Goal: Task Accomplishment & Management: Manage account settings

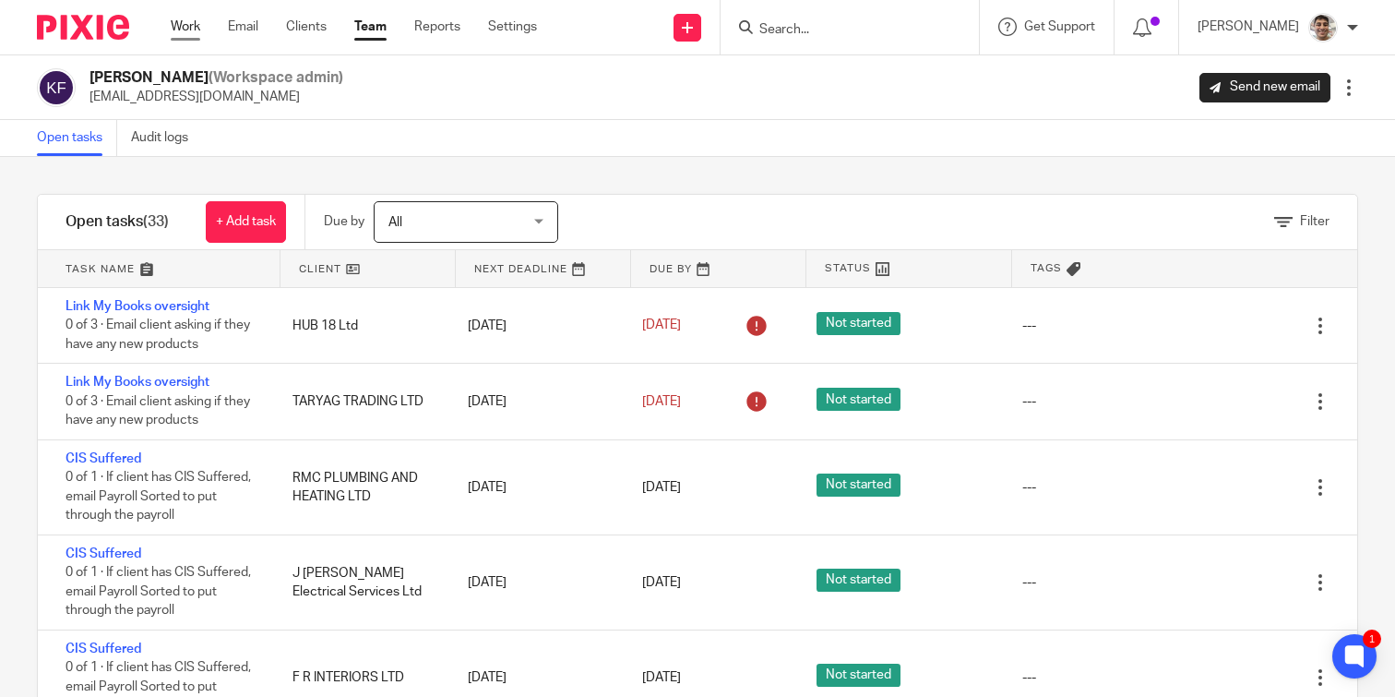
click at [180, 30] on link "Work" at bounding box center [186, 27] width 30 height 18
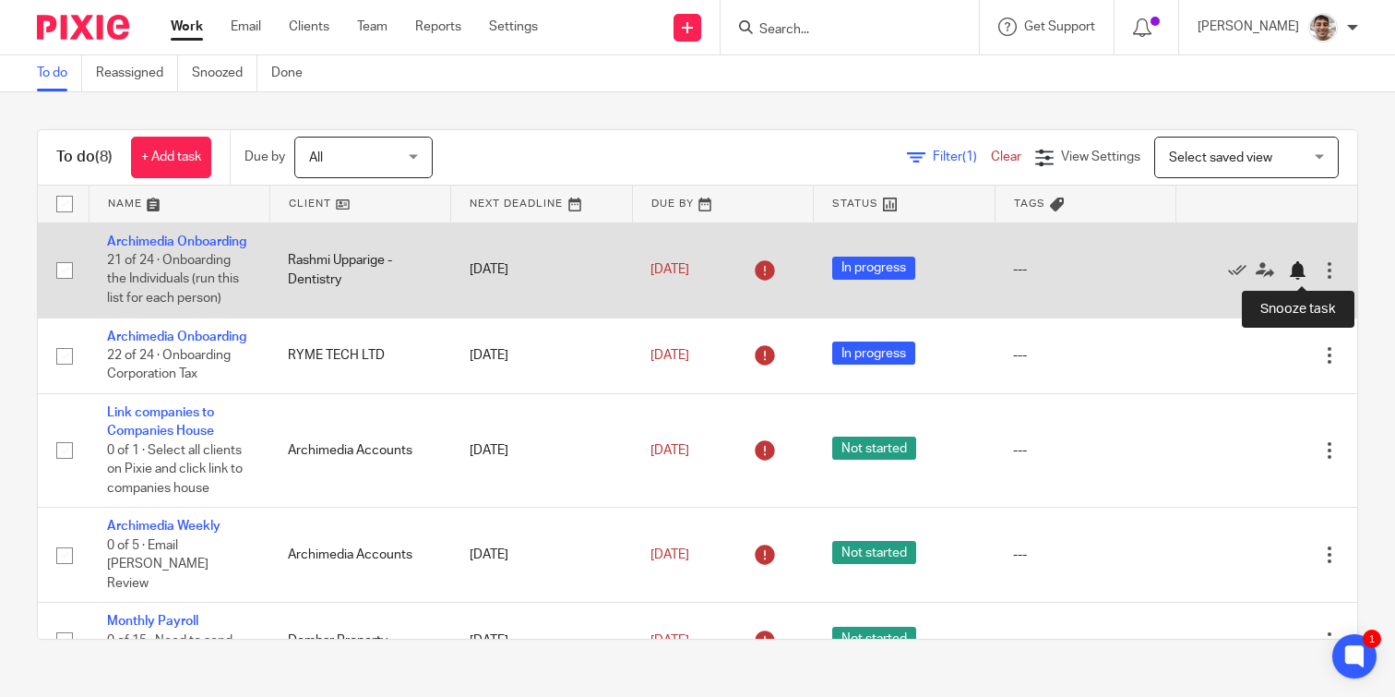
click at [1295, 275] on div at bounding box center [1297, 270] width 18 height 18
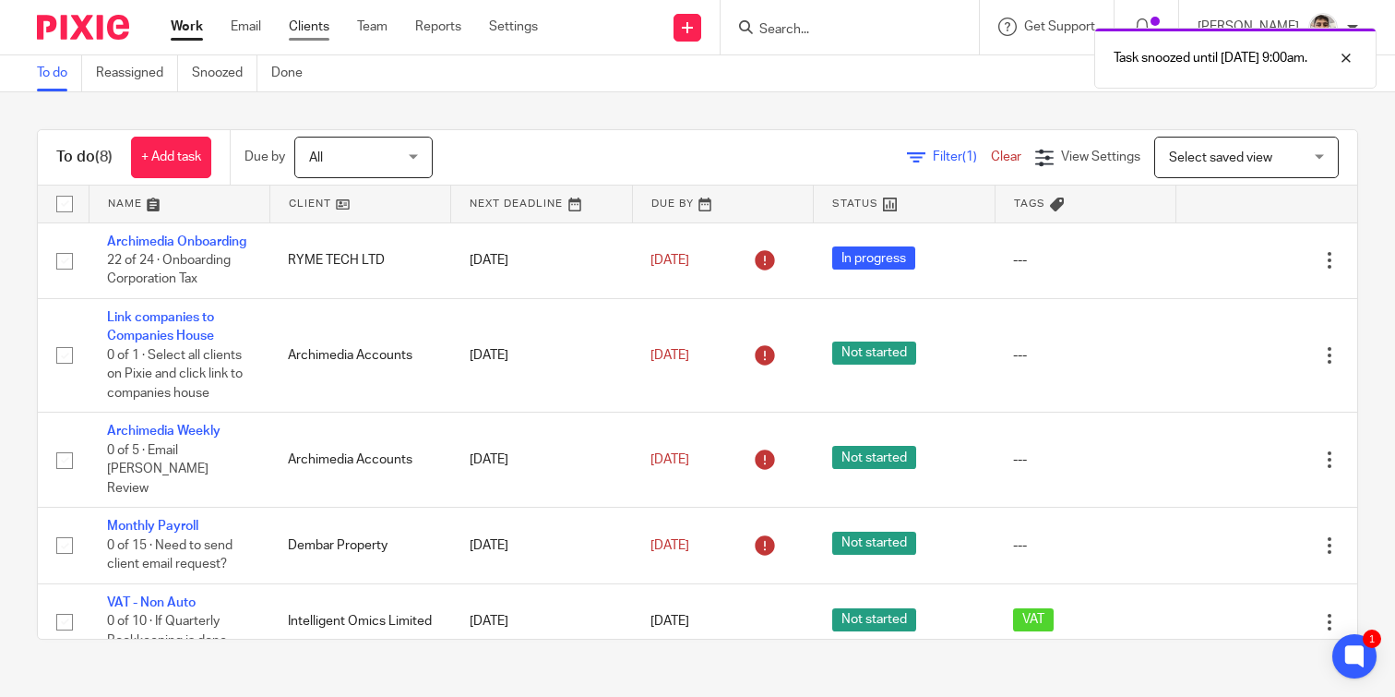
click at [308, 30] on link "Clients" at bounding box center [309, 27] width 41 height 18
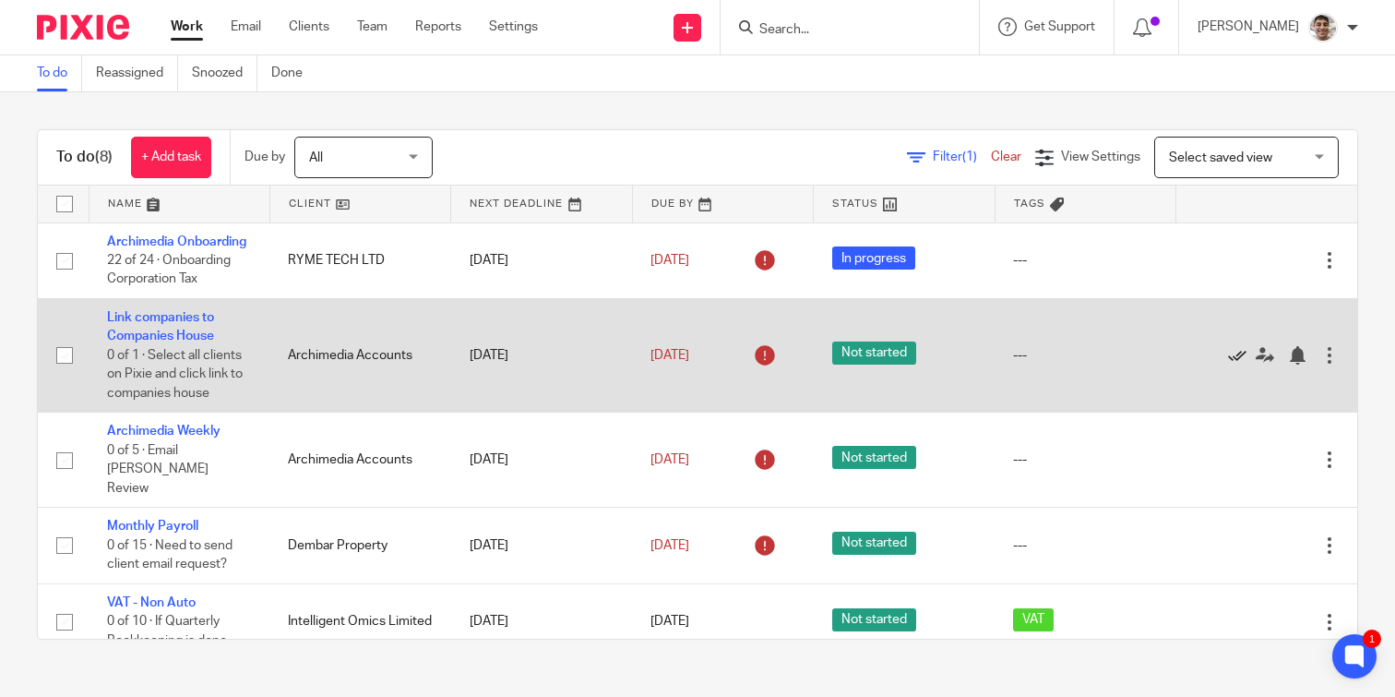
click at [1235, 360] on icon at bounding box center [1237, 355] width 18 height 18
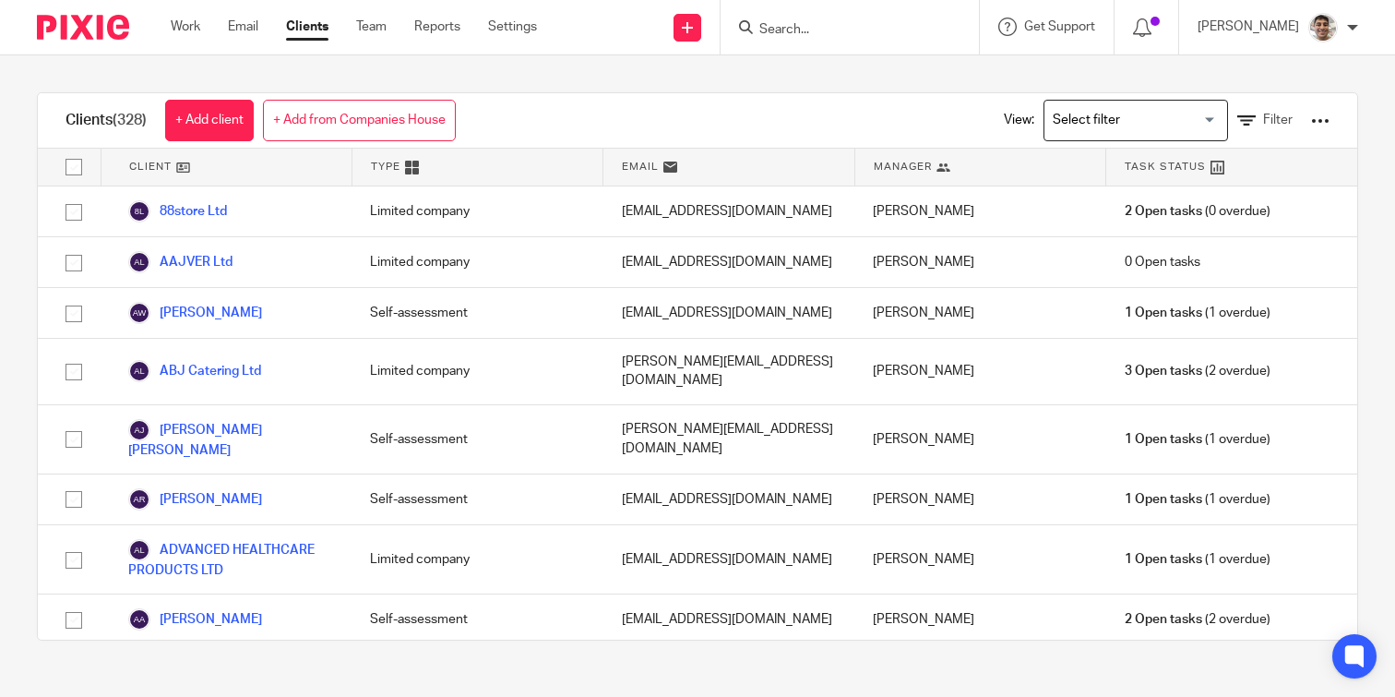
click at [1162, 129] on input "Search for option" at bounding box center [1131, 120] width 171 height 32
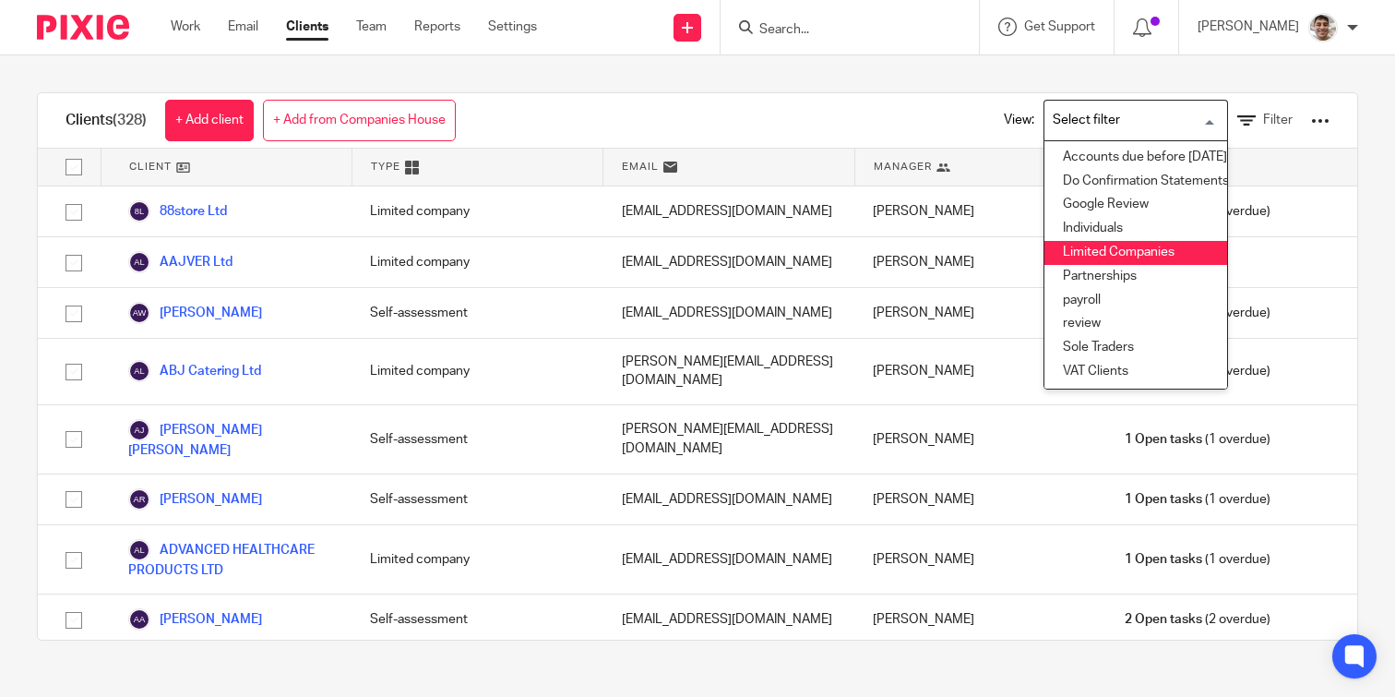
click at [1107, 249] on li "Limited Companies" at bounding box center [1135, 253] width 183 height 24
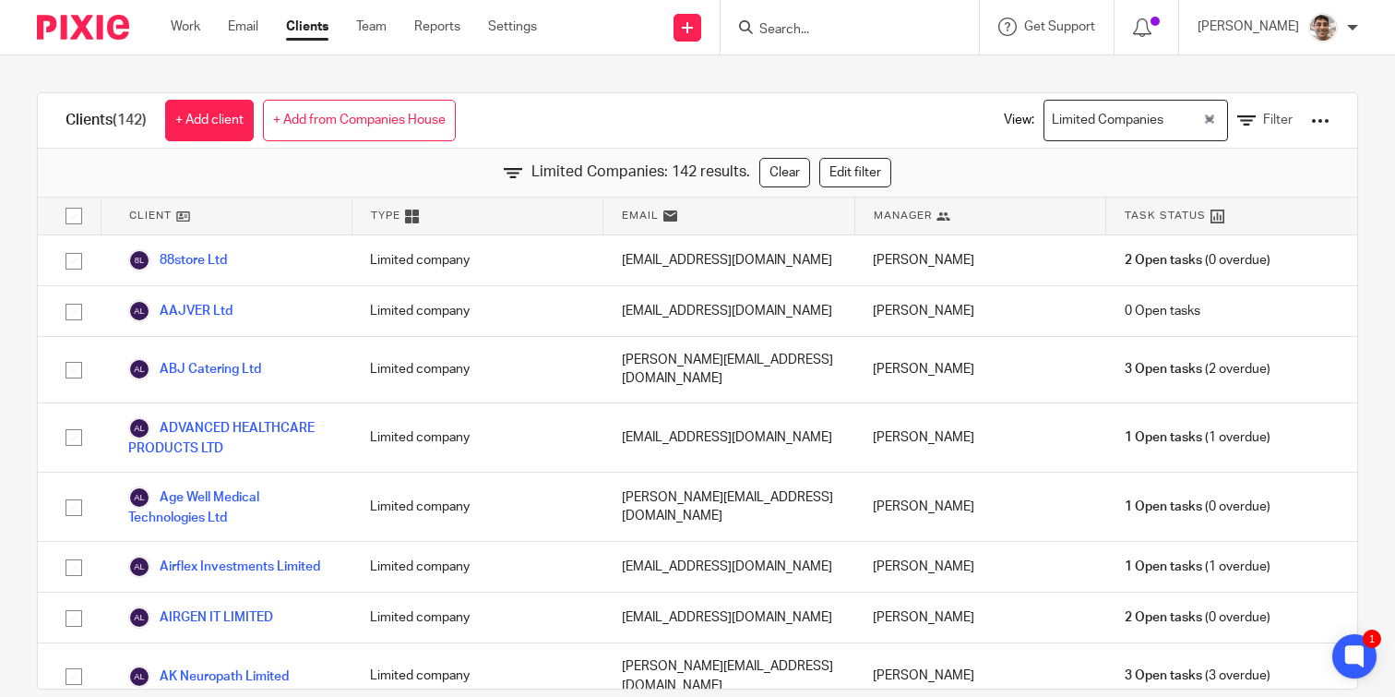
click at [74, 209] on input "checkbox" at bounding box center [73, 215] width 35 height 35
checkbox input "true"
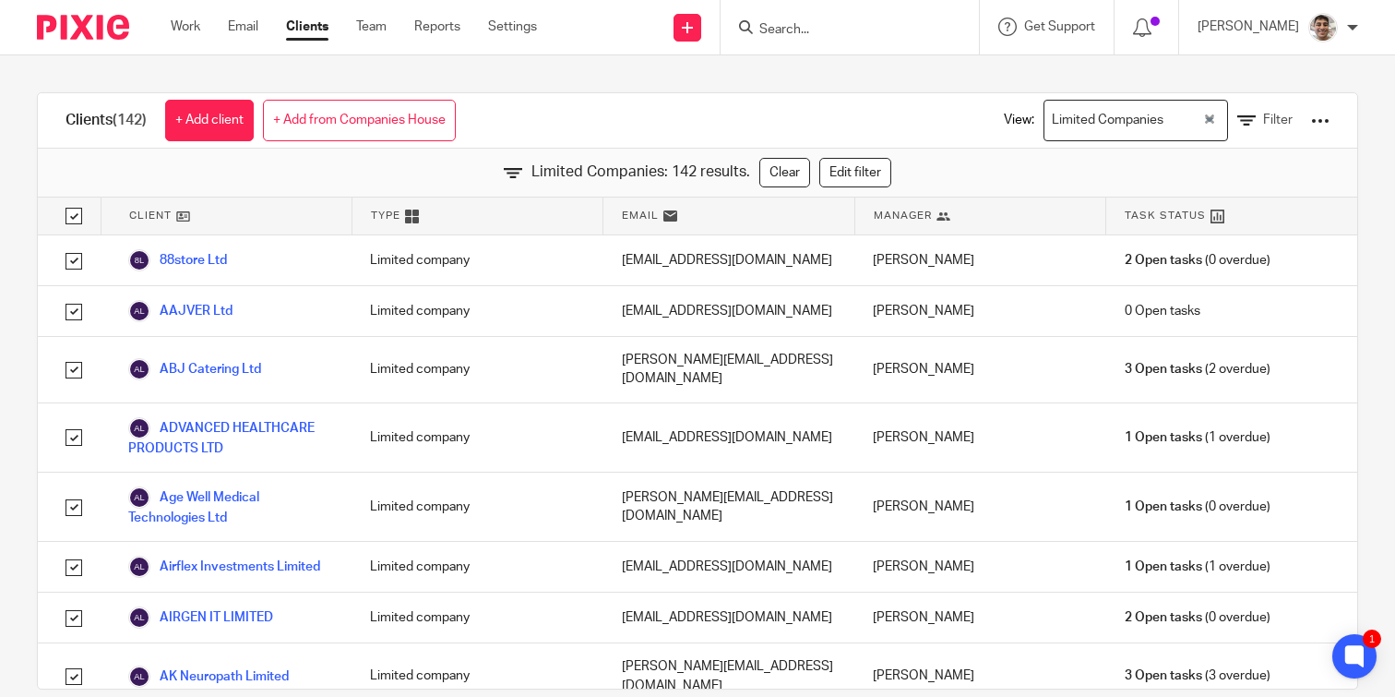
checkbox input "true"
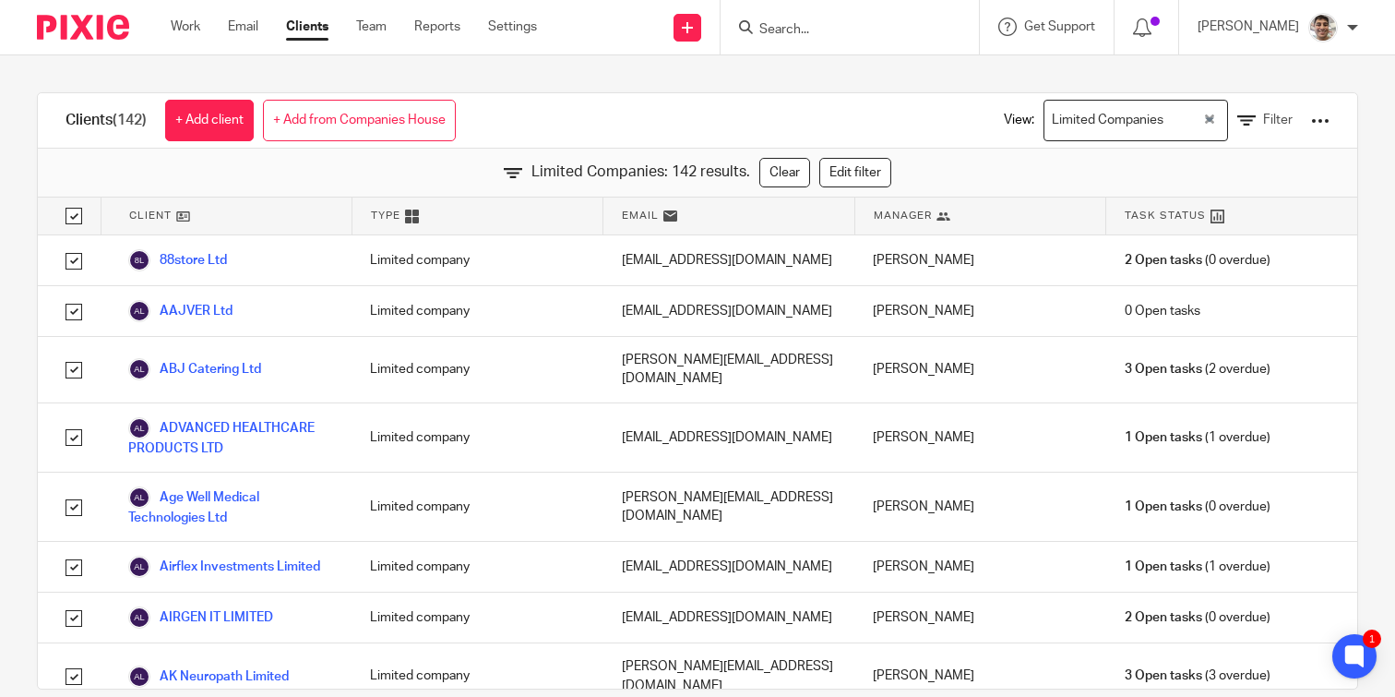
checkbox input "true"
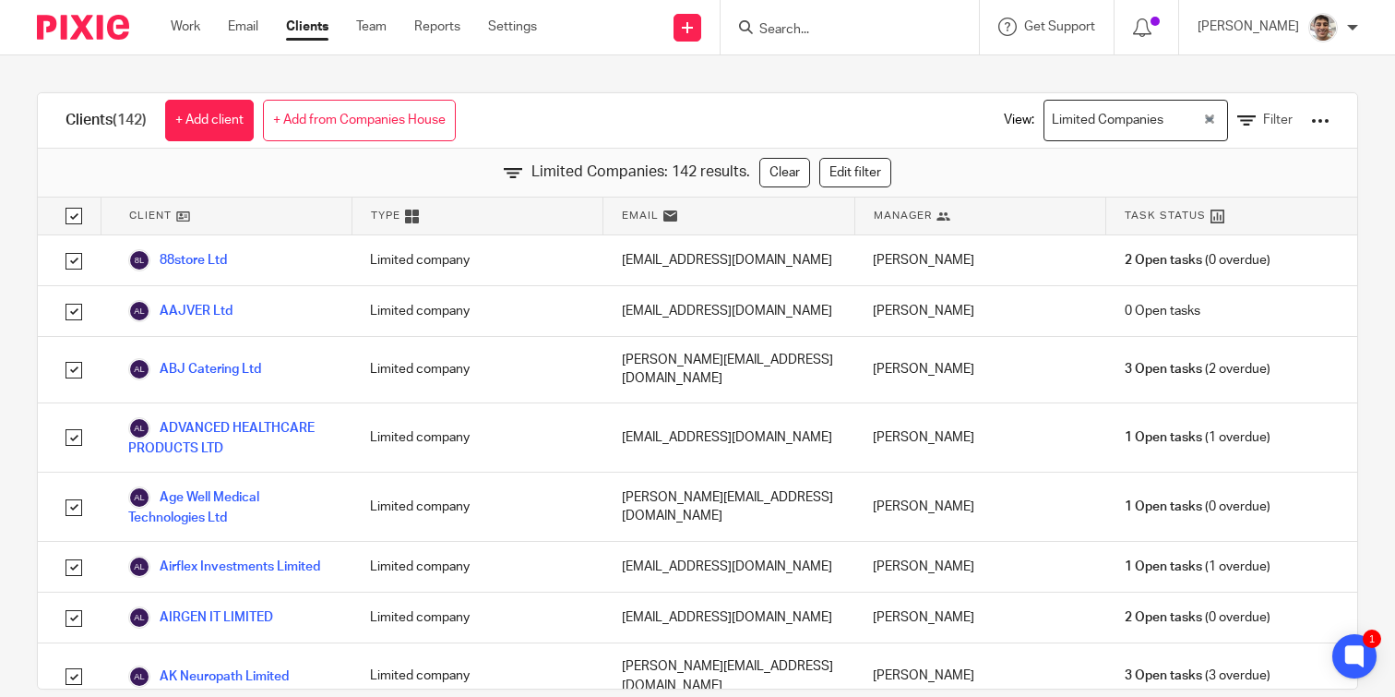
checkbox input "true"
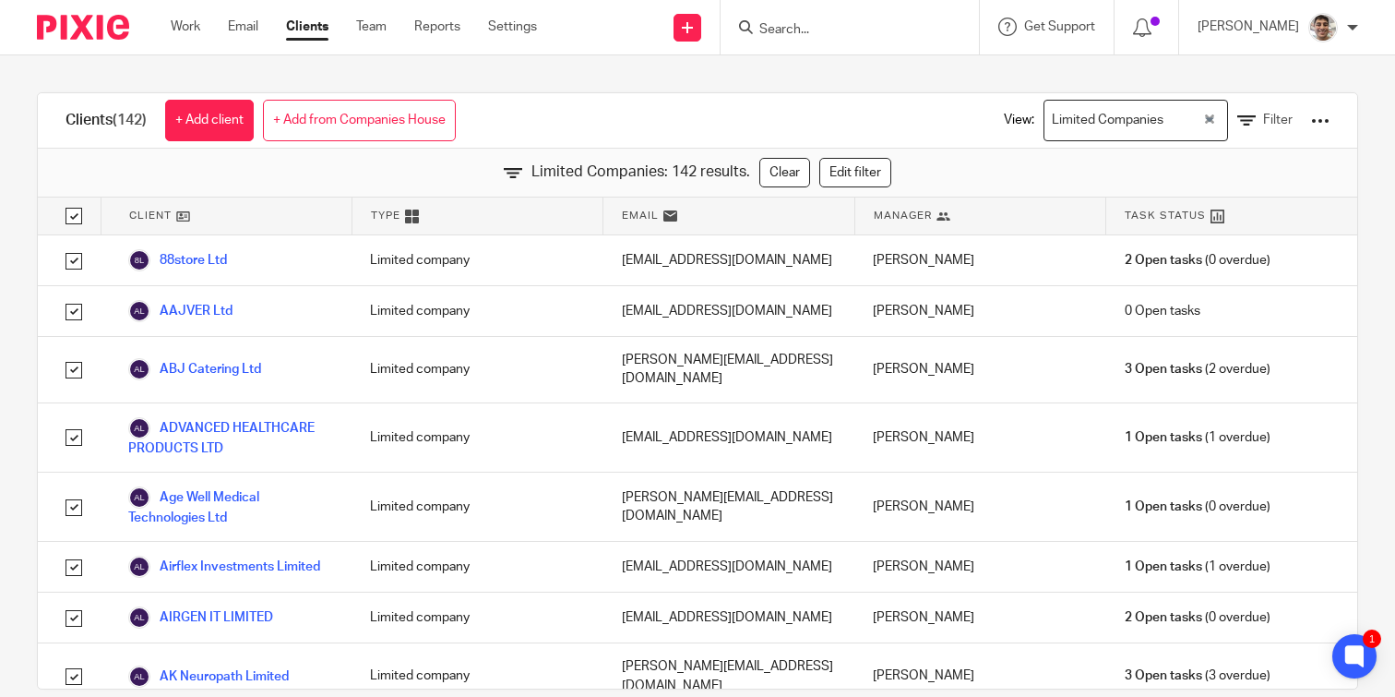
checkbox input "true"
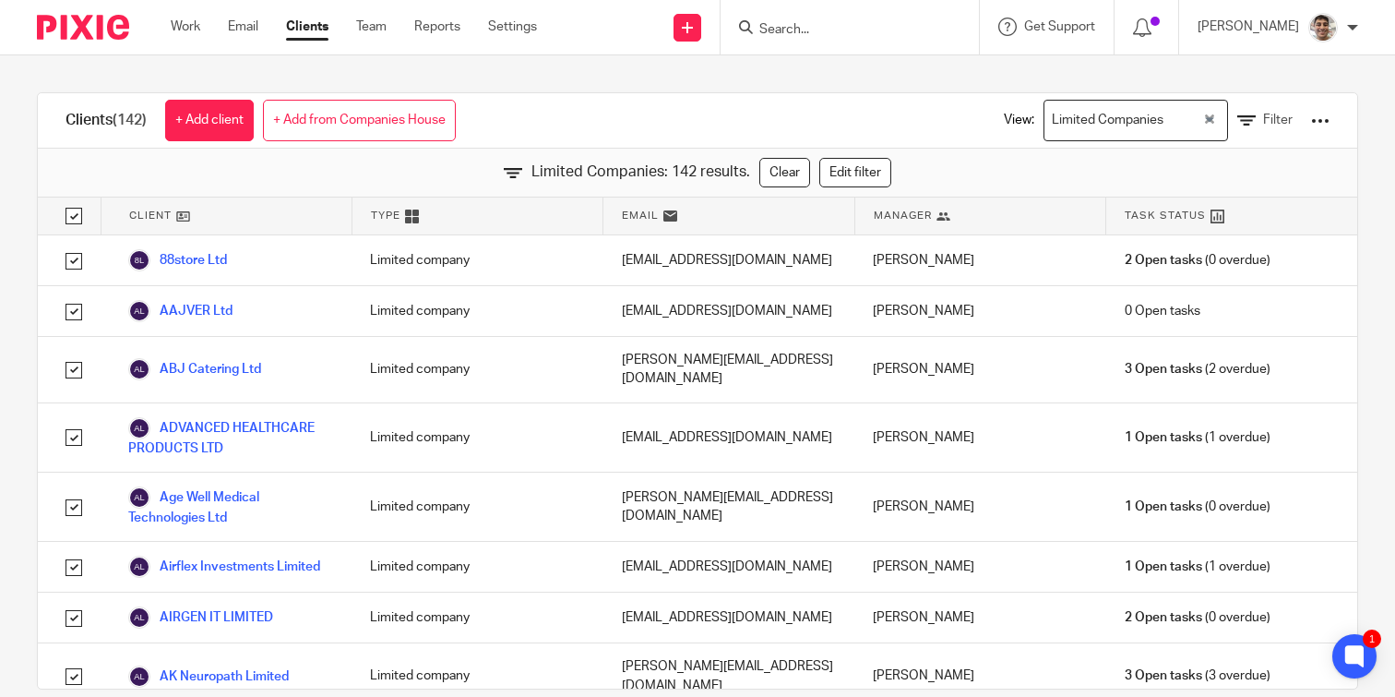
checkbox input "true"
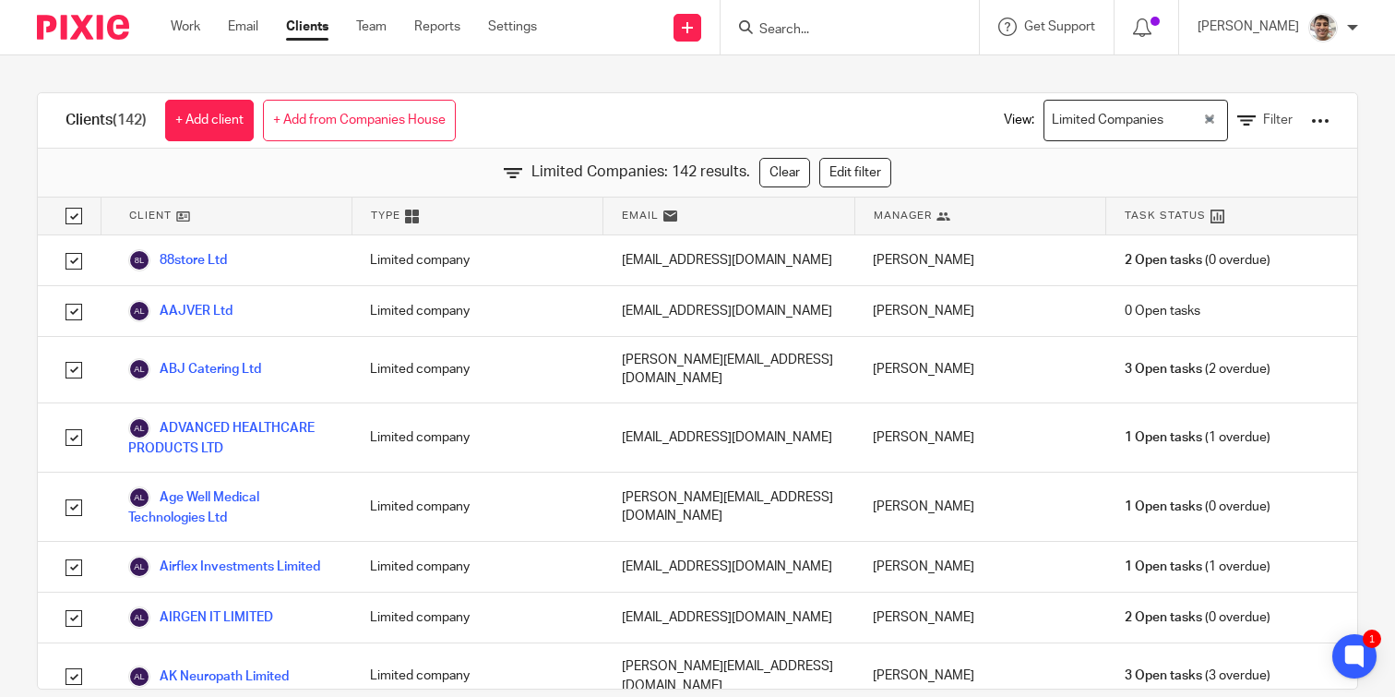
checkbox input "true"
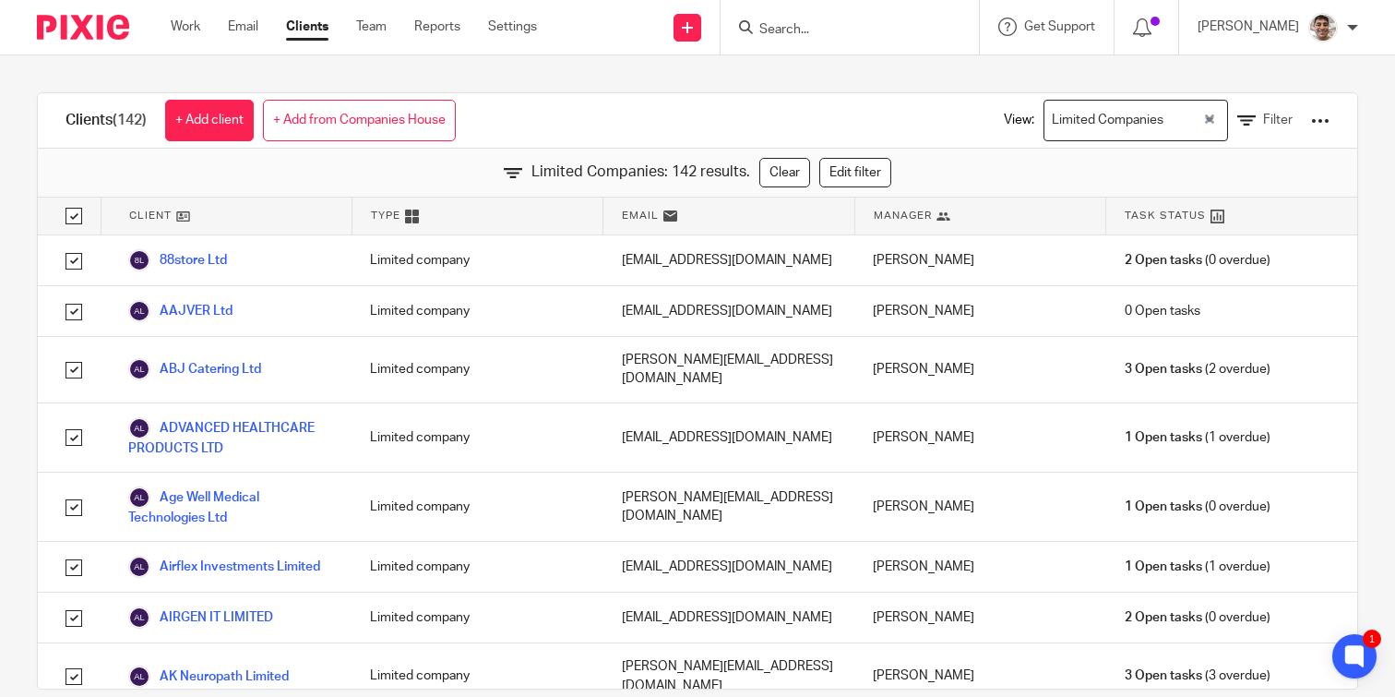
checkbox input "true"
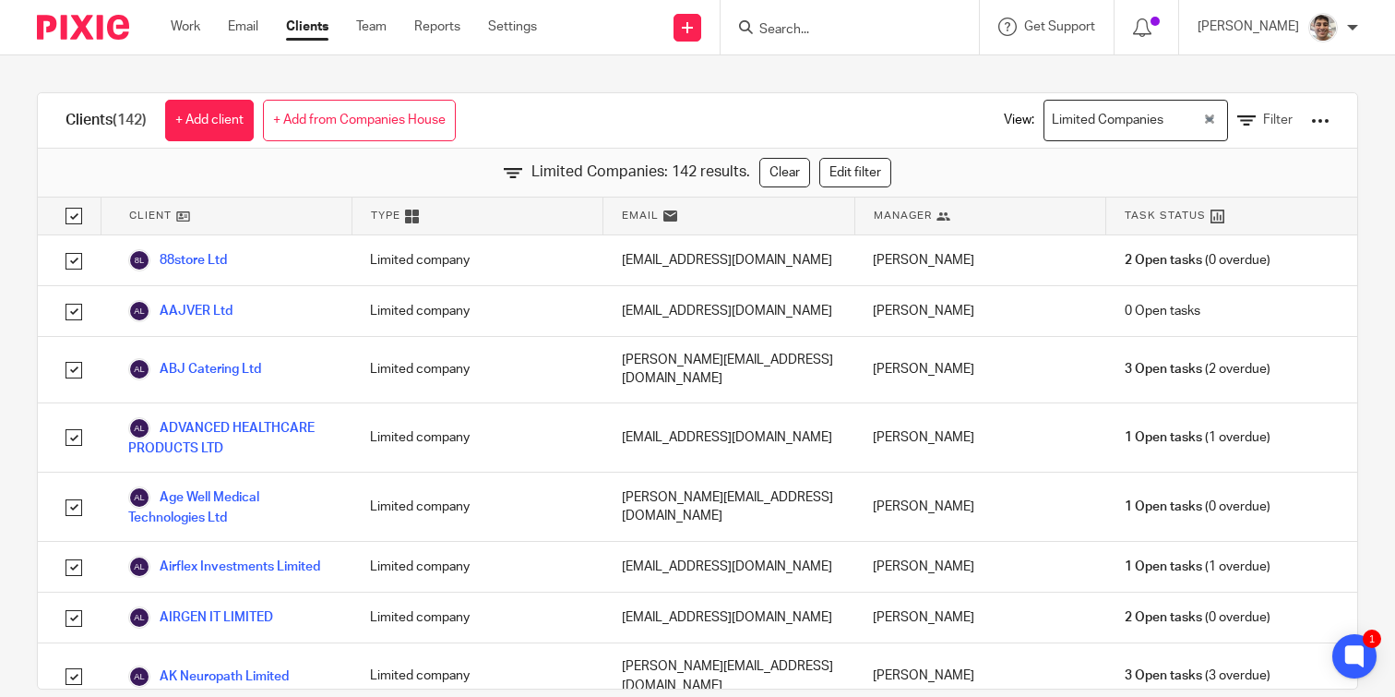
checkbox input "true"
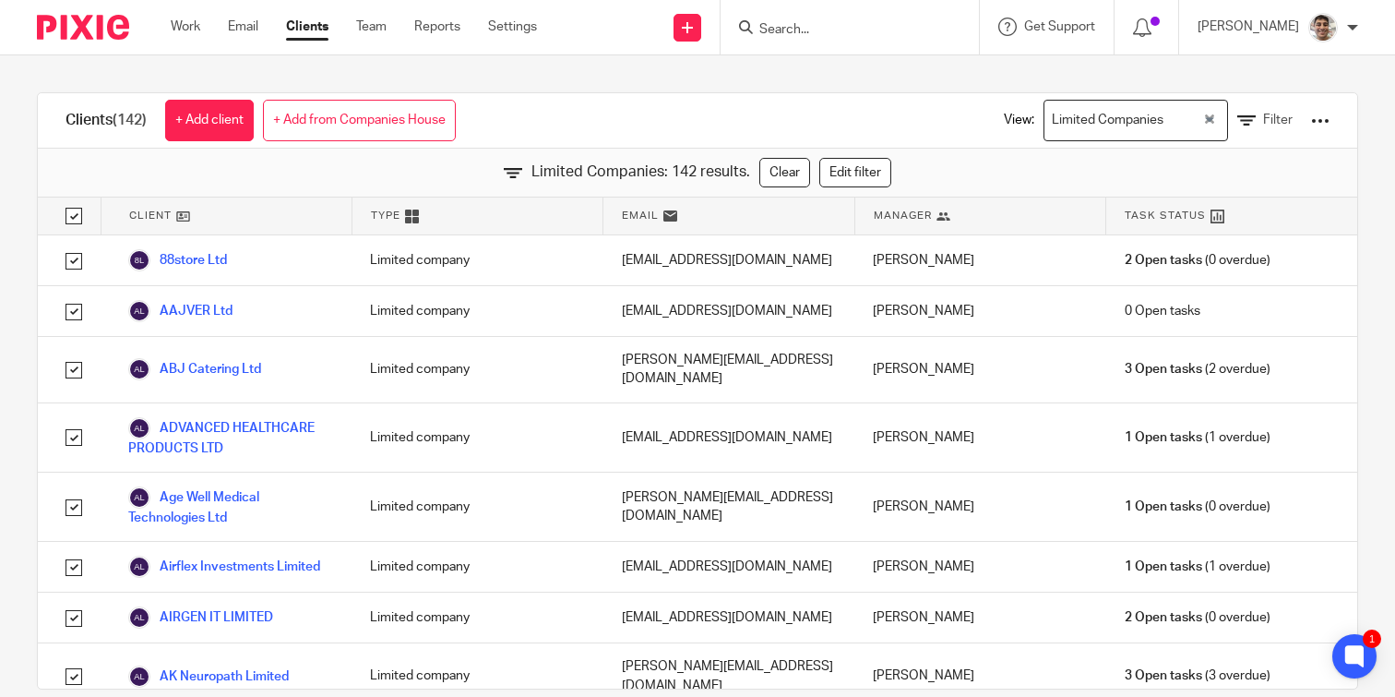
checkbox input "true"
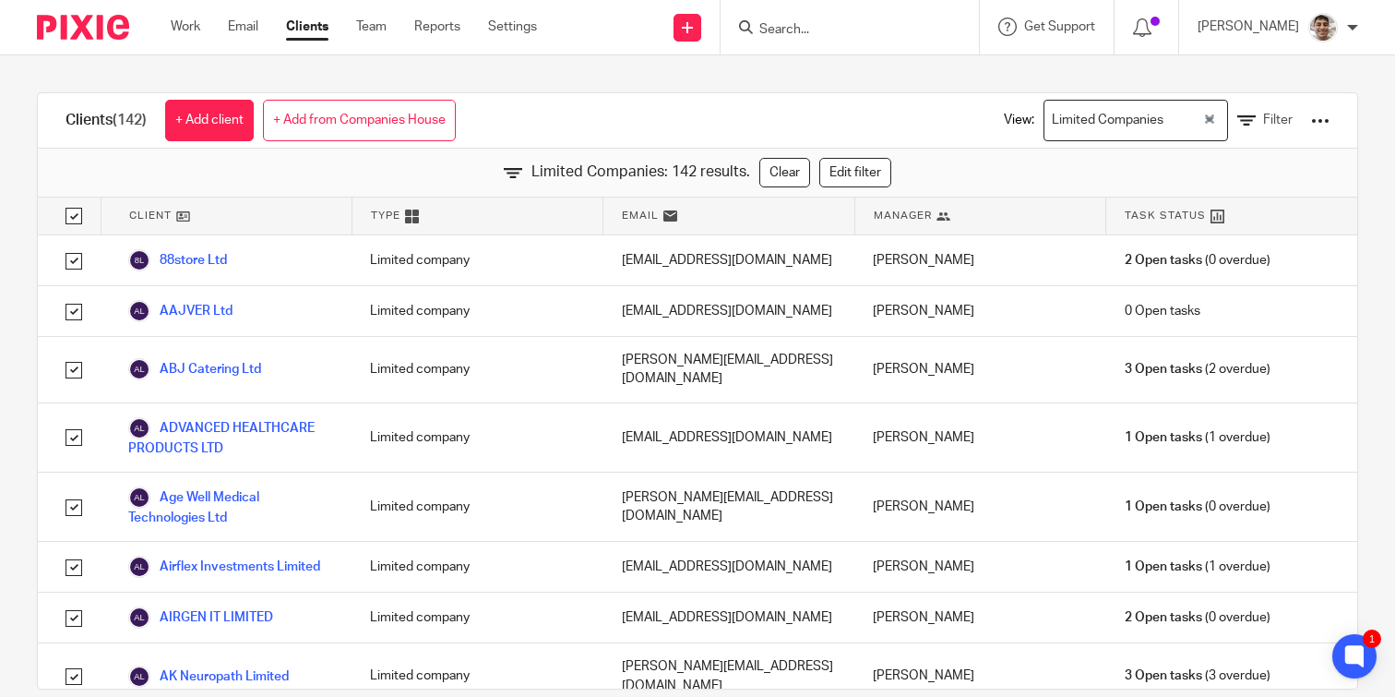
checkbox input "true"
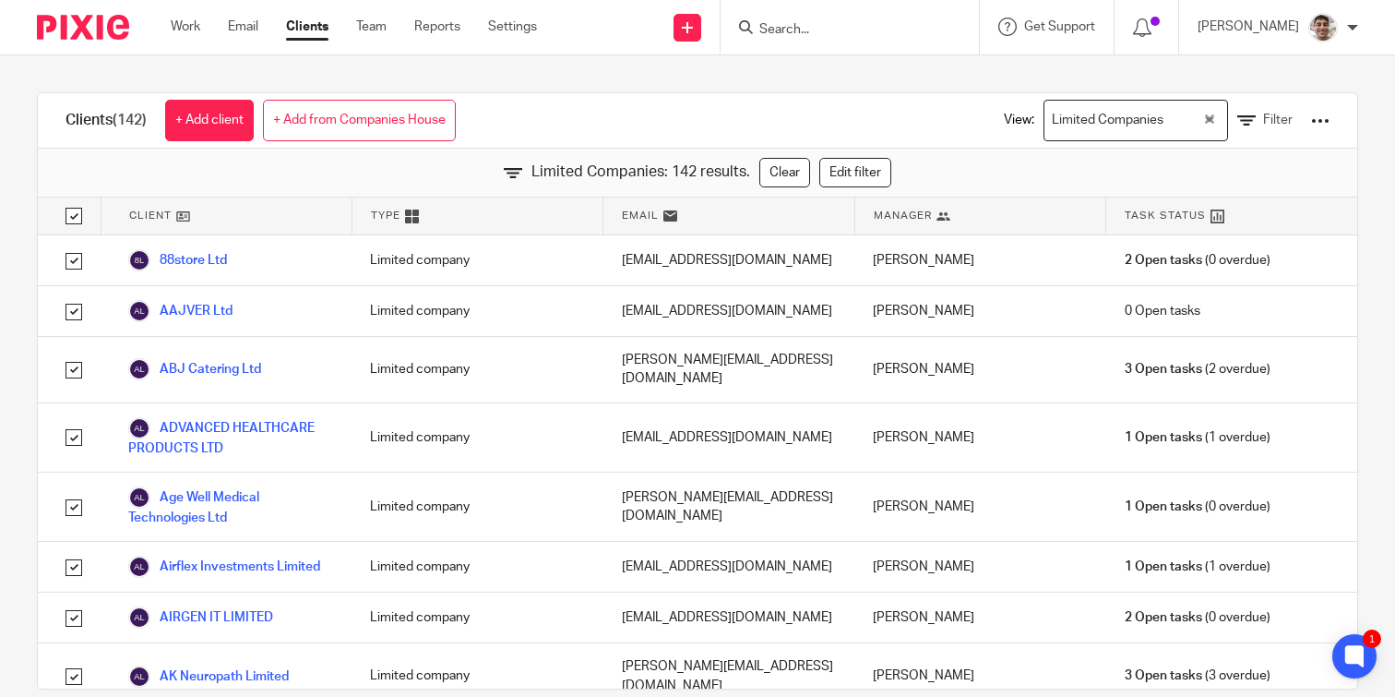
checkbox input "true"
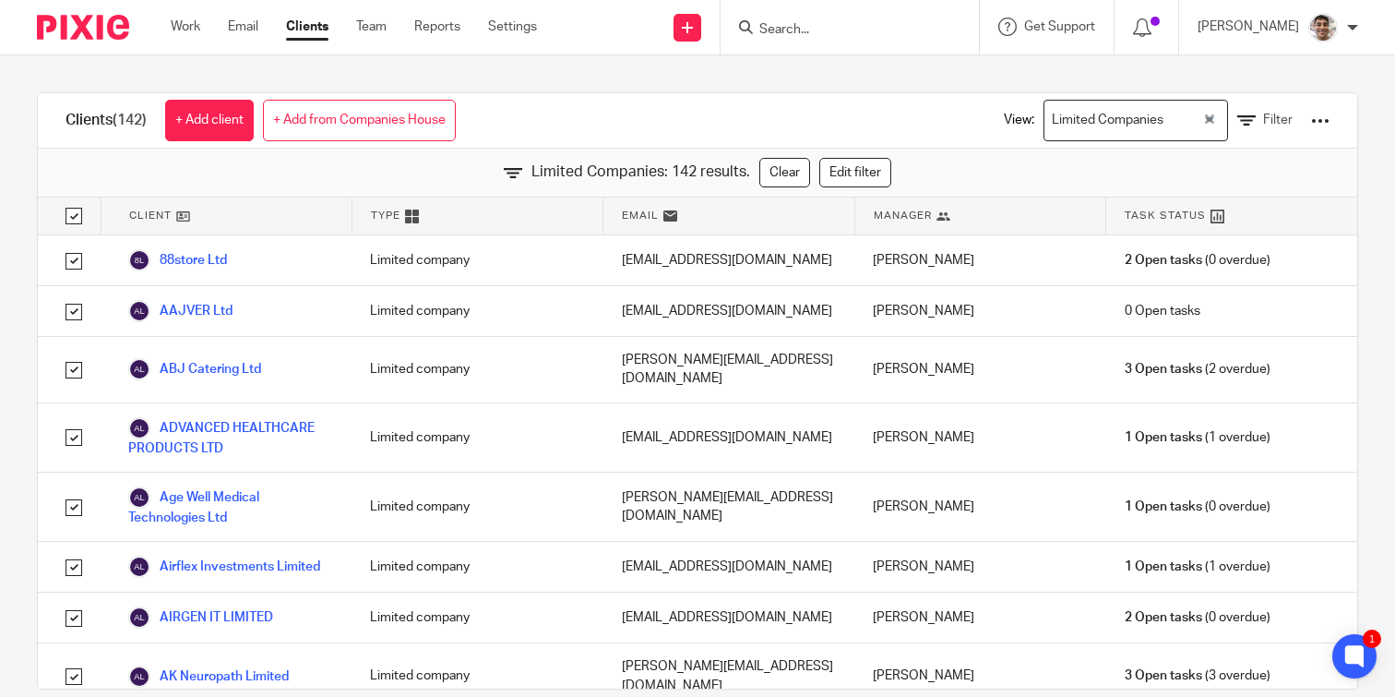
checkbox input "true"
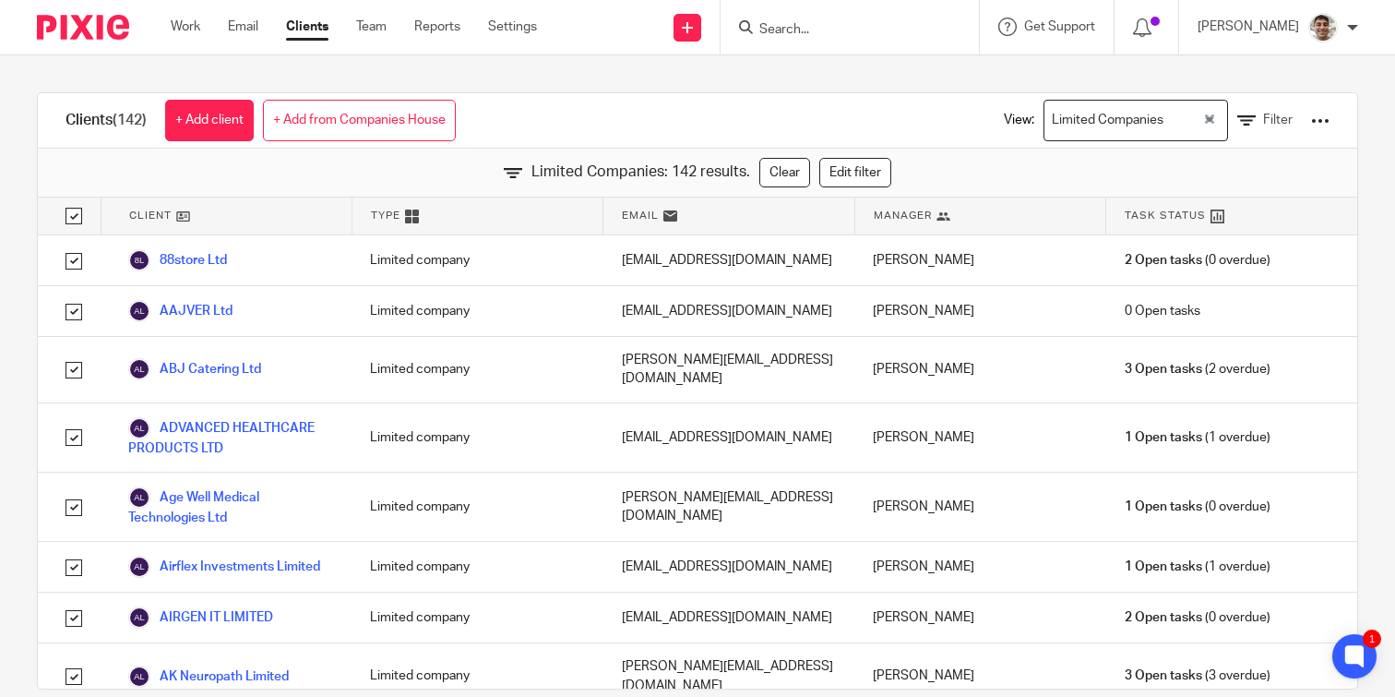
checkbox input "true"
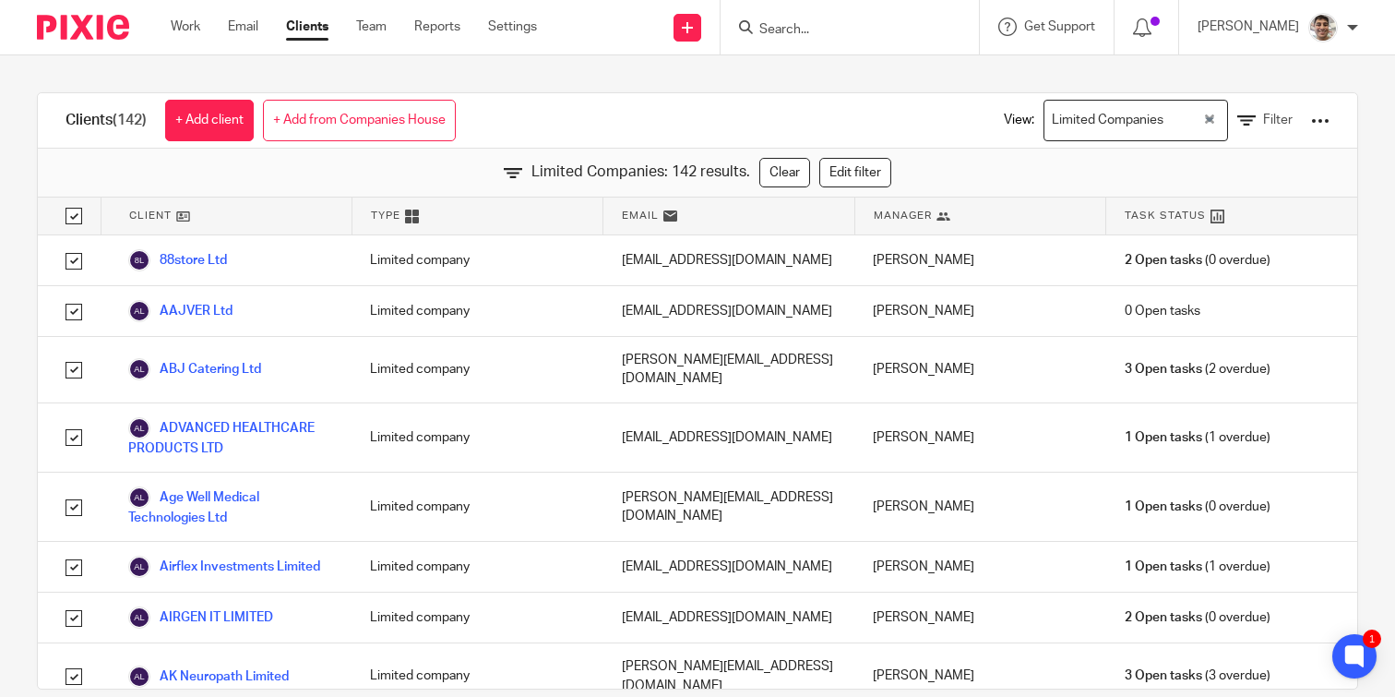
checkbox input "true"
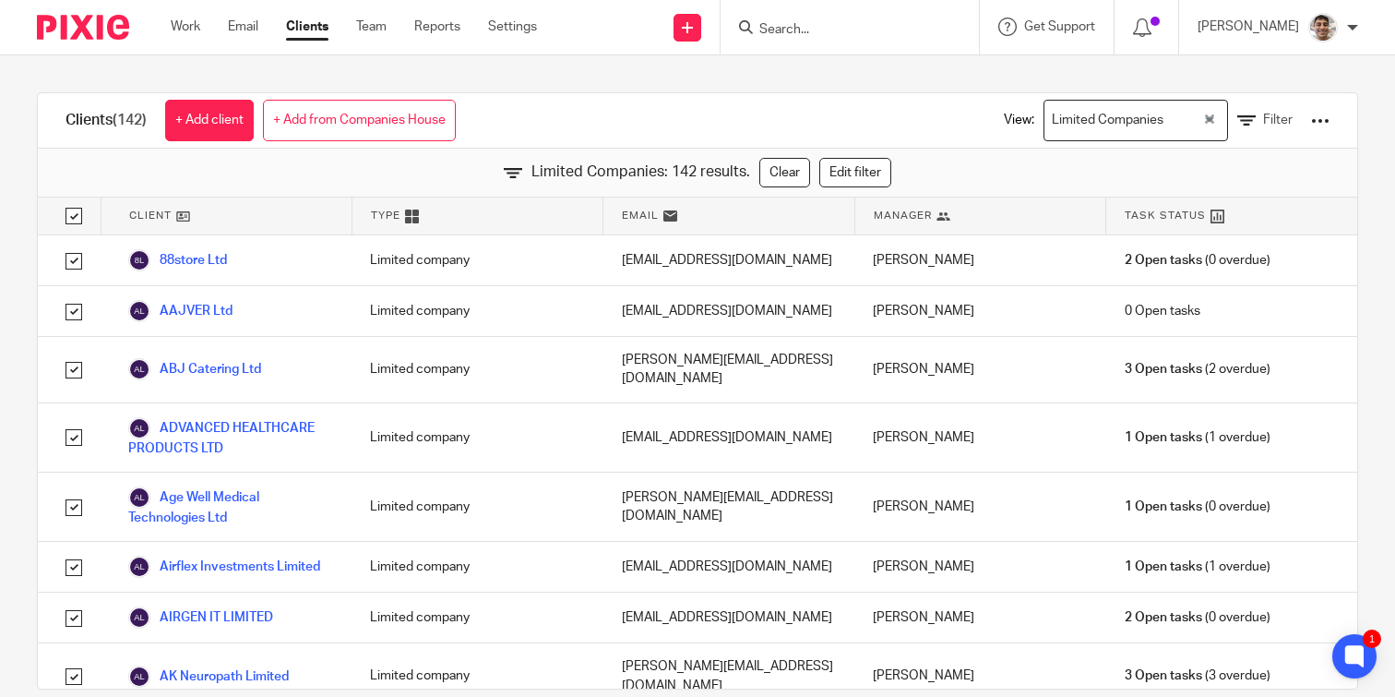
checkbox input "true"
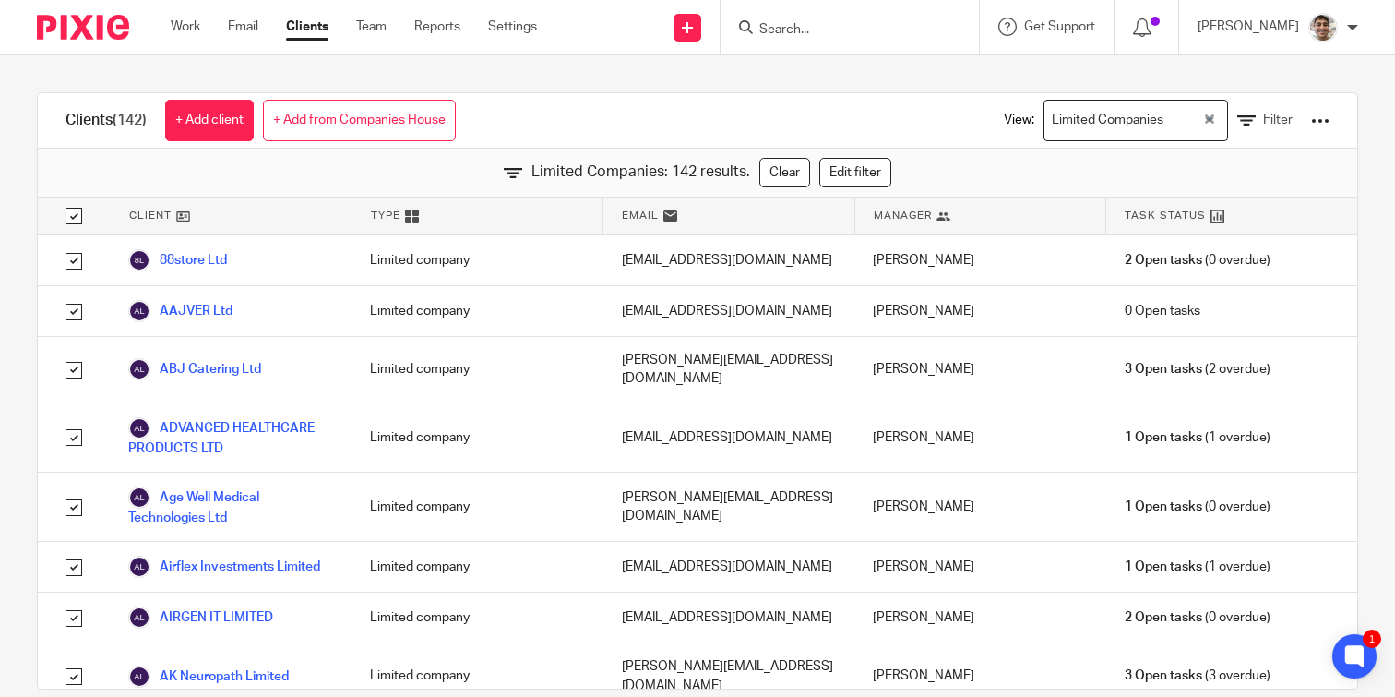
checkbox input "true"
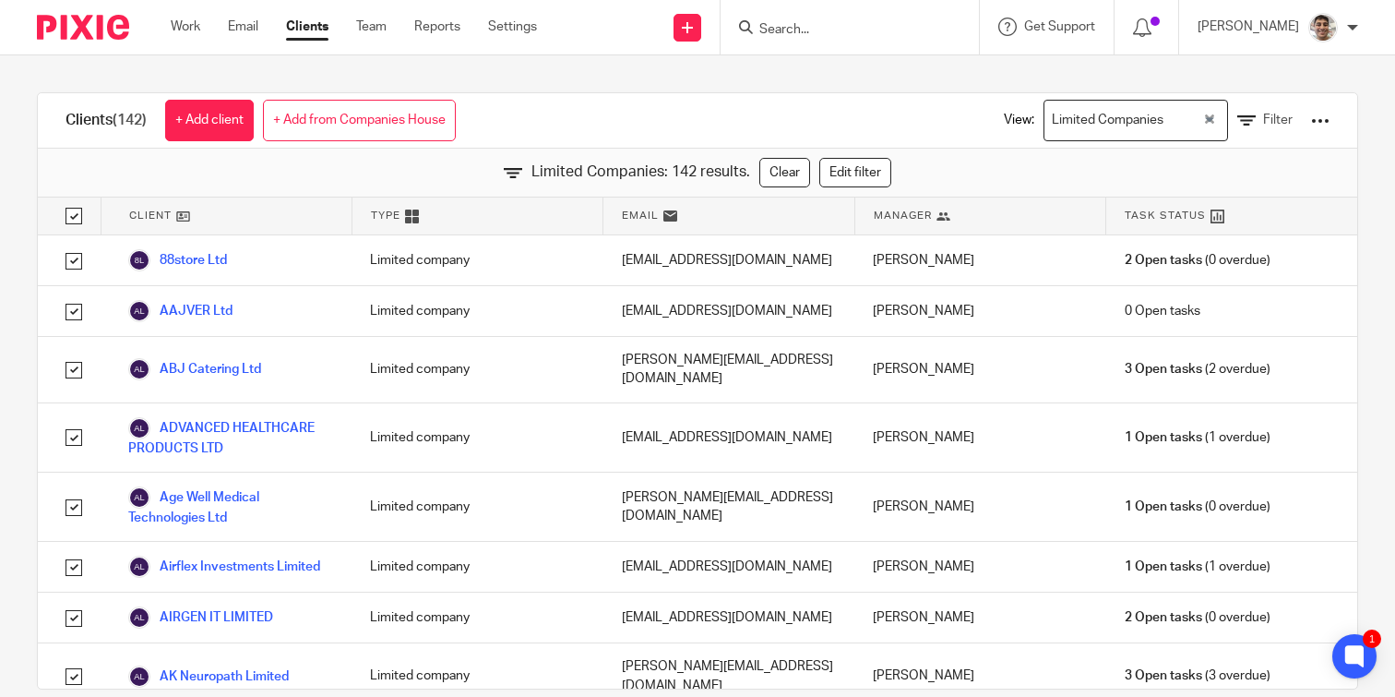
checkbox input "true"
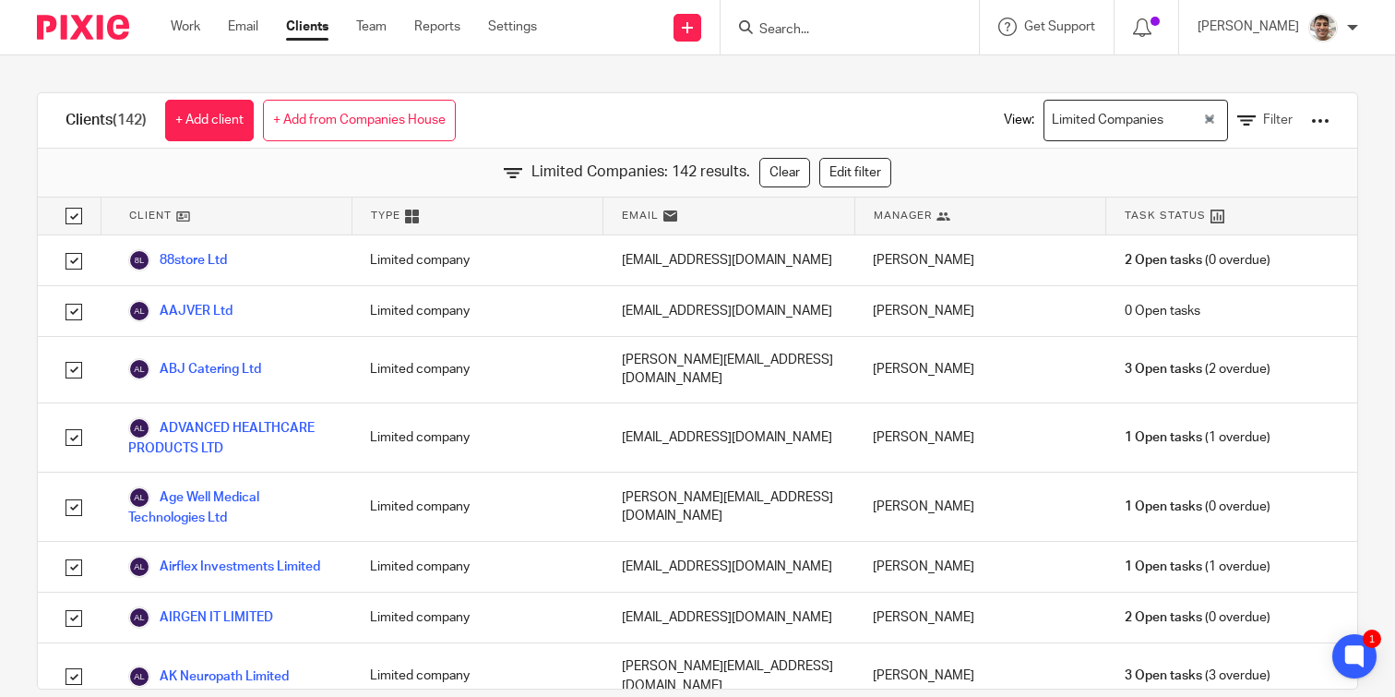
checkbox input "true"
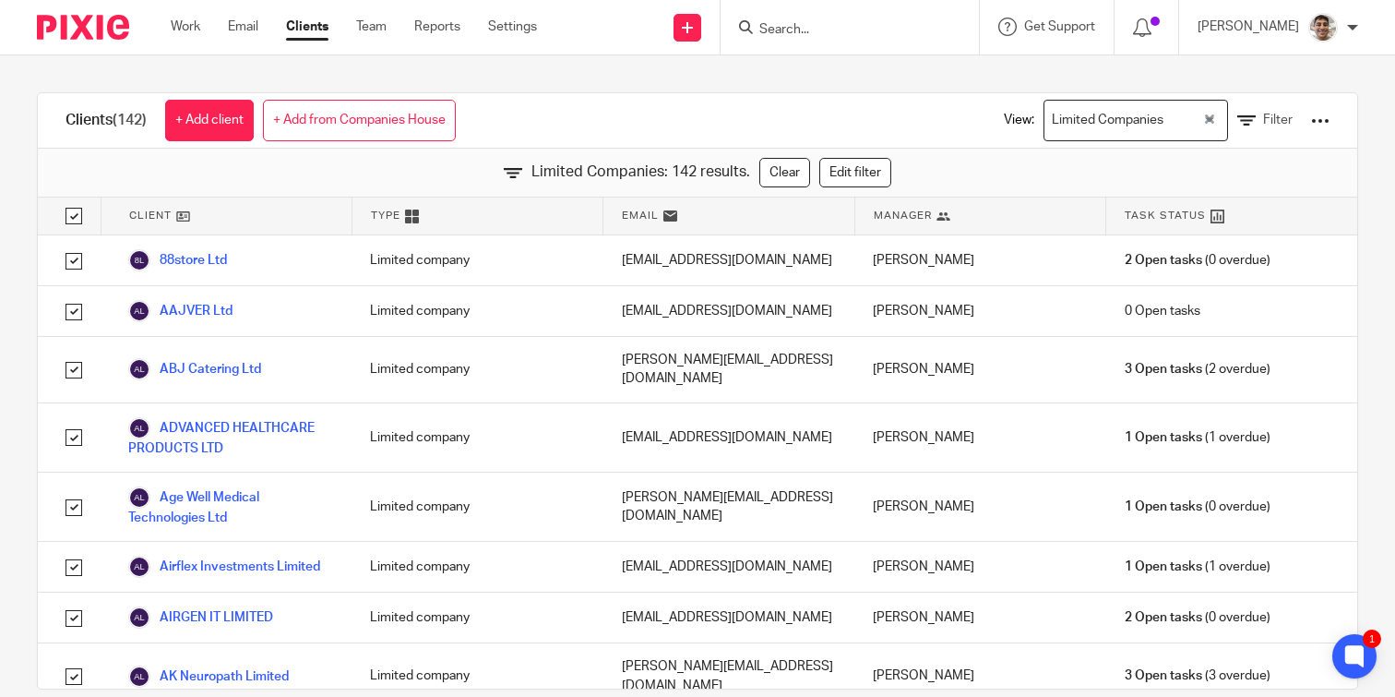
checkbox input "true"
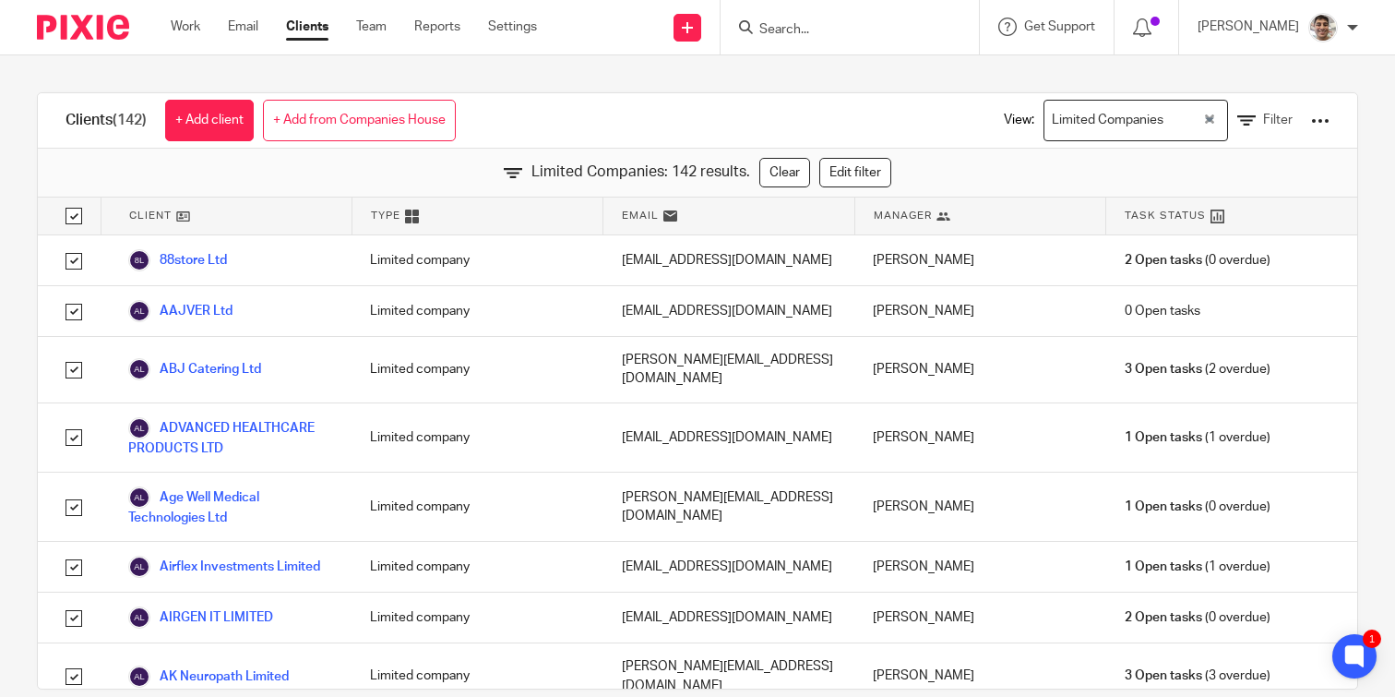
checkbox input "true"
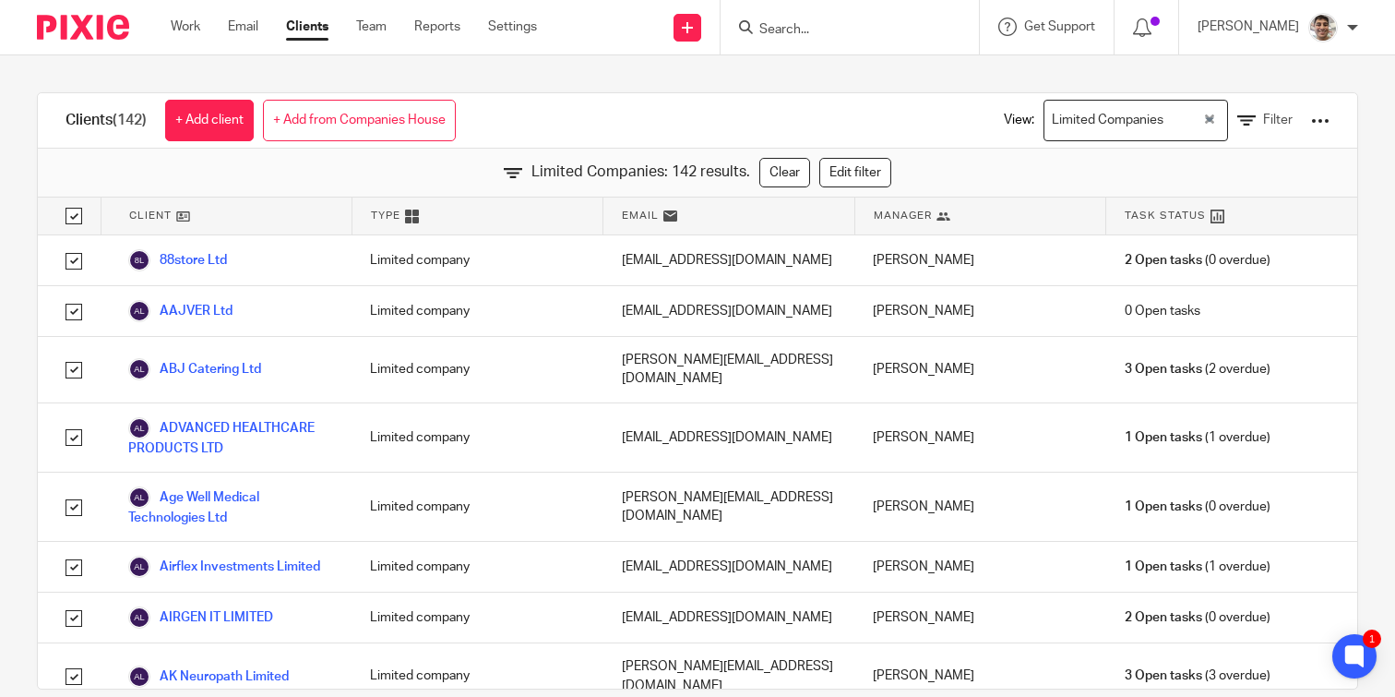
checkbox input "true"
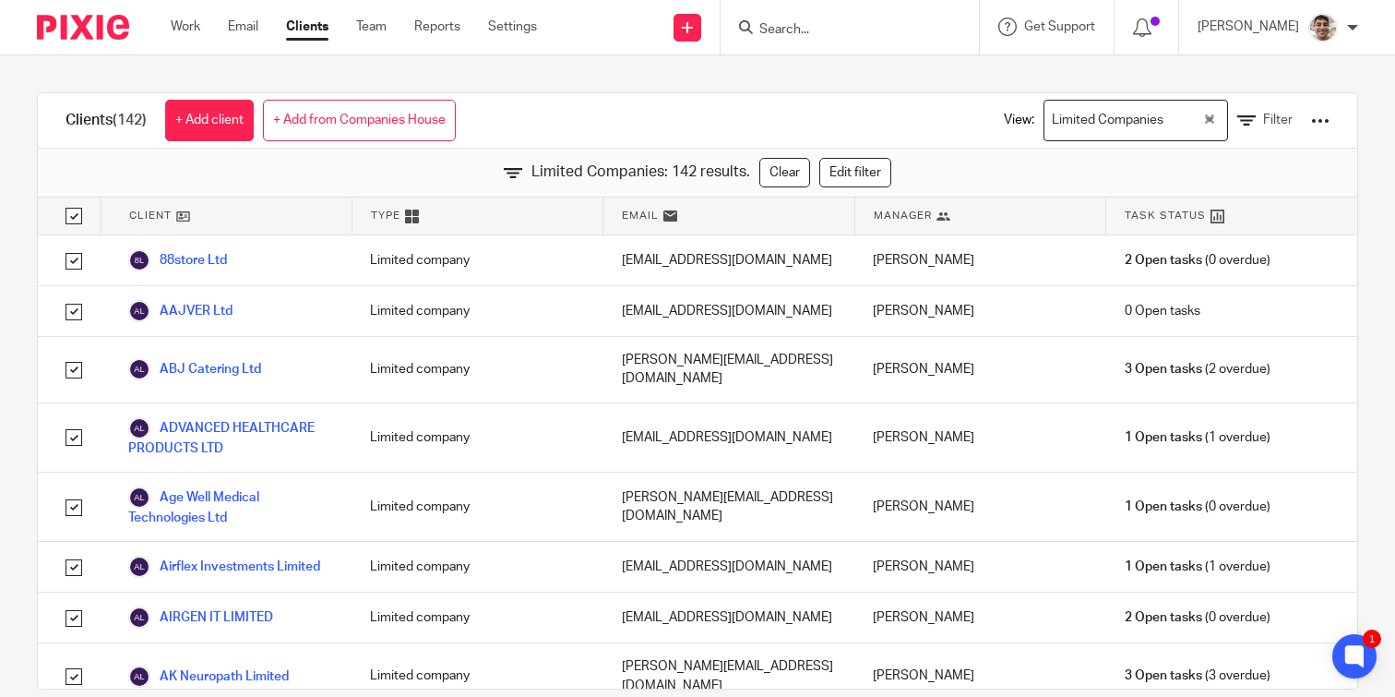
checkbox input "true"
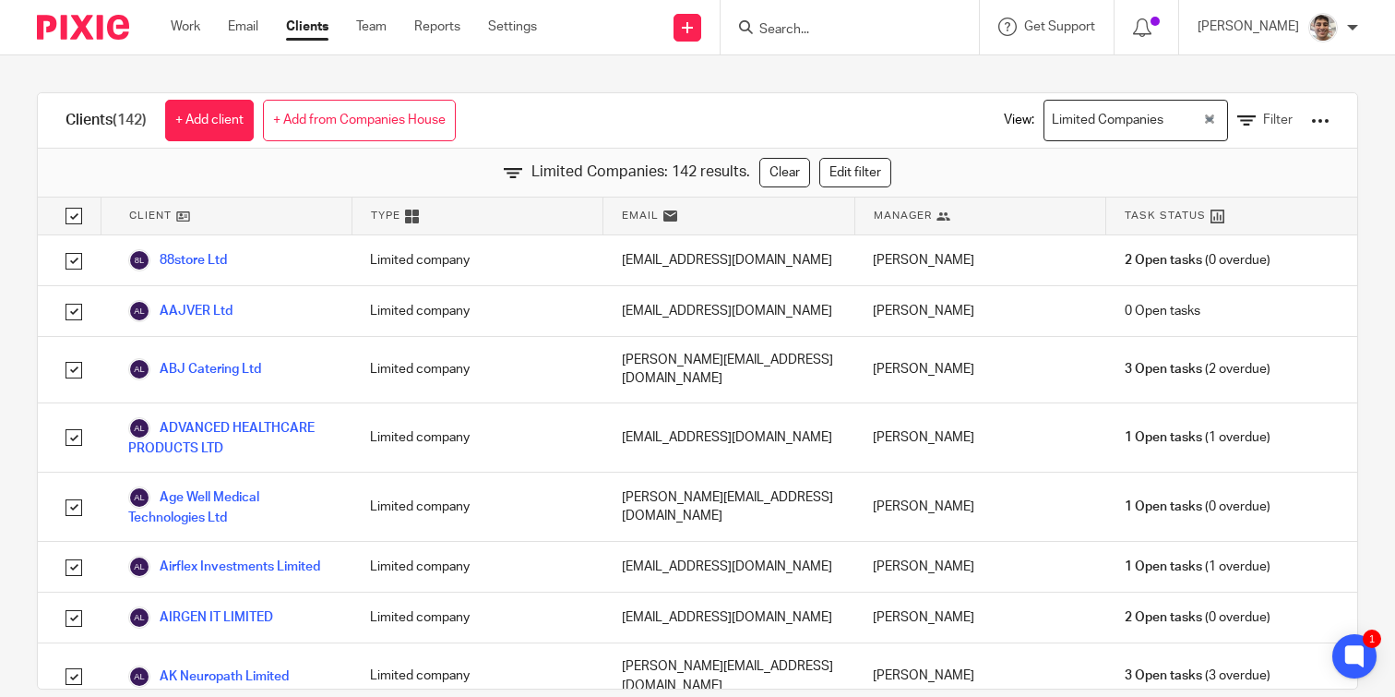
checkbox input "true"
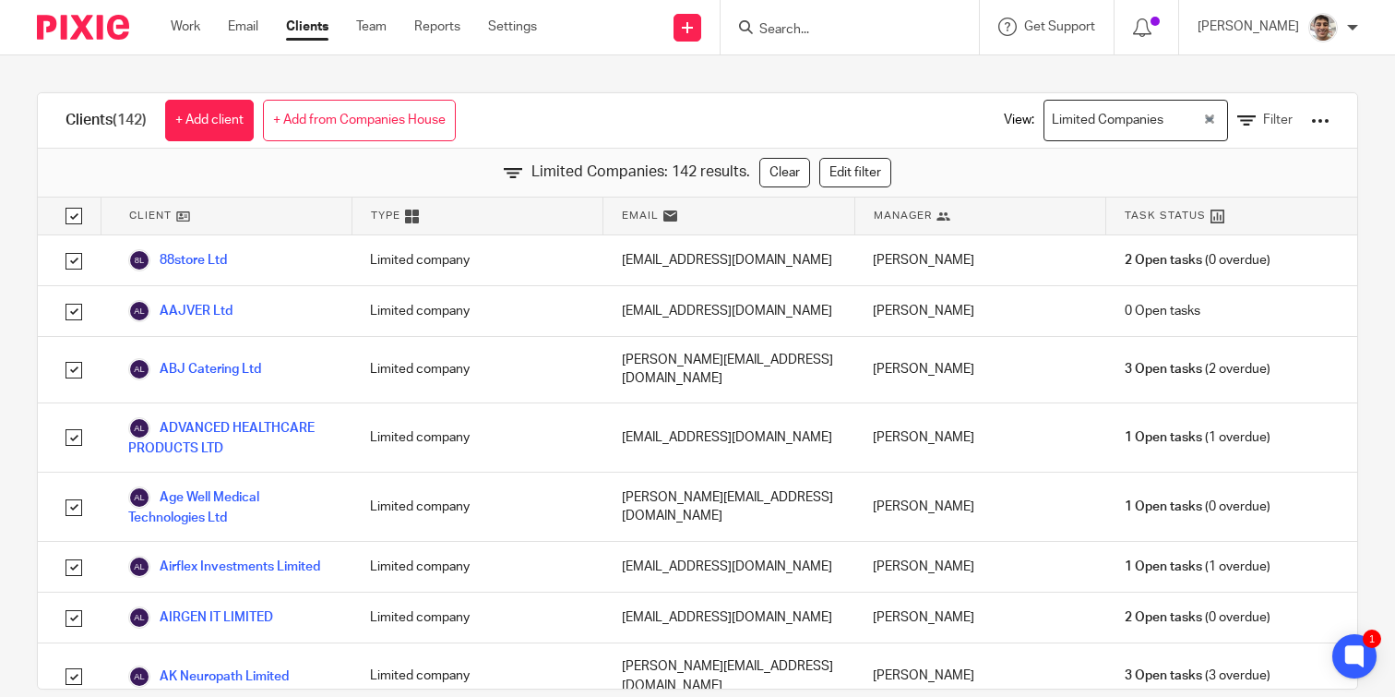
checkbox input "true"
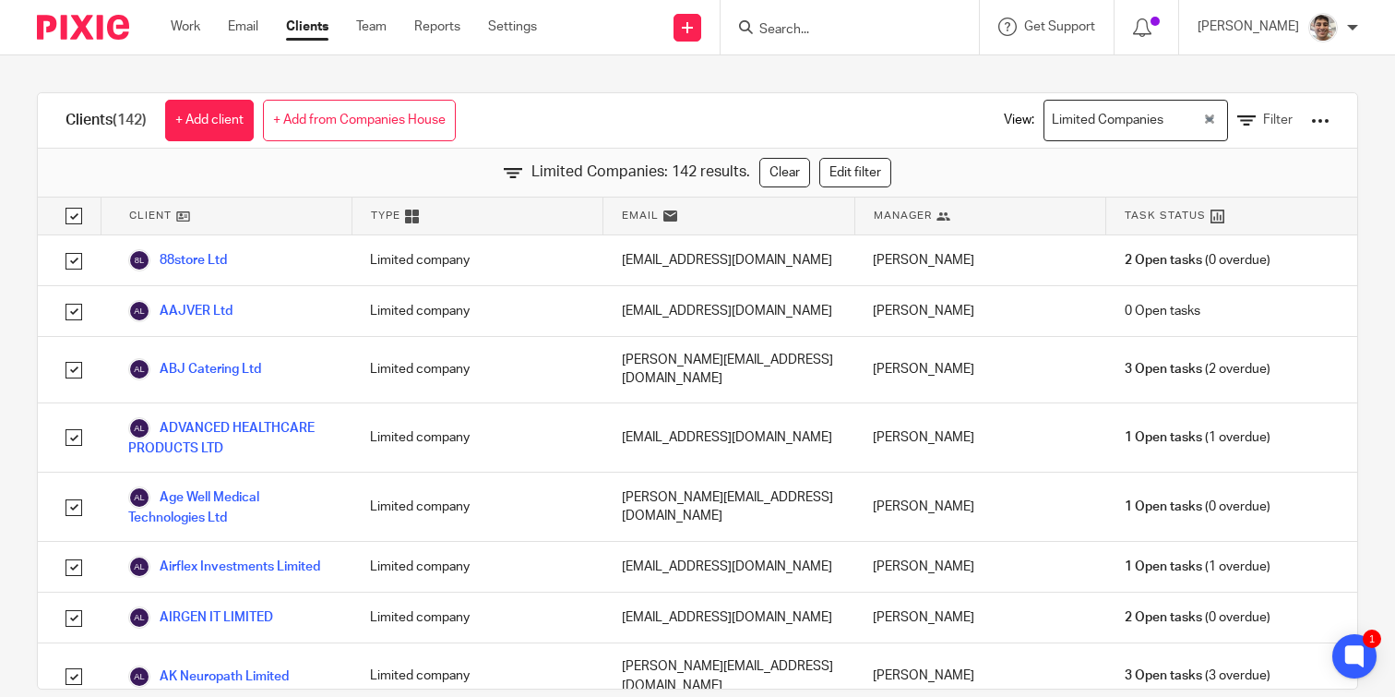
checkbox input "true"
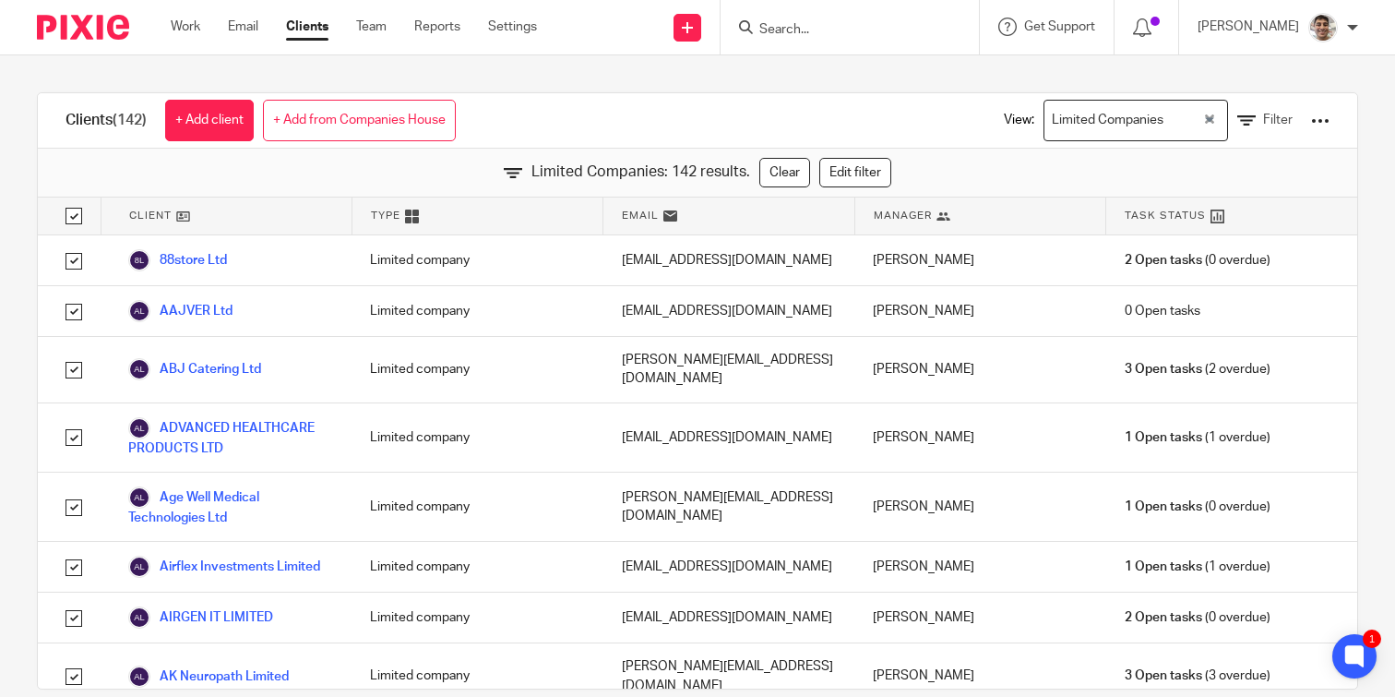
checkbox input "true"
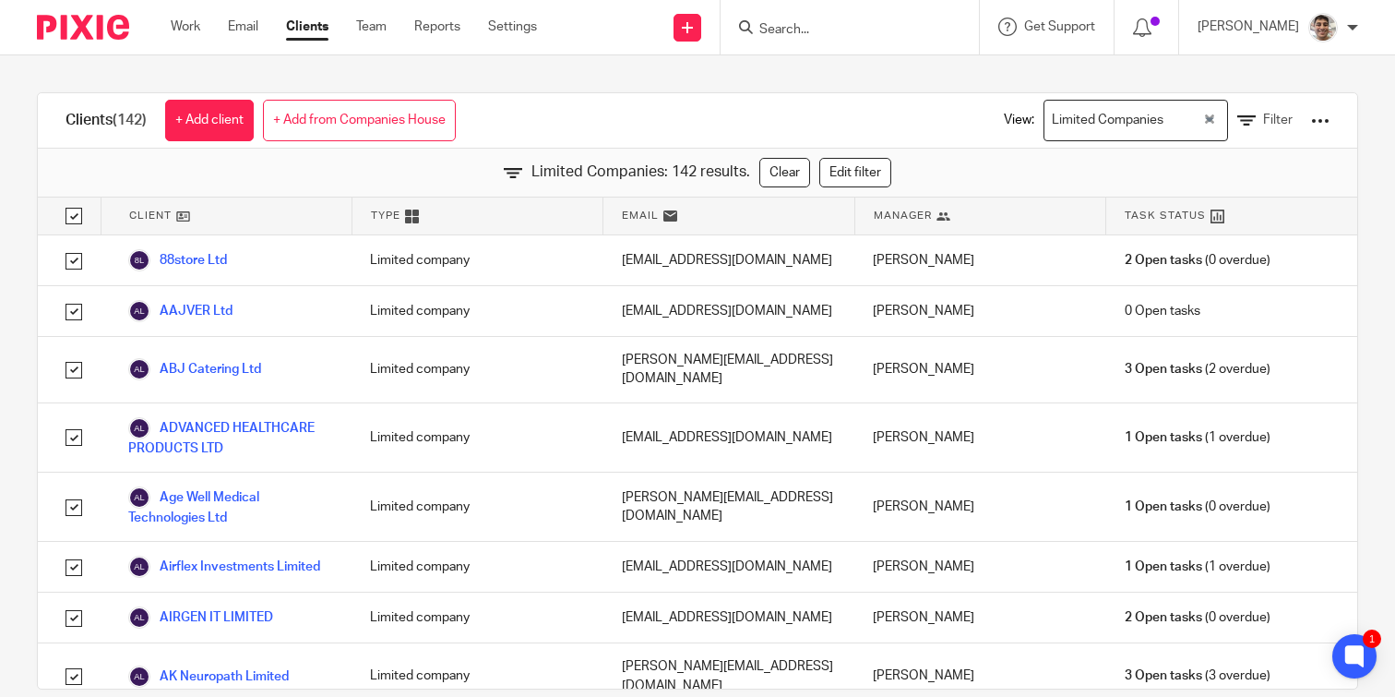
checkbox input "true"
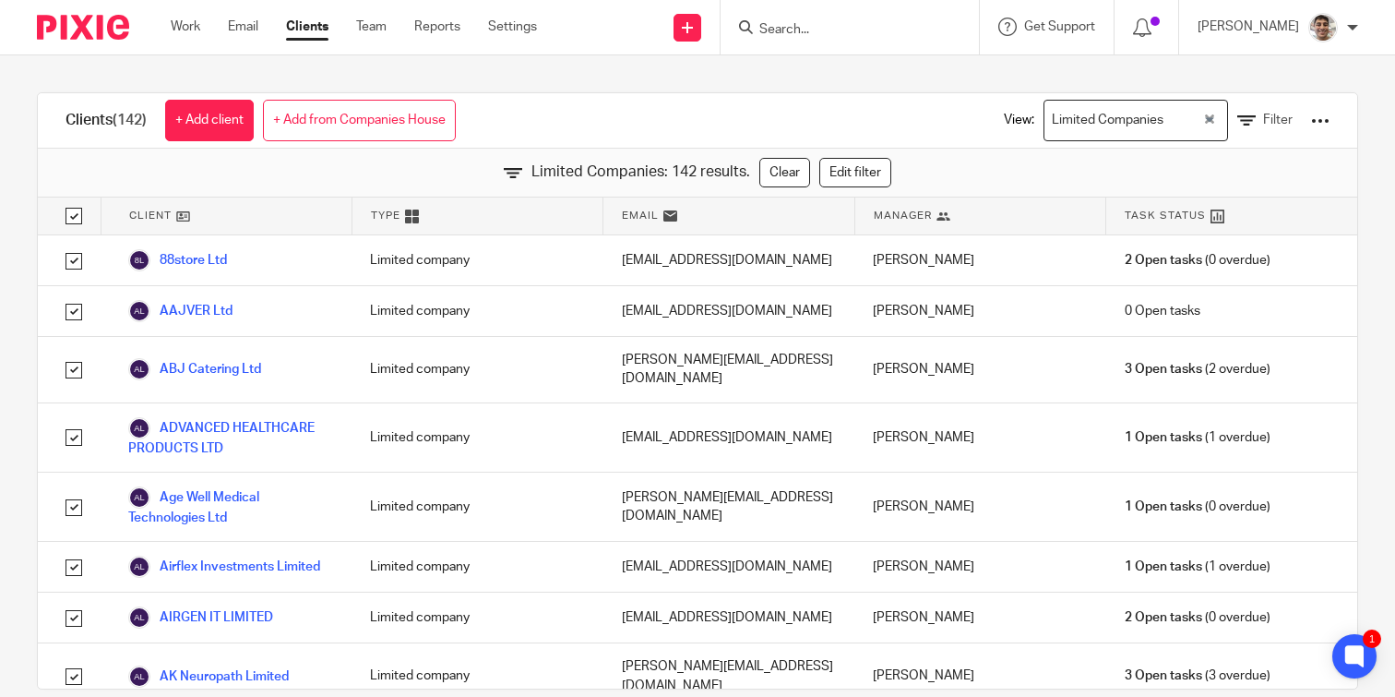
checkbox input "true"
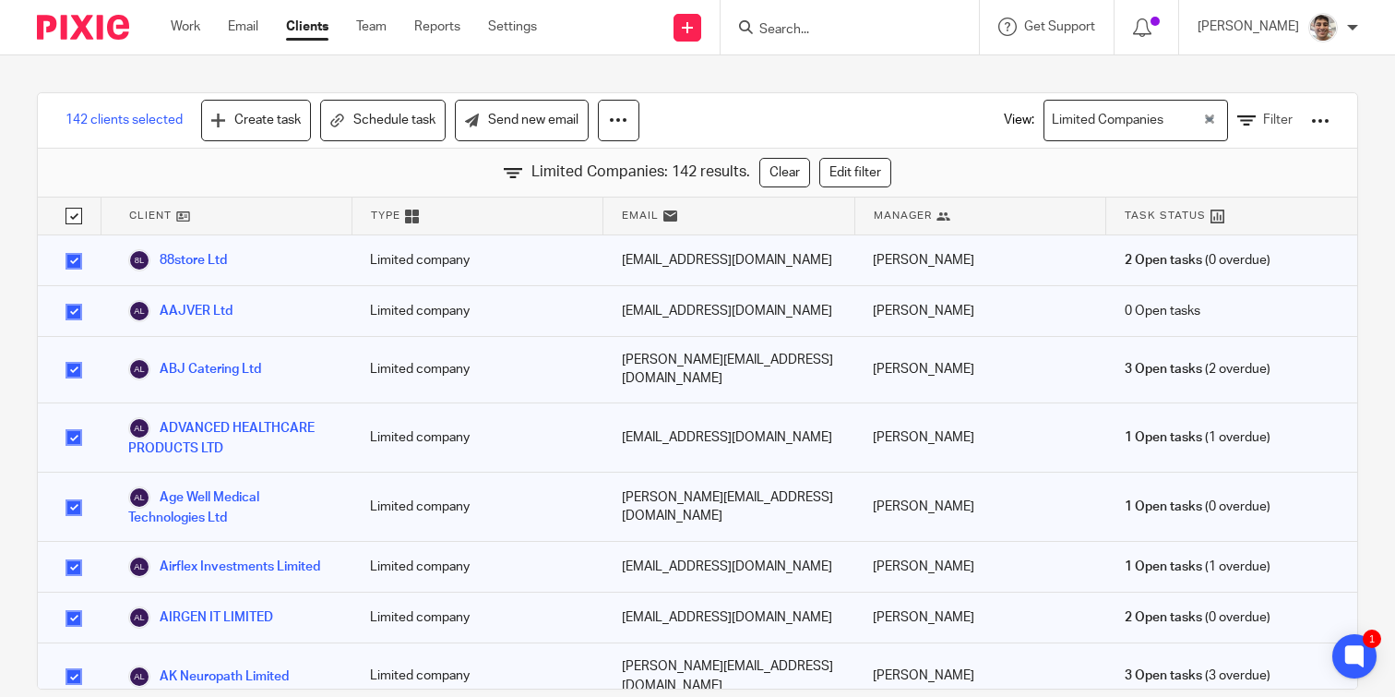
click at [1319, 120] on div at bounding box center [1320, 121] width 18 height 18
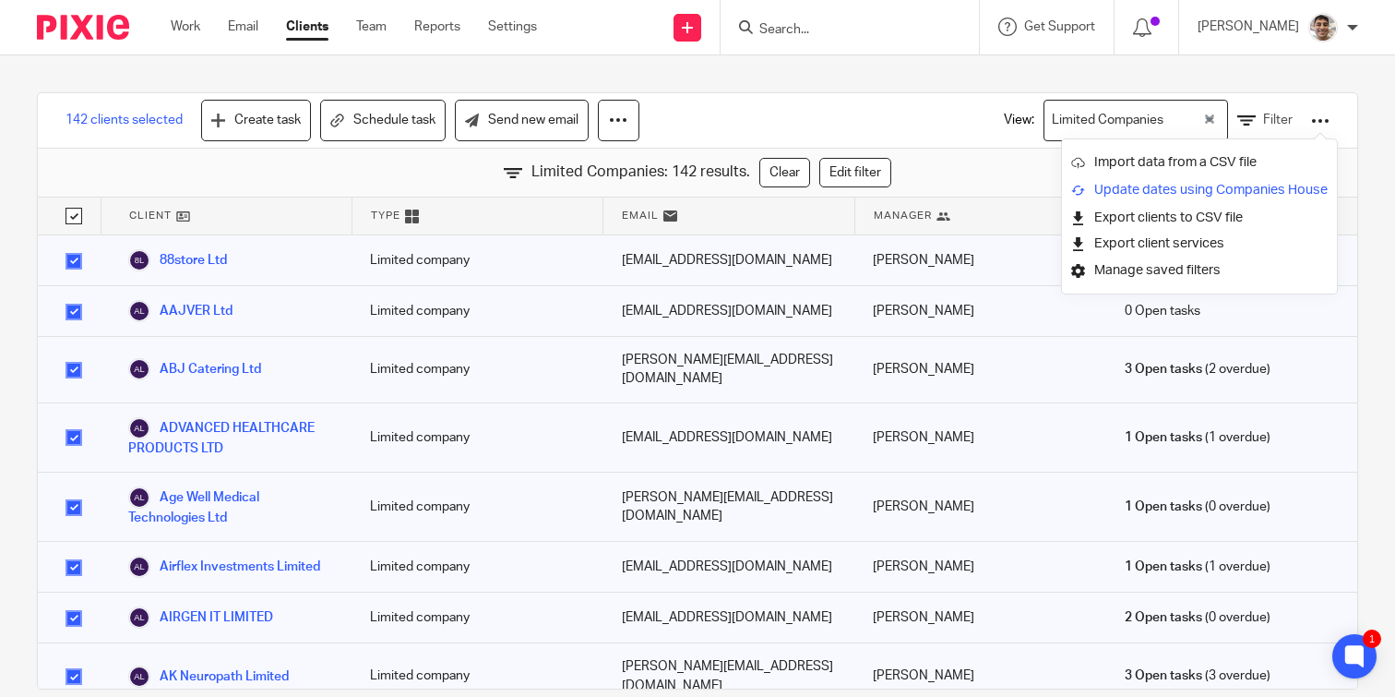
click at [1129, 185] on link "Update dates using Companies House" at bounding box center [1199, 190] width 256 height 28
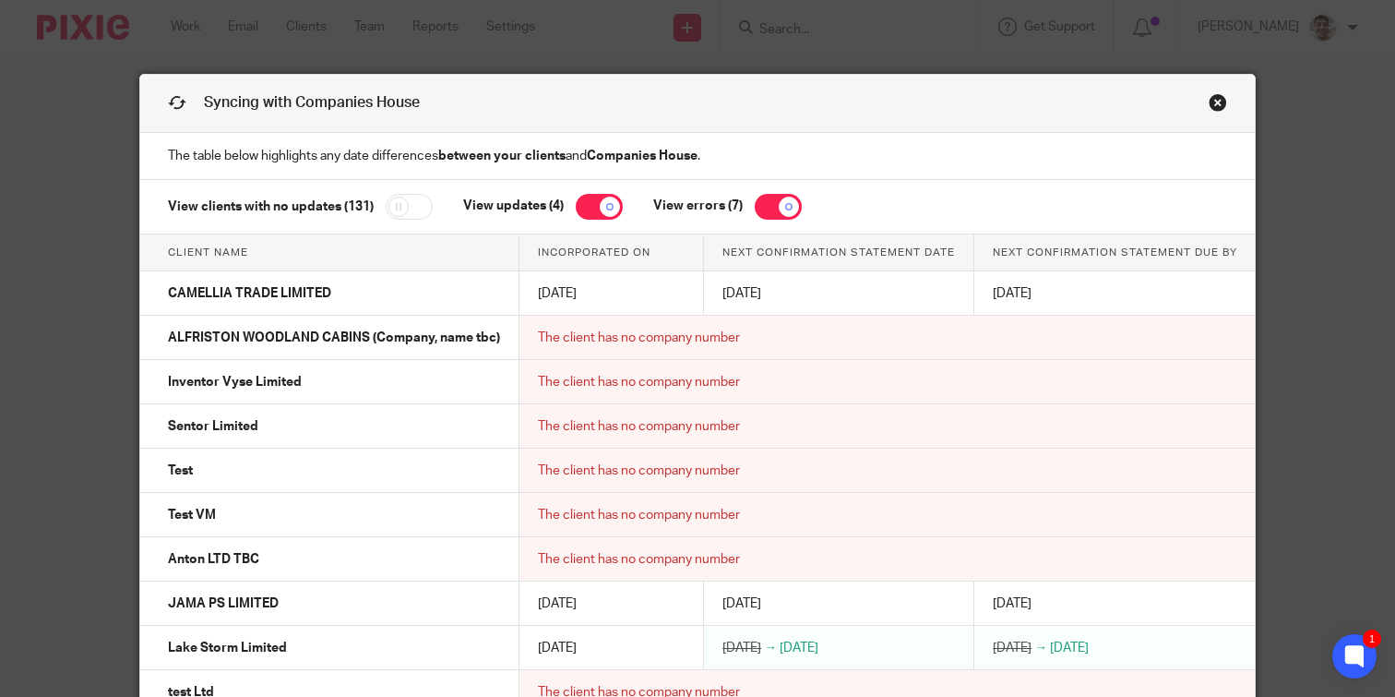
scroll to position [215, 0]
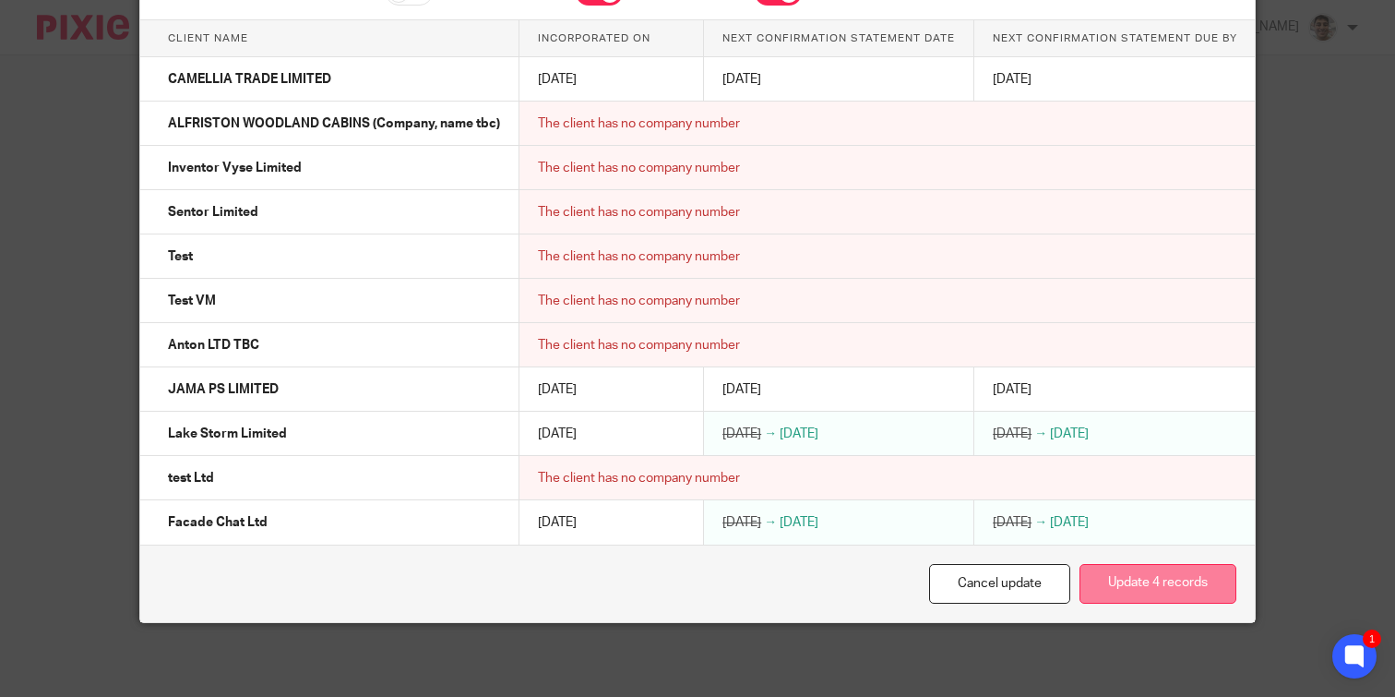
click at [1191, 585] on button "Update 4 records" at bounding box center [1157, 584] width 157 height 40
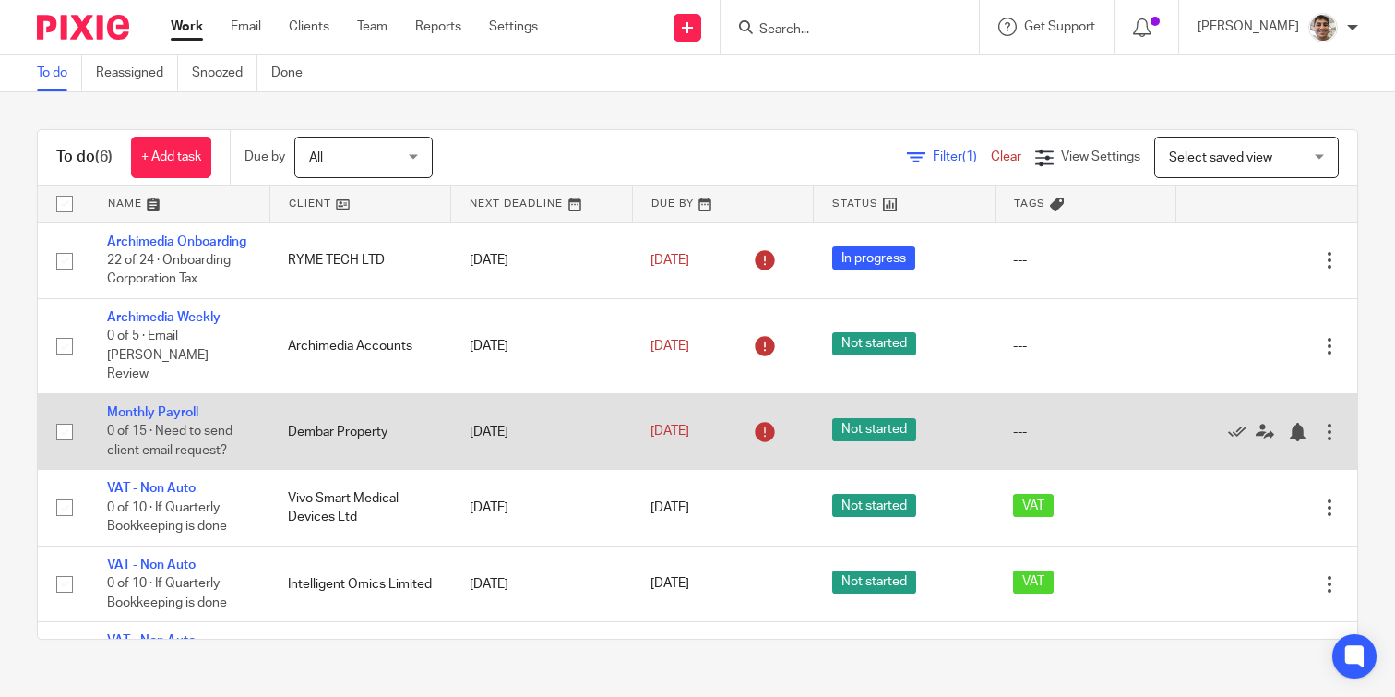
scroll to position [51, 0]
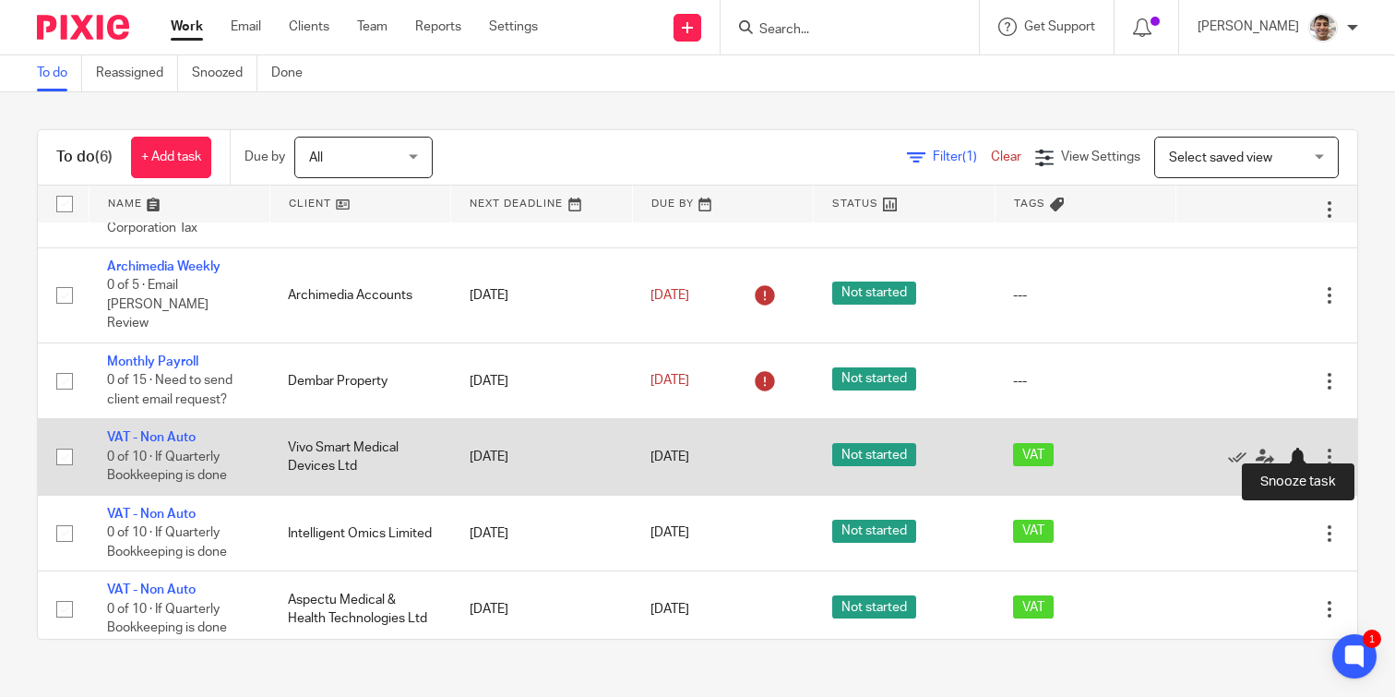
click at [1296, 447] on div at bounding box center [1297, 456] width 18 height 18
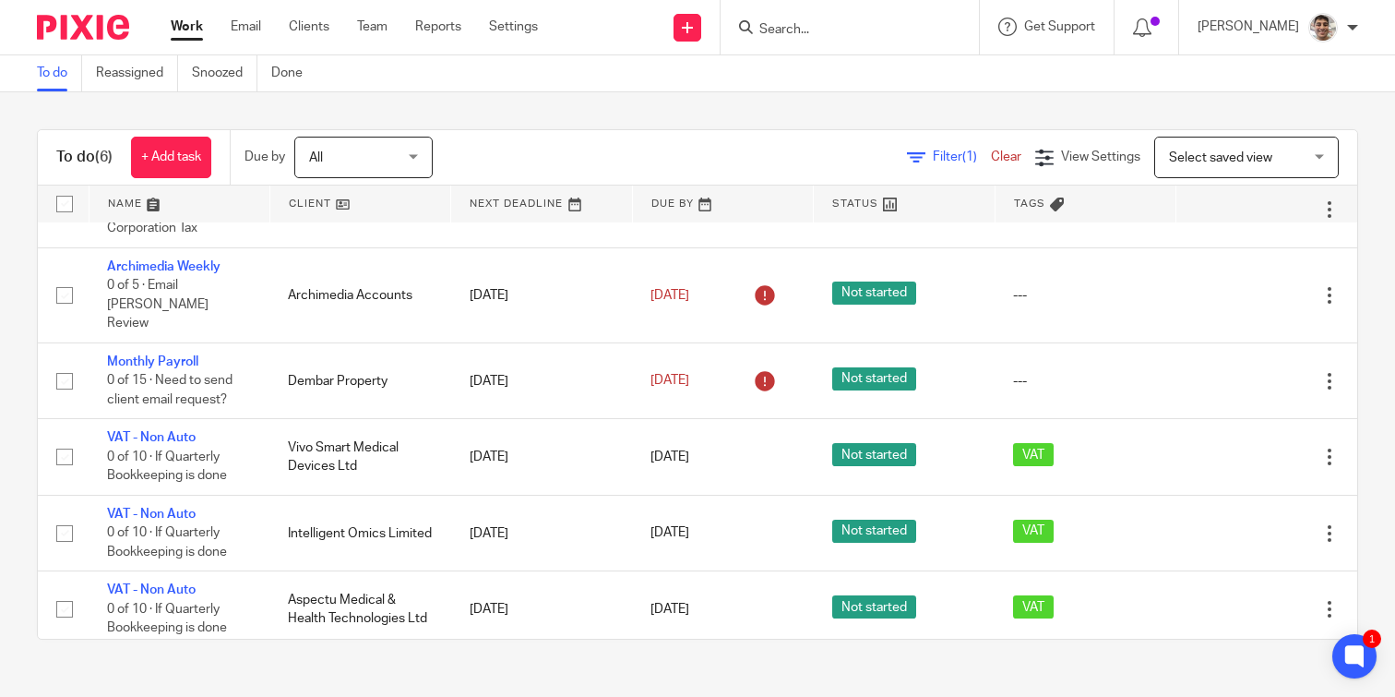
scroll to position [0, 0]
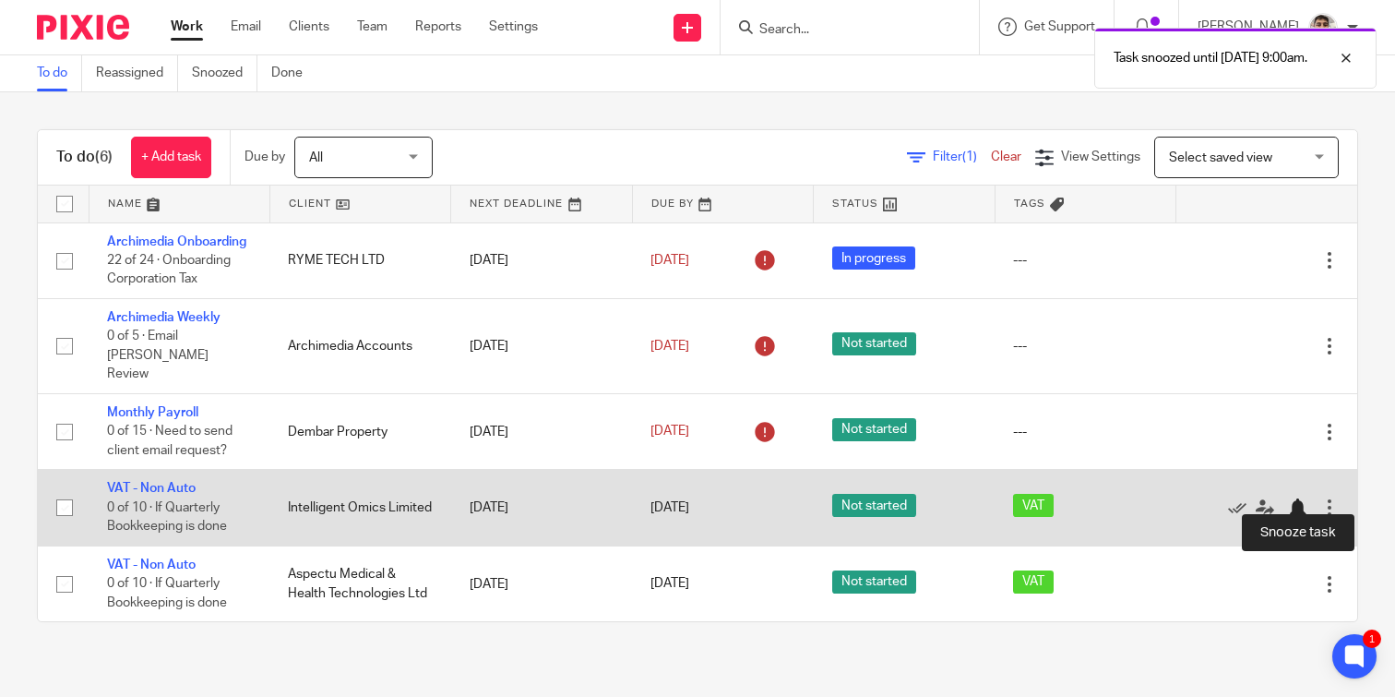
click at [1299, 498] on div at bounding box center [1297, 507] width 18 height 18
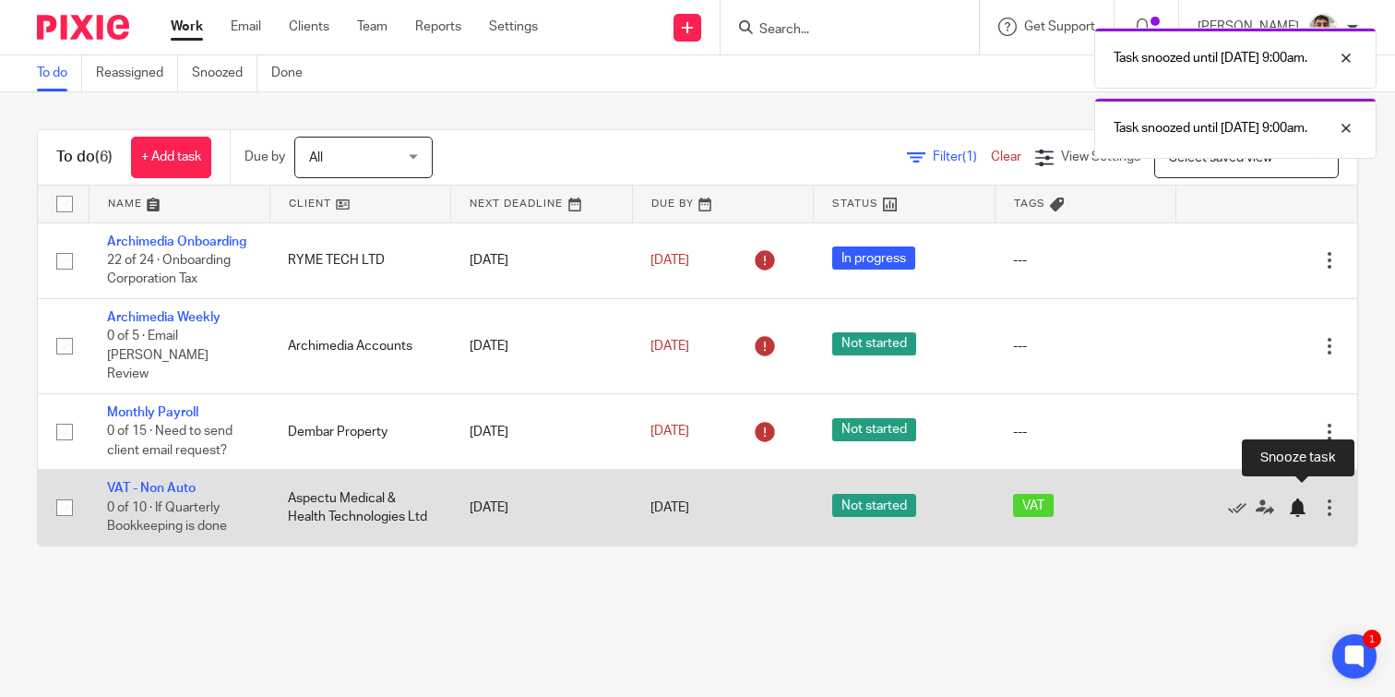
click at [1294, 498] on div at bounding box center [1297, 507] width 18 height 18
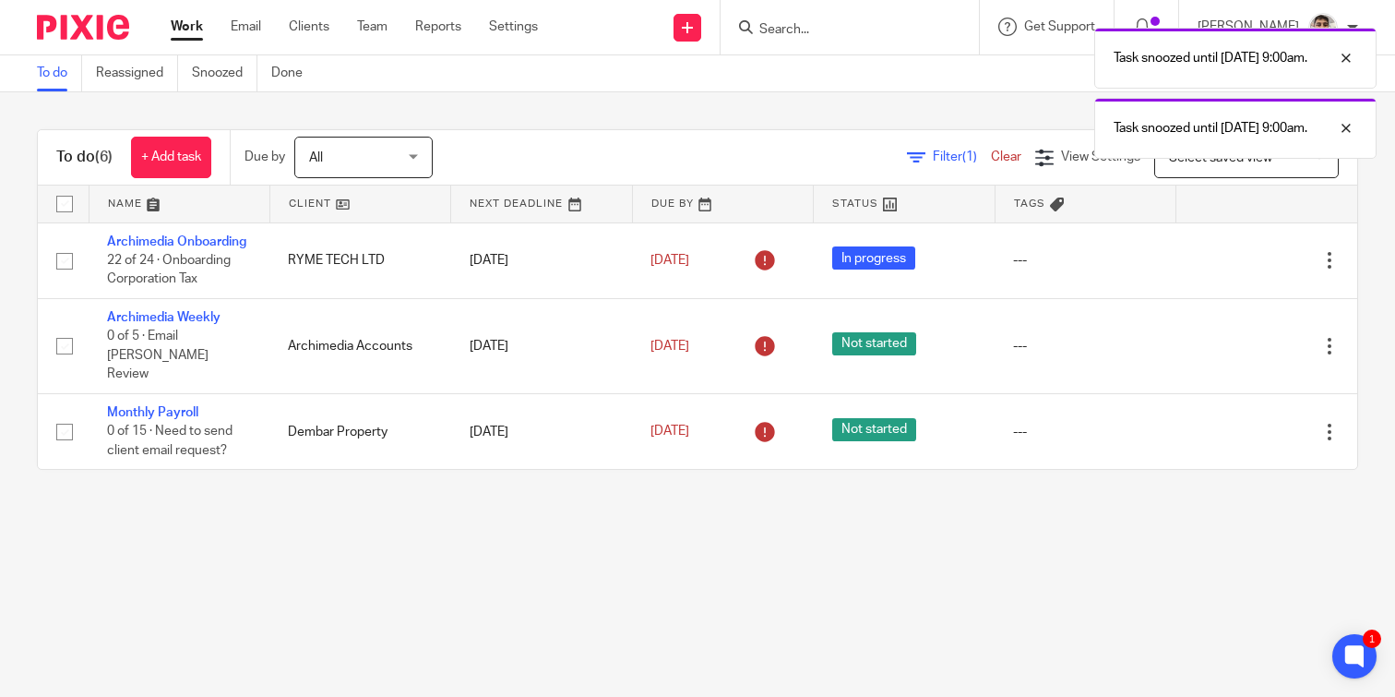
click at [21, 418] on div "To do (6) + Add task Due by All All Today Tomorrow This week Next week This mon…" at bounding box center [697, 299] width 1395 height 414
click at [119, 501] on main "To do Reassigned Snoozed Done To do (6) + Add task Due by All All Today Tomorro…" at bounding box center [697, 348] width 1395 height 697
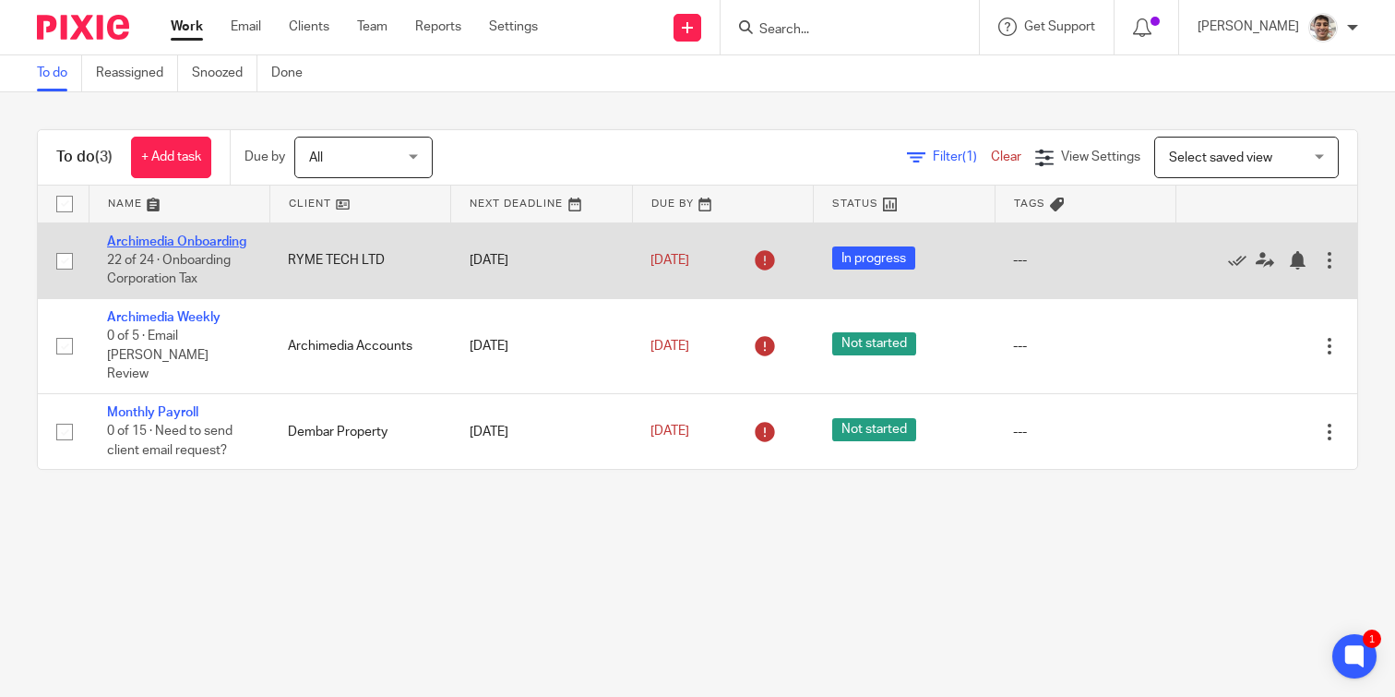
click at [191, 243] on link "Archimedia Onboarding" at bounding box center [176, 241] width 139 height 13
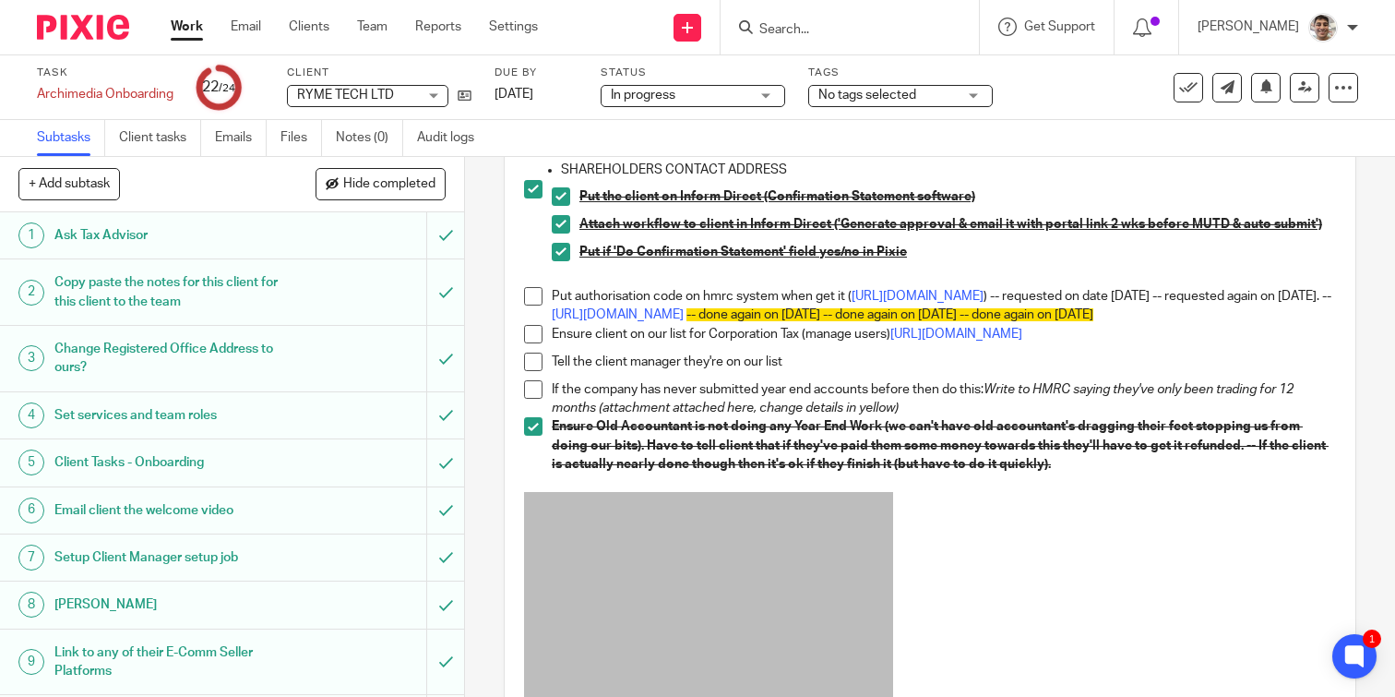
scroll to position [466, 0]
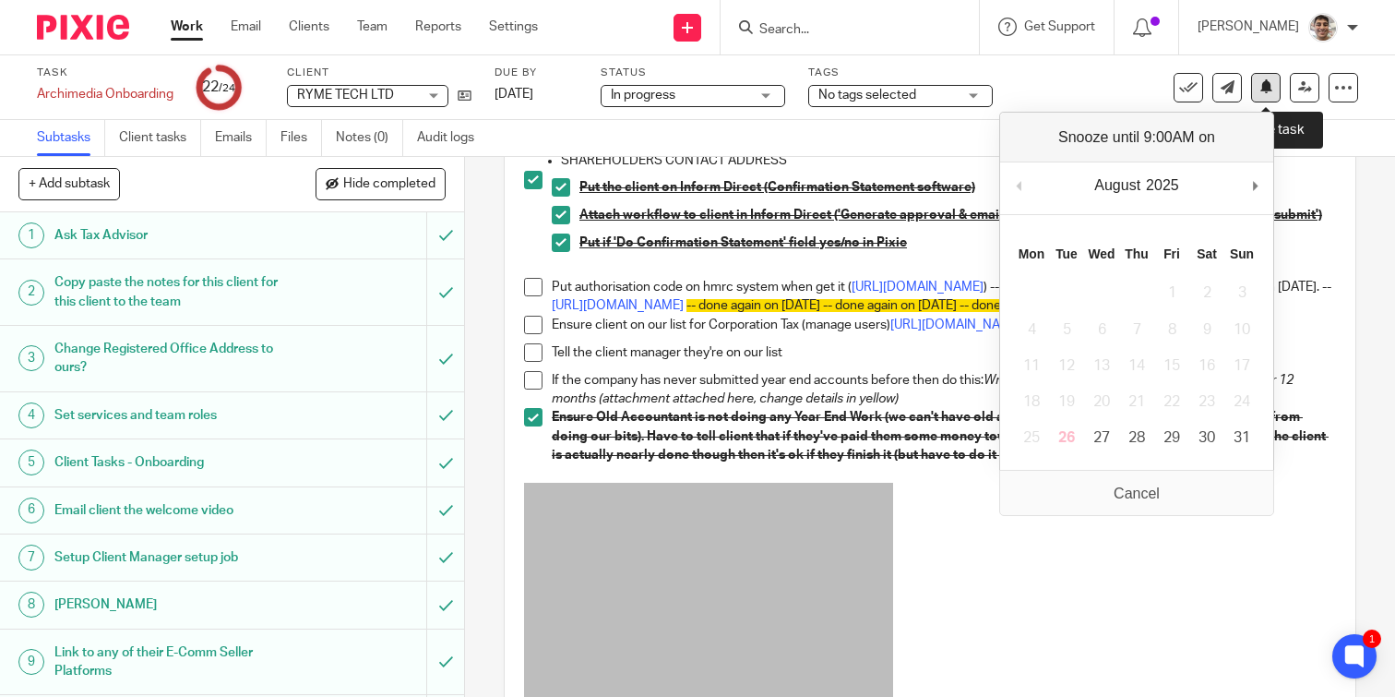
click at [1265, 92] on icon at bounding box center [1266, 86] width 14 height 14
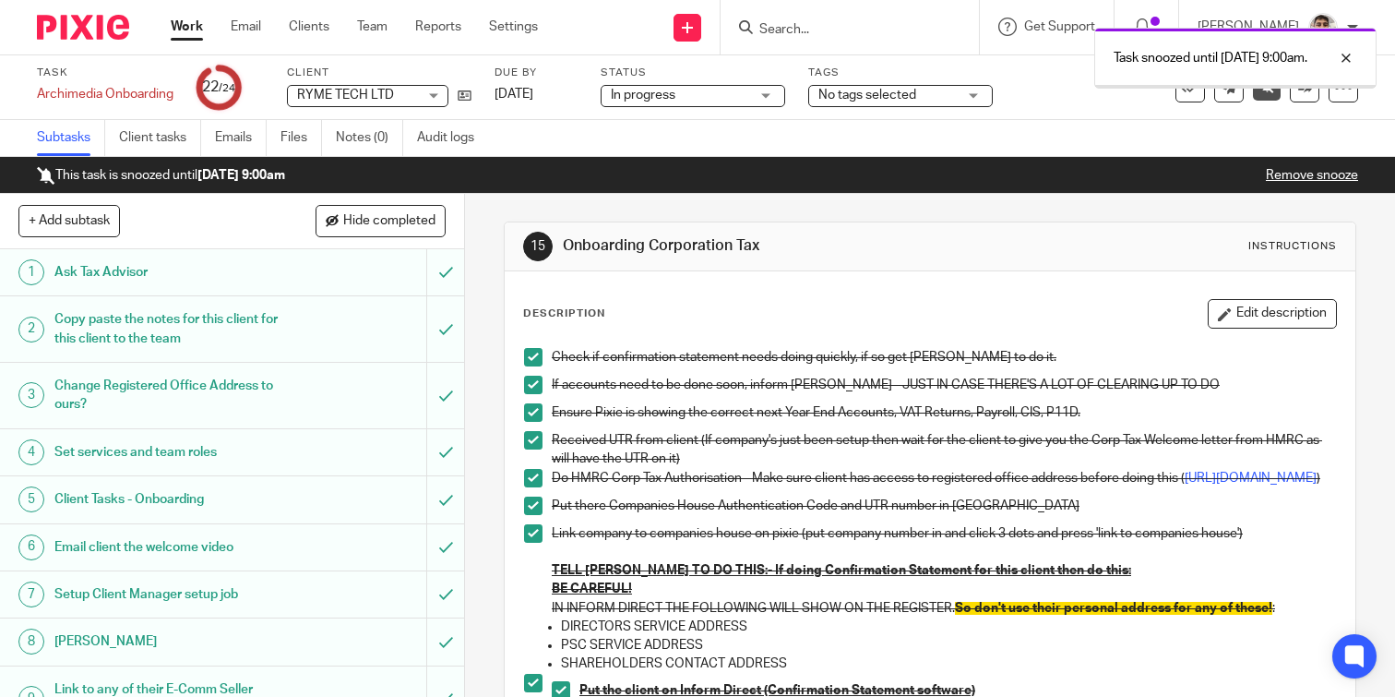
click at [185, 29] on link "Work" at bounding box center [187, 27] width 32 height 18
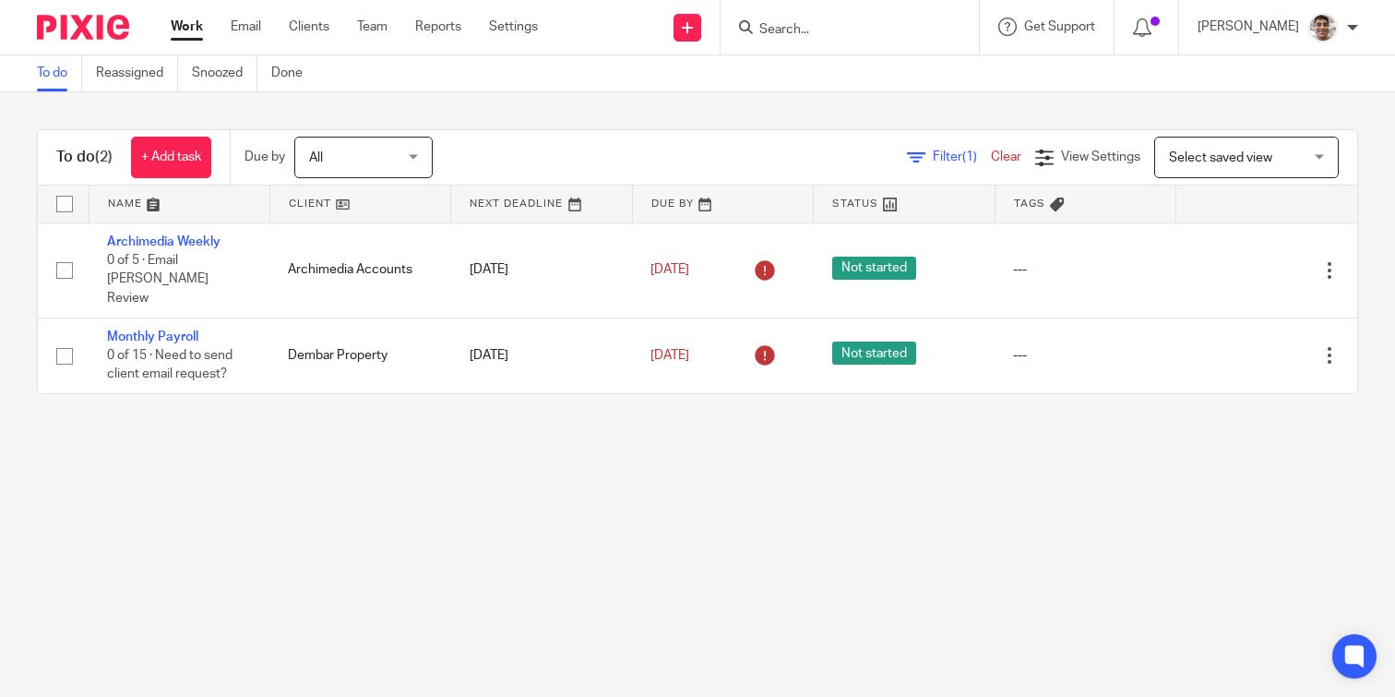
click at [470, 526] on main "To do Reassigned Snoozed Done To do (2) + Add task Due by All All [DATE] [DATE]…" at bounding box center [697, 348] width 1395 height 697
click at [557, 497] on main "To do Reassigned Snoozed Done To do (2) + Add task Due by All All [DATE] [DATE]…" at bounding box center [697, 348] width 1395 height 697
click at [523, 526] on main "To do Reassigned Snoozed Done To do (2) + Add task Due by All All [DATE] [DATE]…" at bounding box center [697, 348] width 1395 height 697
click at [570, 517] on main "To do Reassigned Snoozed Done To do (2) + Add task Due by All All [DATE] [DATE]…" at bounding box center [697, 348] width 1395 height 697
click at [540, 518] on main "To do Reassigned Snoozed Done To do (2) + Add task Due by All All [DATE] [DATE]…" at bounding box center [697, 348] width 1395 height 697
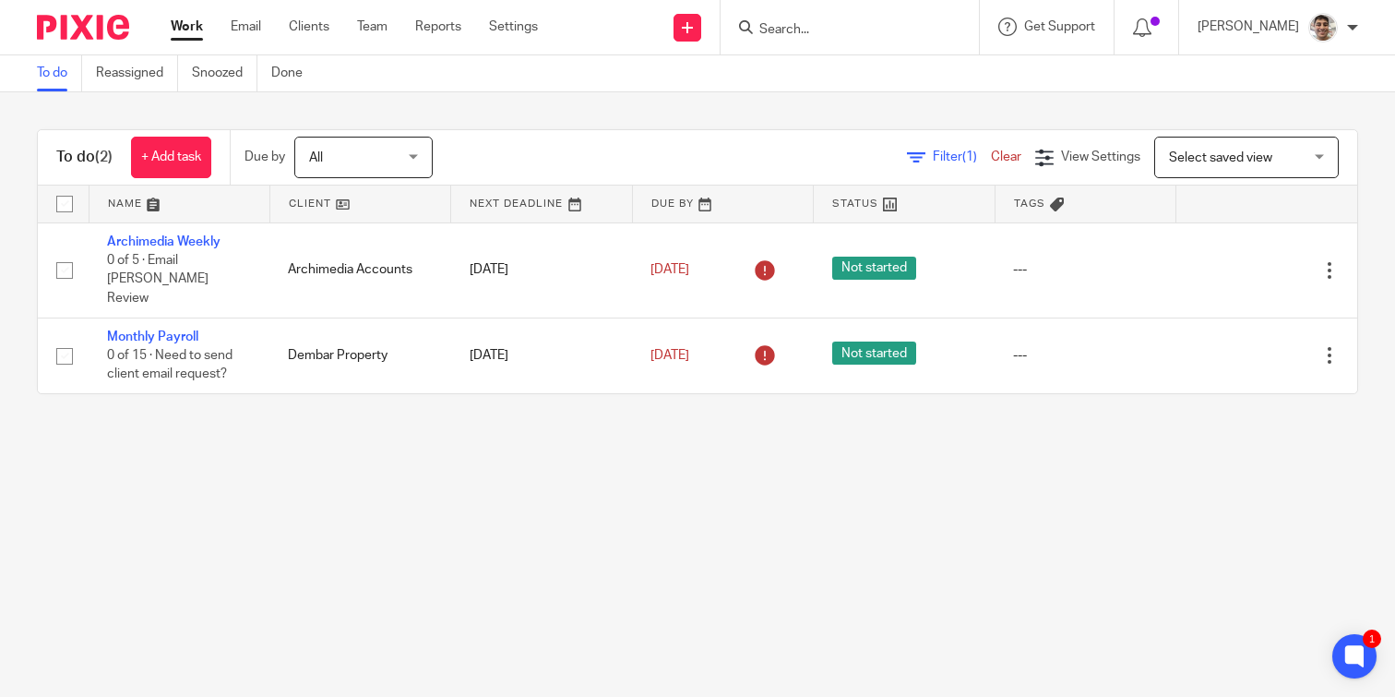
click at [509, 525] on main "To do Reassigned Snoozed Done To do (2) + Add task Due by All All Today Tomorro…" at bounding box center [697, 348] width 1395 height 697
click at [522, 515] on main "To do Reassigned Snoozed Done To do (2) + Add task Due by All All Today Tomorro…" at bounding box center [697, 348] width 1395 height 697
click at [506, 520] on main "To do Reassigned Snoozed Done To do (2) + Add task Due by All All Today Tomorro…" at bounding box center [697, 348] width 1395 height 697
click at [518, 511] on main "To do Reassigned Snoozed Done To do (2) + Add task Due by All All Today Tomorro…" at bounding box center [697, 348] width 1395 height 697
click at [480, 541] on main "To do Reassigned Snoozed Done To do (2) + Add task Due by All All Today Tomorro…" at bounding box center [697, 348] width 1395 height 697
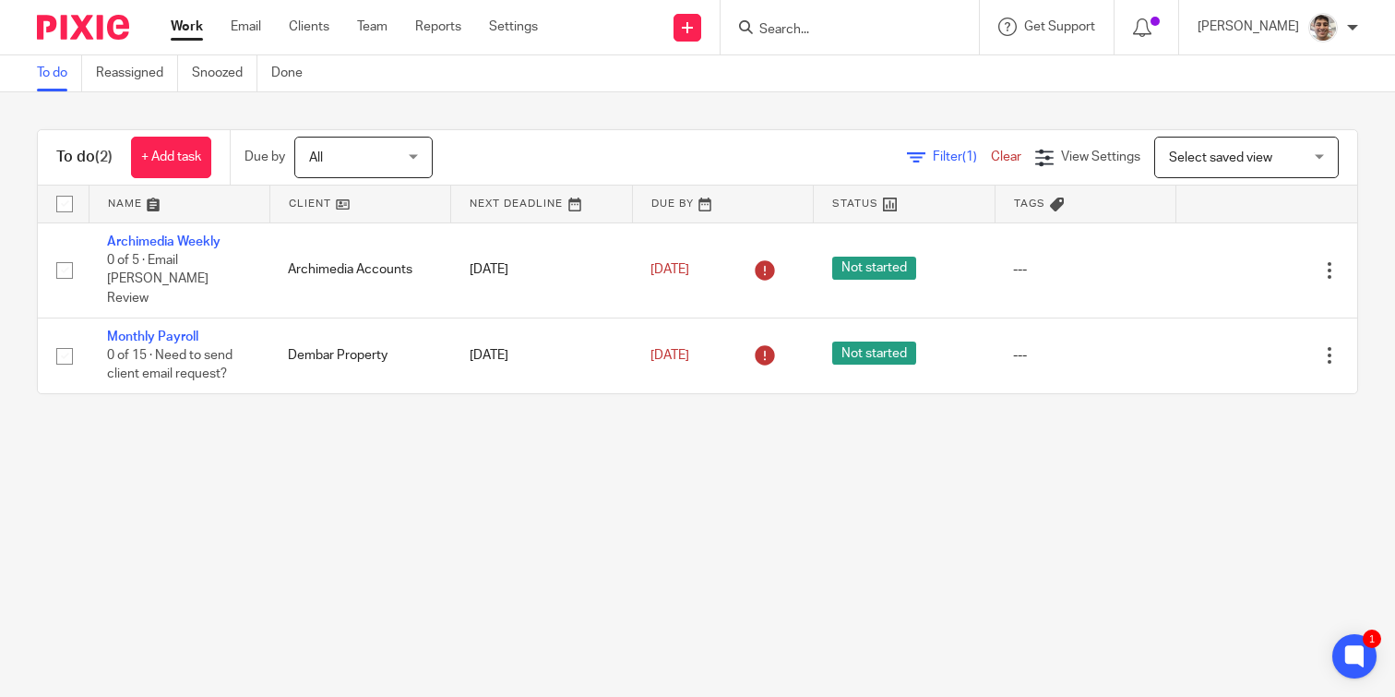
click at [506, 508] on main "To do Reassigned Snoozed Done To do (2) + Add task Due by All All Today Tomorro…" at bounding box center [697, 348] width 1395 height 697
click at [463, 536] on main "To do Reassigned Snoozed Done To do (2) + Add task Due by All All Today Tomorro…" at bounding box center [697, 348] width 1395 height 697
click at [482, 524] on main "To do Reassigned Snoozed Done To do (2) + Add task Due by All All Today Tomorro…" at bounding box center [697, 348] width 1395 height 697
click at [464, 531] on main "To do Reassigned Snoozed Done To do (2) + Add task Due by All All Today Tomorro…" at bounding box center [697, 348] width 1395 height 697
click at [419, 477] on main "To do Reassigned Snoozed Done To do (2) + Add task Due by All All Today Tomorro…" at bounding box center [697, 348] width 1395 height 697
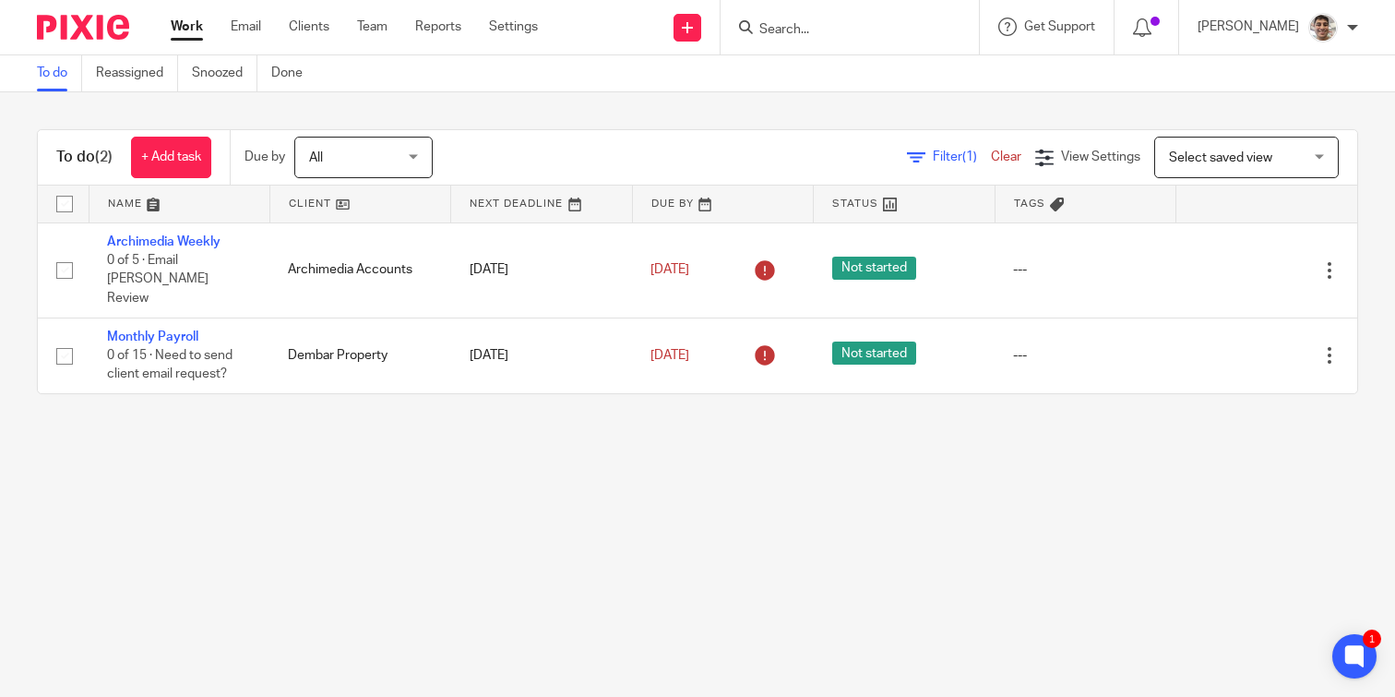
click at [349, 479] on main "To do Reassigned Snoozed Done To do (2) + Add task Due by All All Today Tomorro…" at bounding box center [697, 348] width 1395 height 697
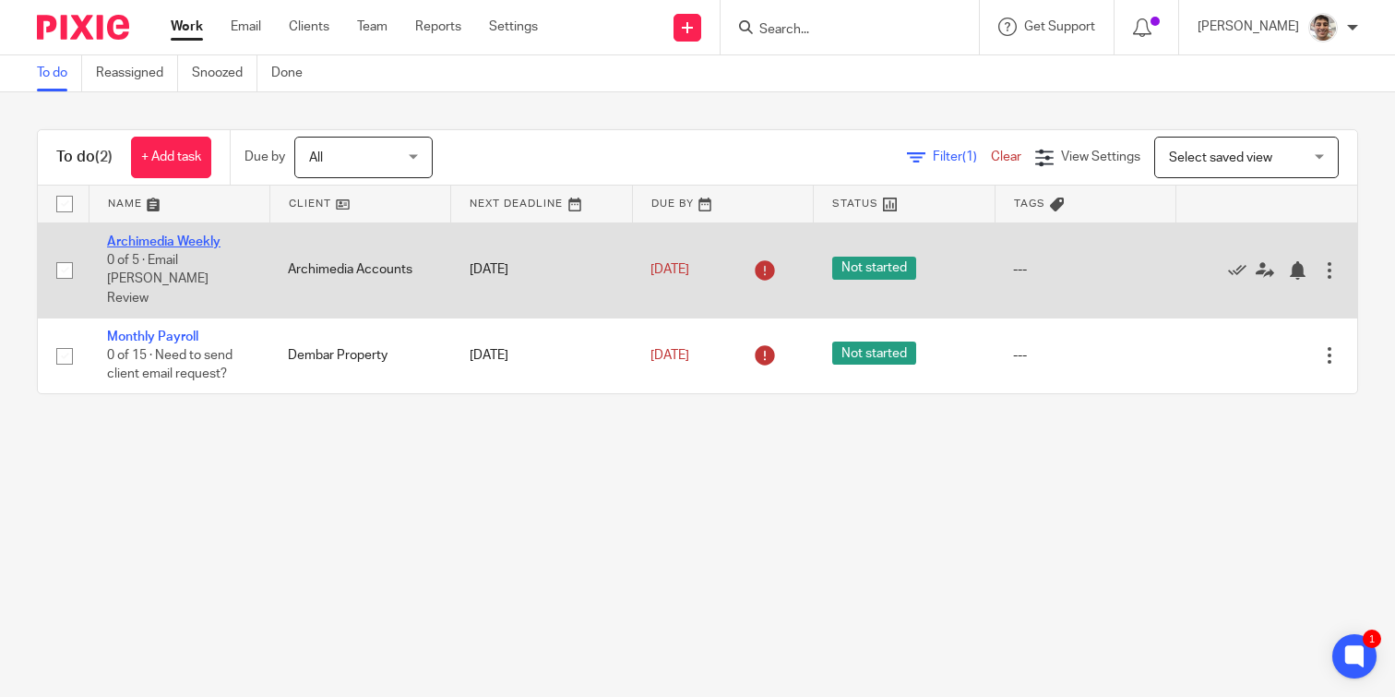
click at [201, 243] on link "Archimedia Weekly" at bounding box center [163, 241] width 113 height 13
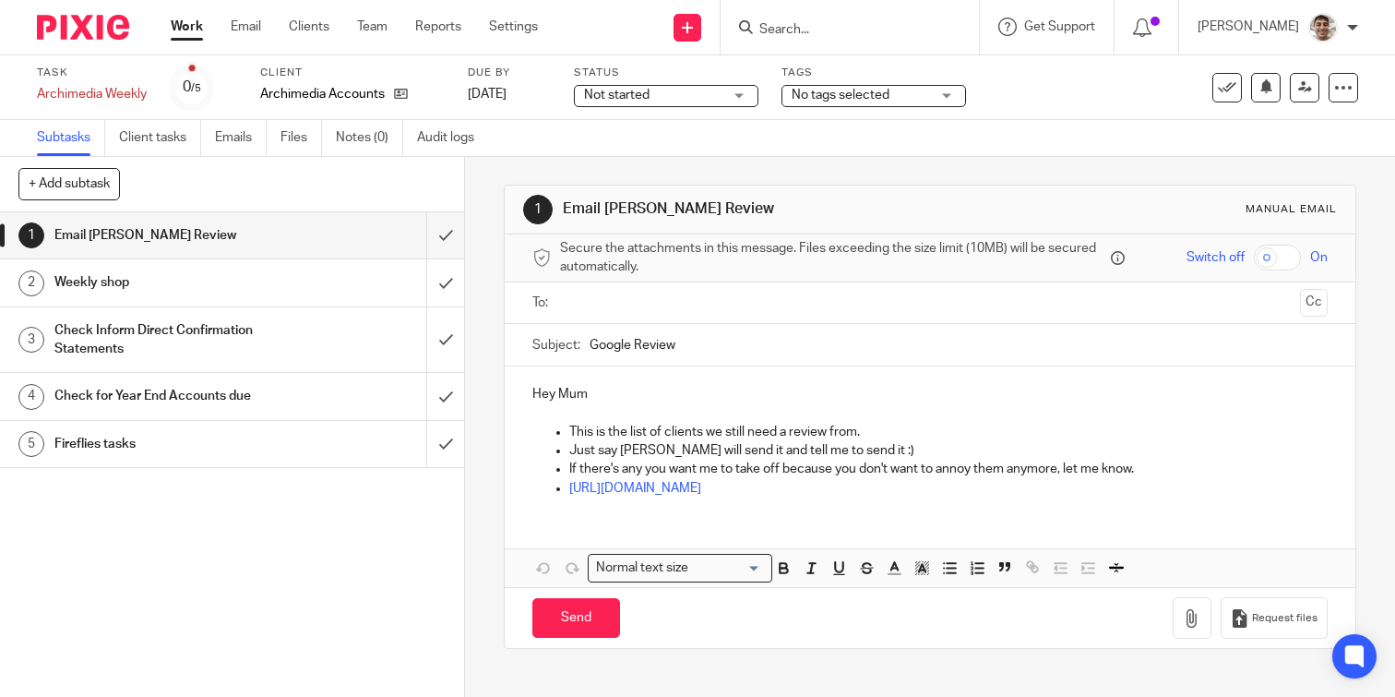
click at [688, 309] on input "text" at bounding box center [929, 302] width 726 height 21
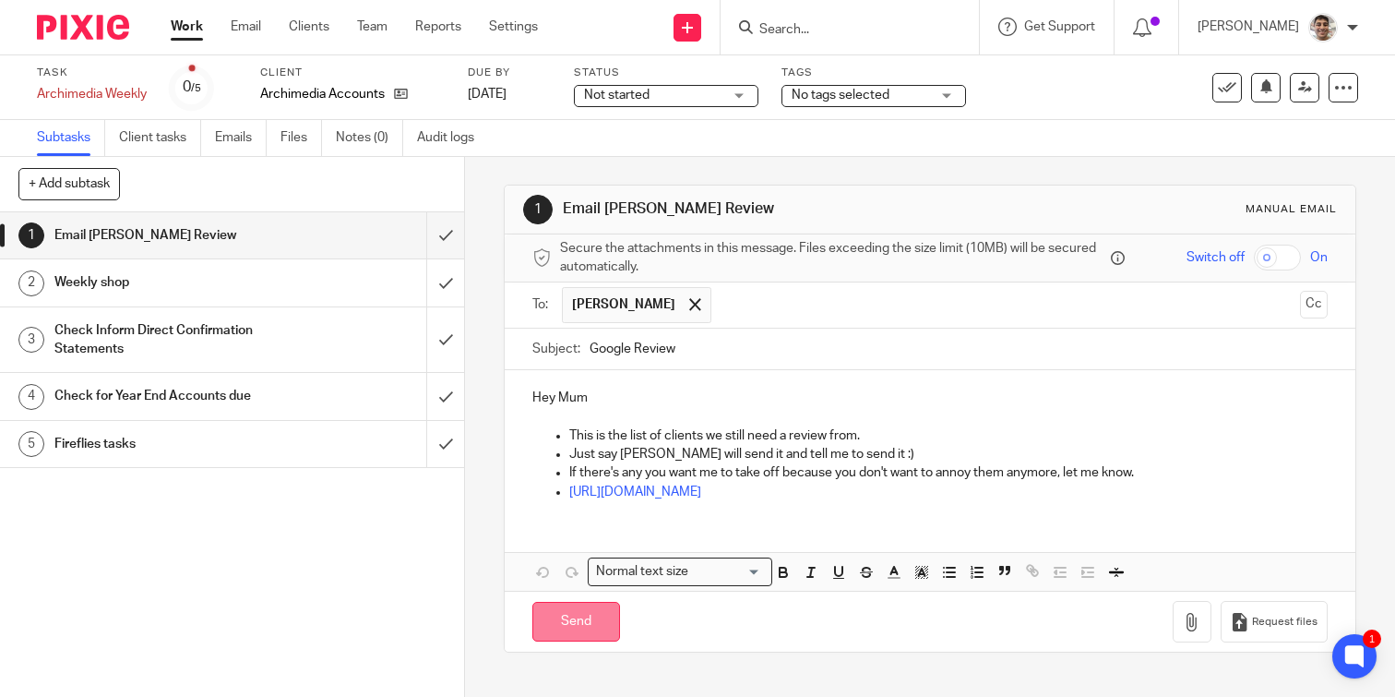
click at [569, 602] on input "Send" at bounding box center [576, 622] width 88 height 40
type input "Sent"
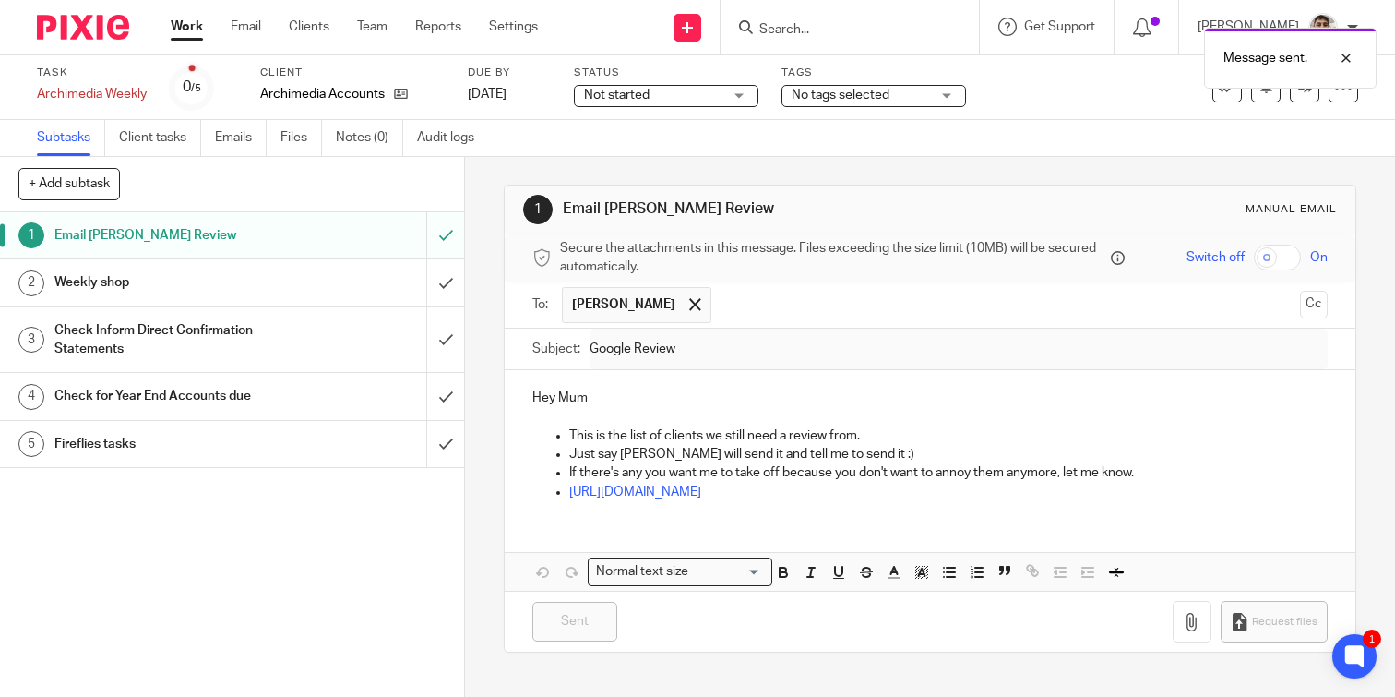
click at [354, 283] on div "Weekly shop" at bounding box center [230, 282] width 353 height 28
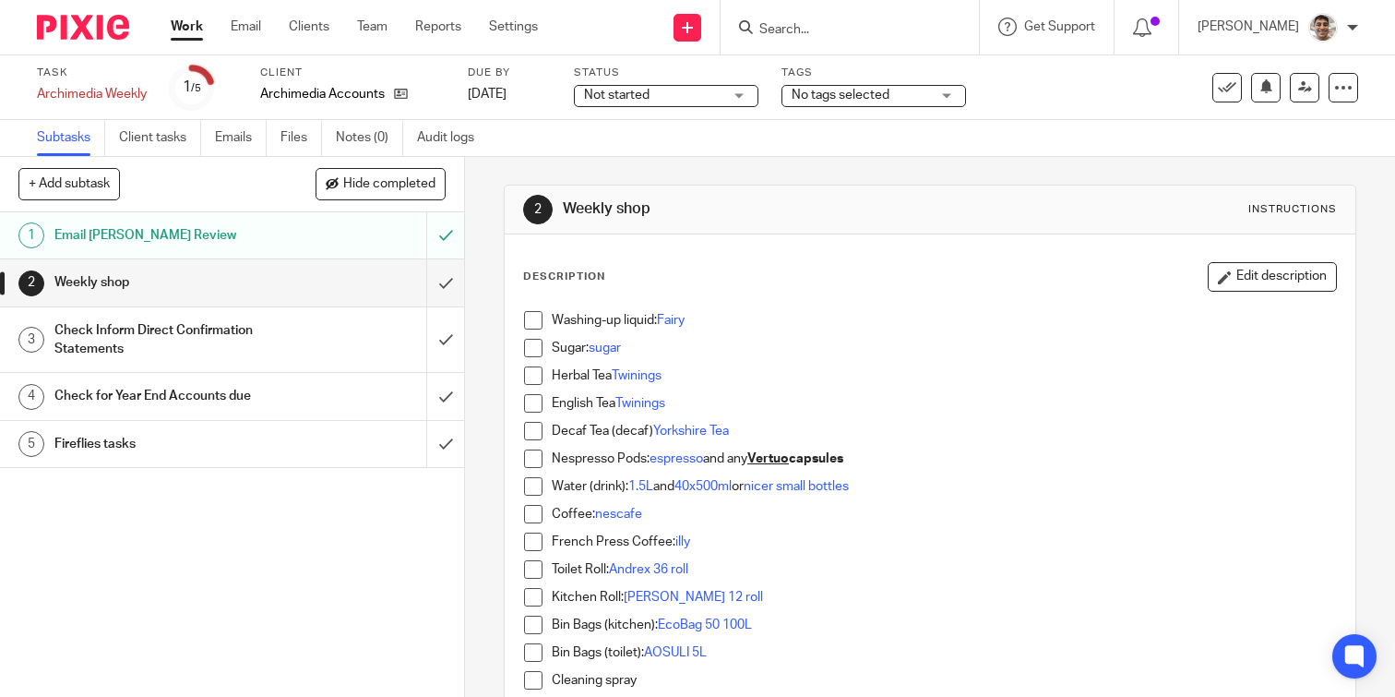
click at [345, 333] on div "Check Inform Direct Confirmation Statements" at bounding box center [230, 339] width 353 height 47
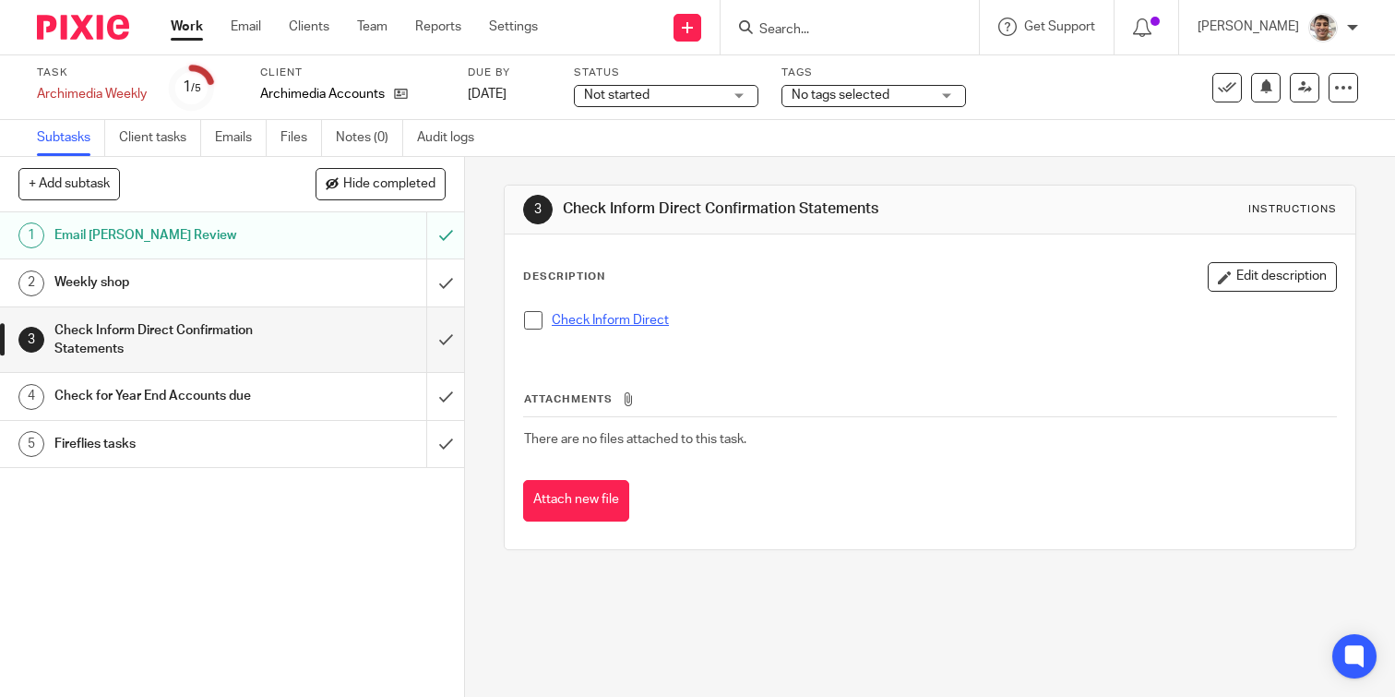
click at [639, 322] on link "Check Inform Direct" at bounding box center [610, 320] width 117 height 13
click at [532, 315] on span at bounding box center [533, 320] width 18 height 18
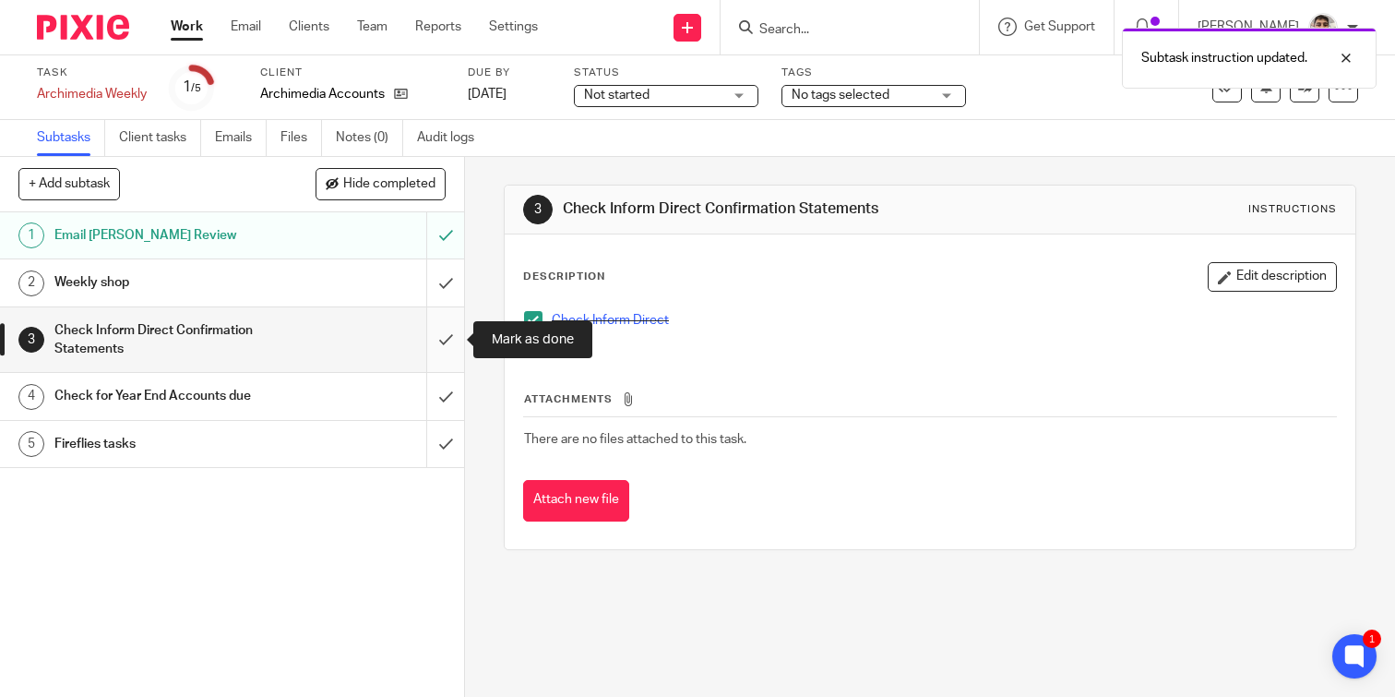
click at [445, 334] on input "submit" at bounding box center [232, 340] width 464 height 66
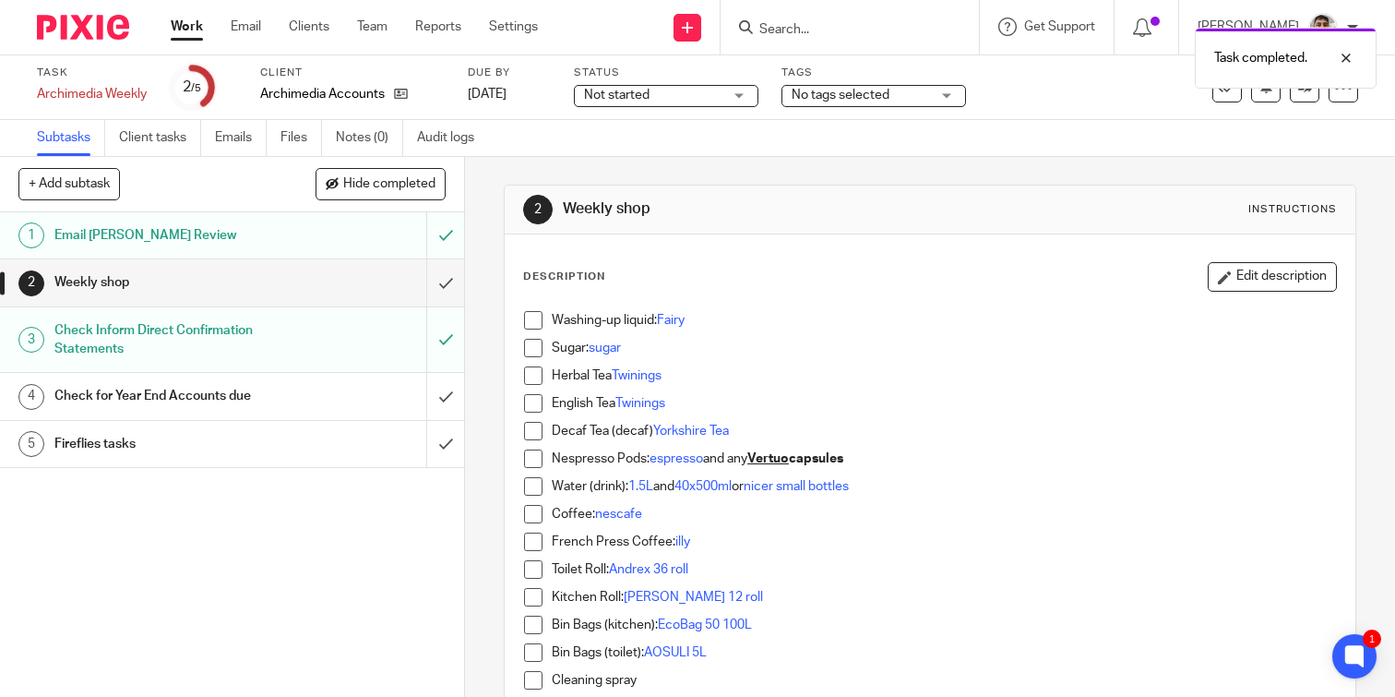
click at [316, 393] on div "Check for Year End Accounts due" at bounding box center [230, 396] width 353 height 28
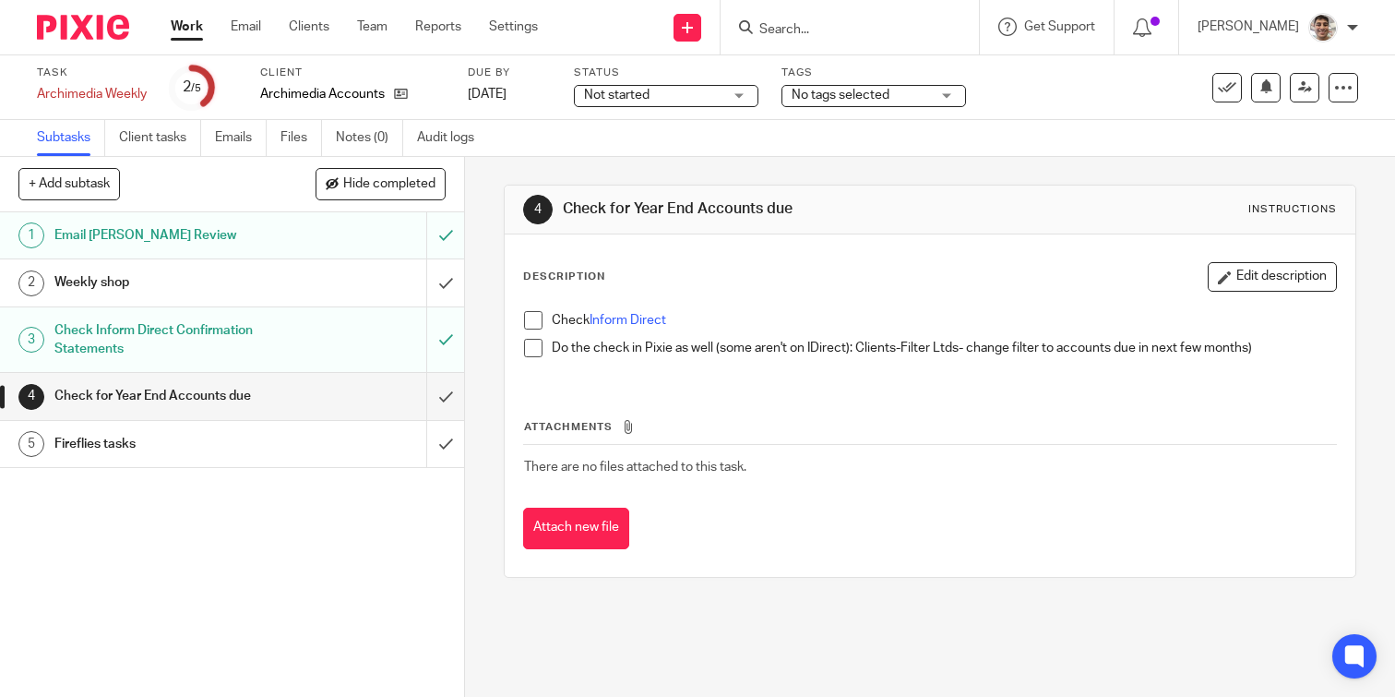
click at [536, 321] on span at bounding box center [533, 320] width 18 height 18
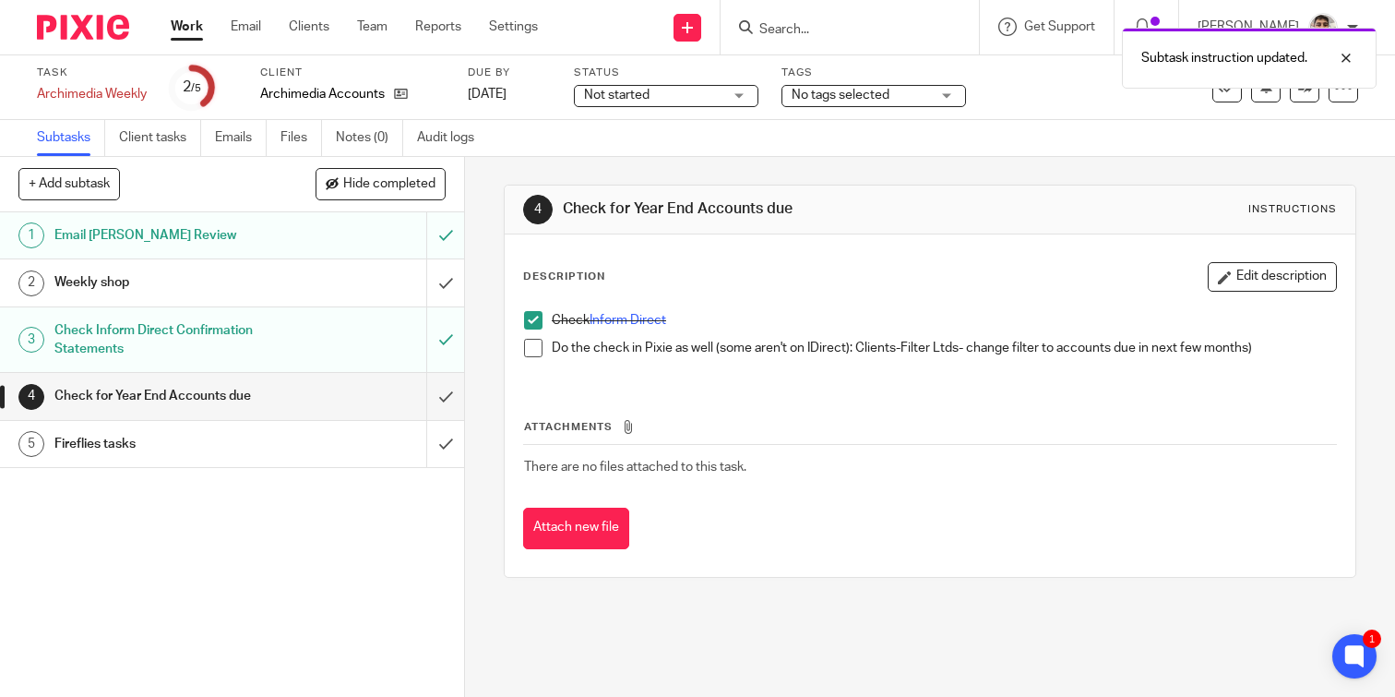
click at [532, 347] on span at bounding box center [533, 348] width 18 height 18
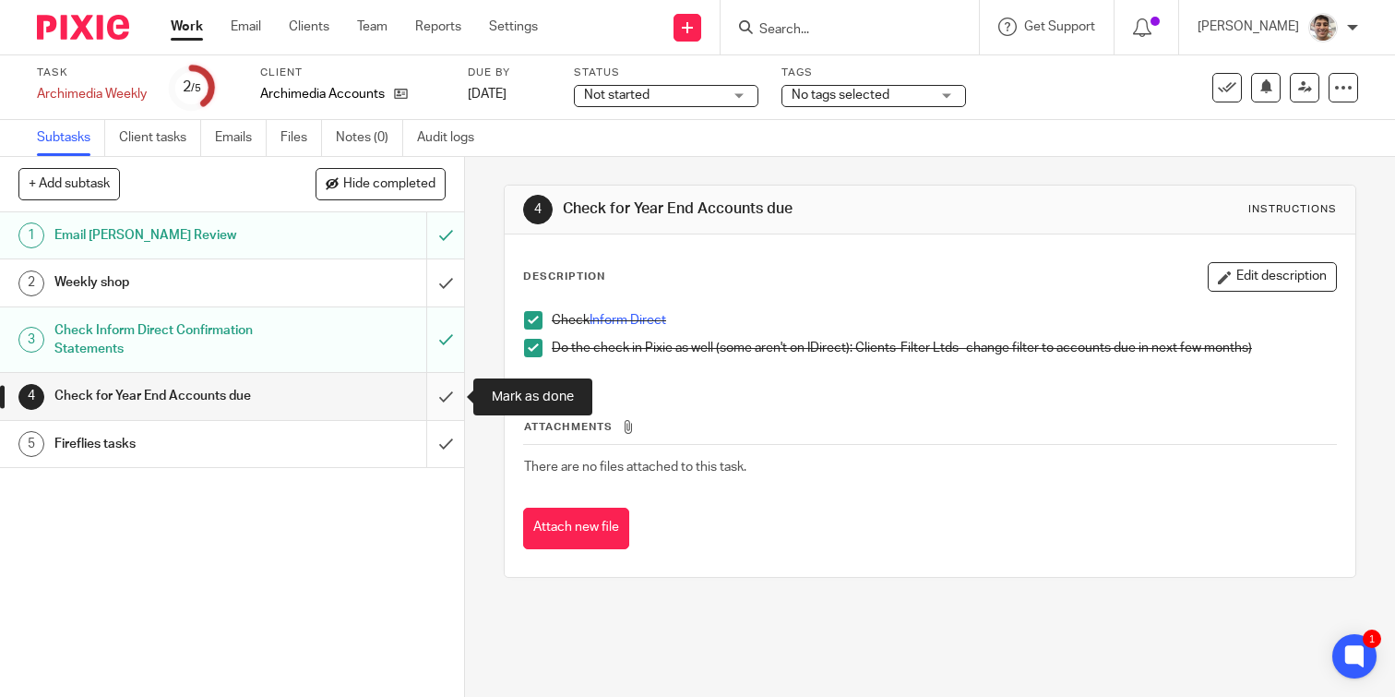
click at [440, 399] on input "submit" at bounding box center [232, 396] width 464 height 46
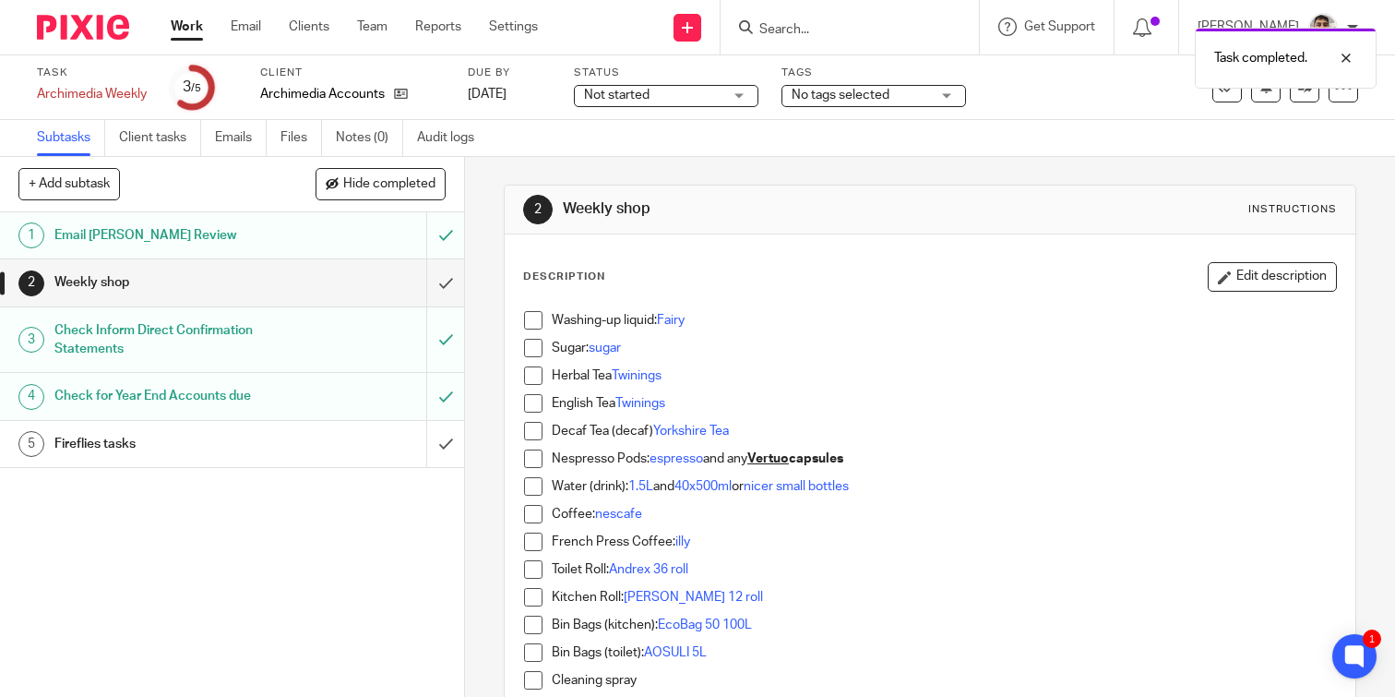
click at [326, 444] on div "Fireflies tasks" at bounding box center [230, 444] width 353 height 28
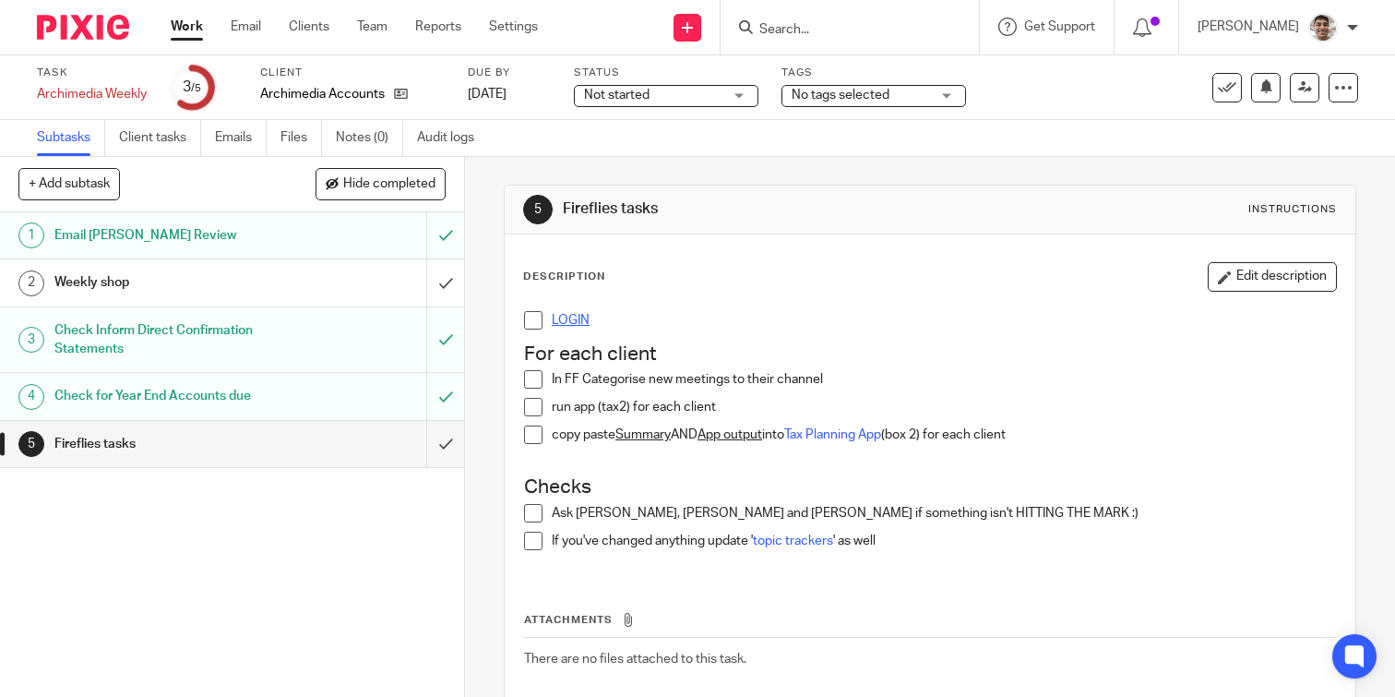
click at [567, 320] on link "LOGIN" at bounding box center [571, 320] width 38 height 13
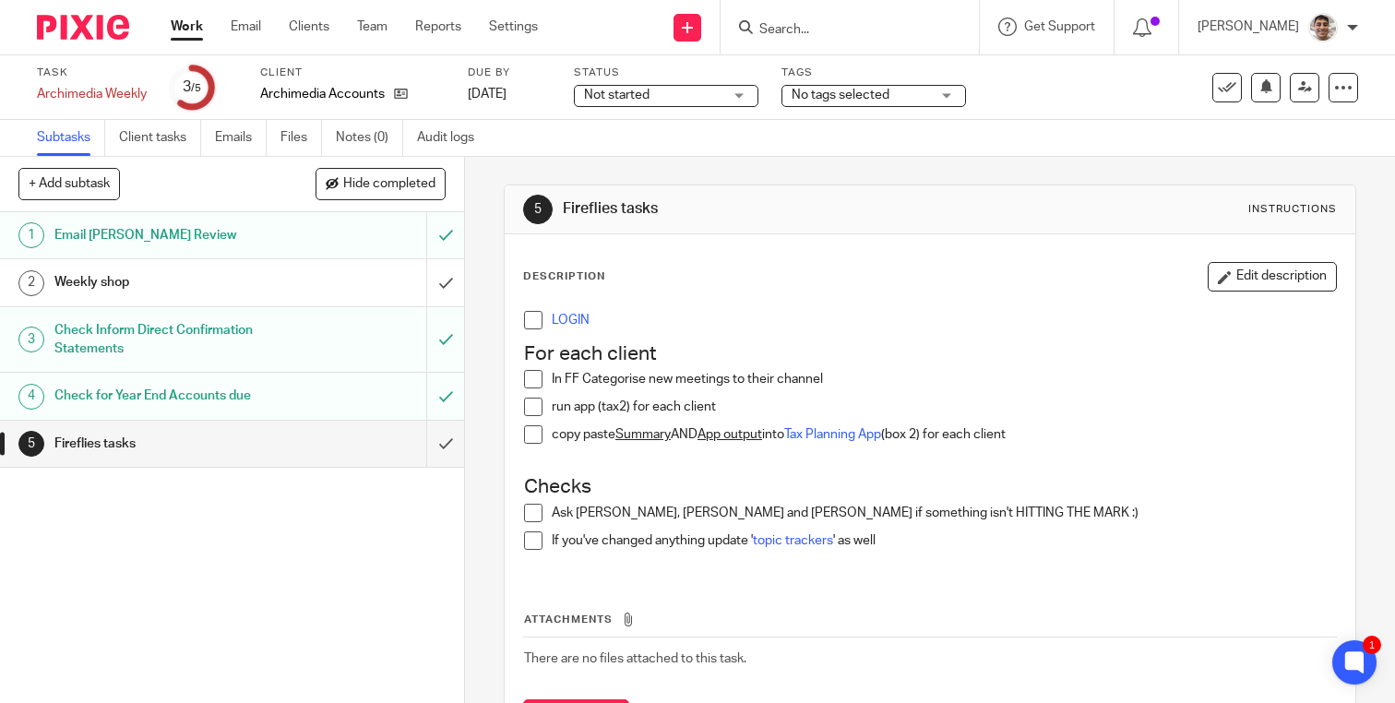
click at [864, 30] on input "Search" at bounding box center [840, 30] width 166 height 17
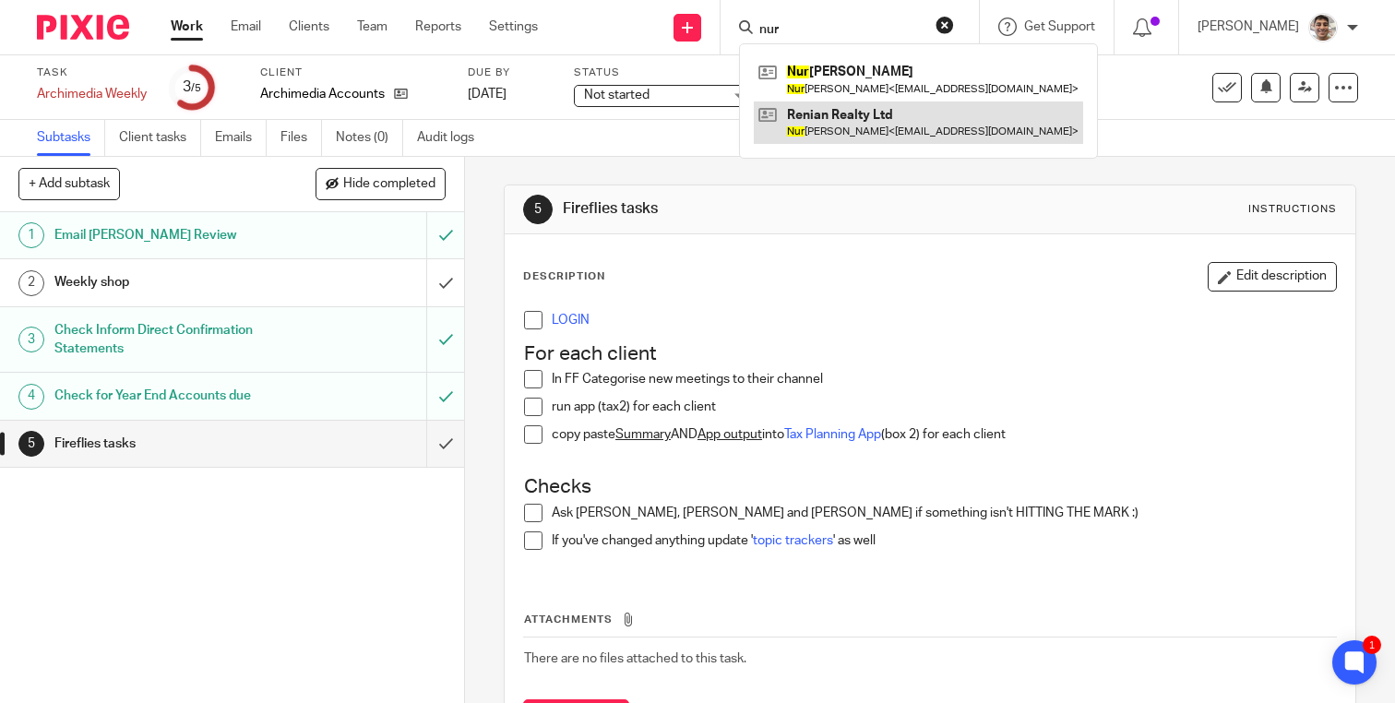
type input "nur"
click at [864, 117] on link at bounding box center [918, 122] width 329 height 42
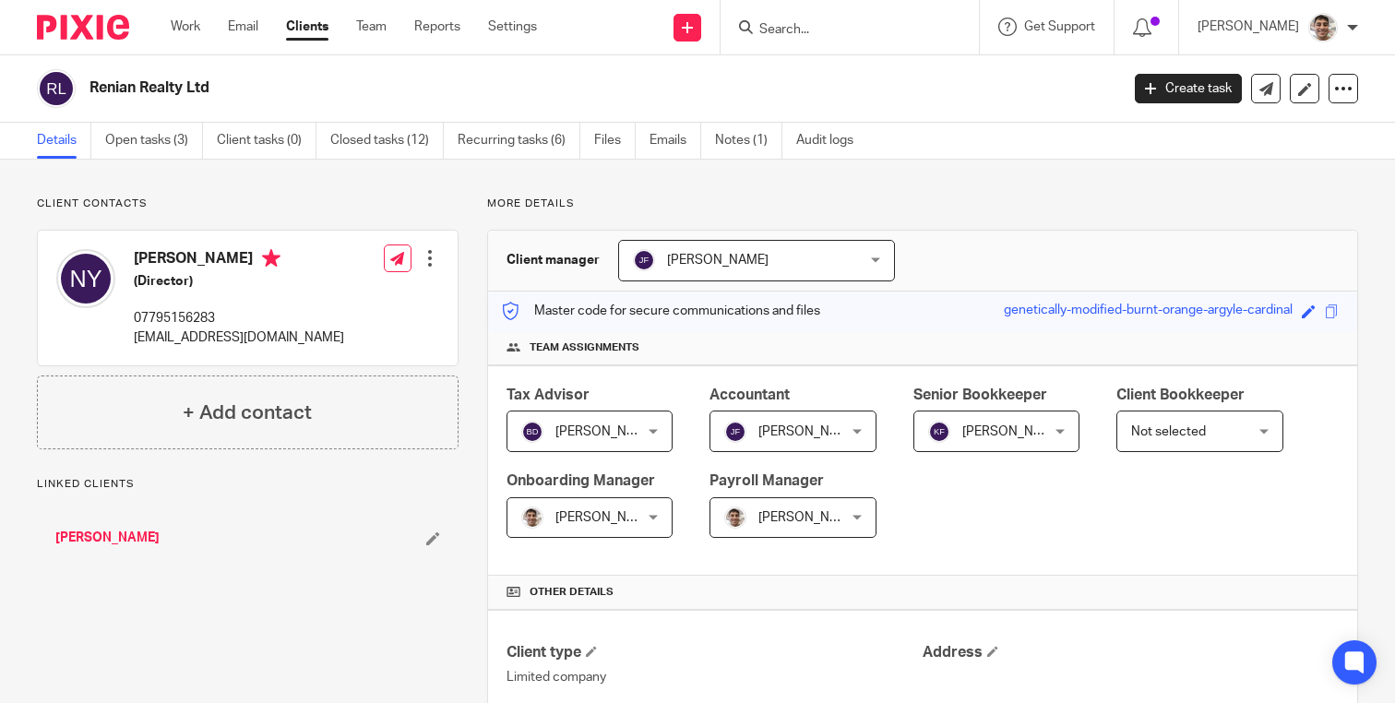
click at [109, 87] on h2 "Renian Realty Ltd" at bounding box center [496, 87] width 814 height 19
copy h2 "Renian"
click at [796, 33] on input "Search" at bounding box center [840, 30] width 166 height 17
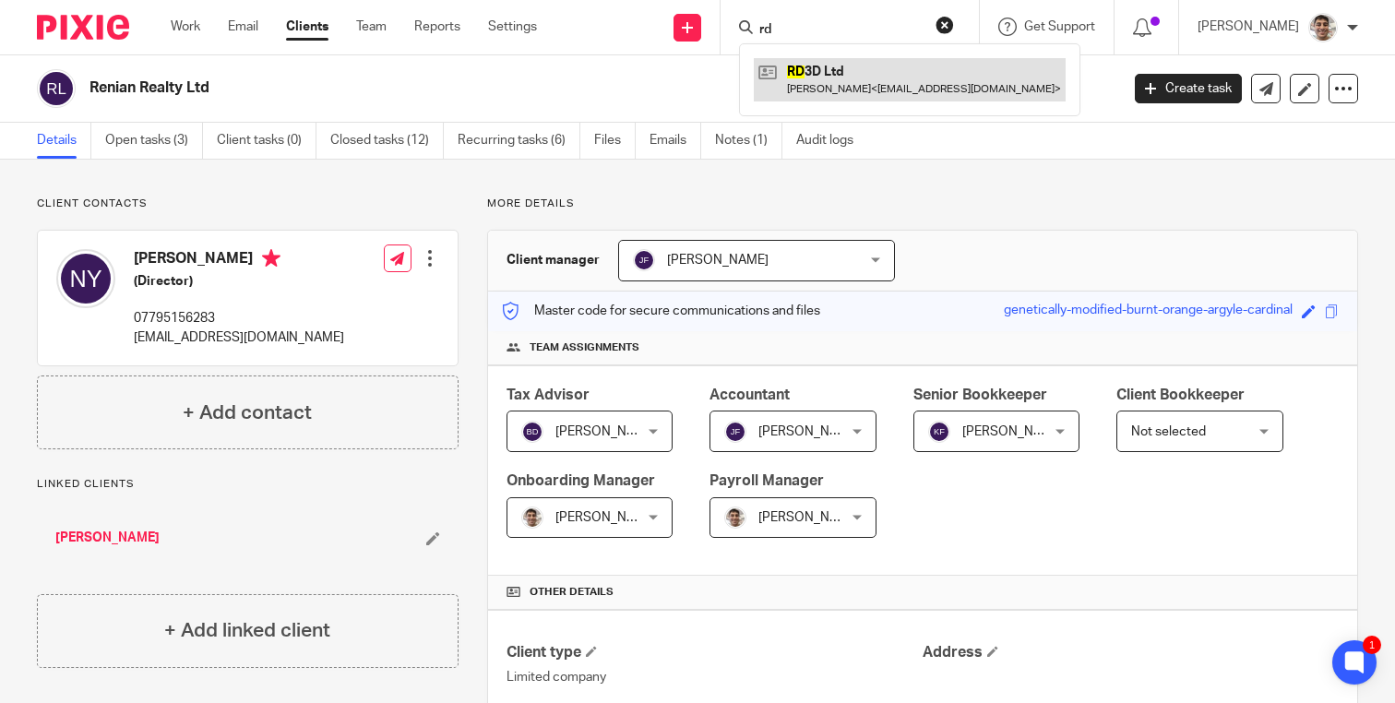
type input "rd"
click at [850, 76] on link at bounding box center [910, 79] width 312 height 42
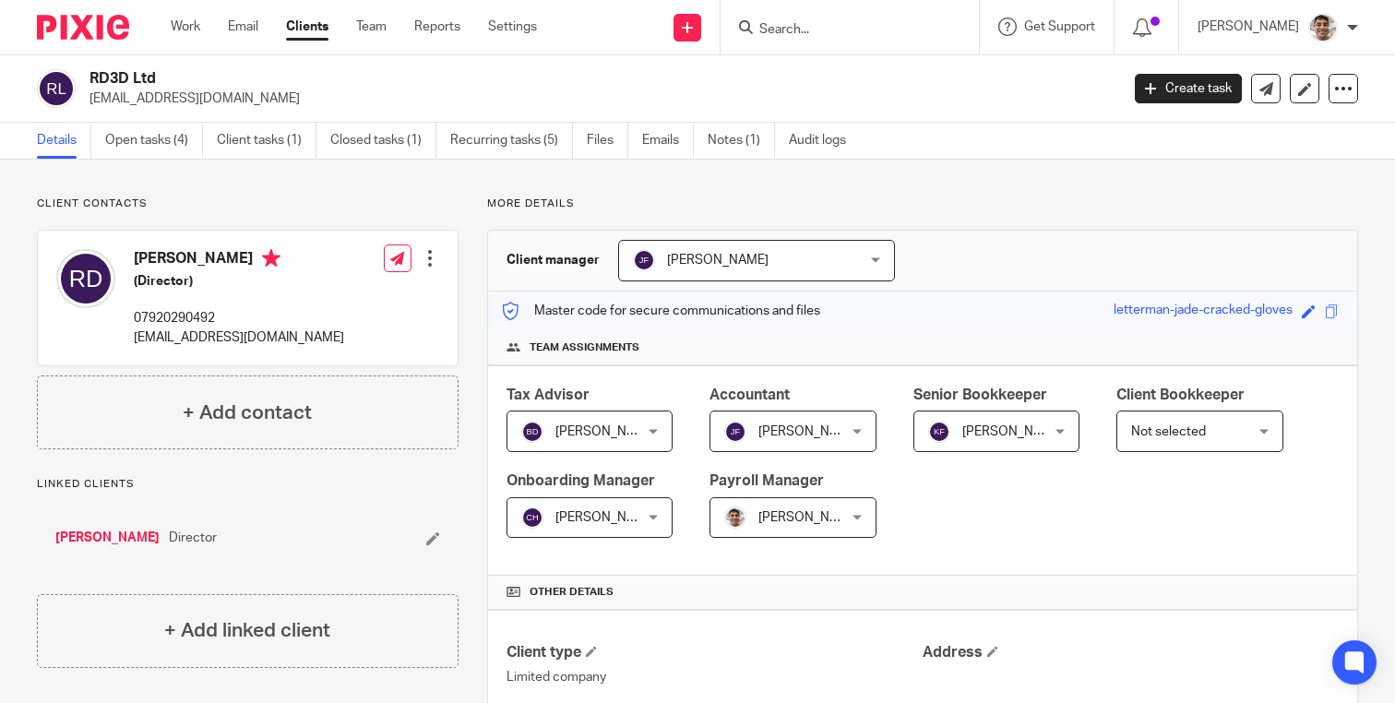
drag, startPoint x: 92, startPoint y: 81, endPoint x: 153, endPoint y: 80, distance: 60.9
click at [153, 80] on h2 "RD3D Ltd" at bounding box center [496, 78] width 814 height 19
copy h2 "RD3D Ltd"
click at [817, 30] on input "Search" at bounding box center [840, 30] width 166 height 17
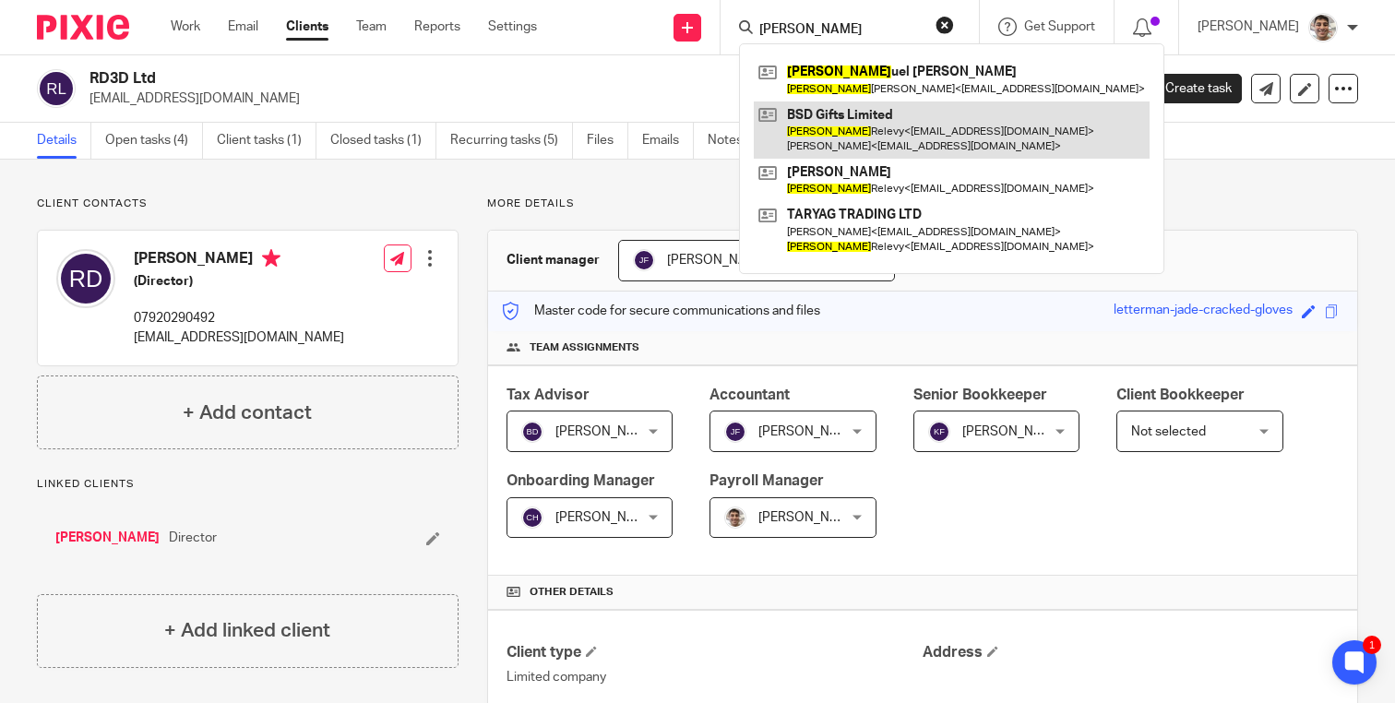
type input "[PERSON_NAME]"
click at [869, 123] on link at bounding box center [952, 129] width 396 height 57
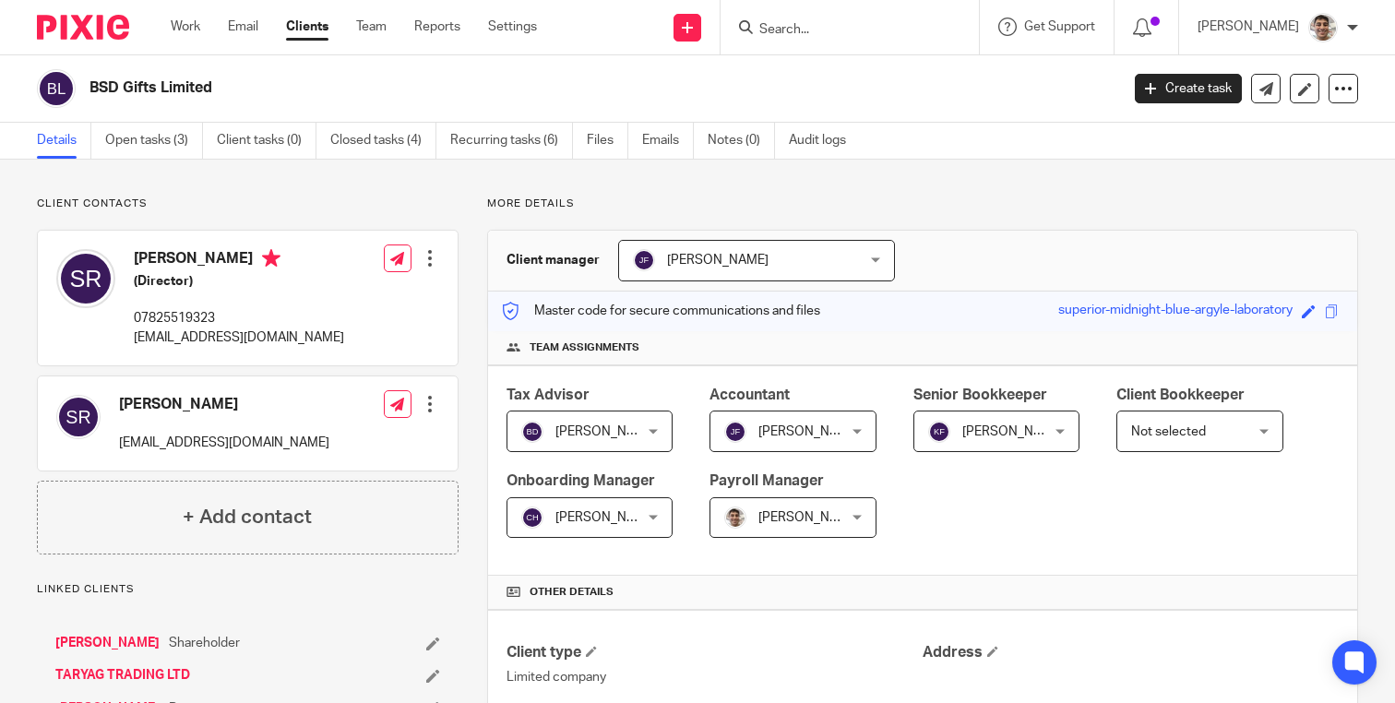
click at [127, 673] on link "TARYAG TRADING LTD" at bounding box center [122, 675] width 135 height 18
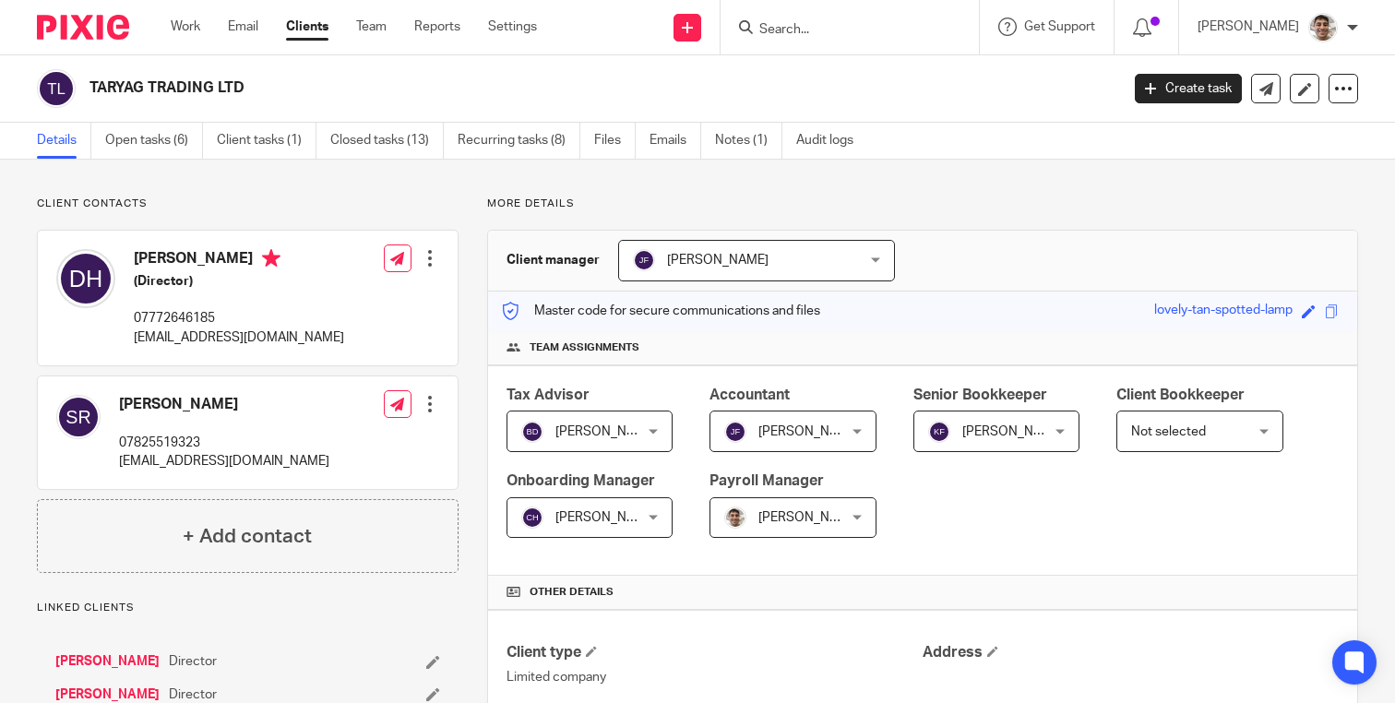
drag, startPoint x: 93, startPoint y: 90, endPoint x: 225, endPoint y: 90, distance: 131.9
click at [226, 90] on h2 "TARYAG TRADING LTD" at bounding box center [496, 87] width 814 height 19
click at [130, 89] on h2 "TARYAG TRADING LTD" at bounding box center [496, 87] width 814 height 19
drag, startPoint x: 90, startPoint y: 87, endPoint x: 251, endPoint y: 87, distance: 160.5
click at [251, 87] on h2 "TARYAG TRADING LTD" at bounding box center [496, 87] width 814 height 19
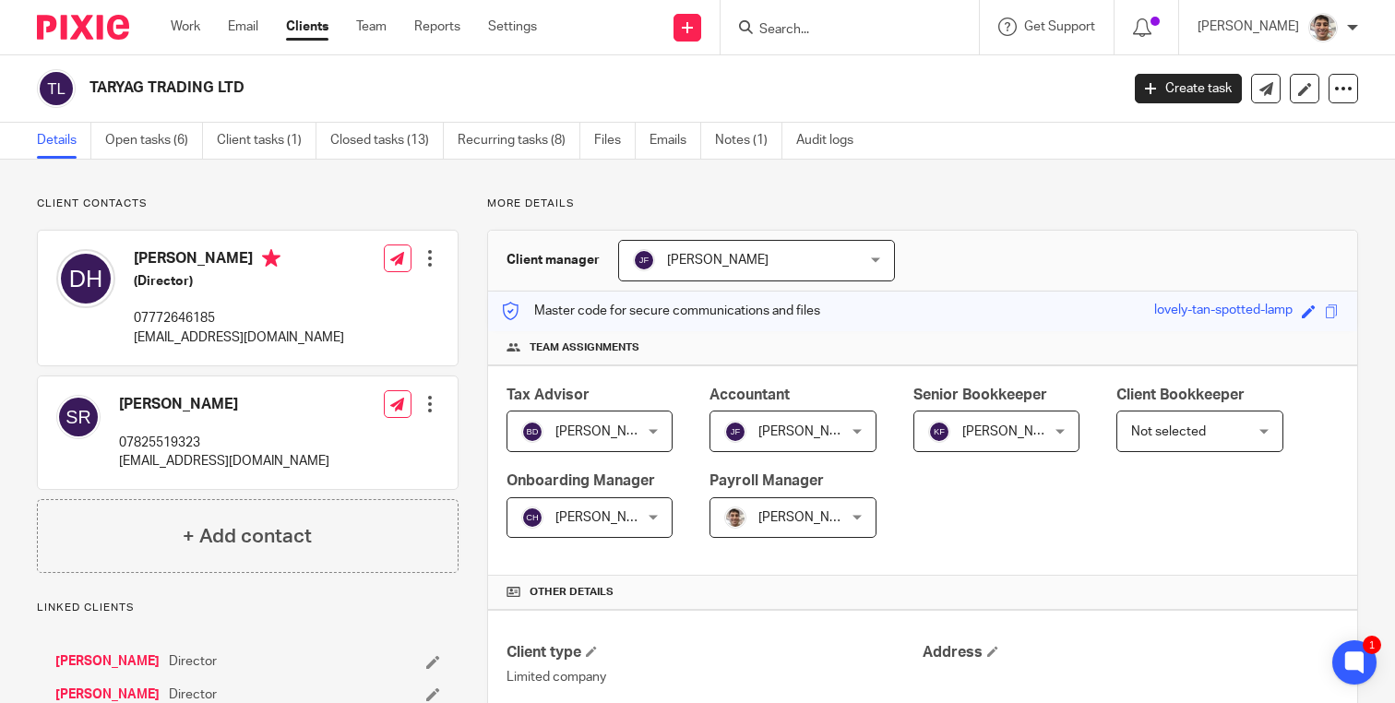
copy h2 "TARYAG TRADING LTD"
click at [192, 33] on link "Work" at bounding box center [186, 27] width 30 height 18
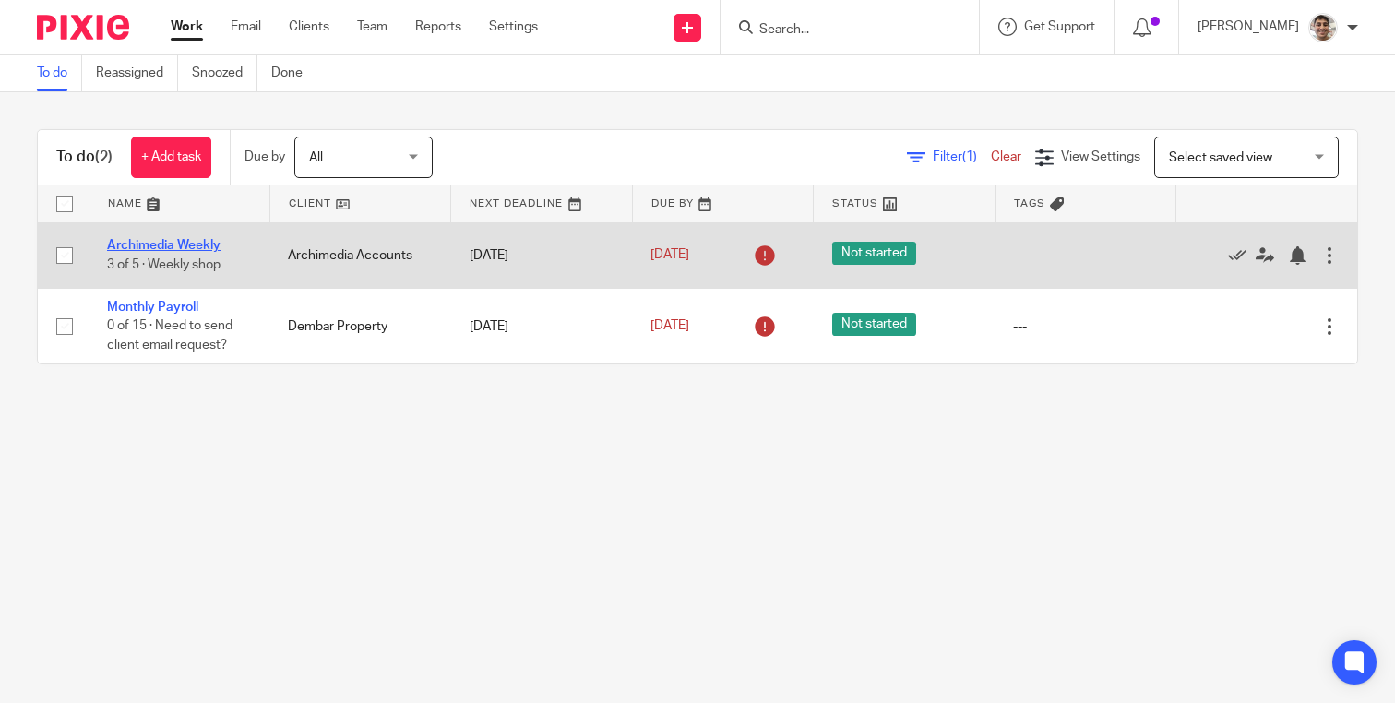
click at [195, 246] on link "Archimedia Weekly" at bounding box center [163, 245] width 113 height 13
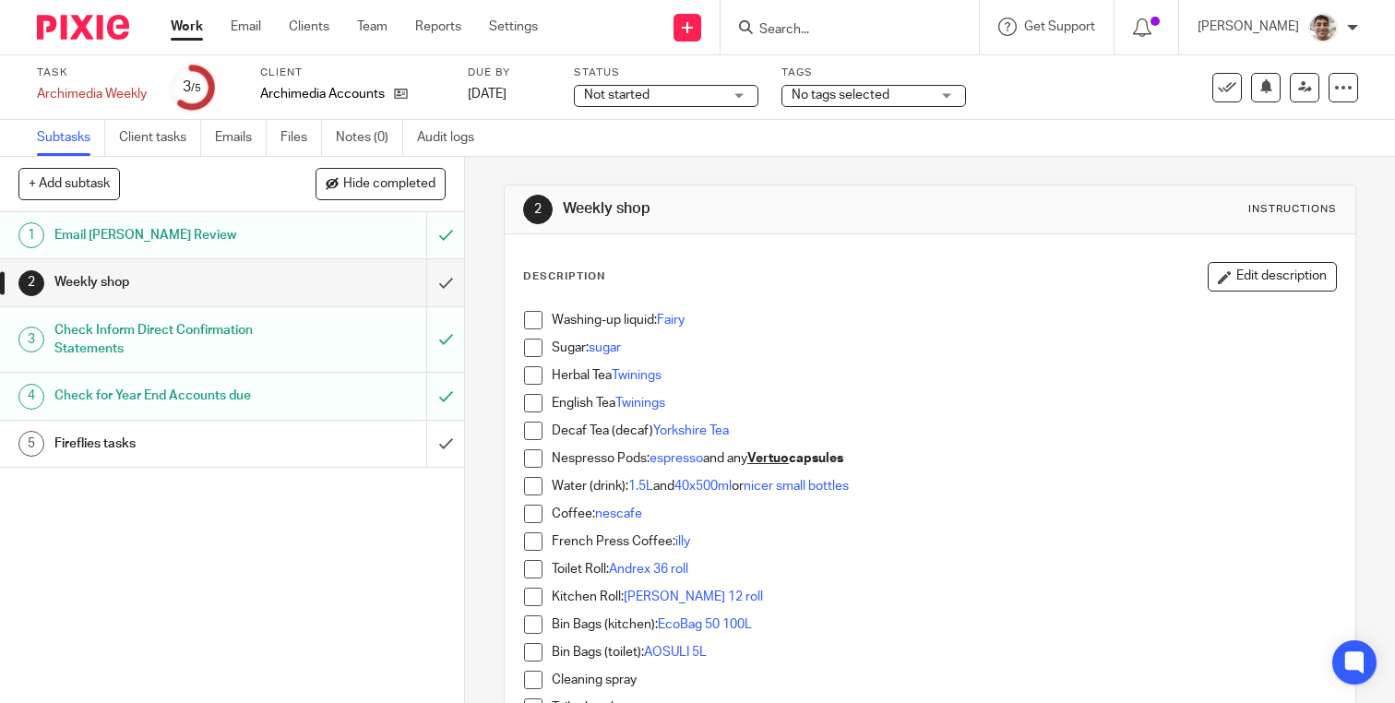
click at [343, 450] on div "Fireflies tasks" at bounding box center [230, 444] width 353 height 28
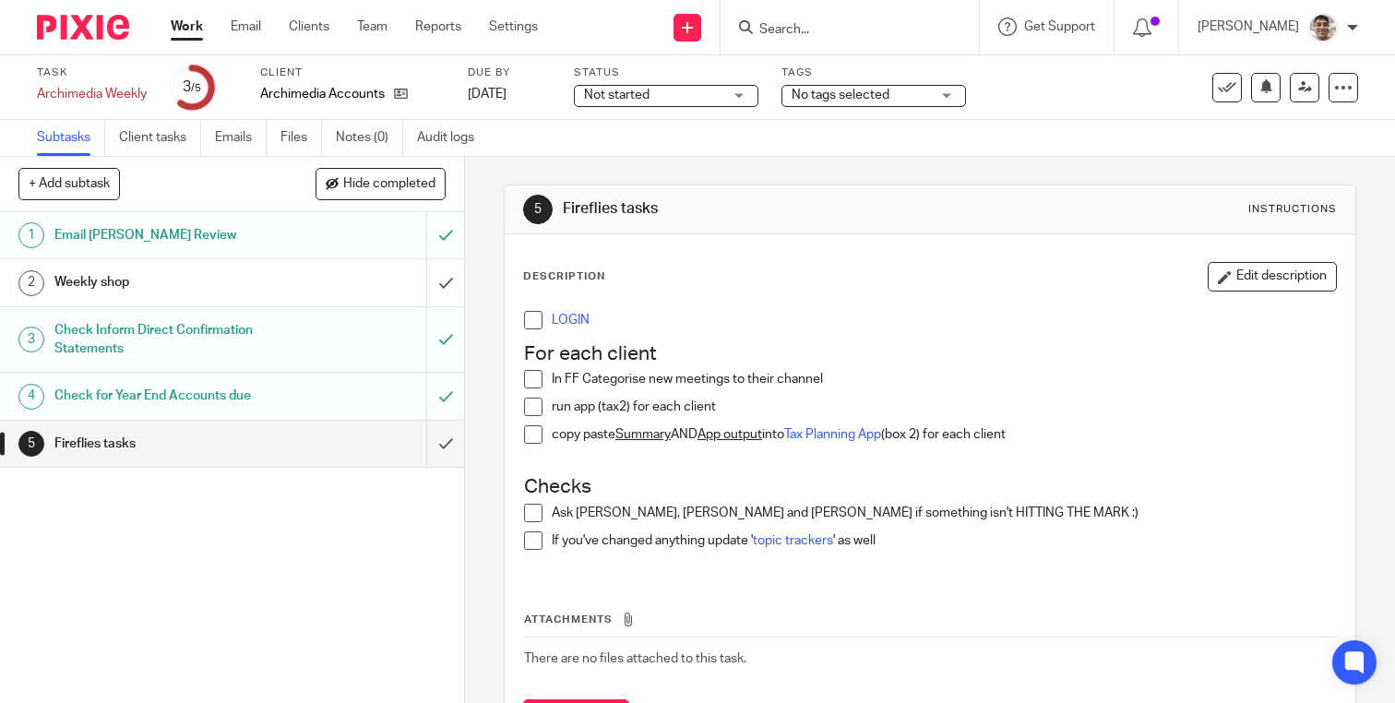
click at [533, 322] on span at bounding box center [533, 320] width 18 height 18
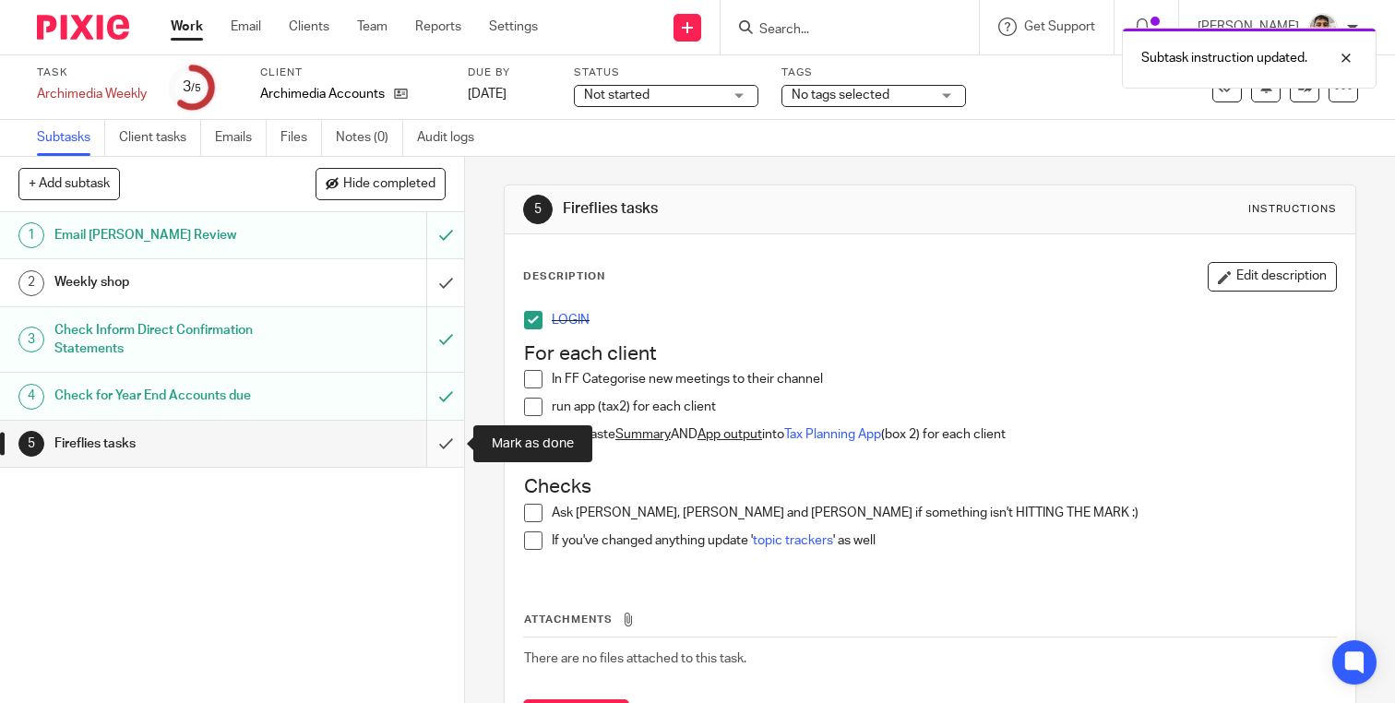
click at [435, 447] on input "submit" at bounding box center [232, 444] width 464 height 46
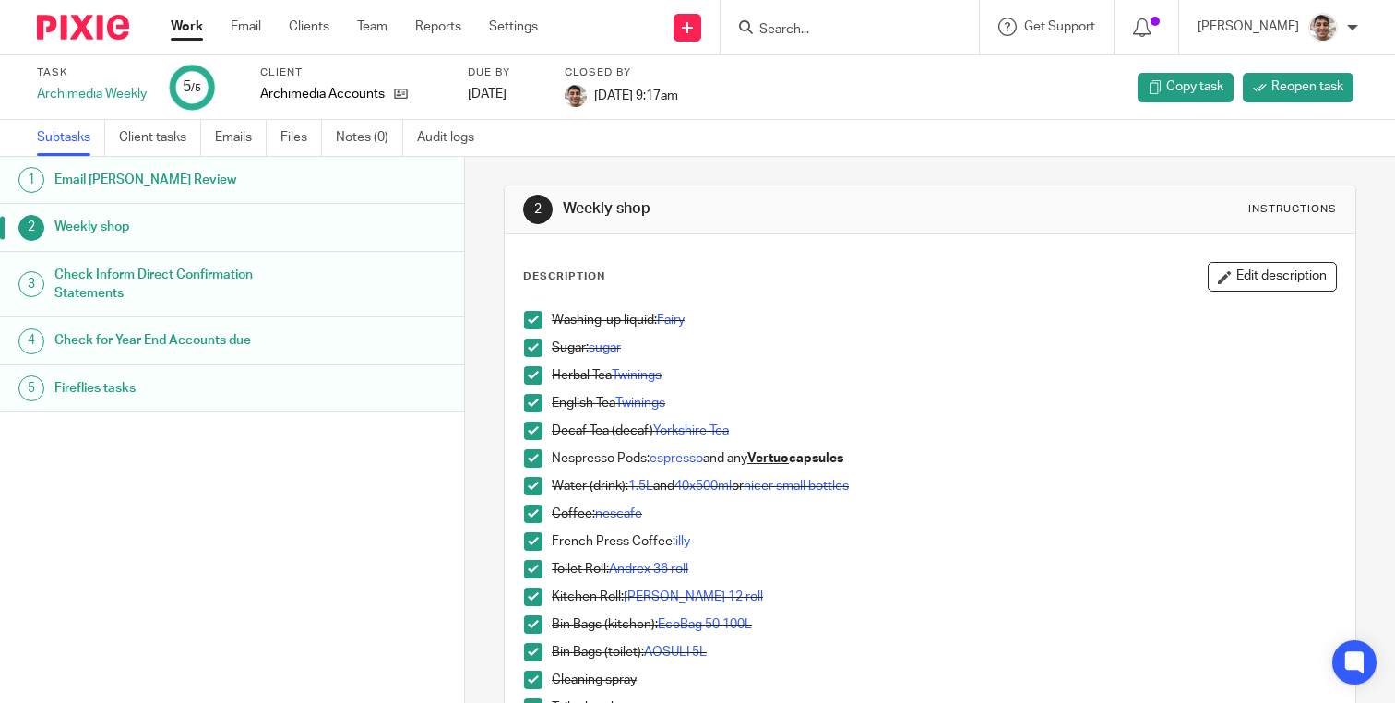
click at [187, 25] on link "Work" at bounding box center [187, 27] width 32 height 18
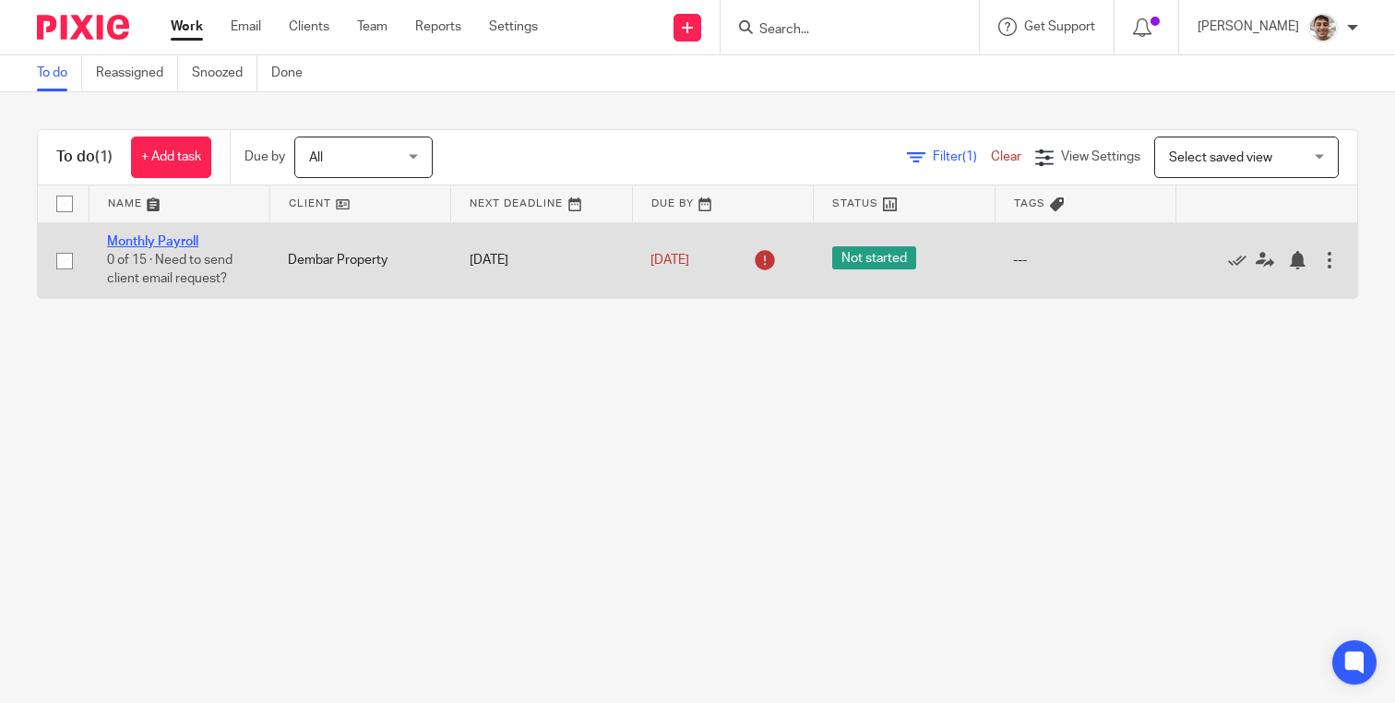
click at [145, 245] on link "Monthly Payroll" at bounding box center [152, 241] width 91 height 13
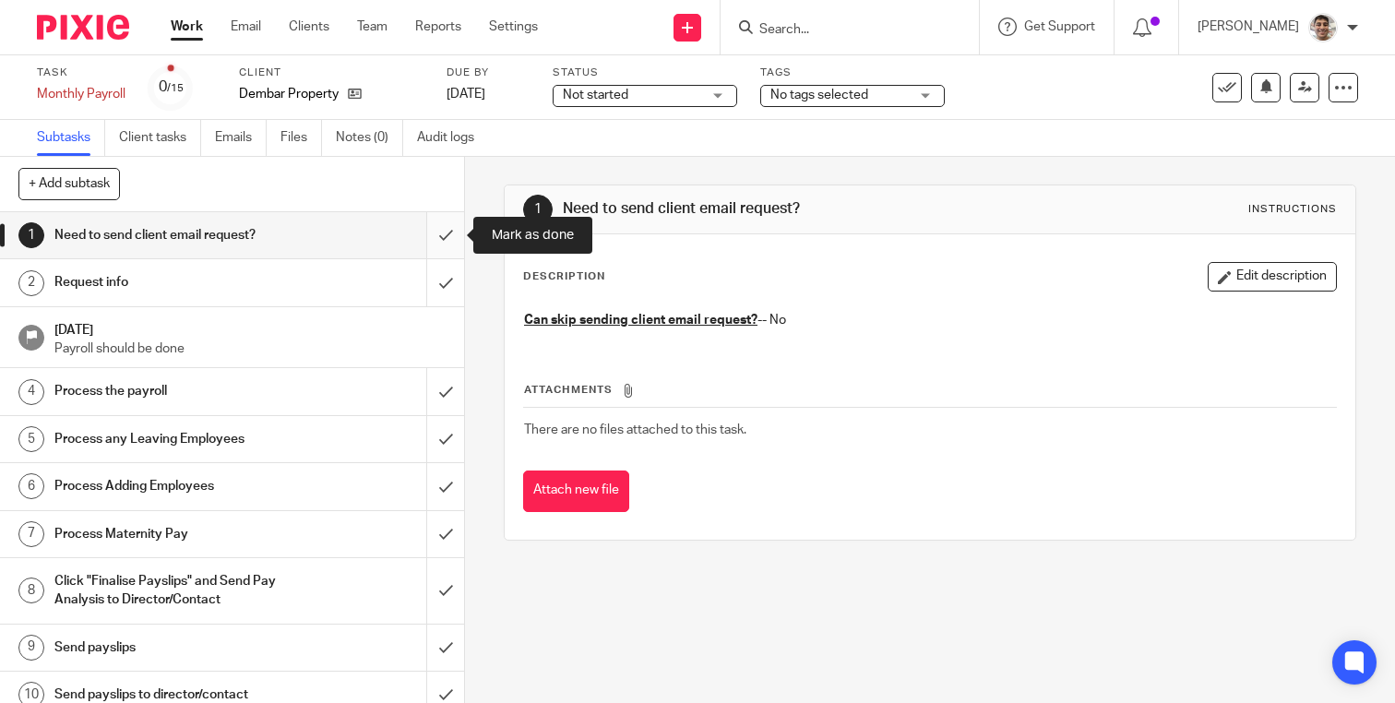
click at [448, 231] on input "submit" at bounding box center [232, 235] width 464 height 46
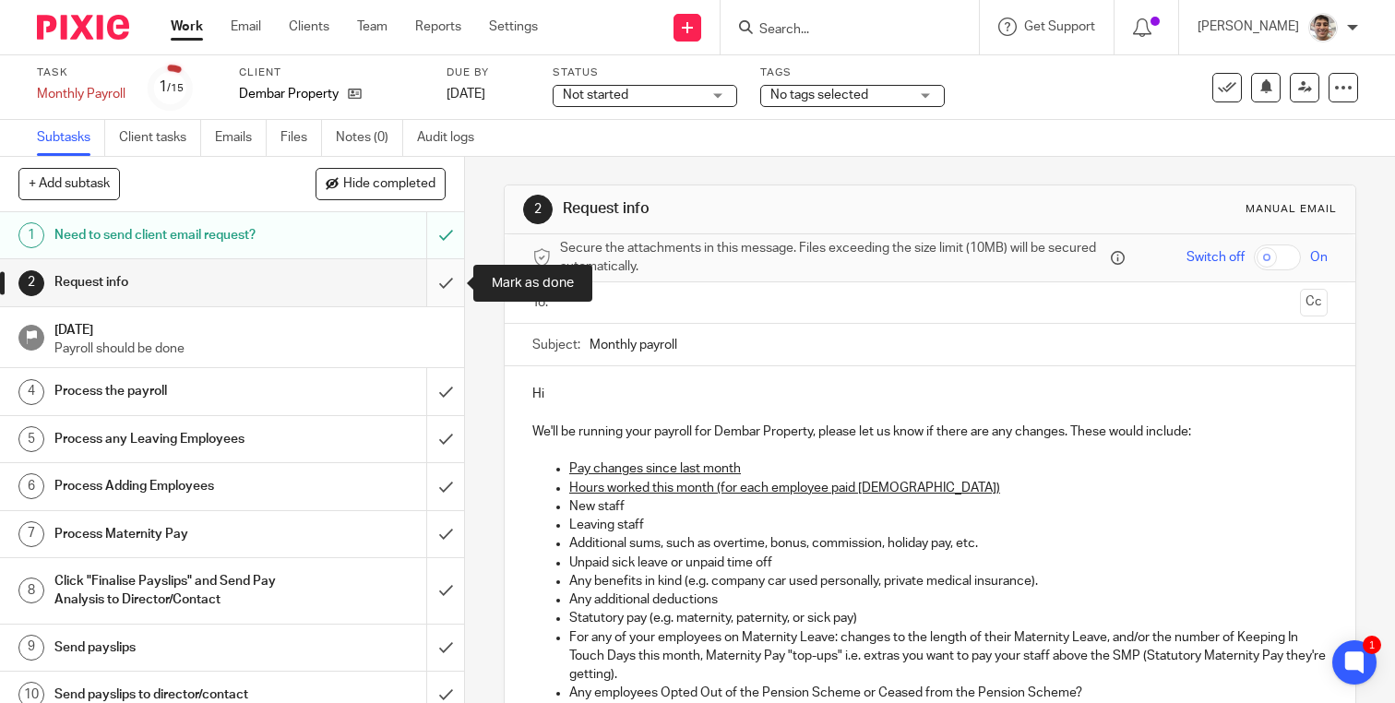
click at [441, 285] on input "submit" at bounding box center [232, 282] width 464 height 46
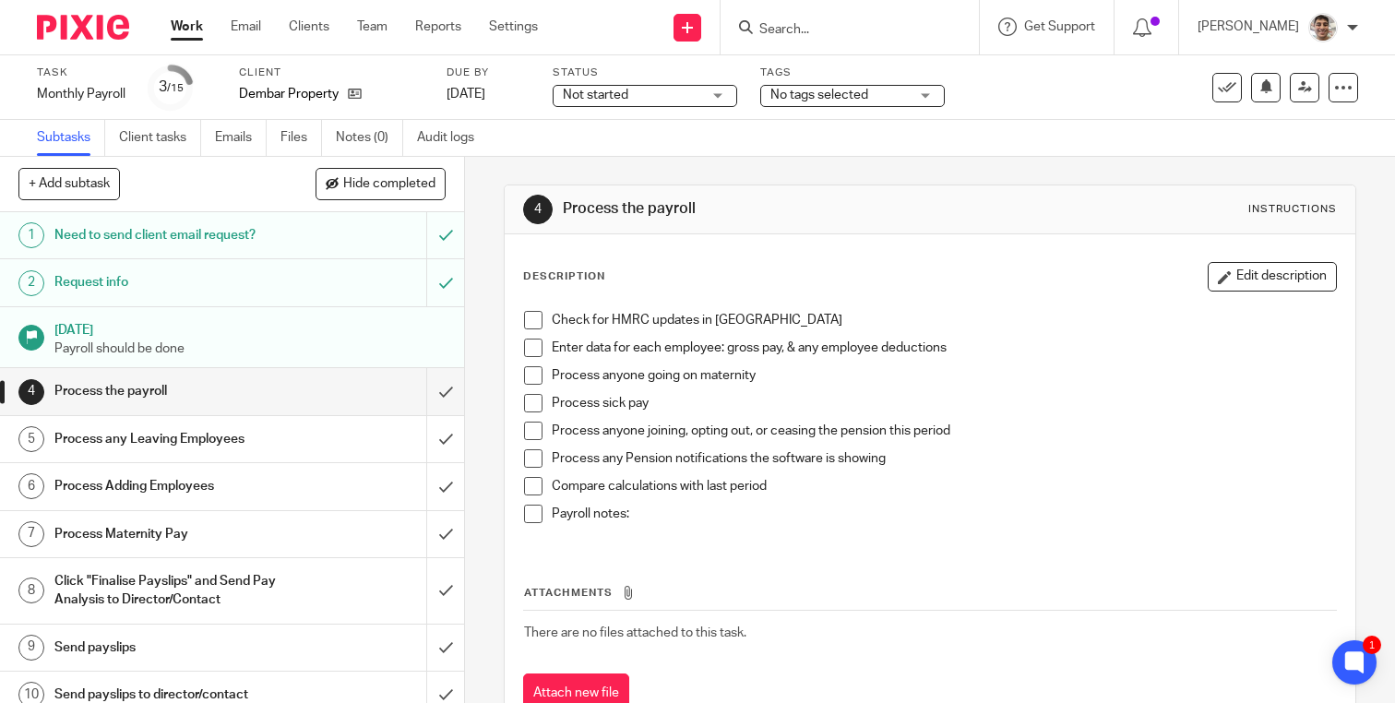
click at [533, 320] on span at bounding box center [533, 320] width 18 height 18
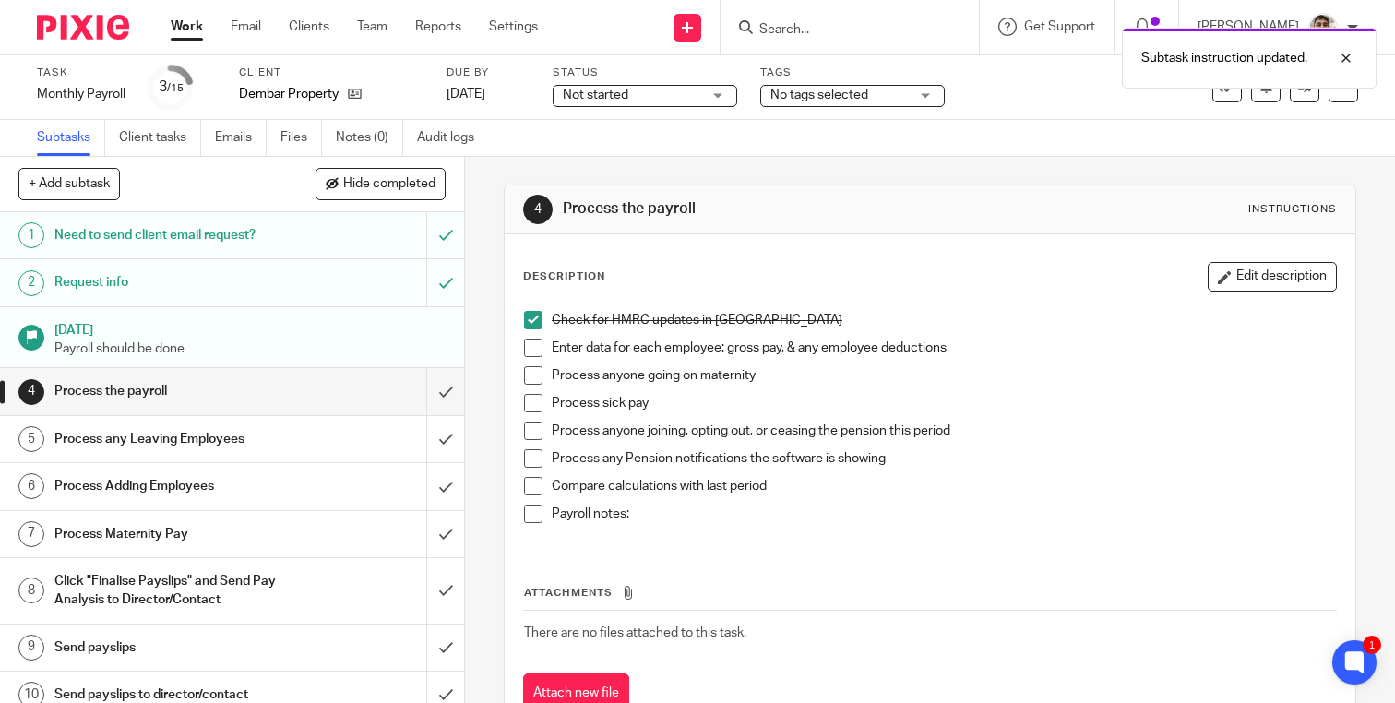
click at [533, 352] on span at bounding box center [533, 348] width 18 height 18
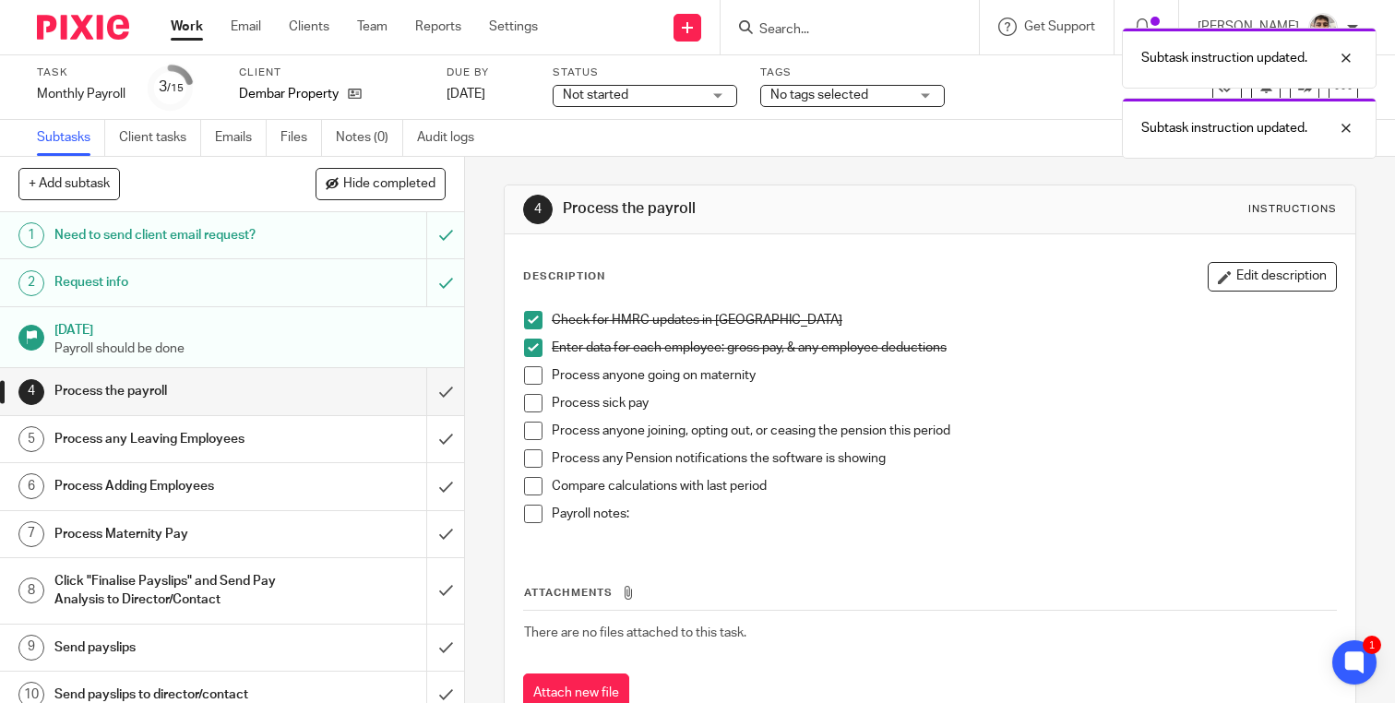
click at [533, 376] on span at bounding box center [533, 375] width 18 height 18
click at [533, 404] on span at bounding box center [533, 403] width 18 height 18
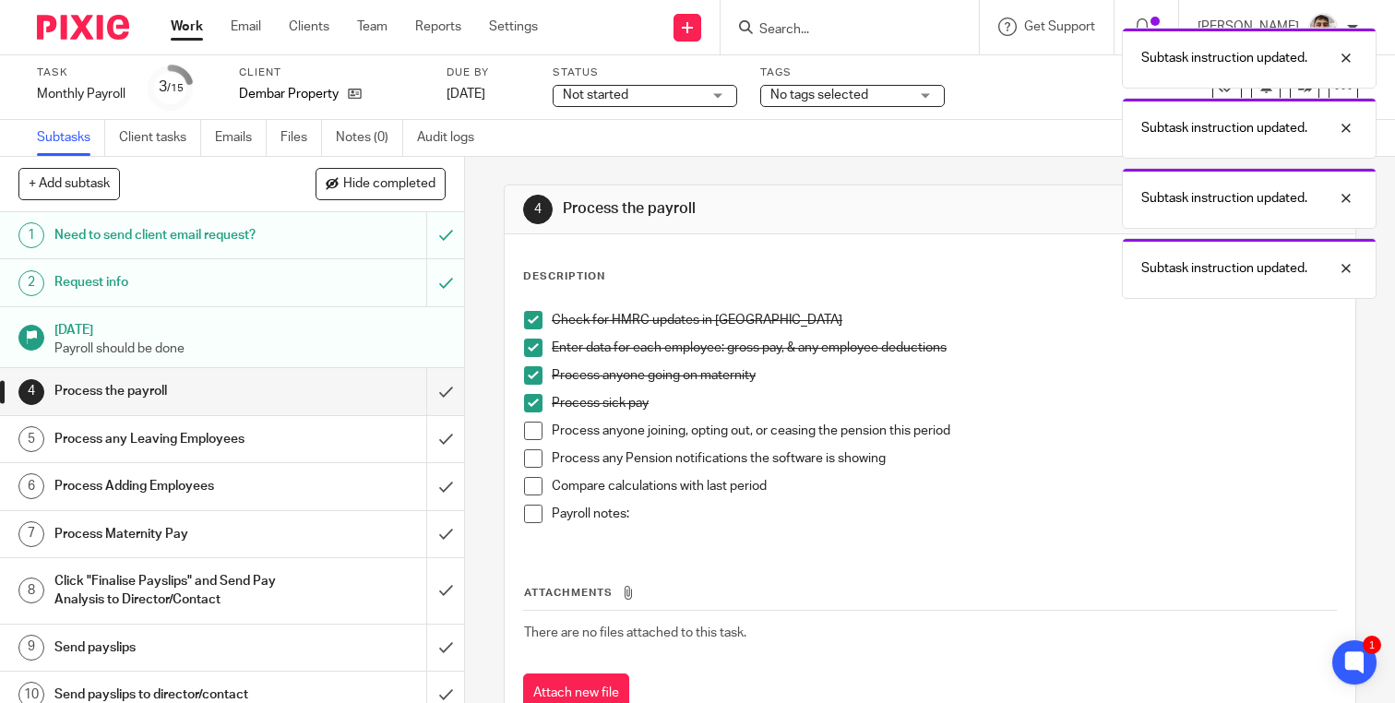
click at [535, 433] on span at bounding box center [533, 431] width 18 height 18
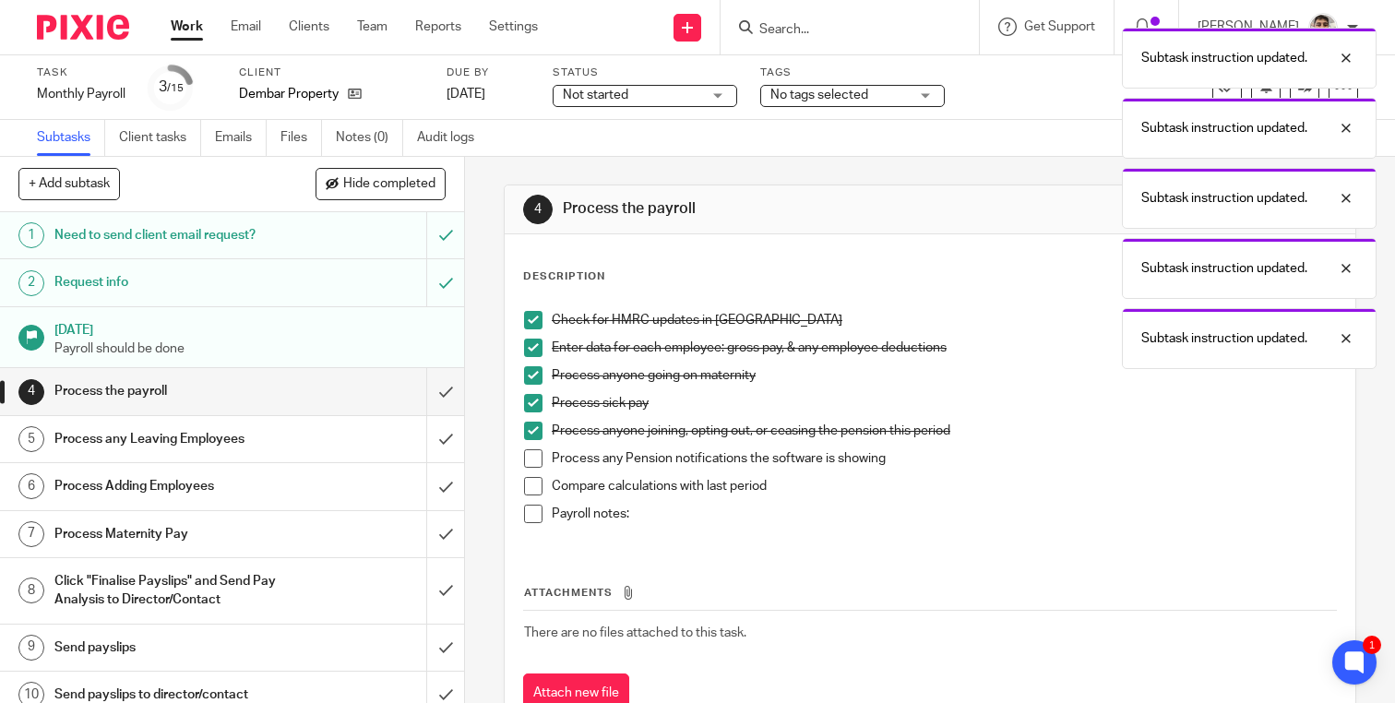
click at [535, 457] on span at bounding box center [533, 458] width 18 height 18
click at [535, 490] on span at bounding box center [533, 486] width 18 height 18
click at [535, 510] on span at bounding box center [533, 514] width 18 height 18
click at [439, 394] on input "submit" at bounding box center [232, 391] width 464 height 46
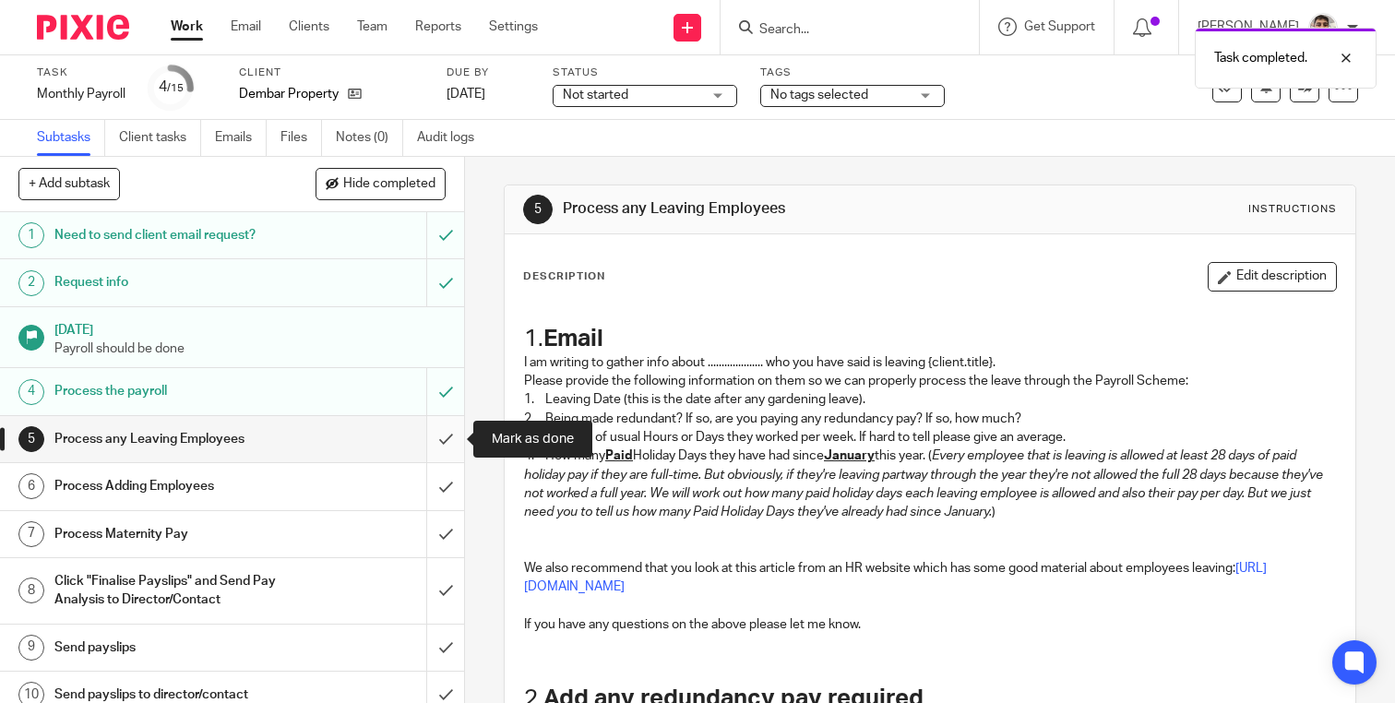
click at [442, 444] on input "submit" at bounding box center [232, 439] width 464 height 46
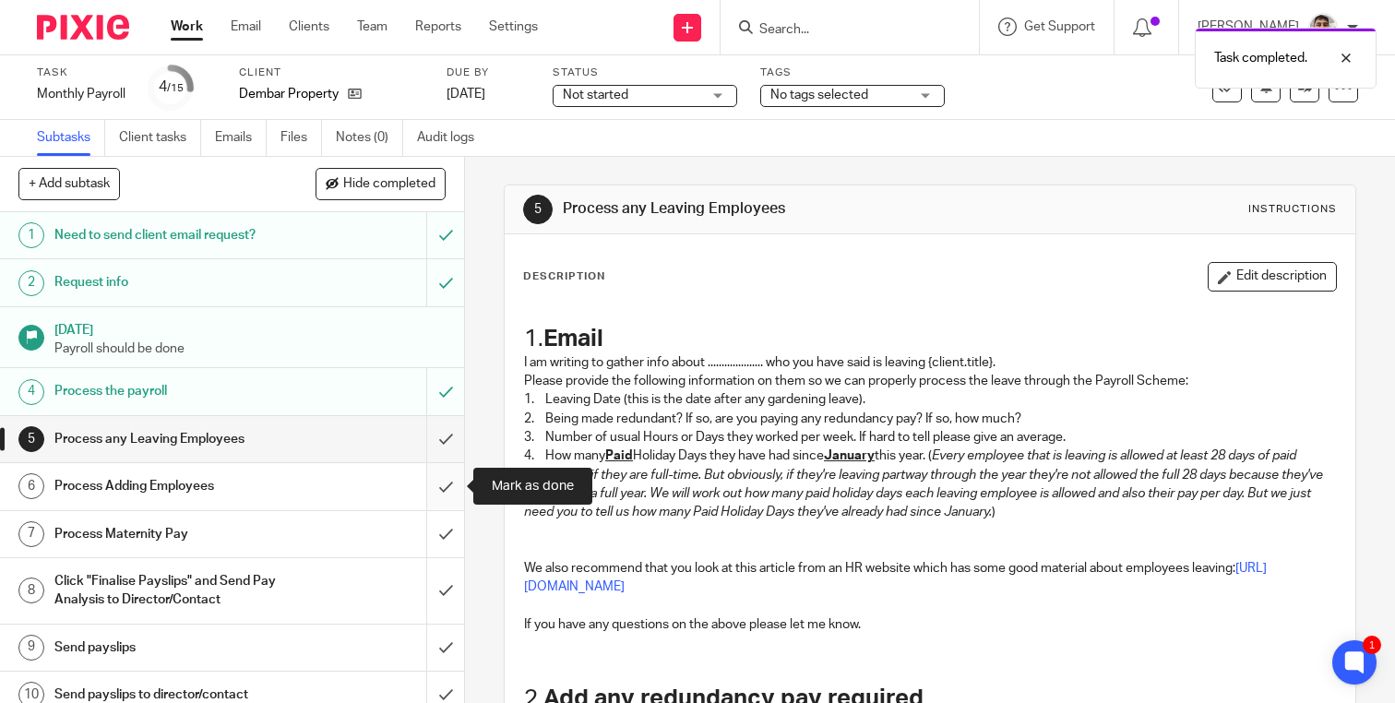
click at [442, 501] on input "submit" at bounding box center [232, 486] width 464 height 46
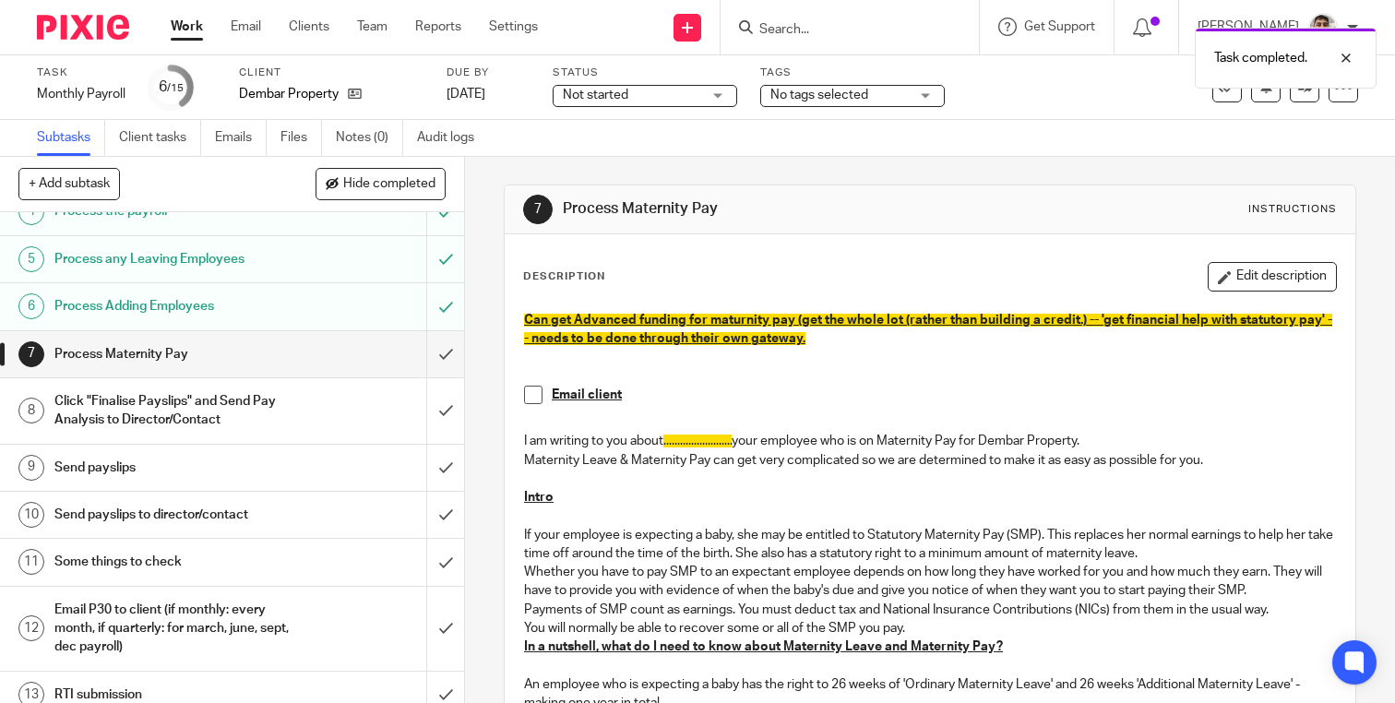
scroll to position [184, 0]
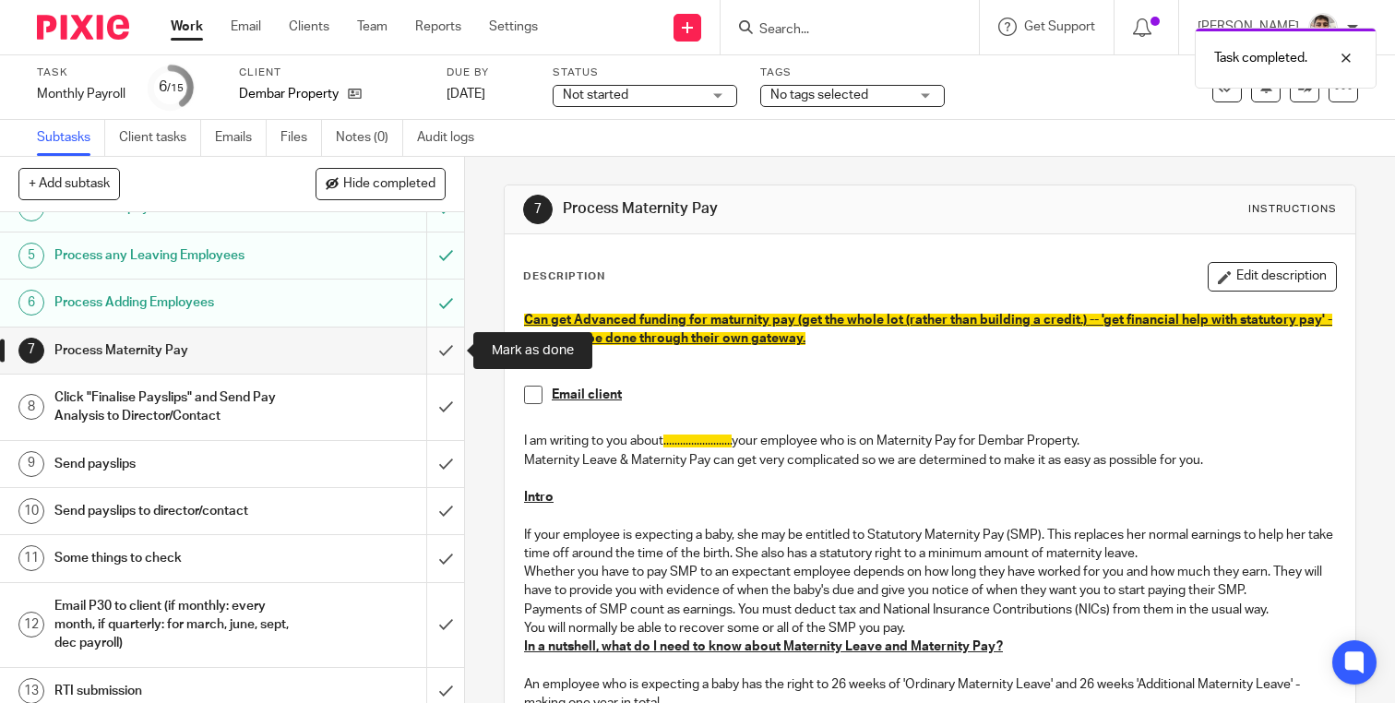
click at [433, 351] on input "submit" at bounding box center [232, 351] width 464 height 46
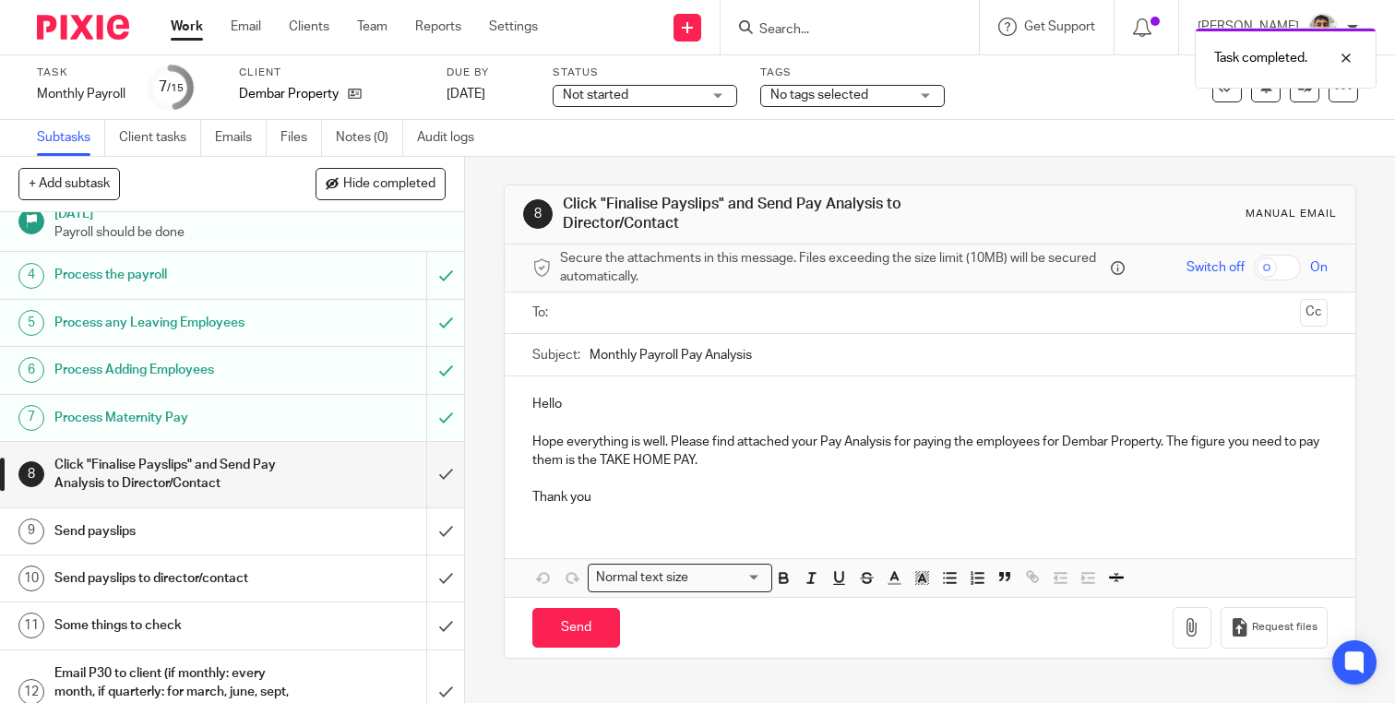
scroll to position [117, 0]
click at [441, 475] on input "submit" at bounding box center [232, 474] width 464 height 66
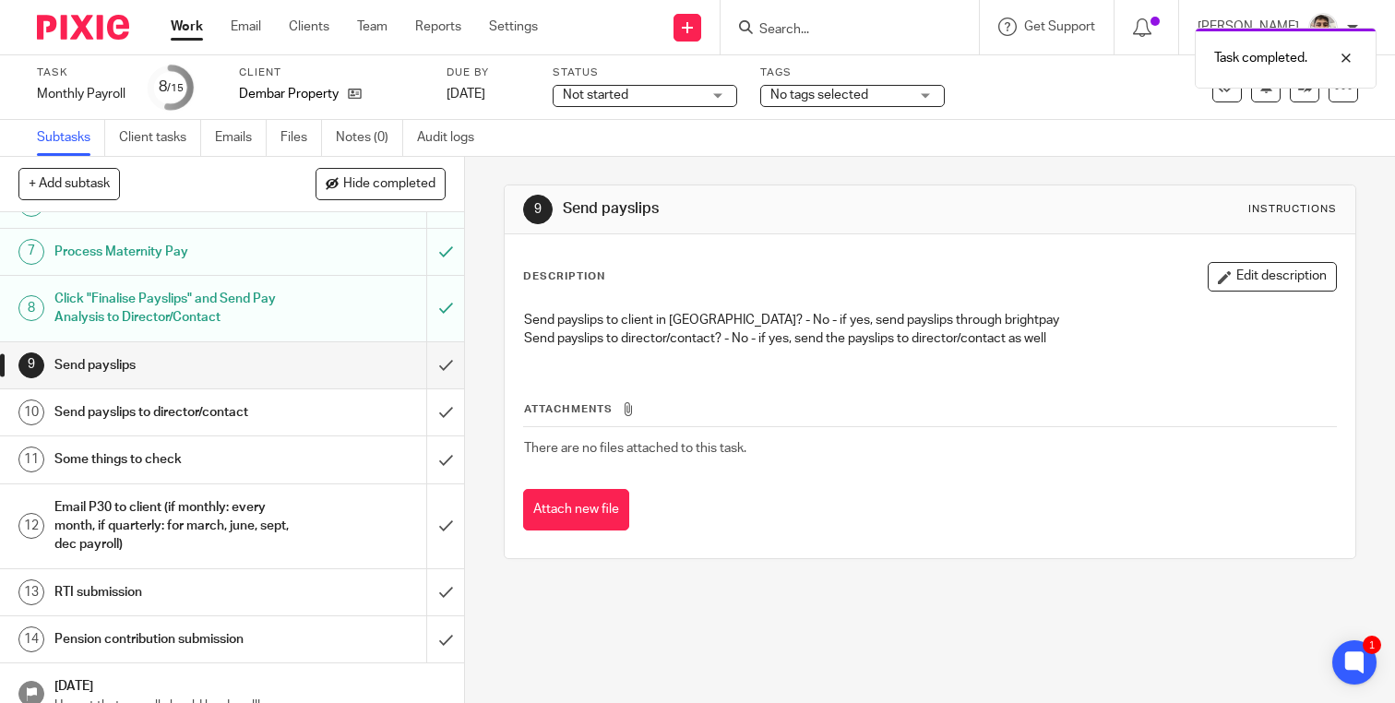
scroll to position [284, 0]
click at [437, 364] on input "submit" at bounding box center [232, 363] width 464 height 46
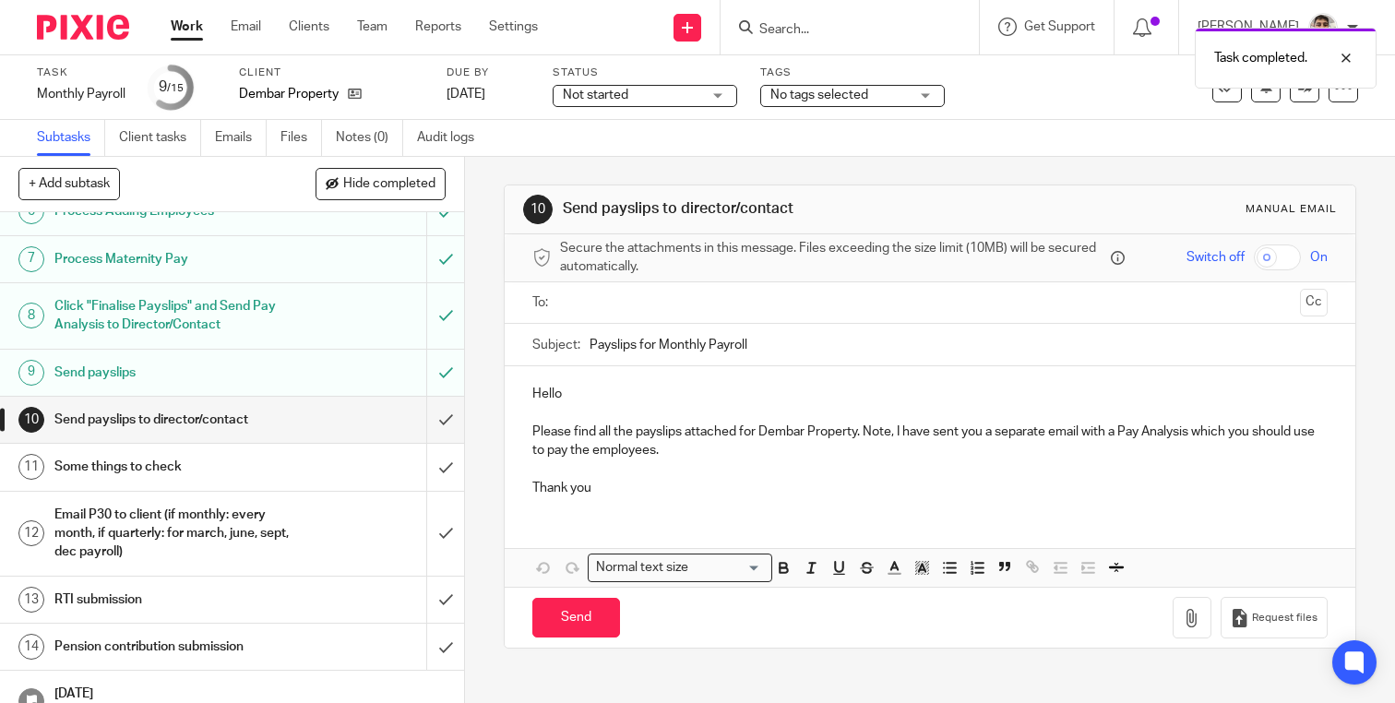
scroll to position [276, 0]
click at [435, 422] on input "submit" at bounding box center [232, 419] width 464 height 46
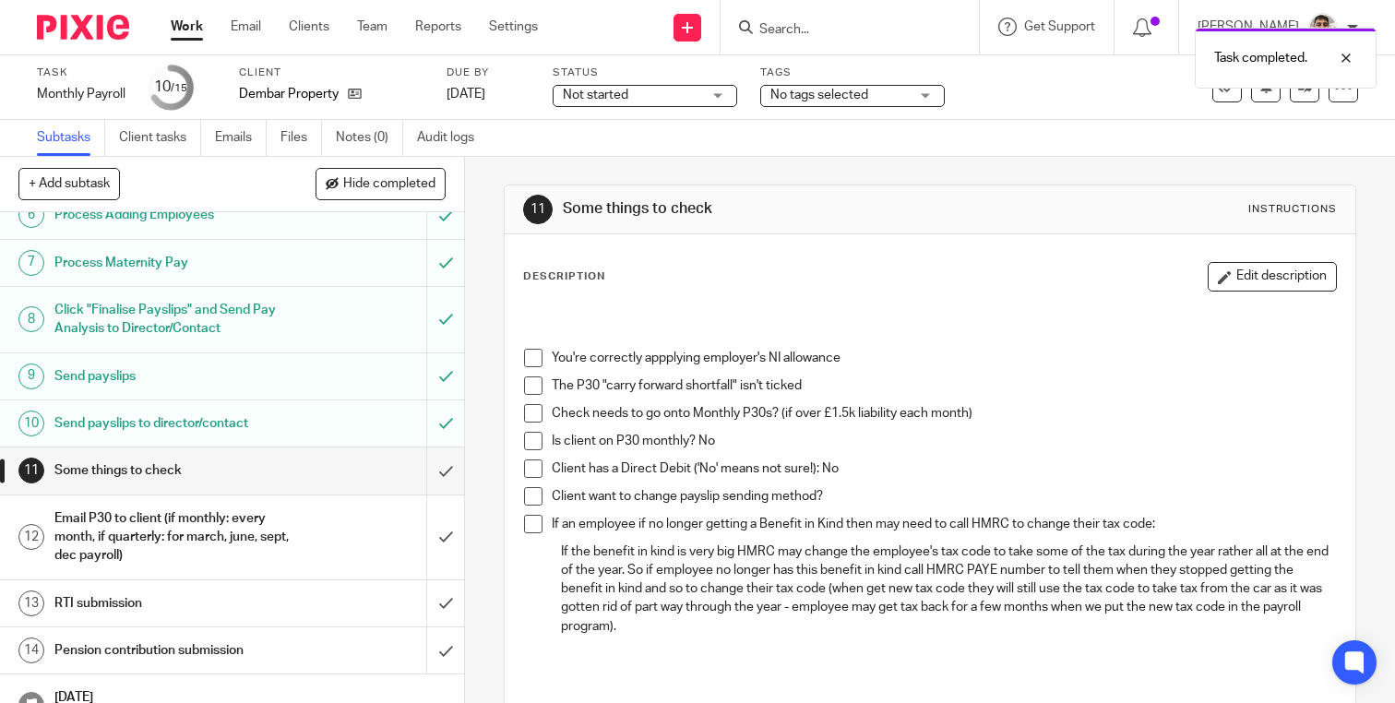
scroll to position [288, 0]
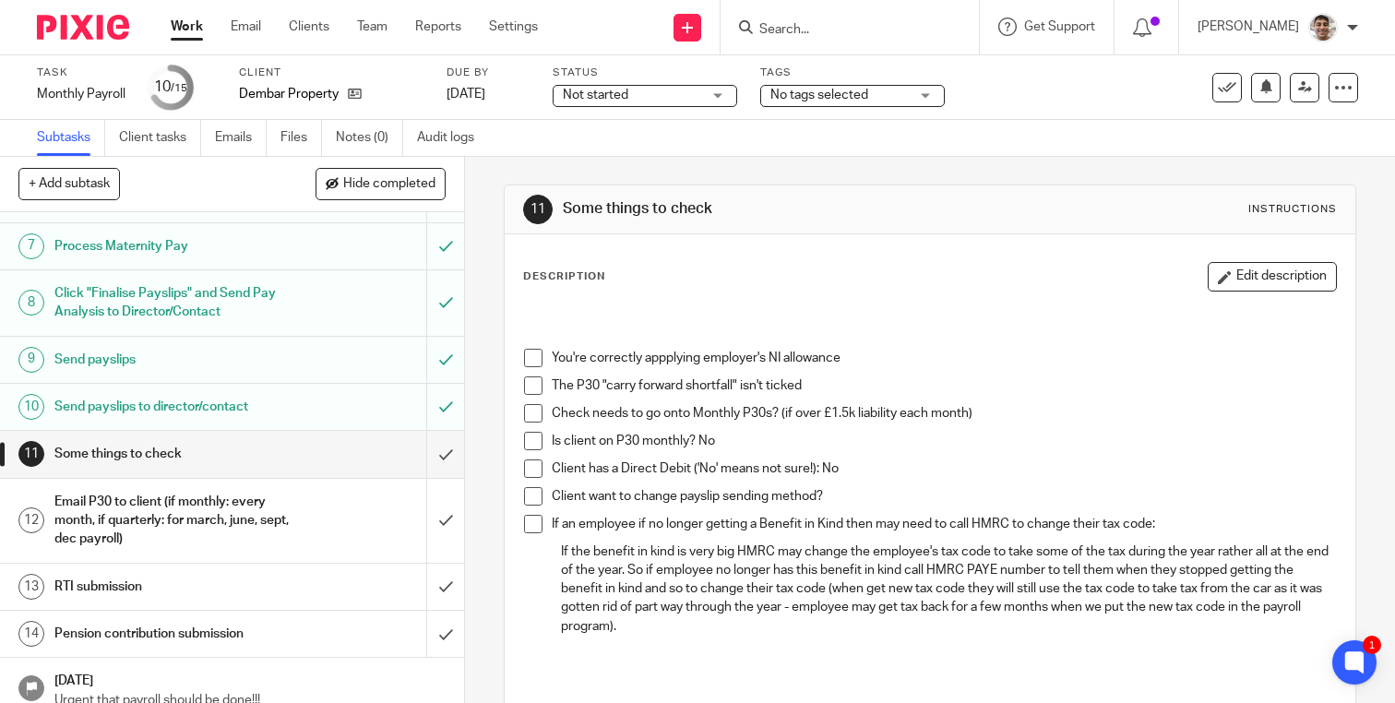
click at [531, 358] on span at bounding box center [533, 358] width 18 height 18
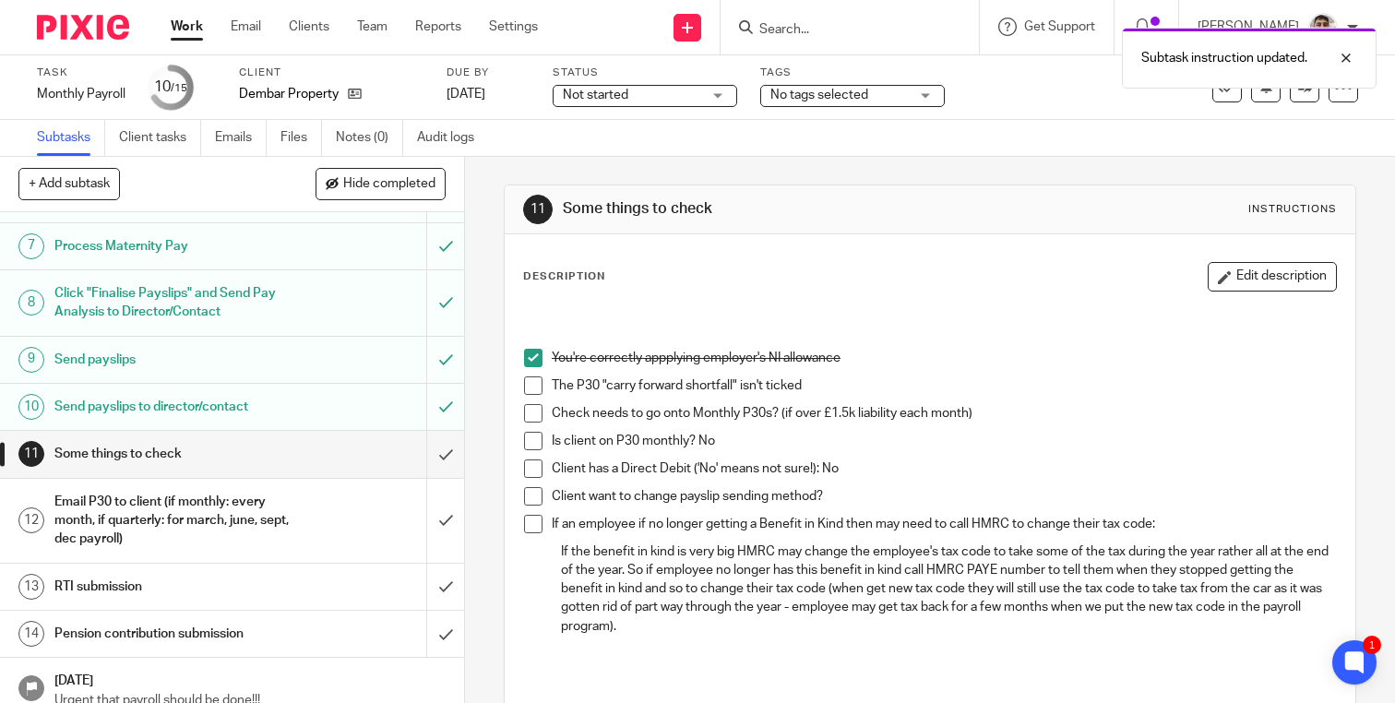
click at [531, 378] on span at bounding box center [533, 385] width 18 height 18
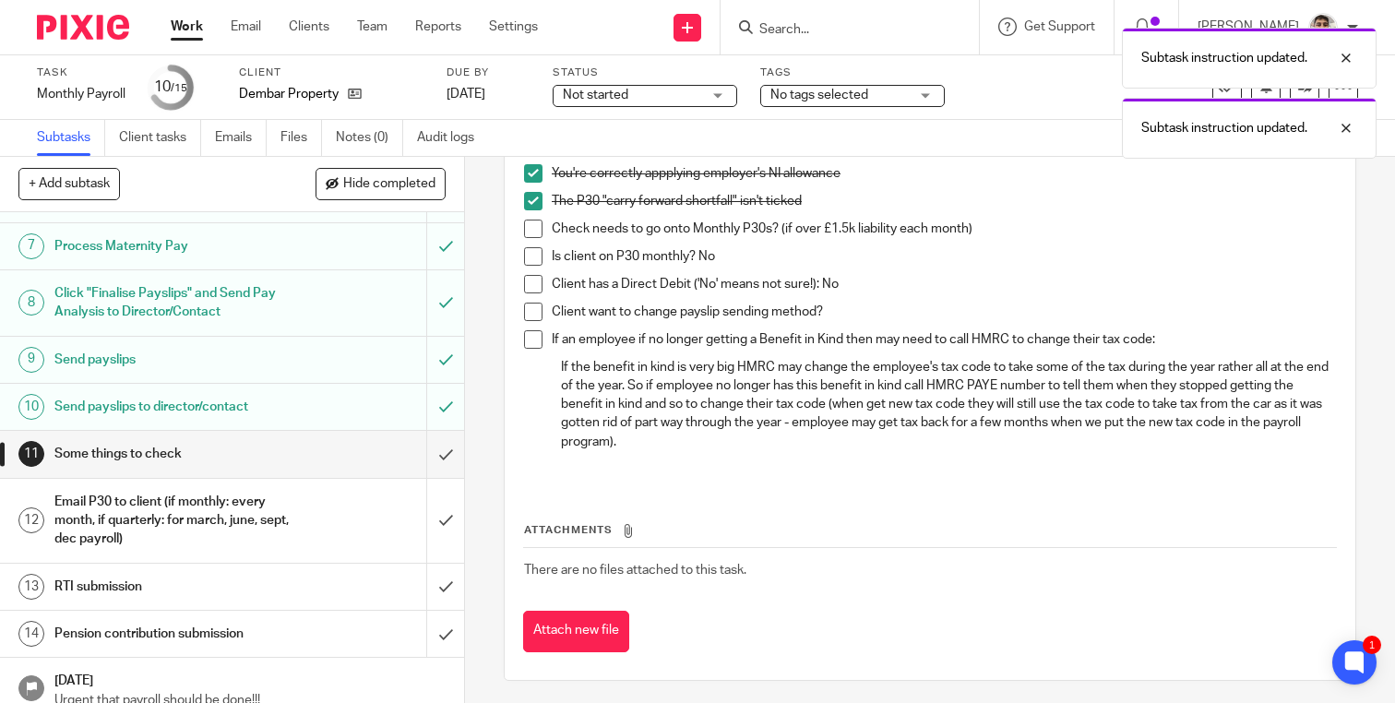
scroll to position [190, 0]
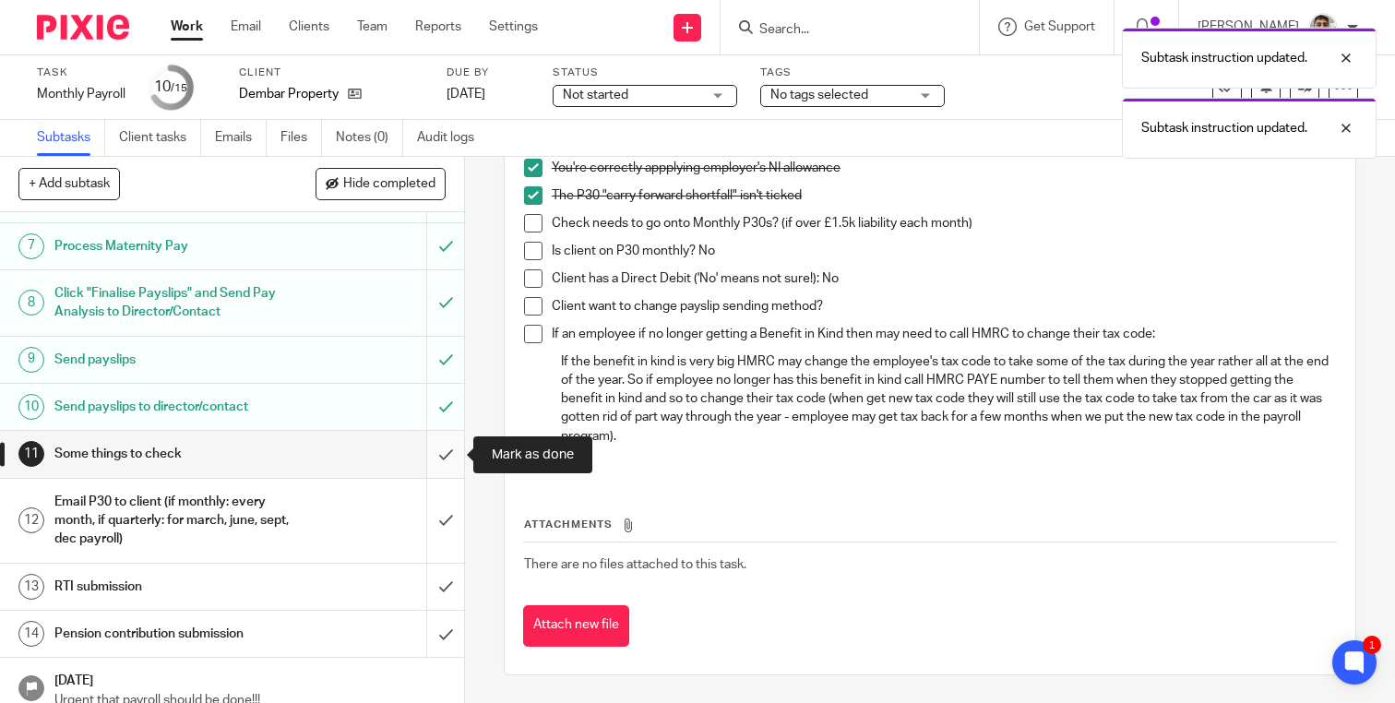
click at [437, 452] on input "submit" at bounding box center [232, 454] width 464 height 46
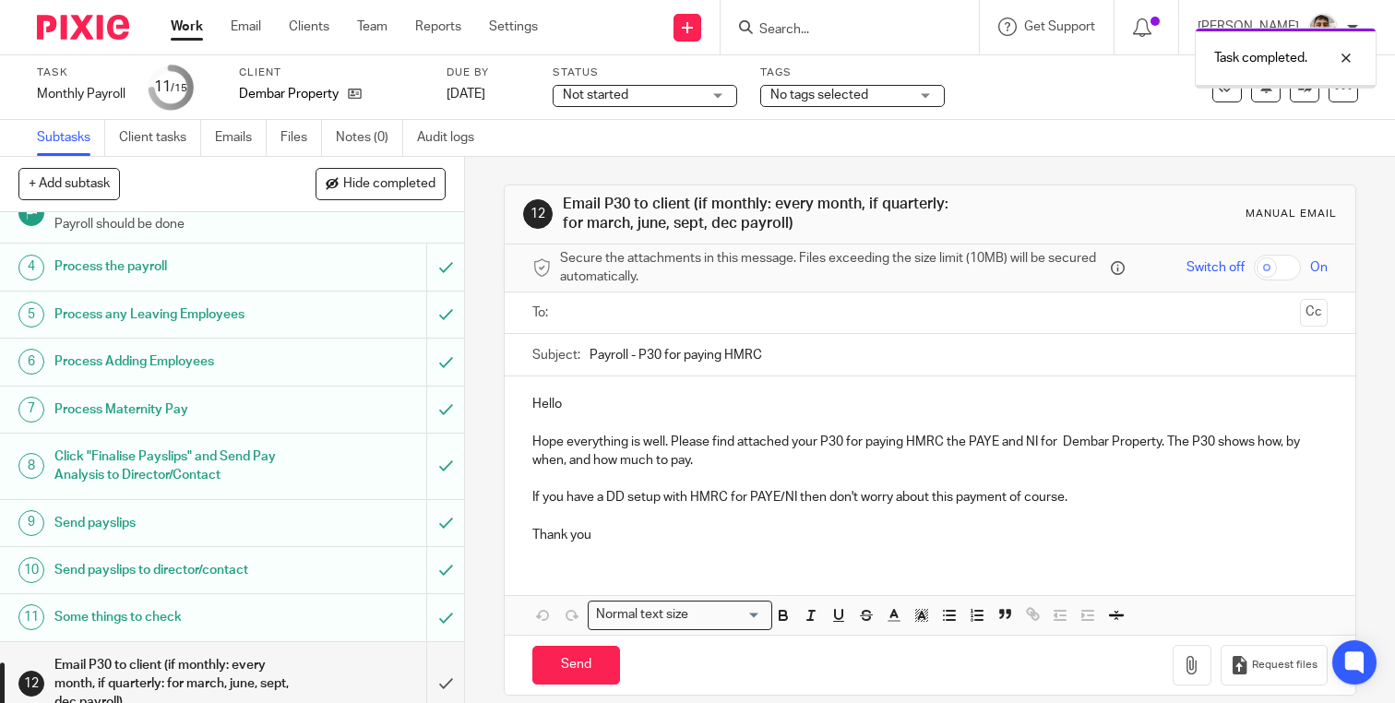
scroll to position [304, 0]
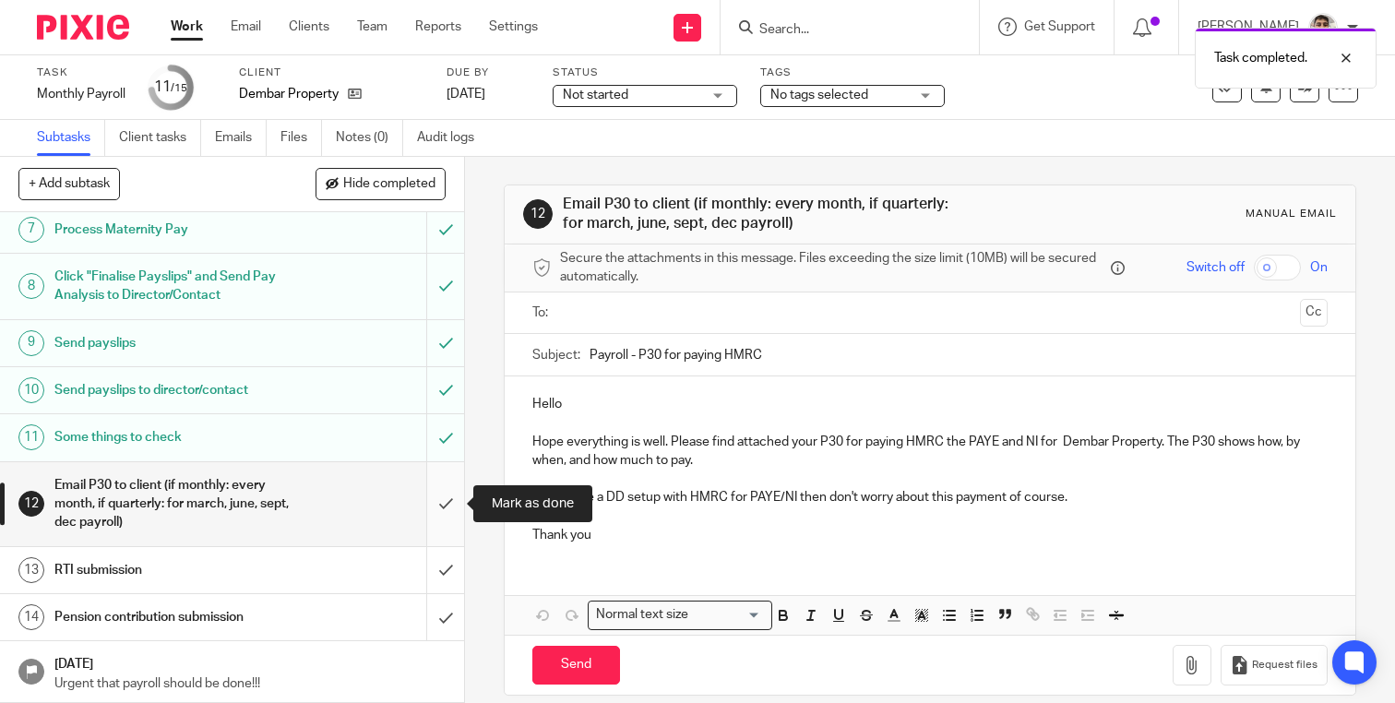
click at [449, 506] on input "submit" at bounding box center [232, 504] width 464 height 84
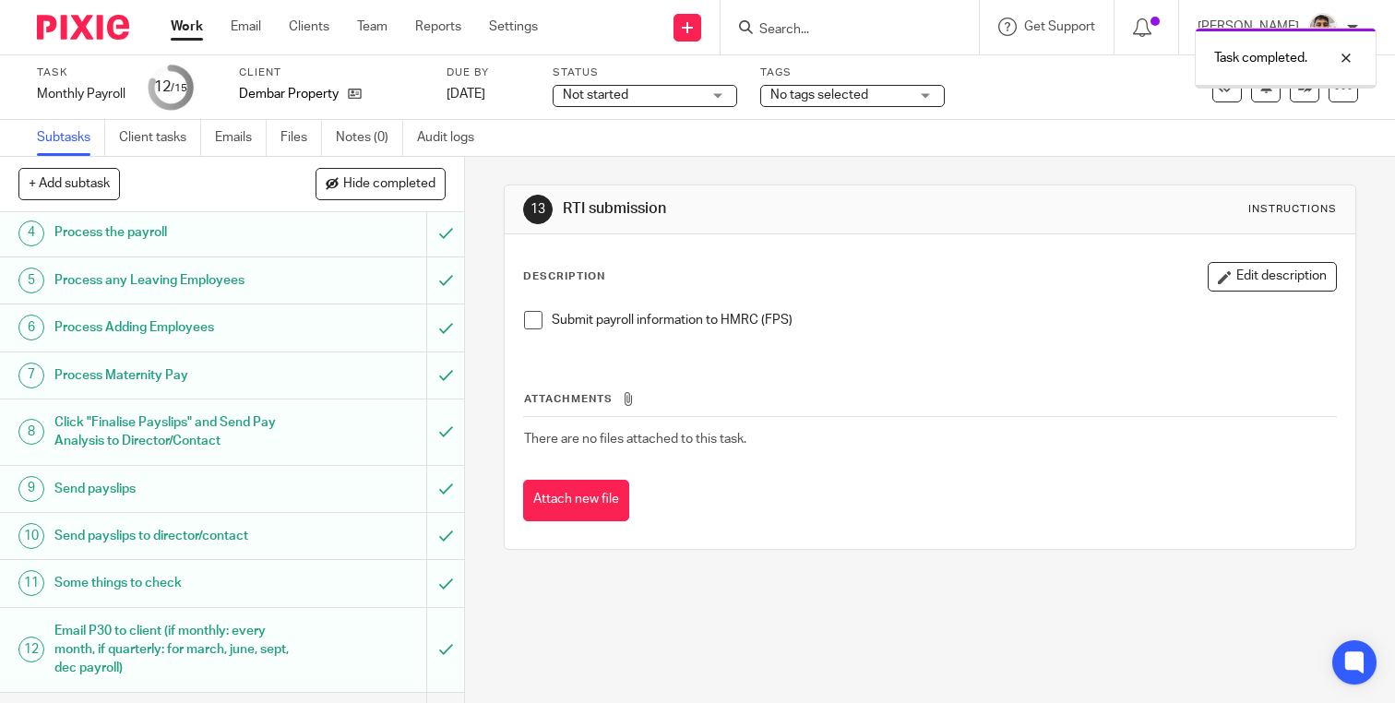
scroll to position [304, 0]
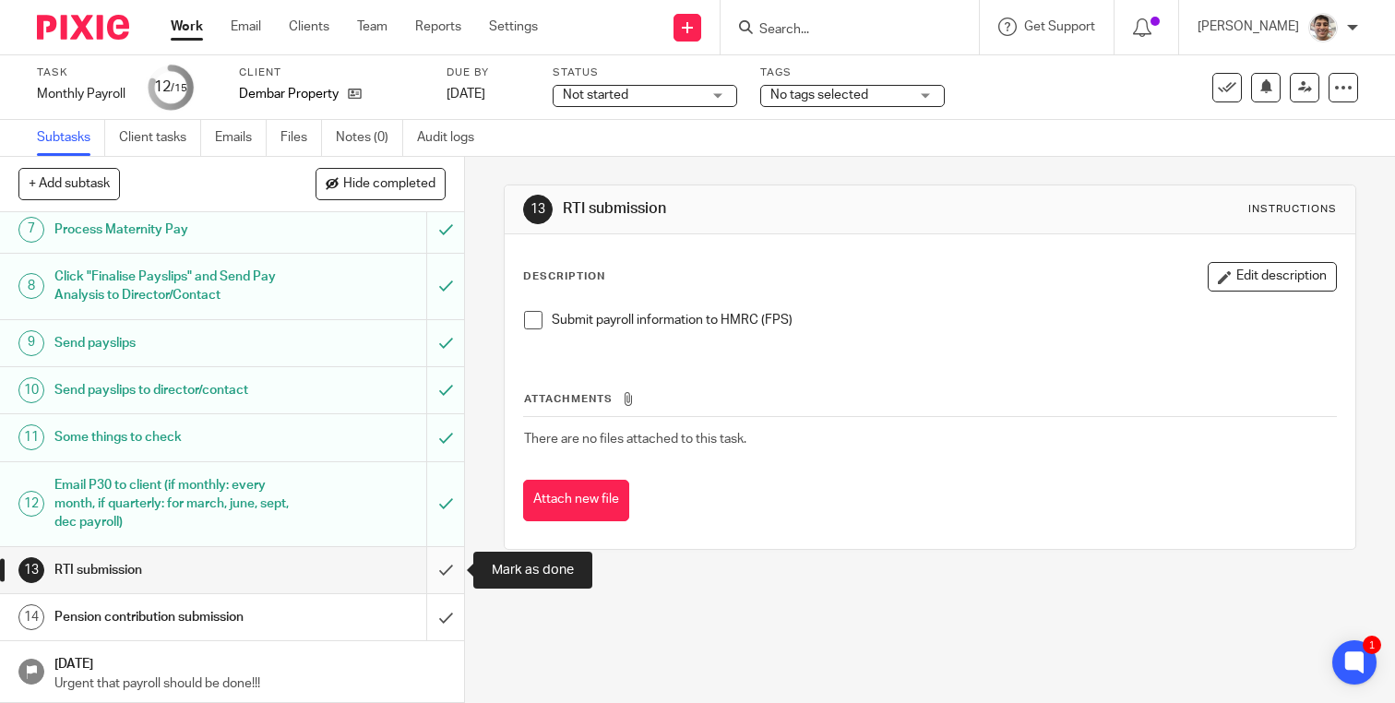
click at [440, 575] on input "submit" at bounding box center [232, 570] width 464 height 46
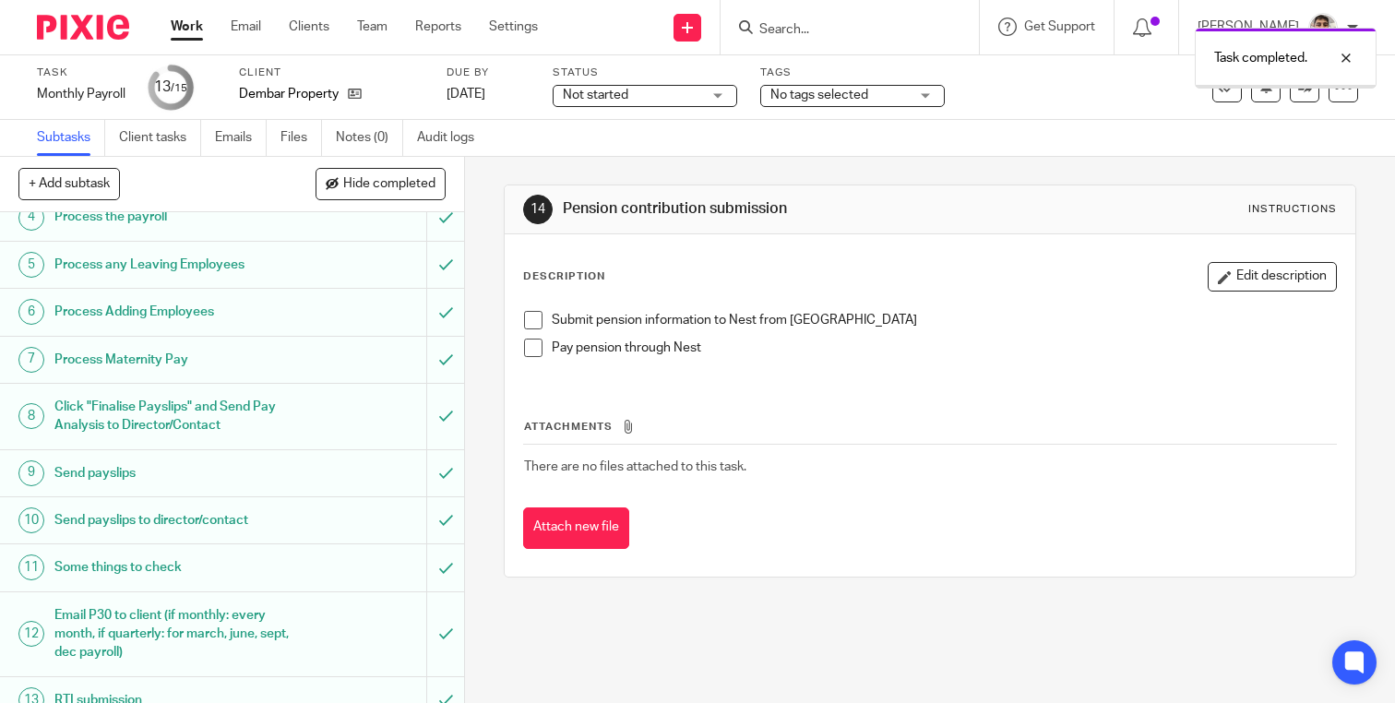
scroll to position [304, 0]
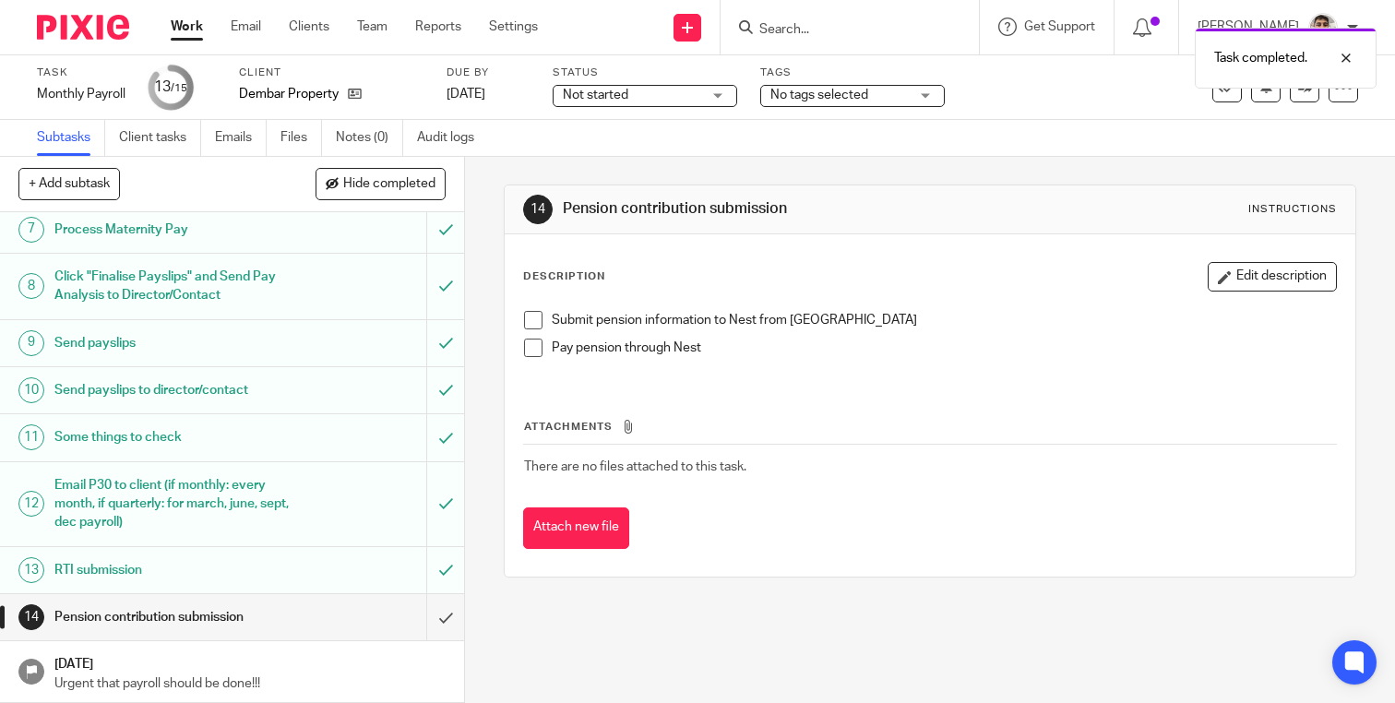
click at [308, 570] on div "RTI submission" at bounding box center [230, 570] width 353 height 28
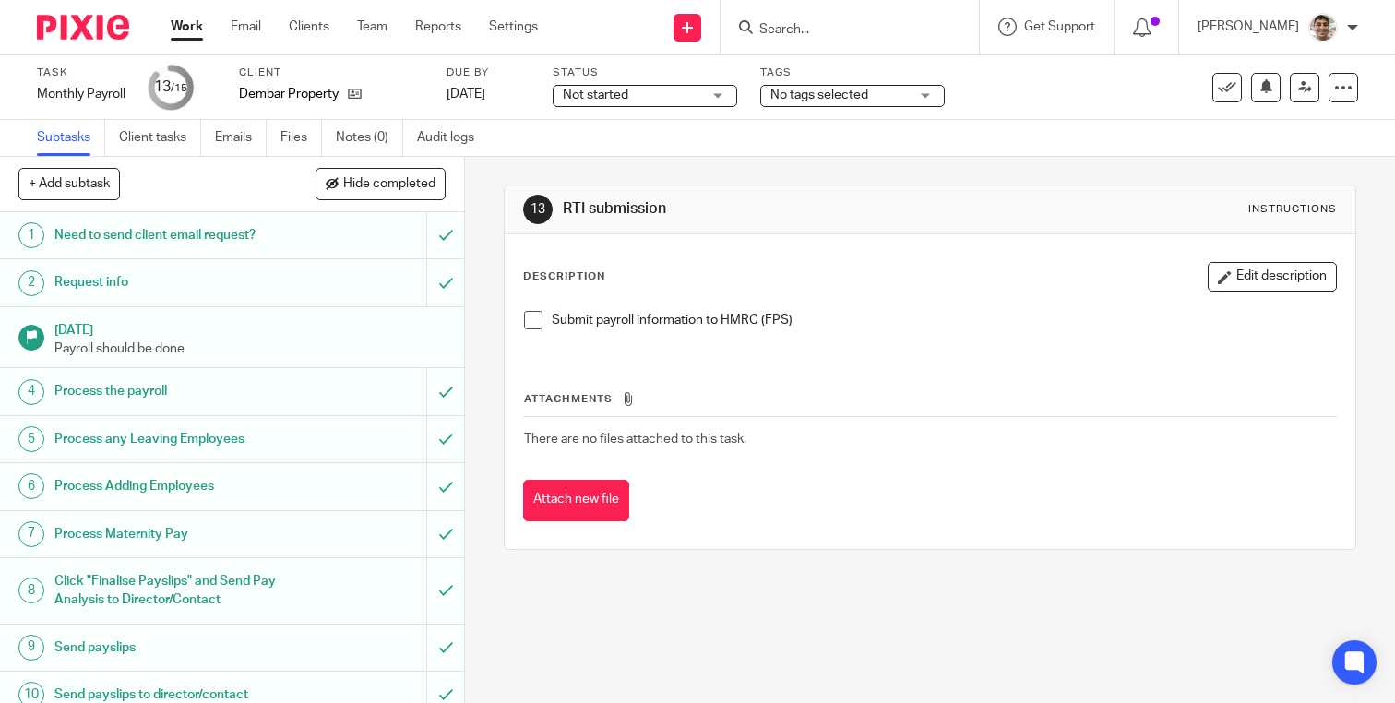
click at [535, 319] on span at bounding box center [533, 320] width 18 height 18
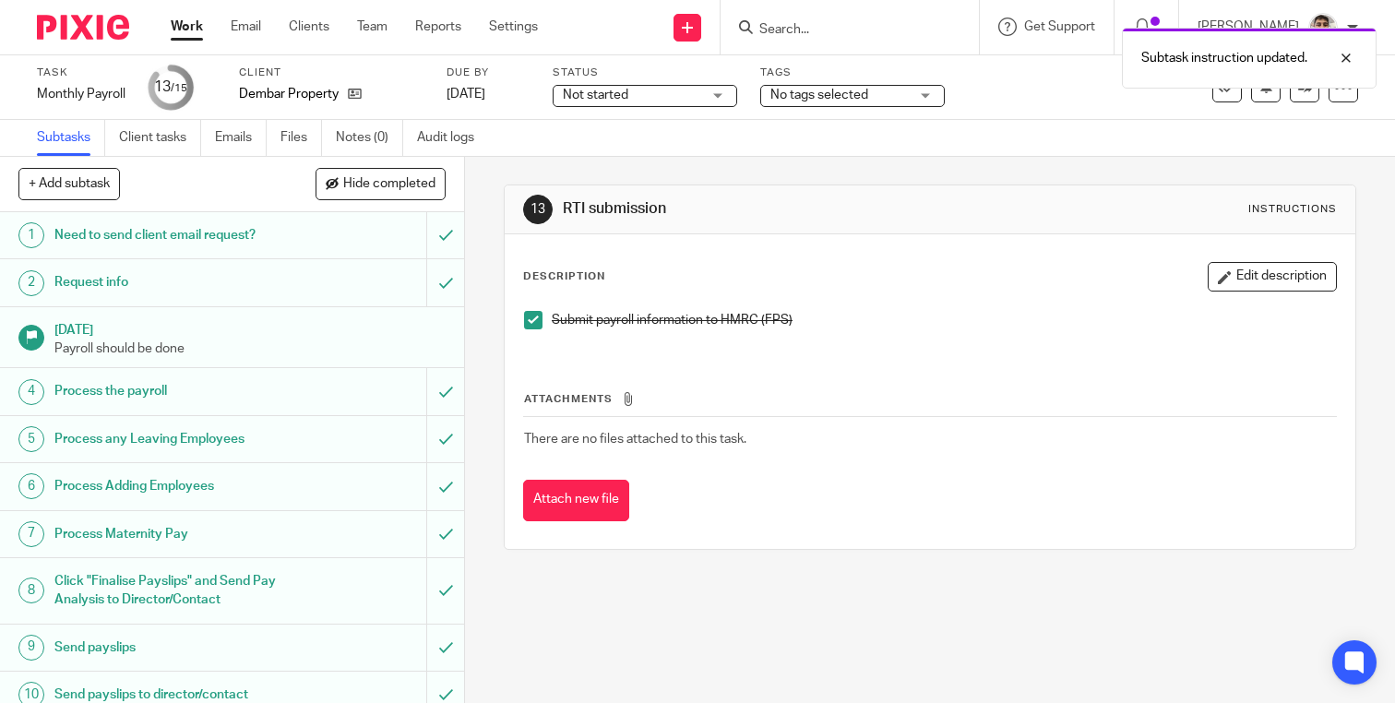
scroll to position [304, 0]
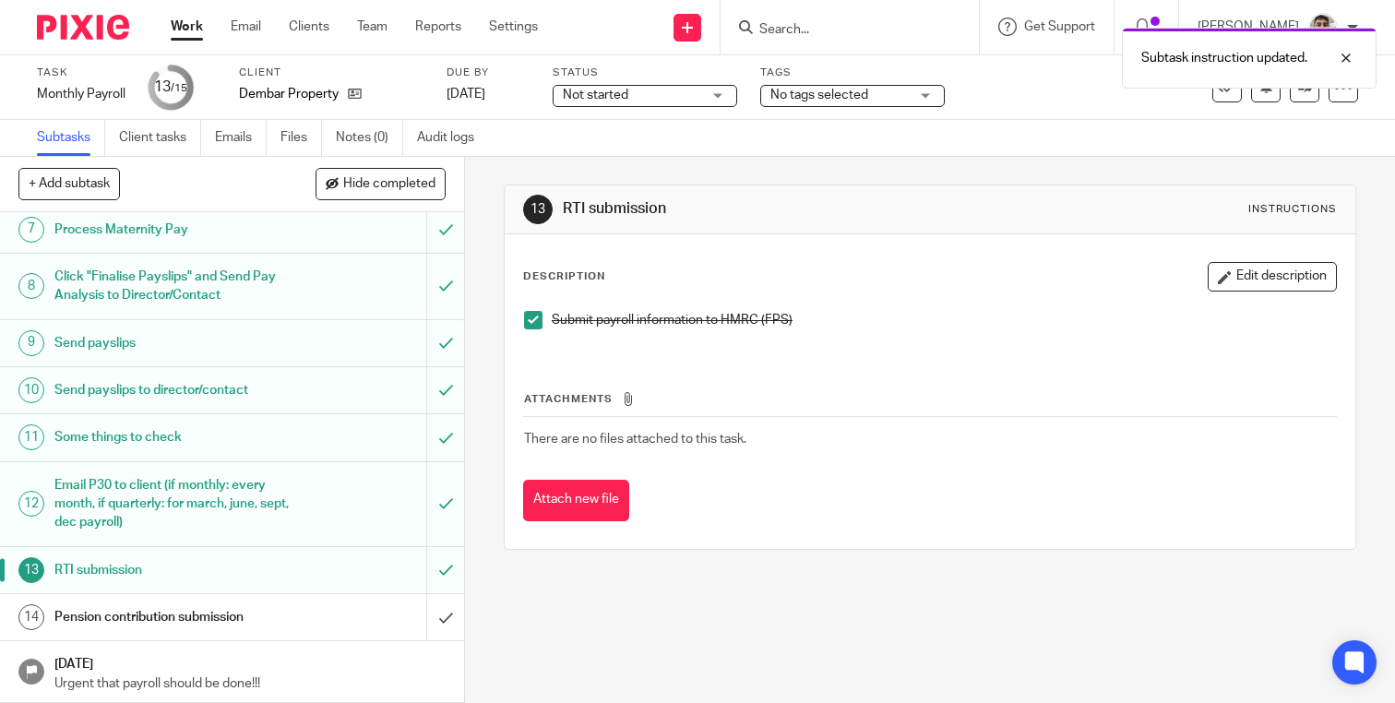
click at [304, 609] on div "Pension contribution submission" at bounding box center [230, 617] width 353 height 28
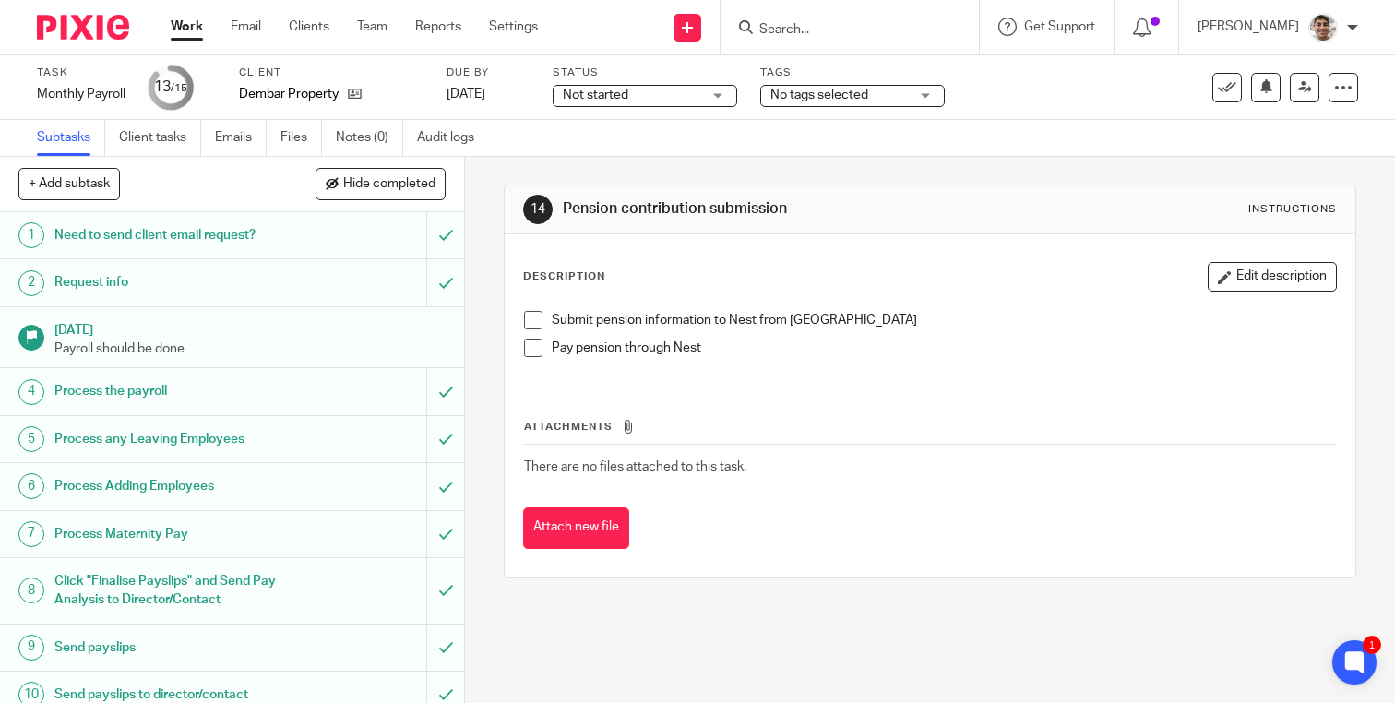
click at [530, 323] on span at bounding box center [533, 320] width 18 height 18
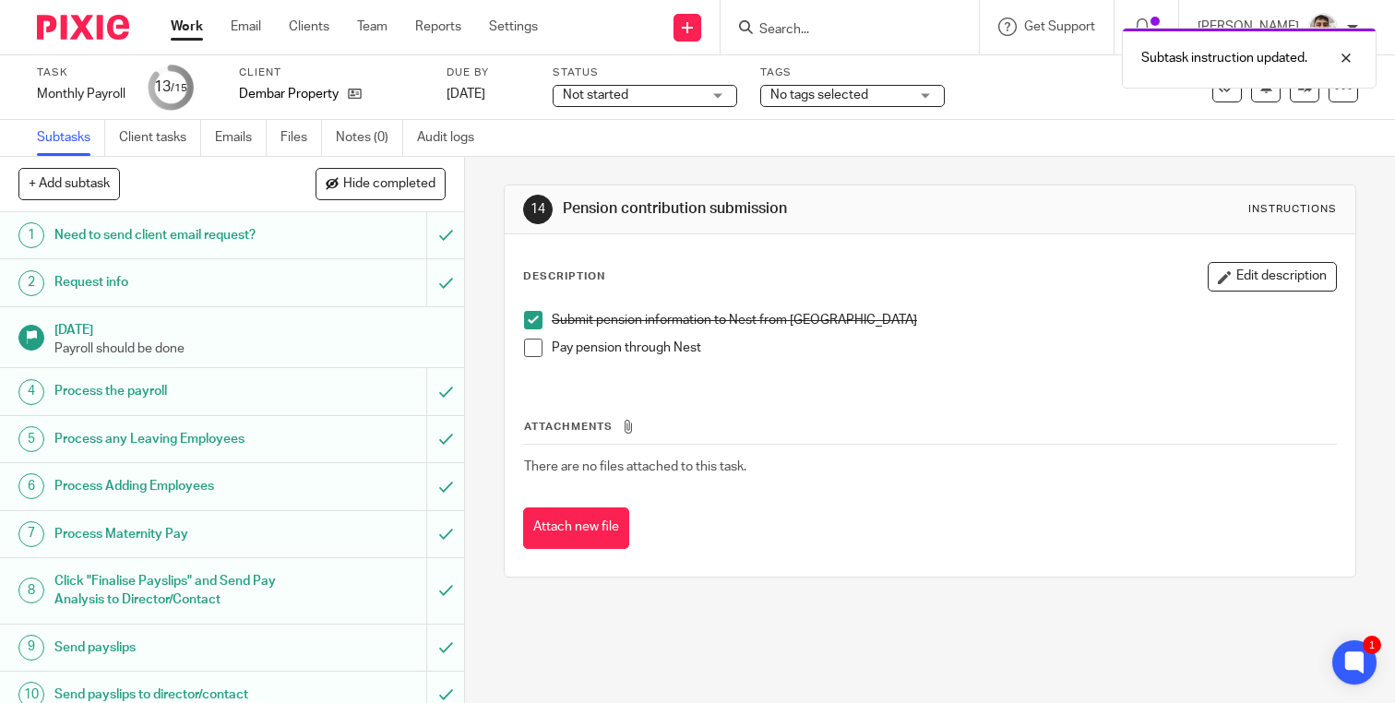
click at [530, 358] on li "Pay pension through Nest" at bounding box center [930, 353] width 812 height 28
click at [533, 314] on span at bounding box center [533, 320] width 18 height 18
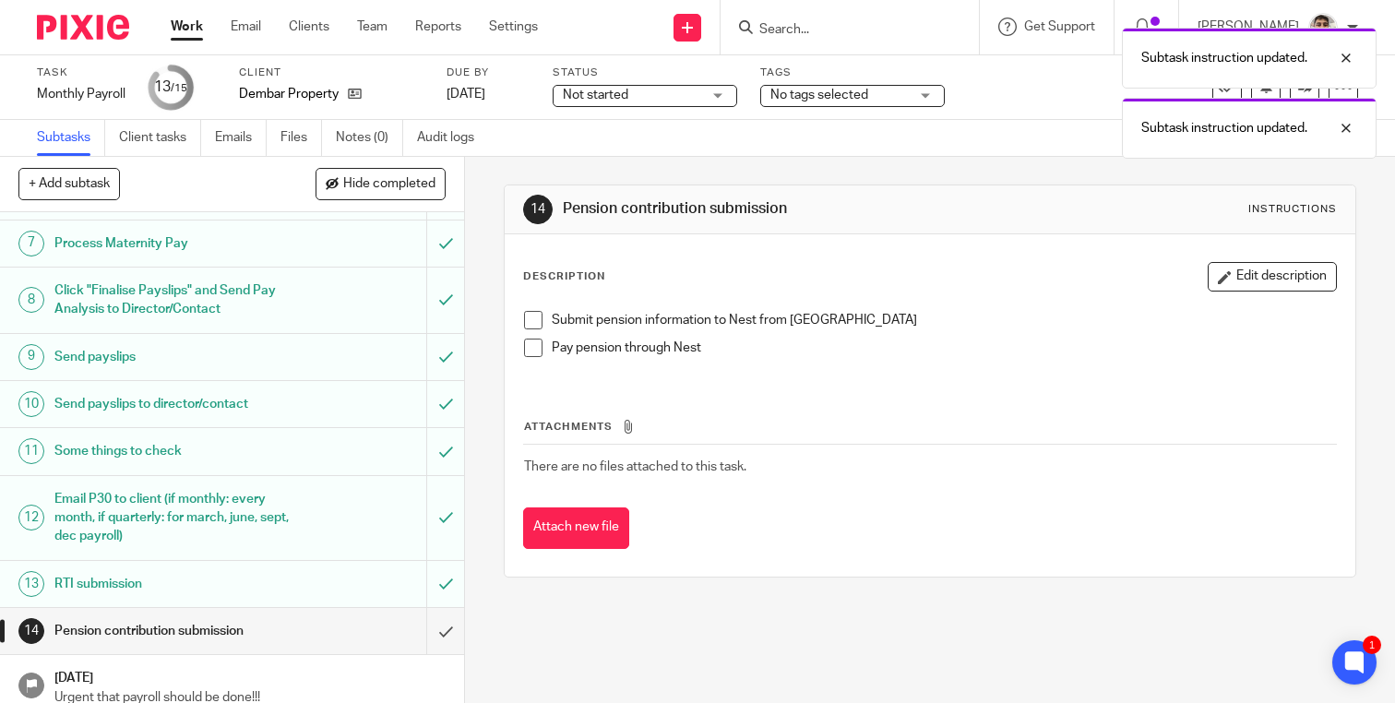
scroll to position [304, 0]
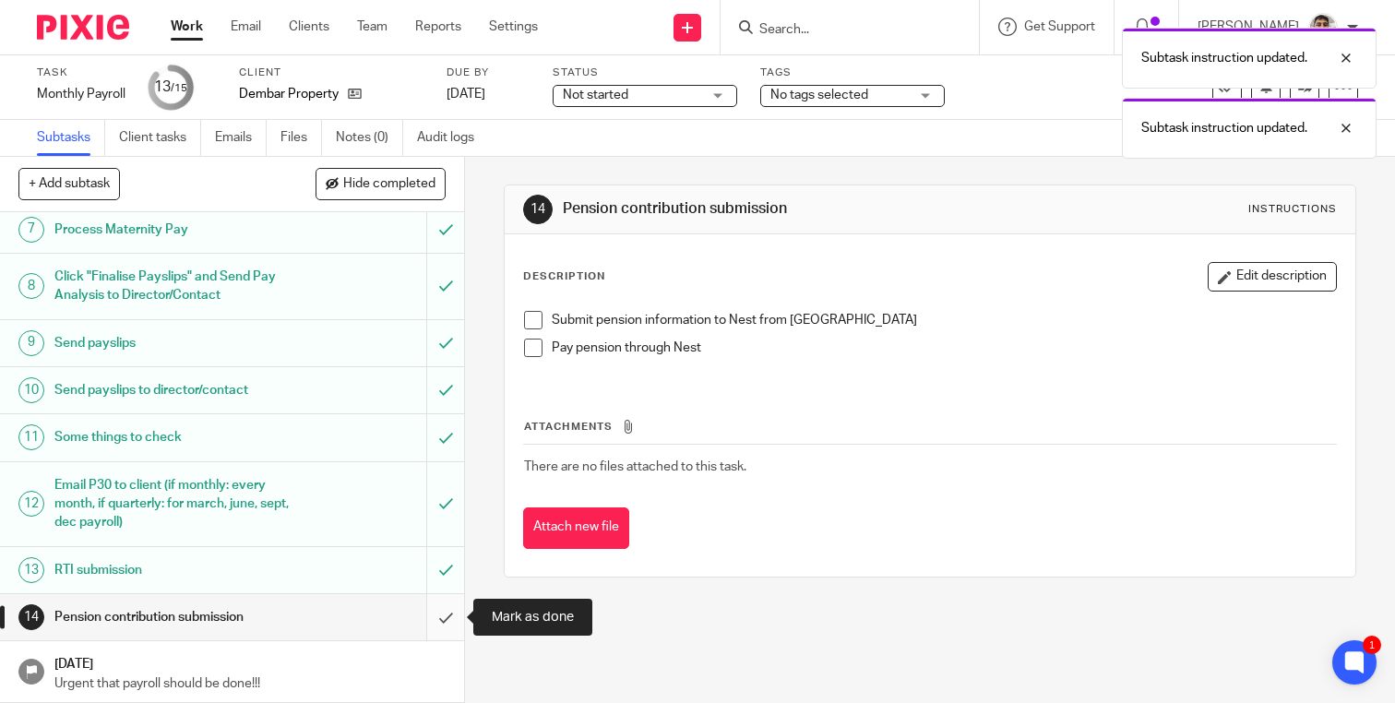
click at [438, 619] on input "submit" at bounding box center [232, 617] width 464 height 46
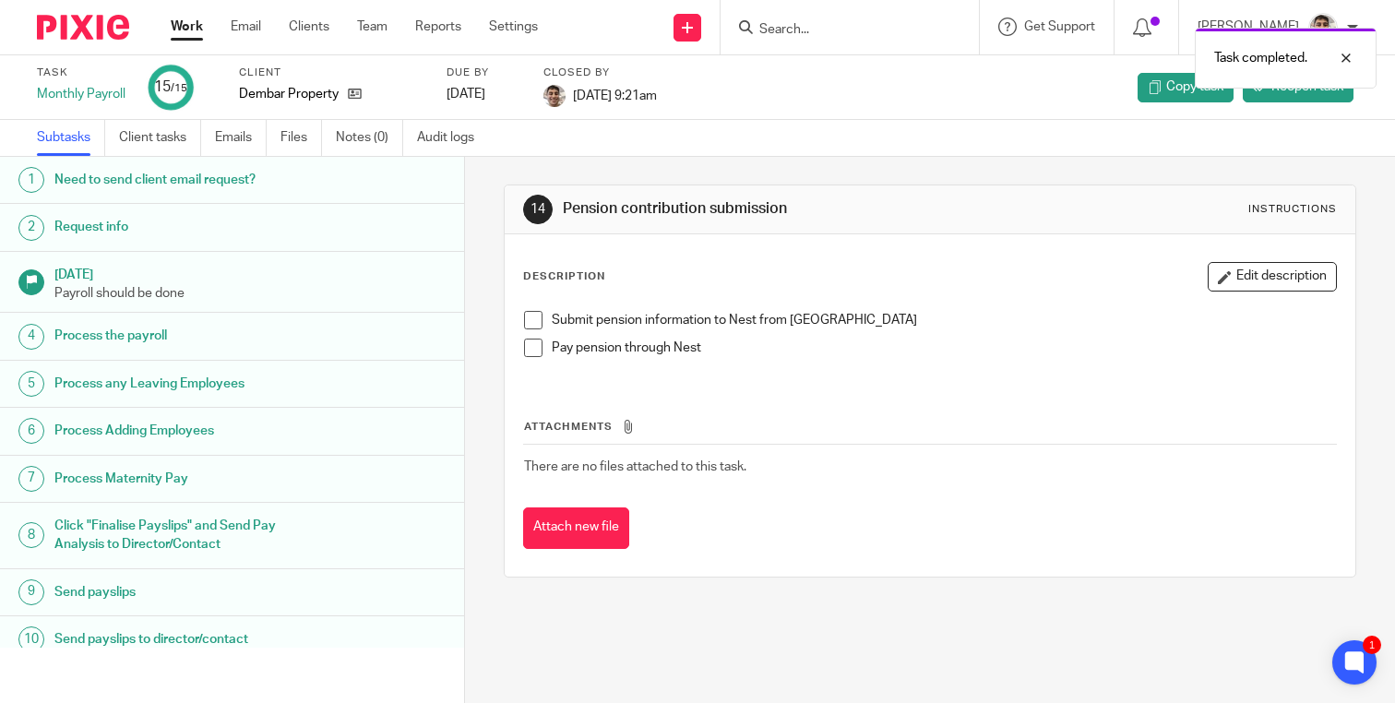
click at [185, 28] on link "Work" at bounding box center [187, 27] width 32 height 18
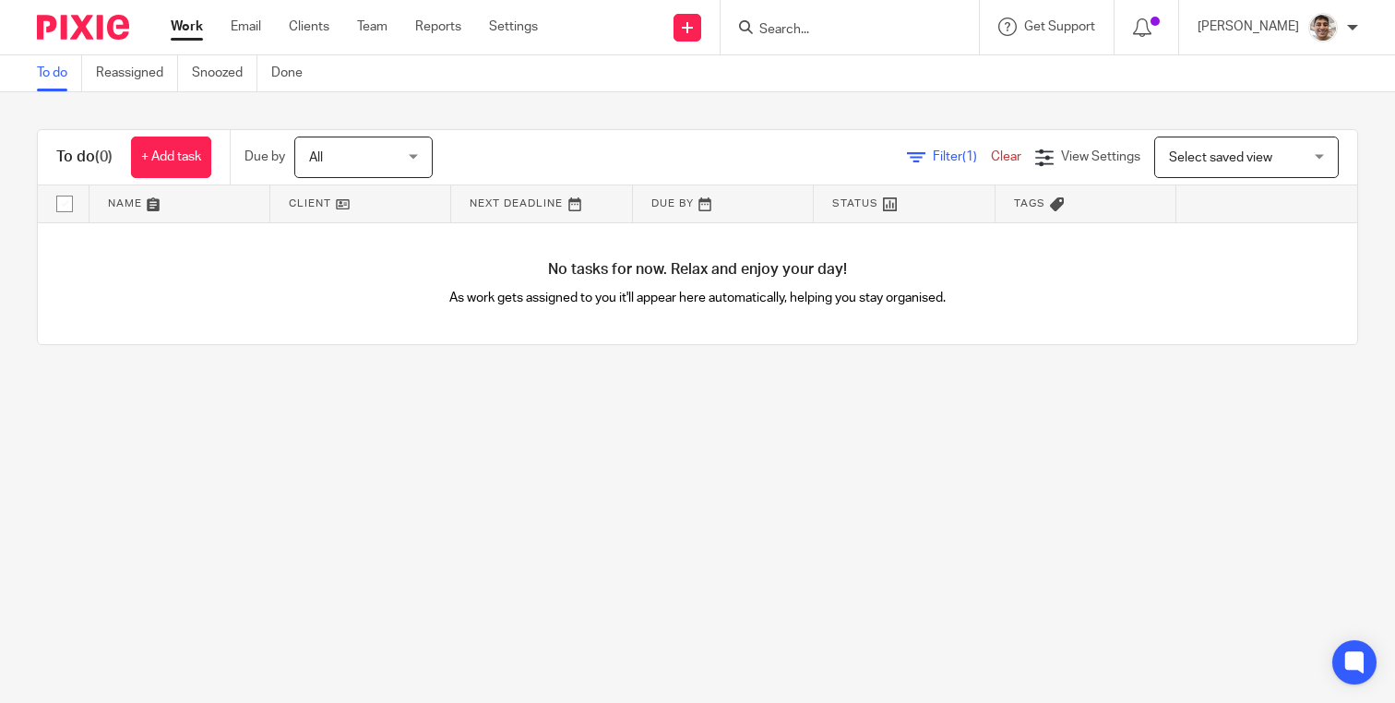
click at [899, 30] on input "Search" at bounding box center [840, 30] width 166 height 17
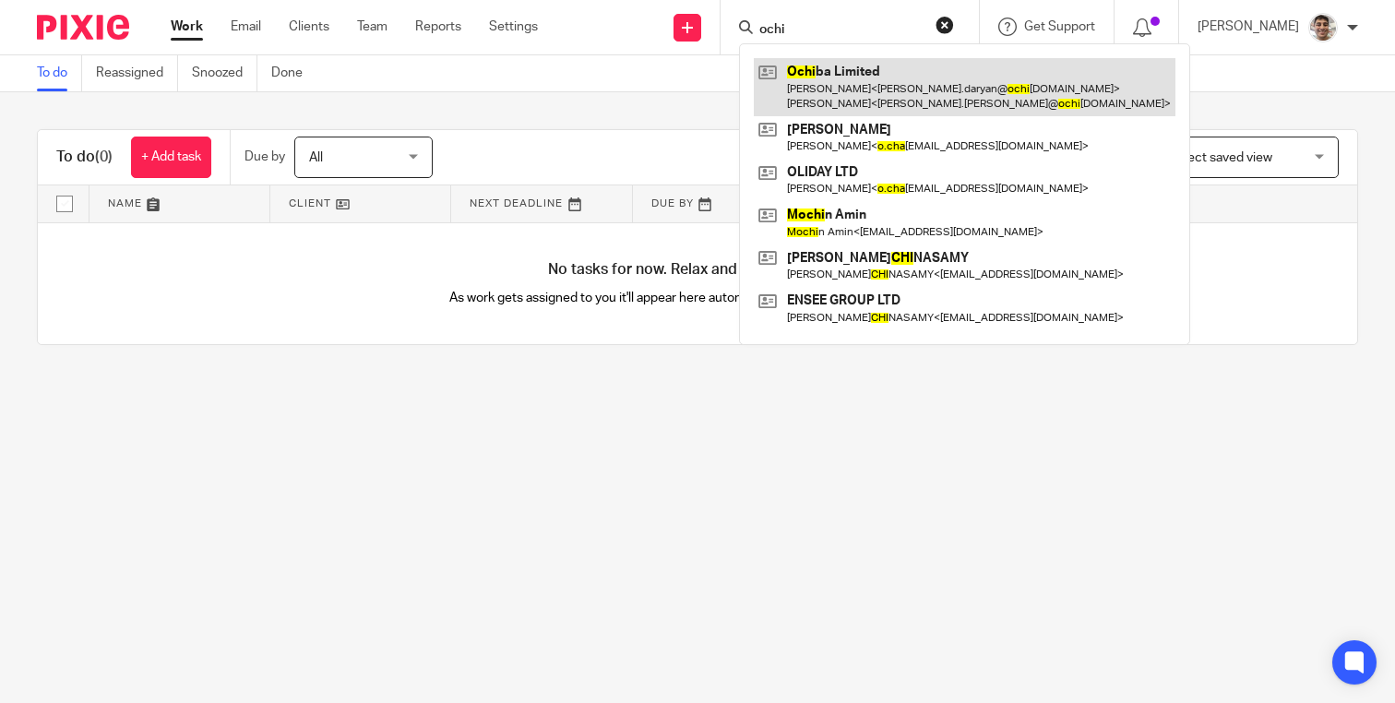
type input "ochi"
click at [923, 75] on link at bounding box center [965, 86] width 422 height 57
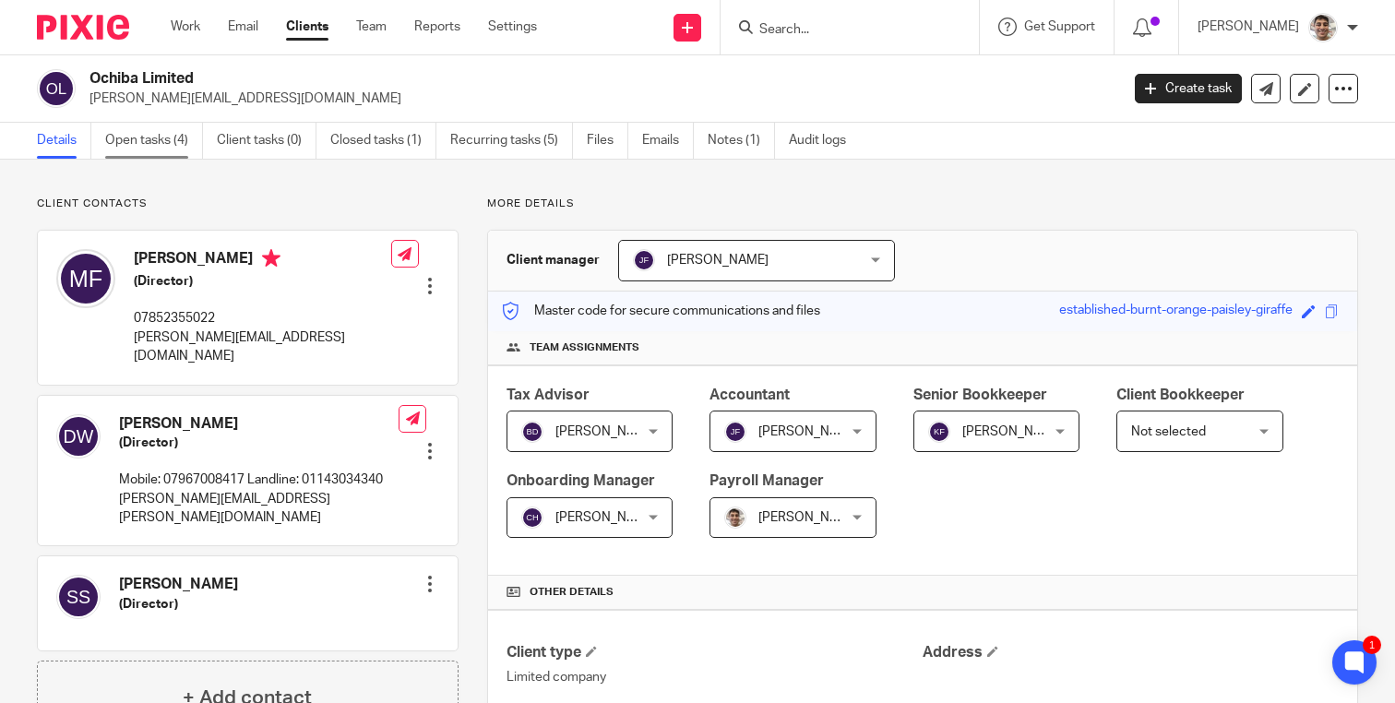
click at [150, 136] on link "Open tasks (4)" at bounding box center [154, 141] width 98 height 36
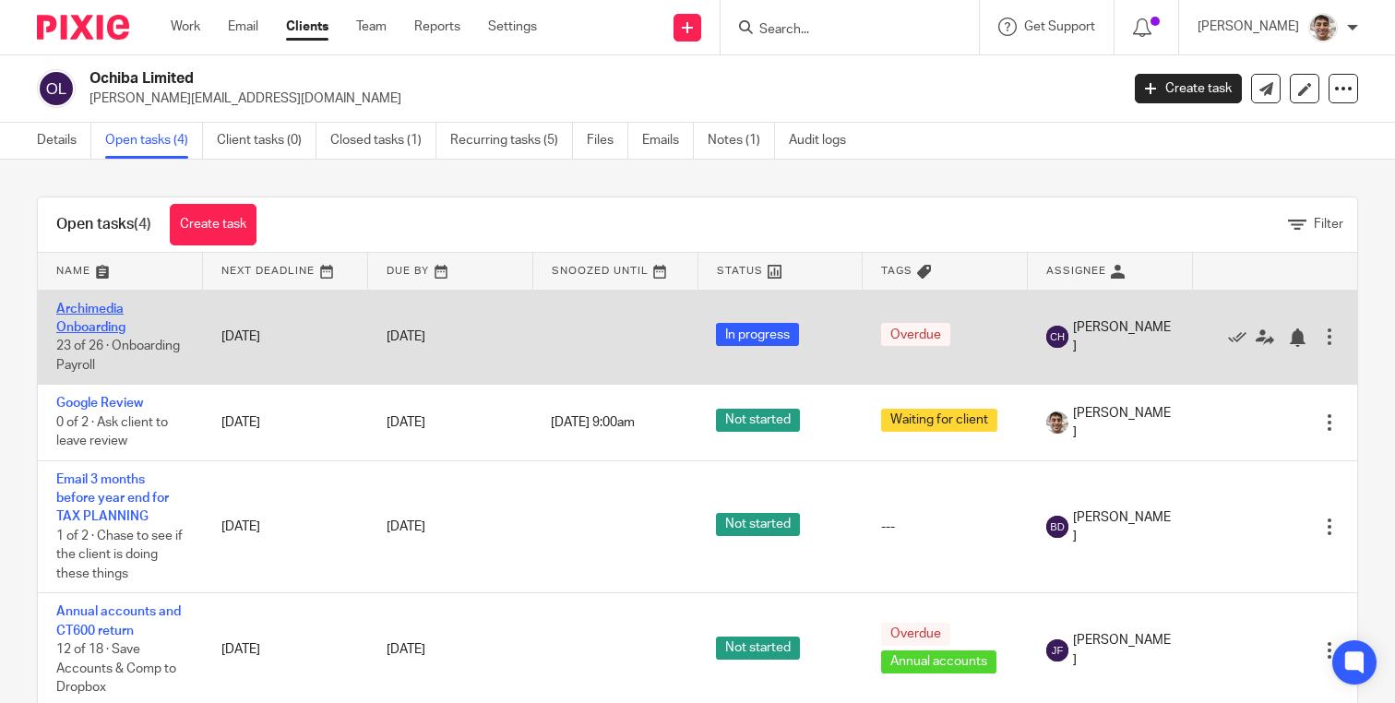
click at [84, 307] on link "Archimedia Onboarding" at bounding box center [90, 318] width 69 height 31
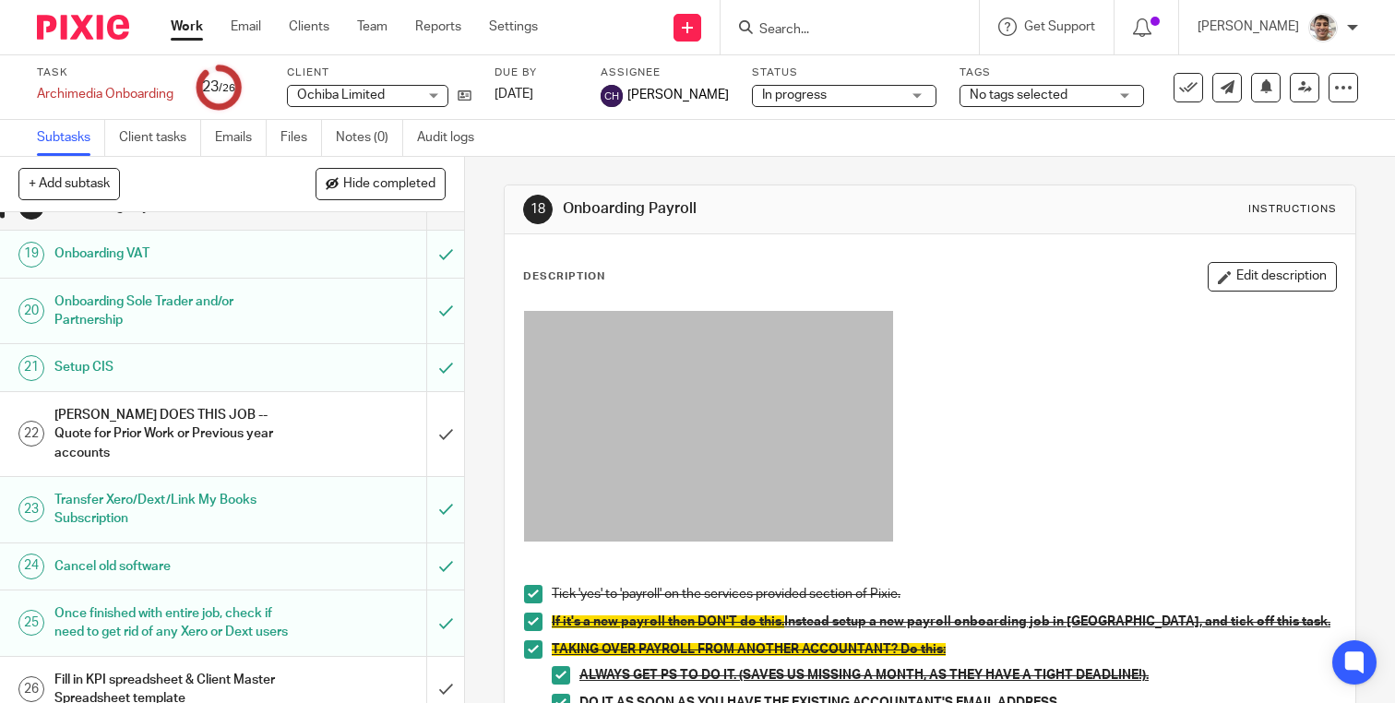
scroll to position [1005, 0]
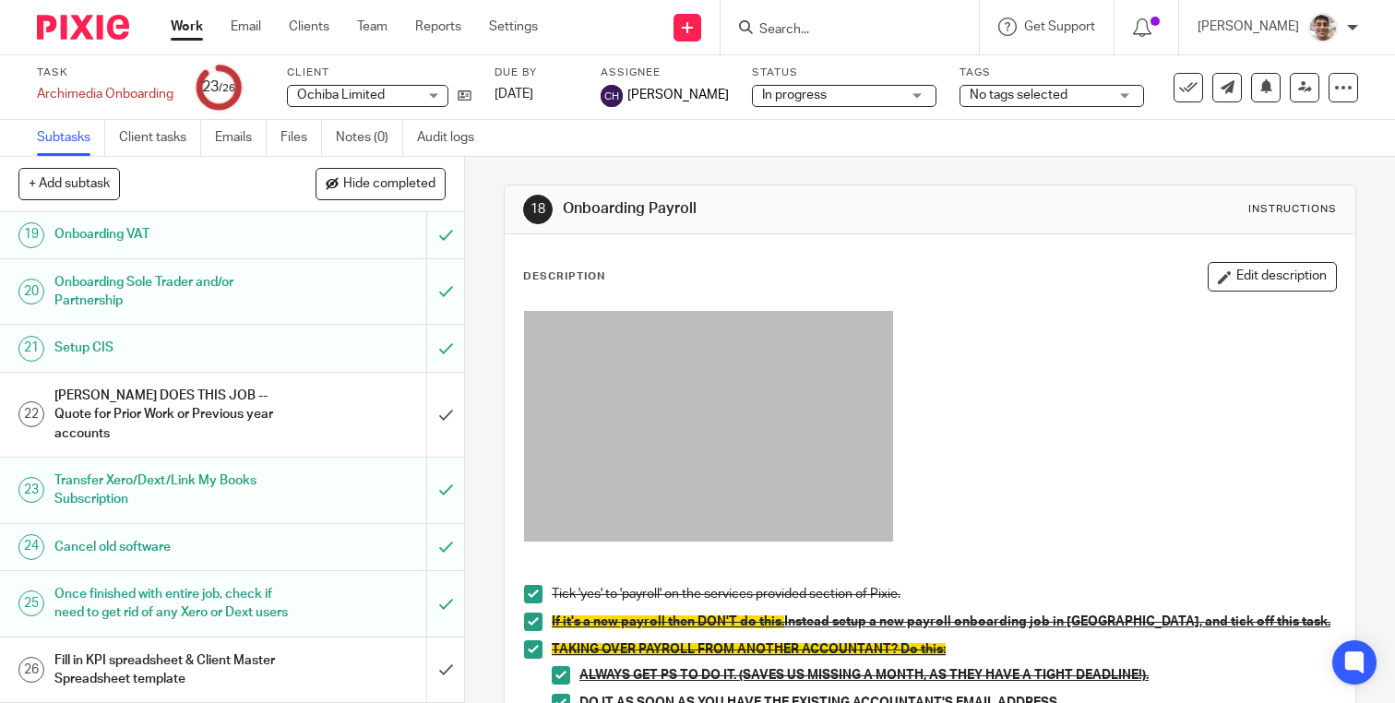
click at [164, 400] on h1 "[PERSON_NAME] DOES THIS JOB -- Quote for Prior Work or Previous year accounts" at bounding box center [172, 415] width 236 height 66
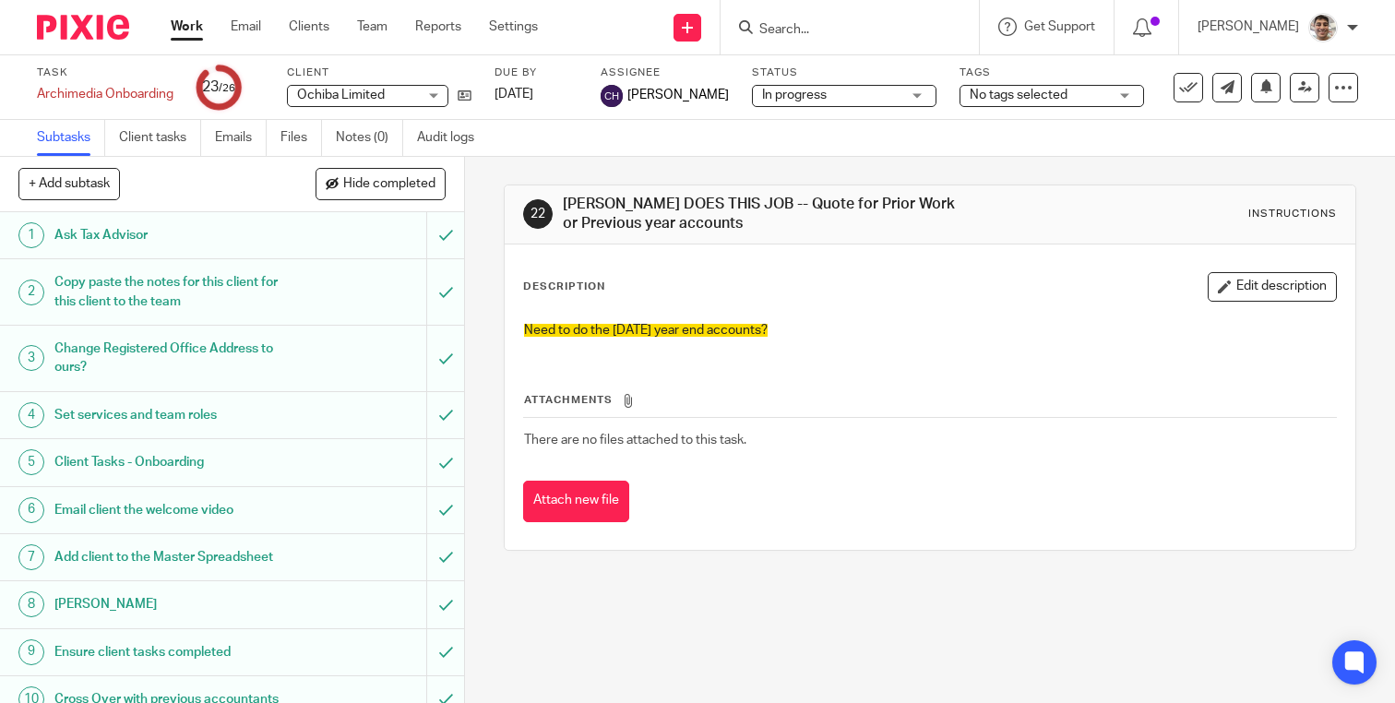
click at [880, 380] on div "Attachments There are no files attached to this task. Attach new file" at bounding box center [930, 438] width 814 height 168
click at [918, 360] on div "Attachments There are no files attached to this task. Attach new file" at bounding box center [930, 438] width 814 height 168
click at [844, 340] on p "Need to do the Dec24 year end accounts?" at bounding box center [930, 330] width 812 height 18
click at [1249, 299] on button "Edit description" at bounding box center [1272, 287] width 129 height 30
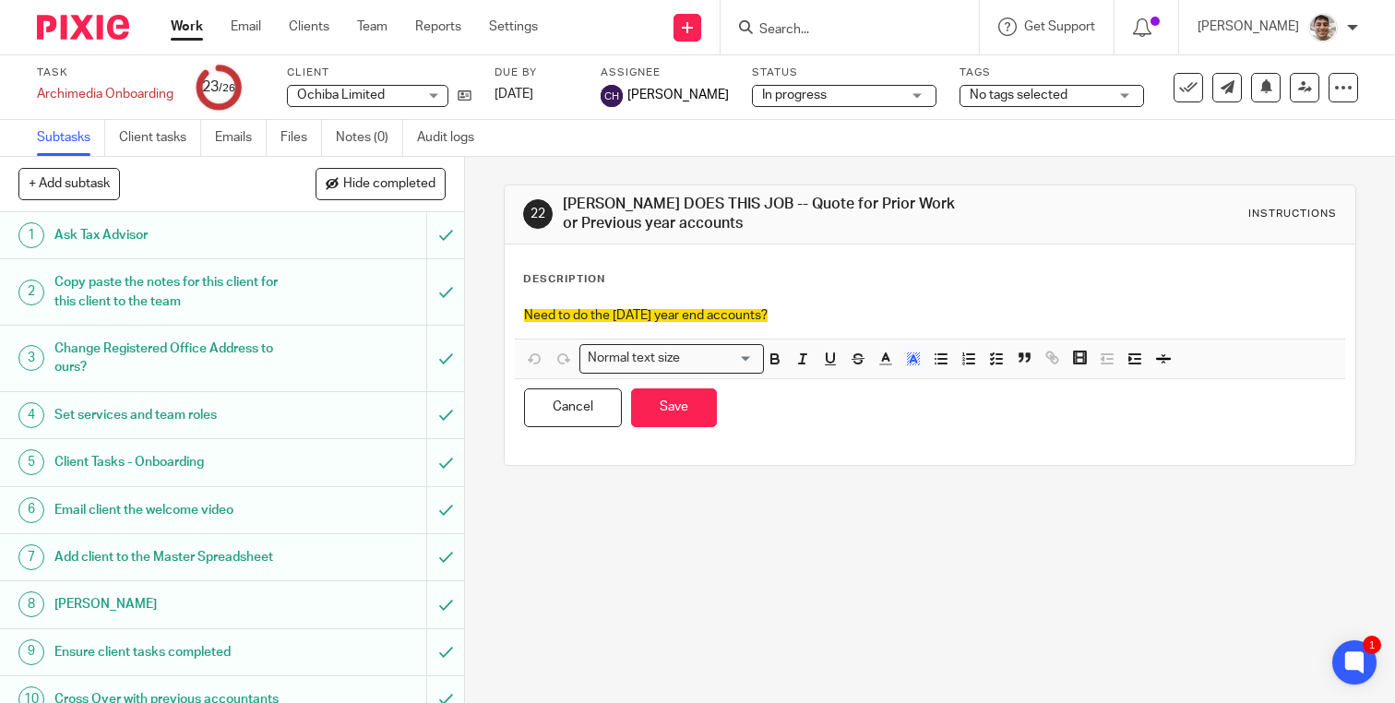
click at [823, 311] on p "Need to do the Dec24 year end accounts?" at bounding box center [930, 315] width 812 height 18
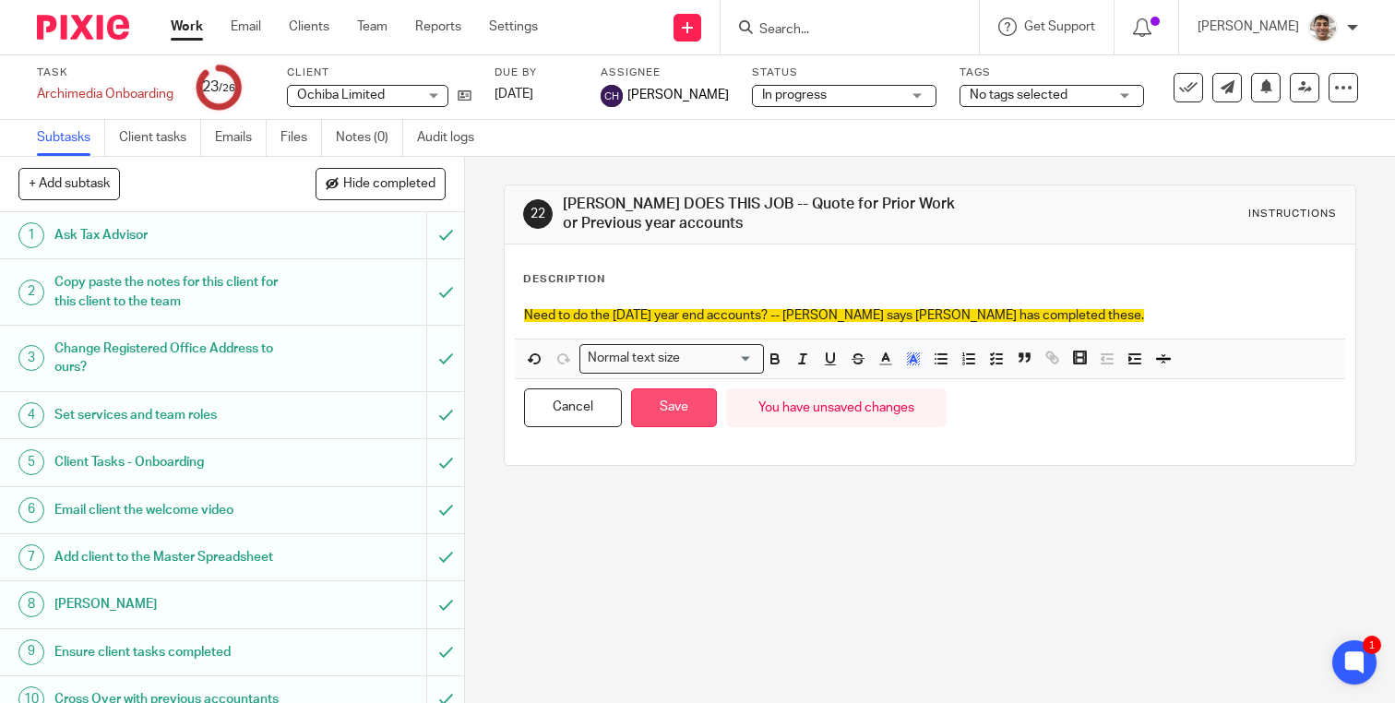
click at [677, 410] on button "Save" at bounding box center [674, 408] width 86 height 40
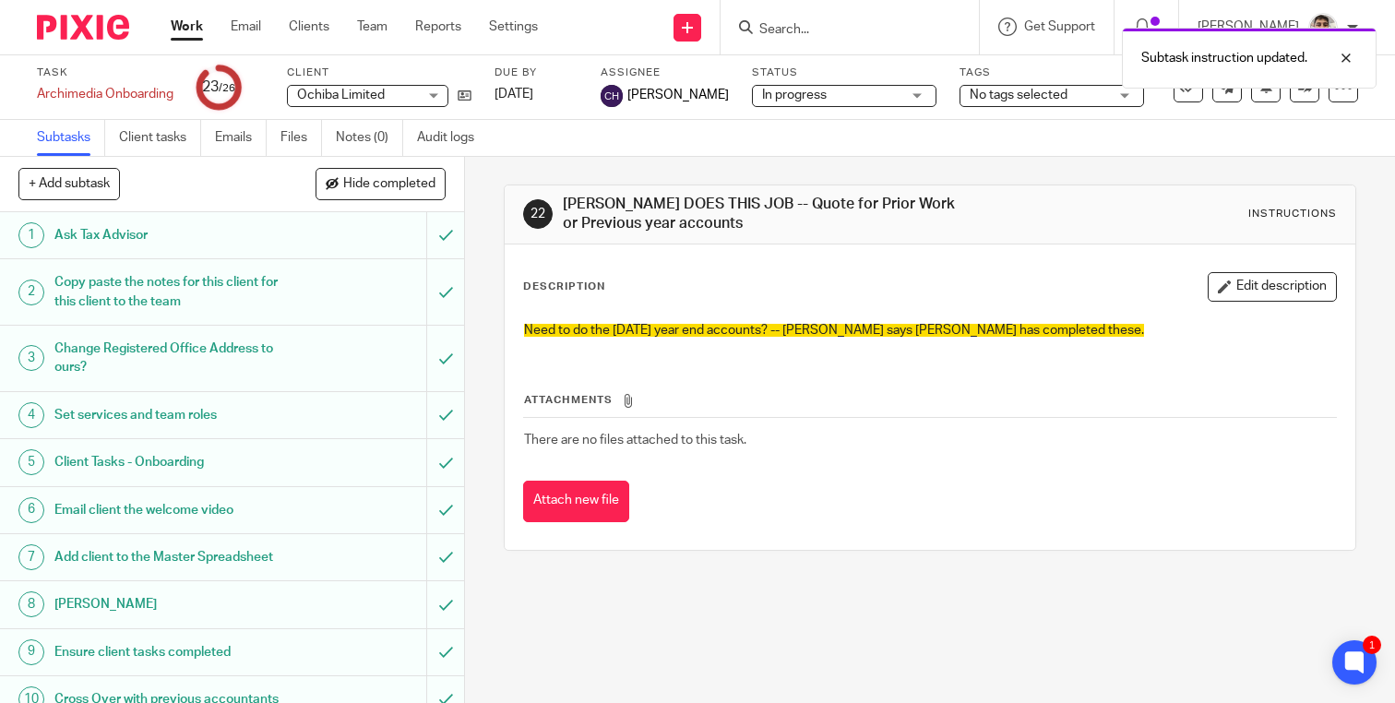
click at [783, 377] on div "Attachments There are no files attached to this task. Attach new file" at bounding box center [930, 438] width 814 height 168
click at [840, 345] on div "Need to do the Dec24 year end accounts? -- Chloe says Jill has completed these." at bounding box center [930, 333] width 830 height 42
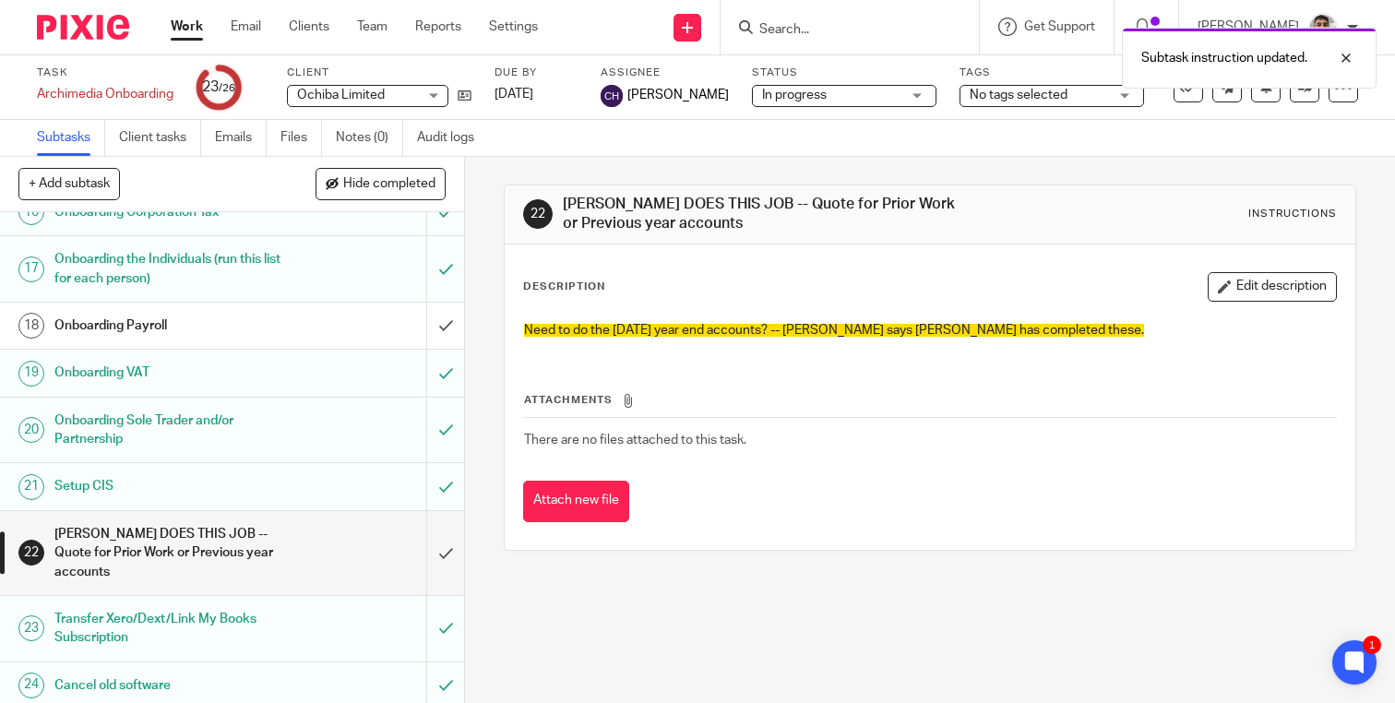
scroll to position [862, 0]
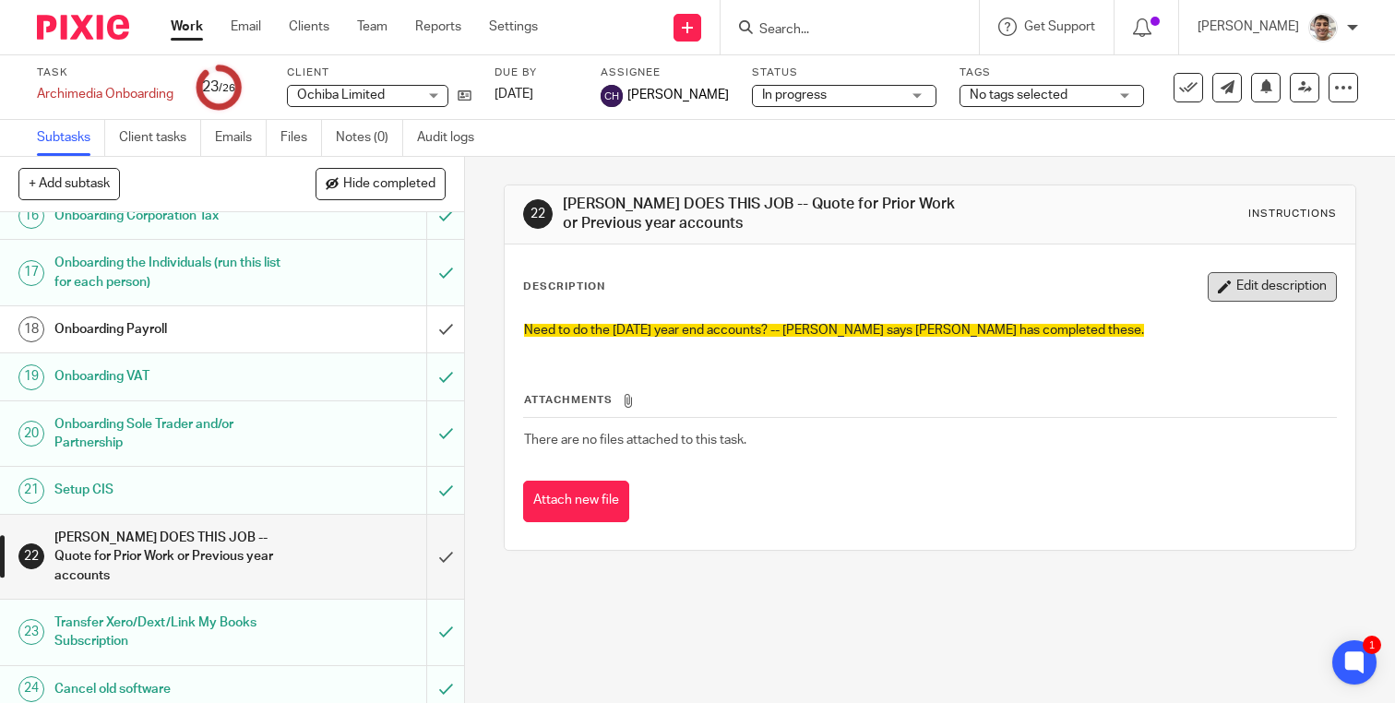
click at [1277, 292] on button "Edit description" at bounding box center [1272, 287] width 129 height 30
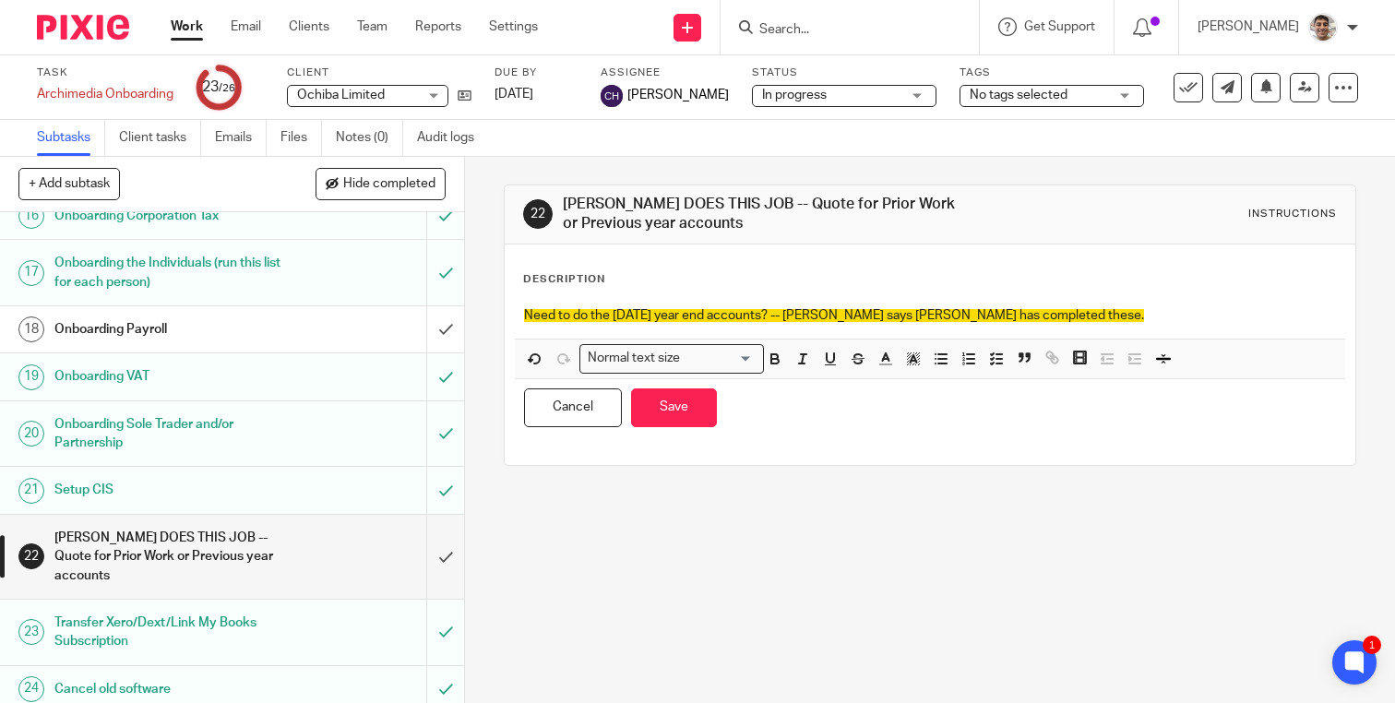
click at [1014, 318] on p "Need to do the Dec24 year end accounts? -- Chloe says Jill has completed these." at bounding box center [930, 315] width 812 height 18
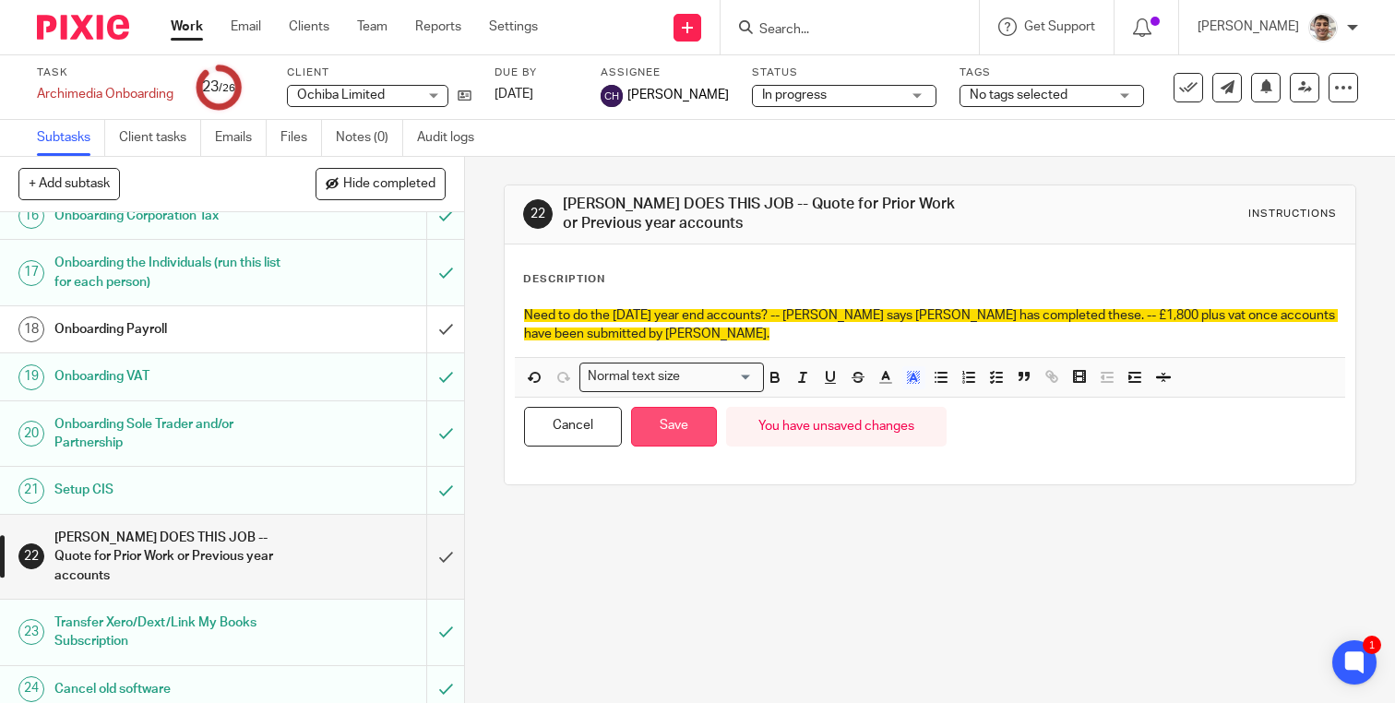
click at [659, 421] on button "Save" at bounding box center [674, 427] width 86 height 40
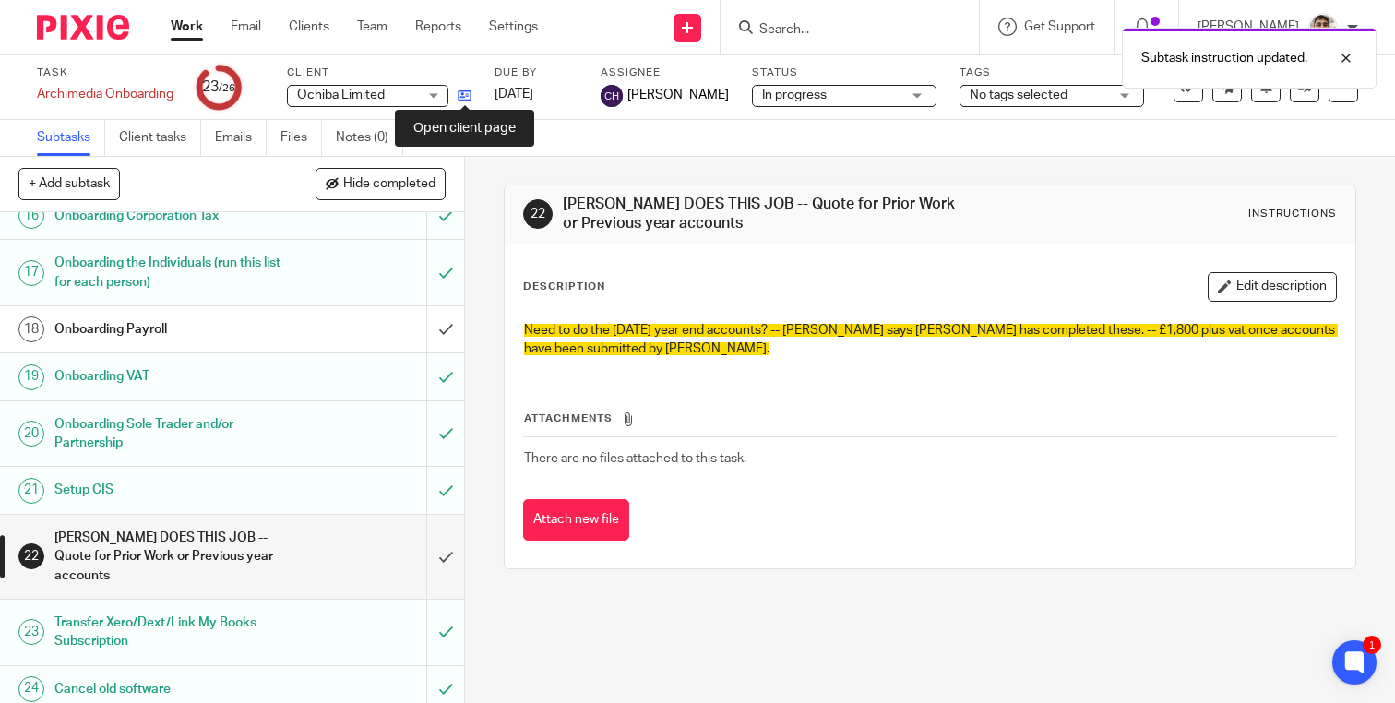
click at [471, 91] on icon at bounding box center [465, 96] width 14 height 14
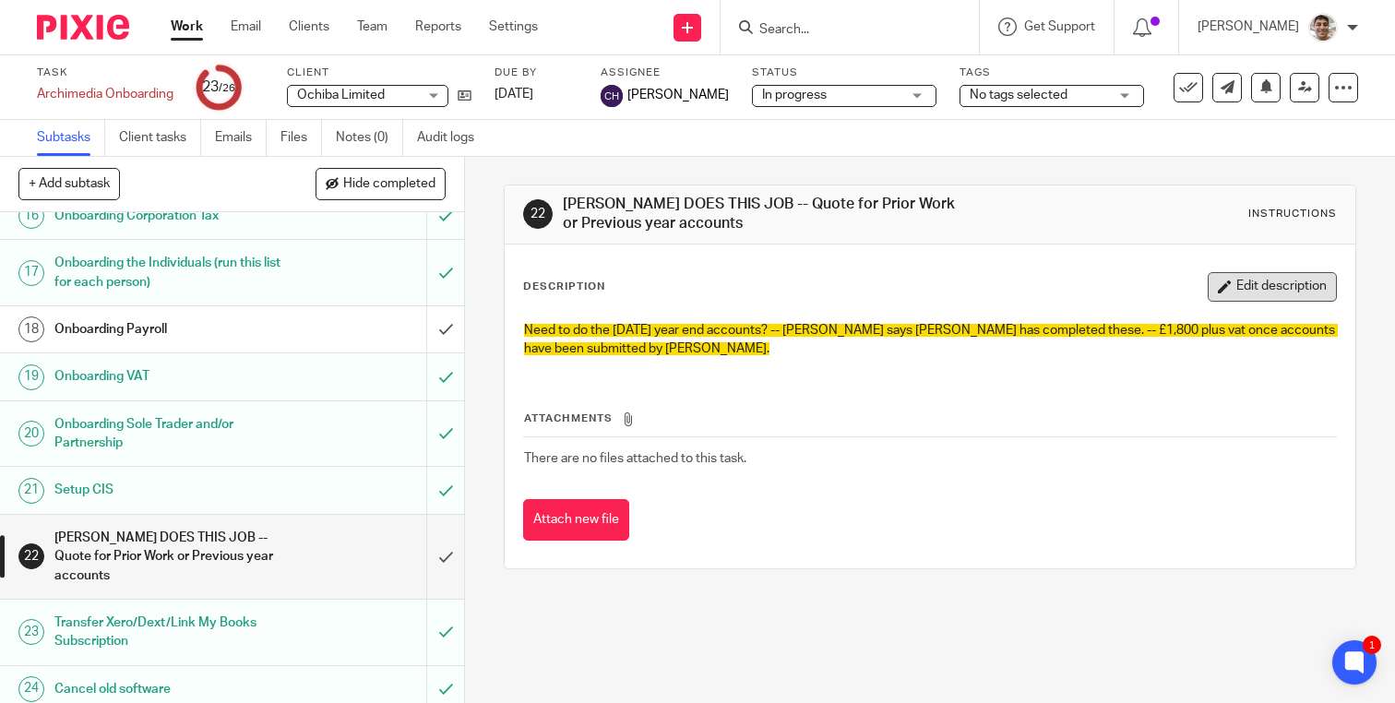
click at [1269, 282] on button "Edit description" at bounding box center [1272, 287] width 129 height 30
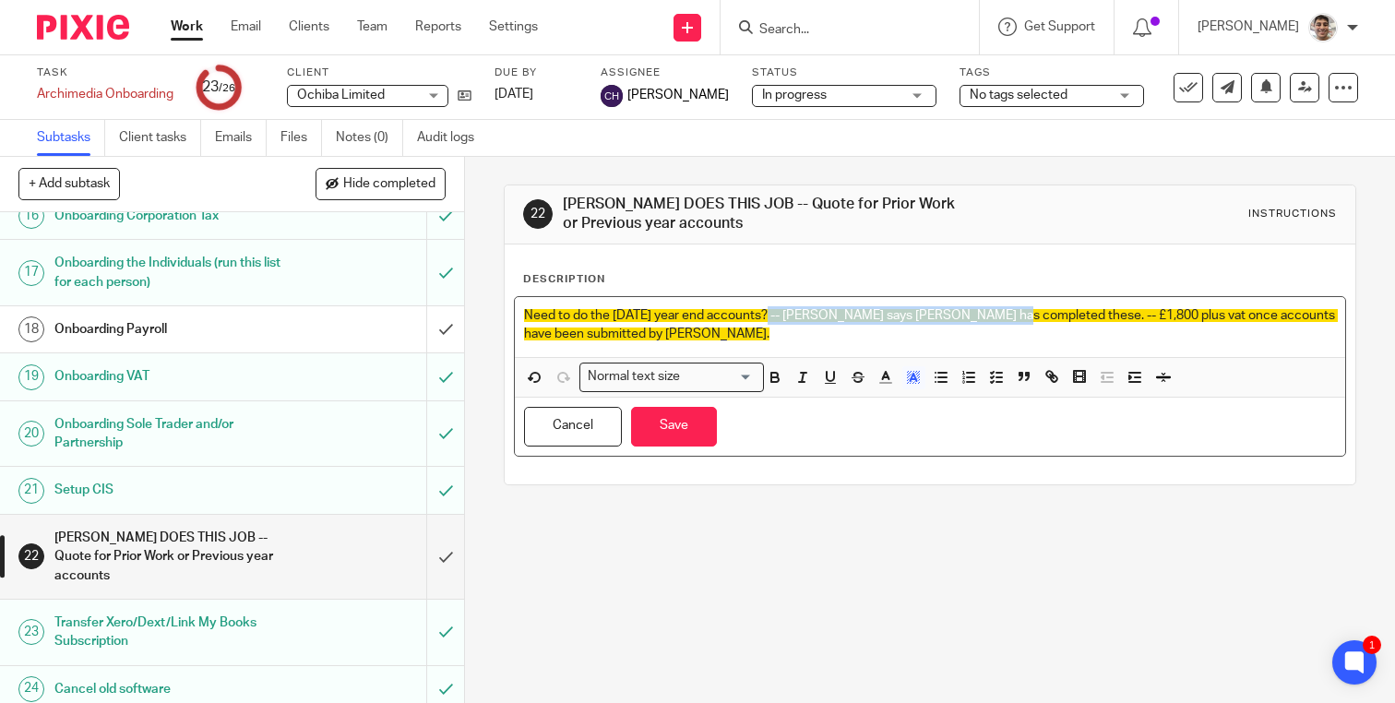
drag, startPoint x: 770, startPoint y: 317, endPoint x: 995, endPoint y: 313, distance: 224.2
click at [995, 313] on span "Need to do the Dec24 year end accounts? -- Chloe says Jill has completed these.…" at bounding box center [931, 324] width 814 height 31
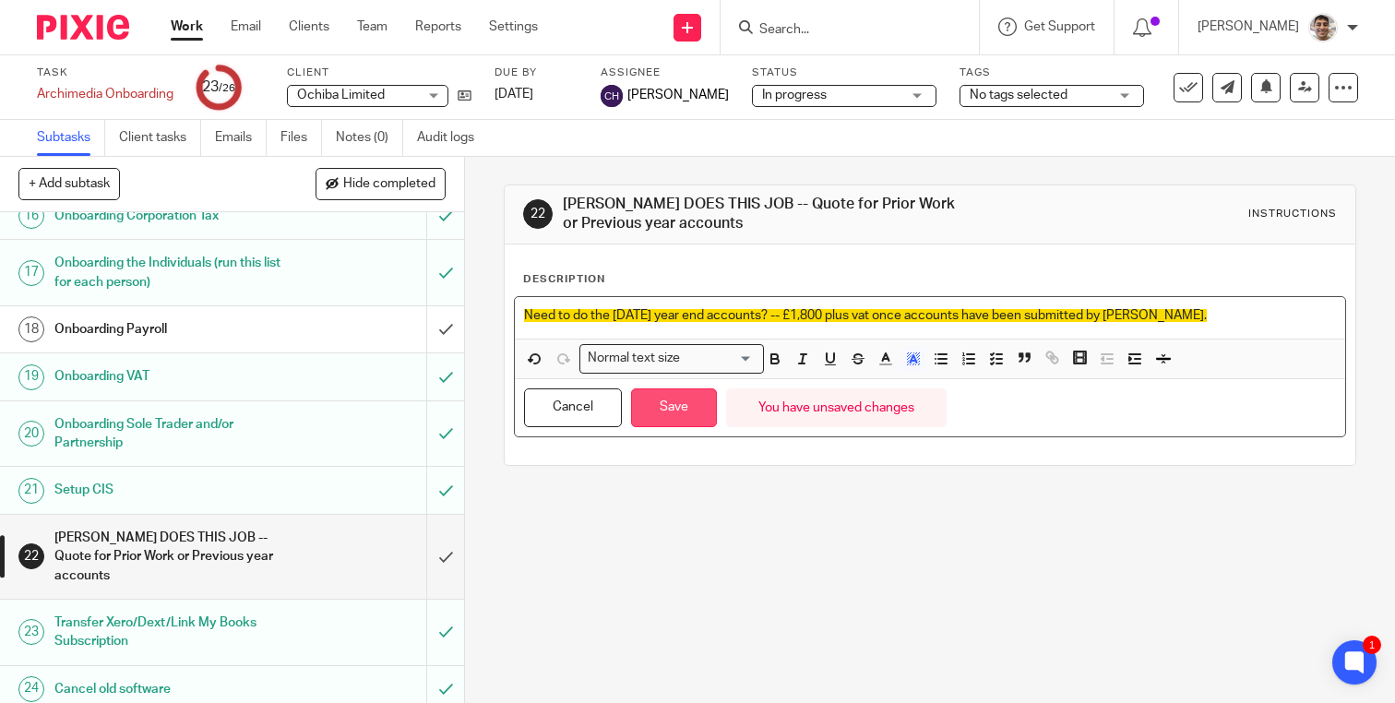
click at [657, 409] on button "Save" at bounding box center [674, 408] width 86 height 40
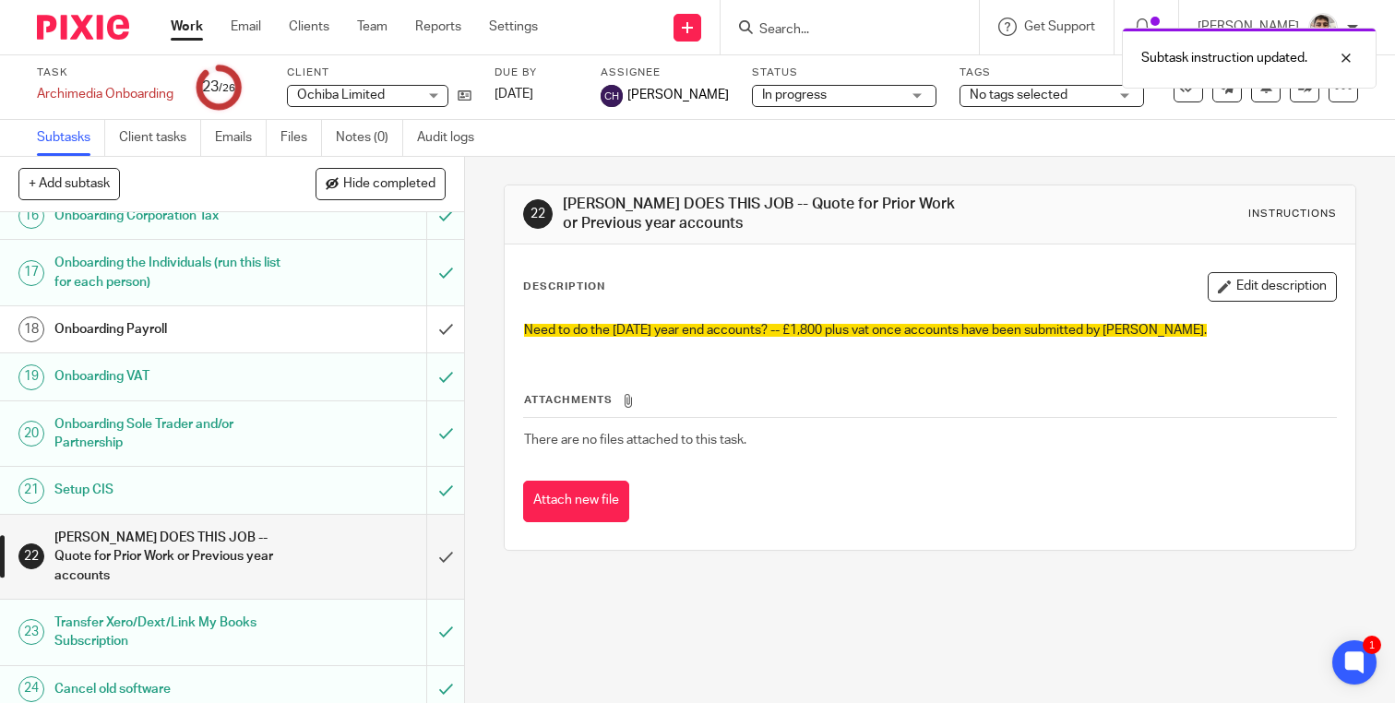
click at [942, 334] on span "Need to do the Dec24 year end accounts? -- £1,800 plus vat once accounts have b…" at bounding box center [865, 330] width 683 height 13
click at [1016, 328] on span "Need to do the Dec24 year end accounts? -- £1,800 plus vat once accounts have b…" at bounding box center [865, 330] width 683 height 13
click at [1110, 325] on span "Need to do the Dec24 year end accounts? -- £1,800 plus vat once accounts have b…" at bounding box center [865, 330] width 683 height 13
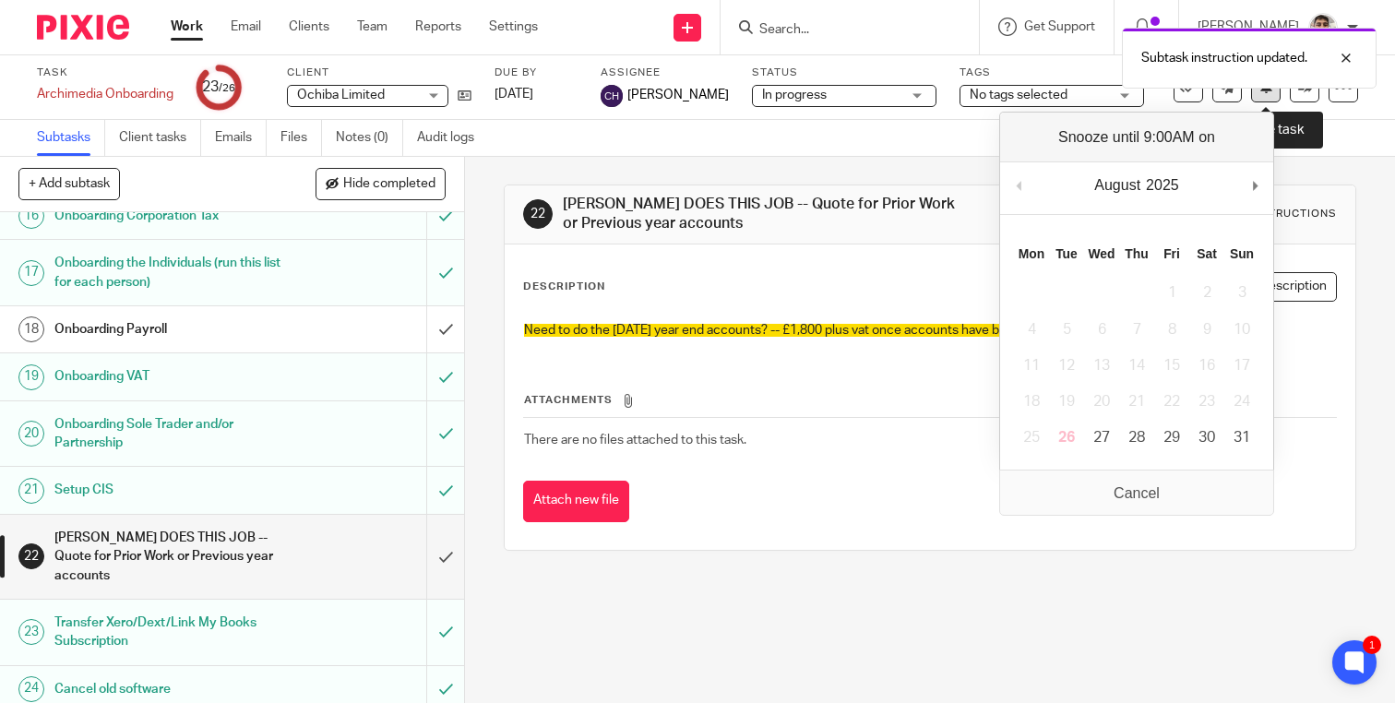
click at [1264, 91] on icon at bounding box center [1266, 86] width 14 height 14
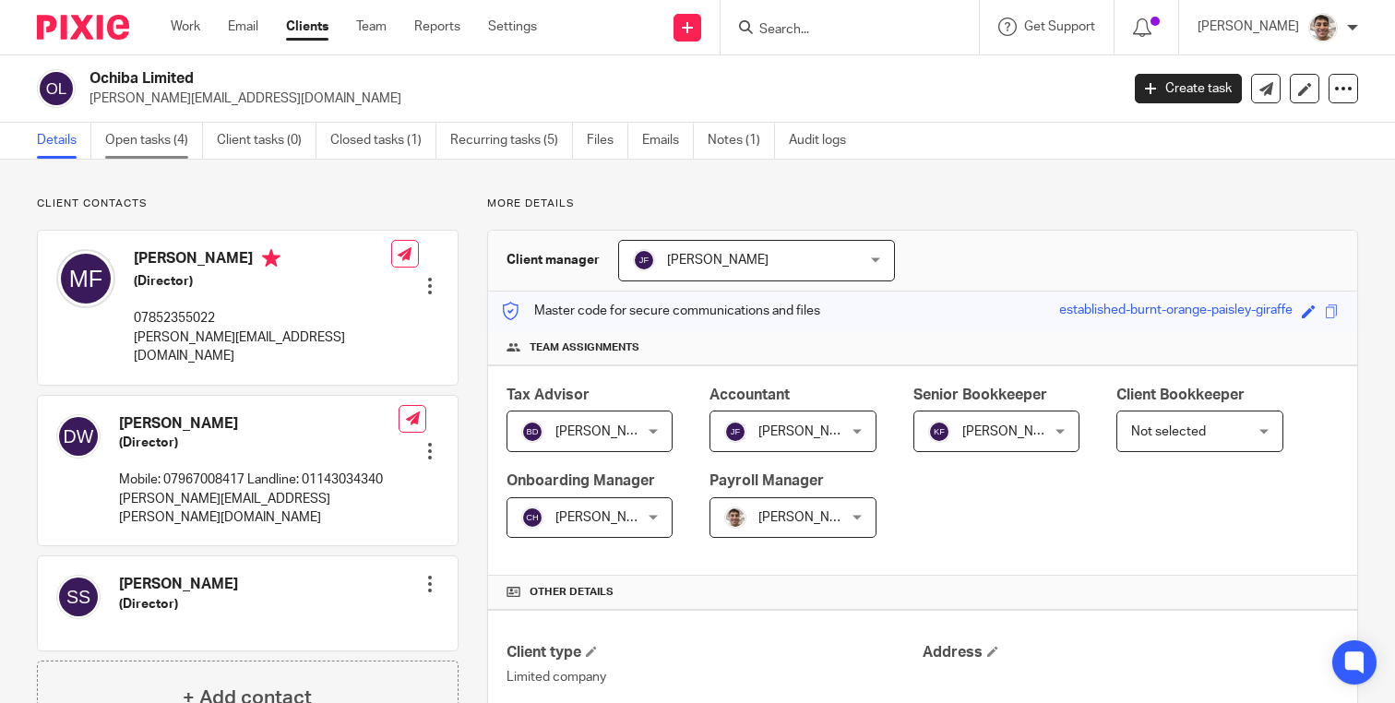
click at [176, 155] on link "Open tasks (4)" at bounding box center [154, 141] width 98 height 36
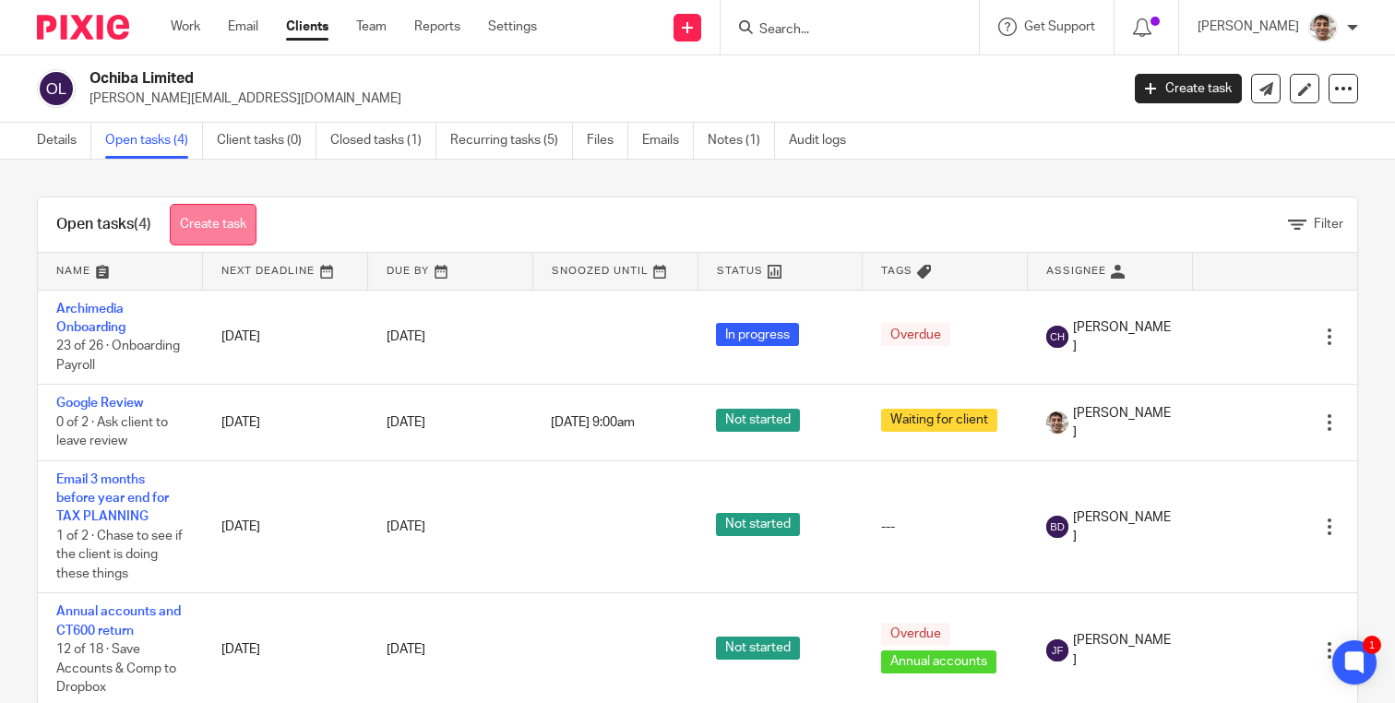
click at [204, 220] on link "Create task" at bounding box center [213, 225] width 87 height 42
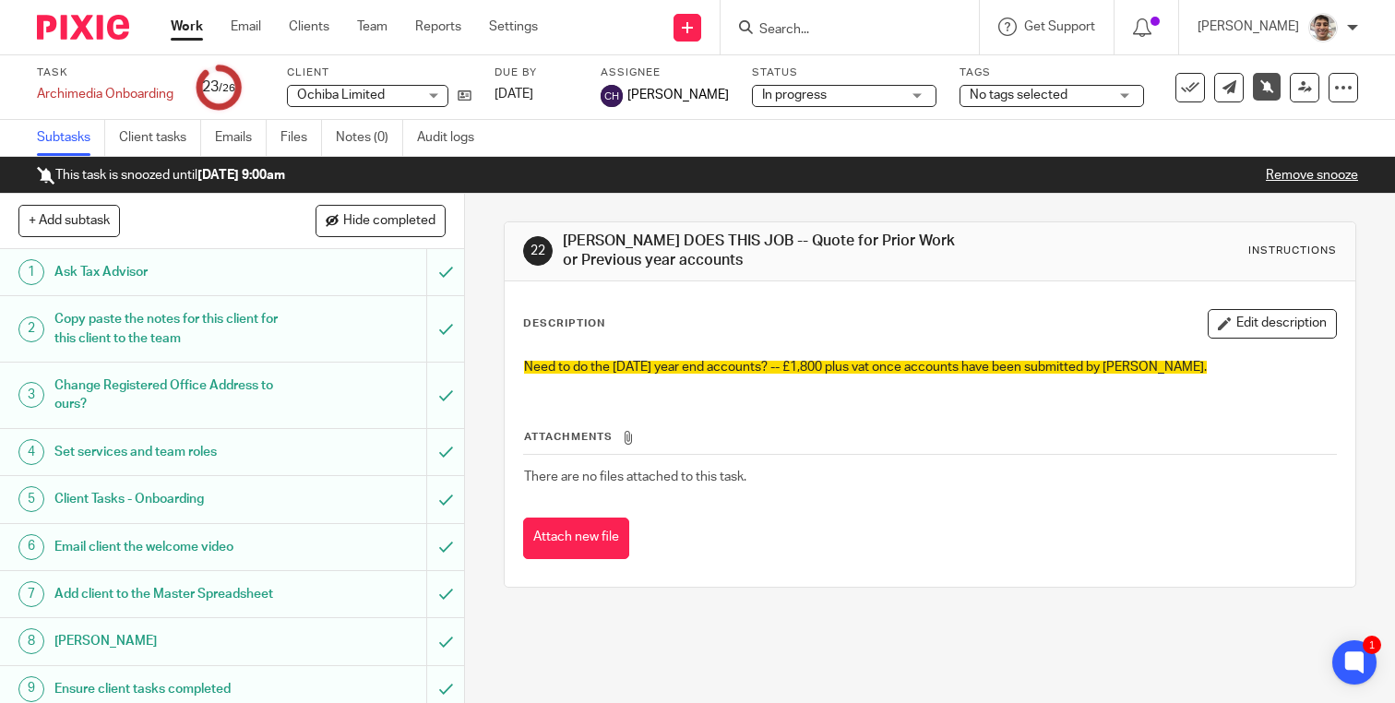
click at [1274, 173] on link "Remove snooze" at bounding box center [1312, 175] width 92 height 13
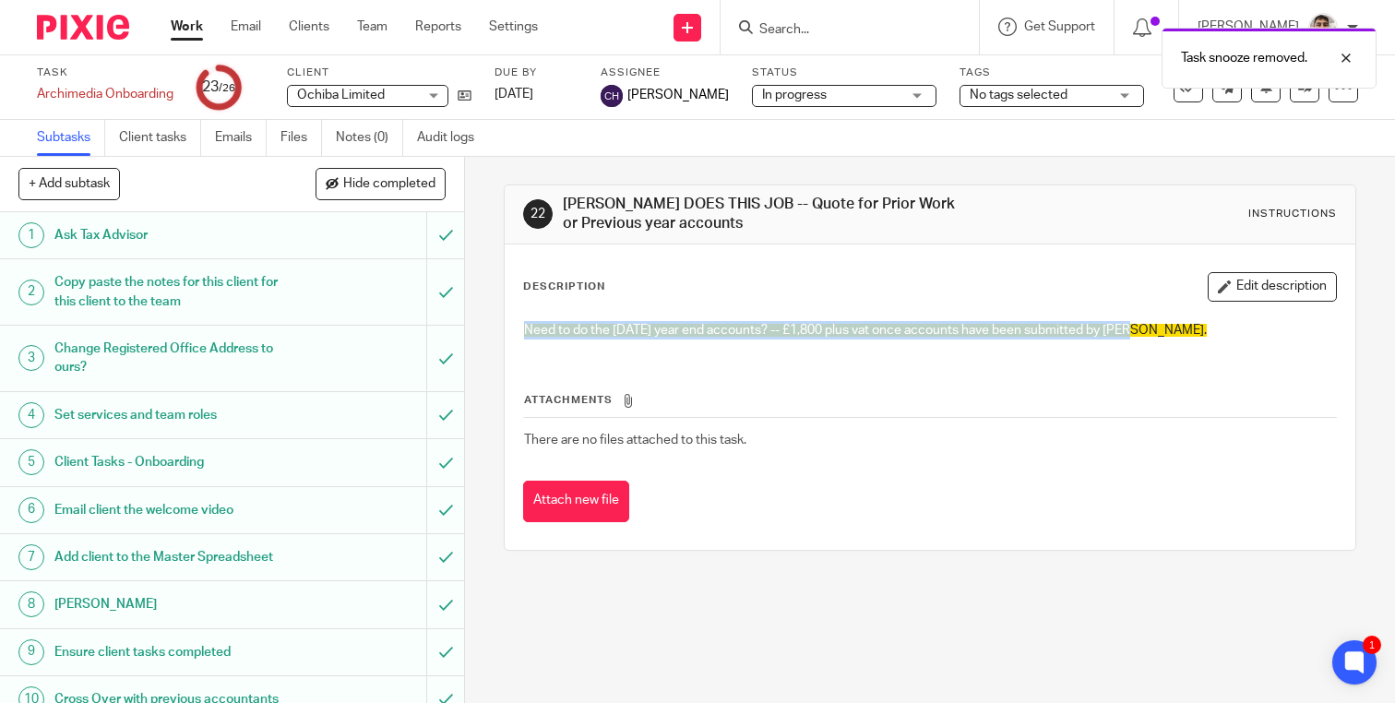
drag, startPoint x: 526, startPoint y: 332, endPoint x: 1141, endPoint y: 327, distance: 615.4
click at [1141, 327] on p "Need to do the Dec24 year end accounts? -- £1,800 plus vat once accounts have b…" at bounding box center [930, 330] width 812 height 18
copy span "Need to do the [DATE] year end accounts? -- £1,800 plus vat once accounts have …"
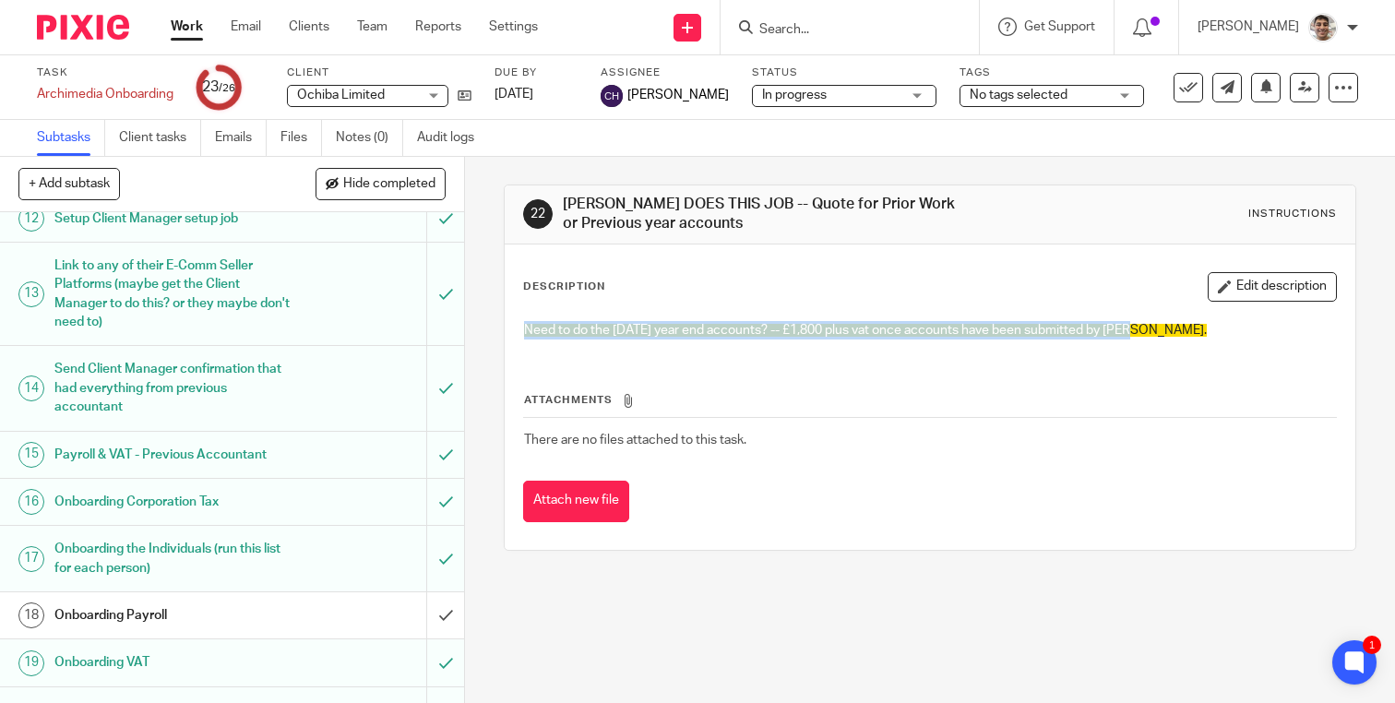
scroll to position [1005, 0]
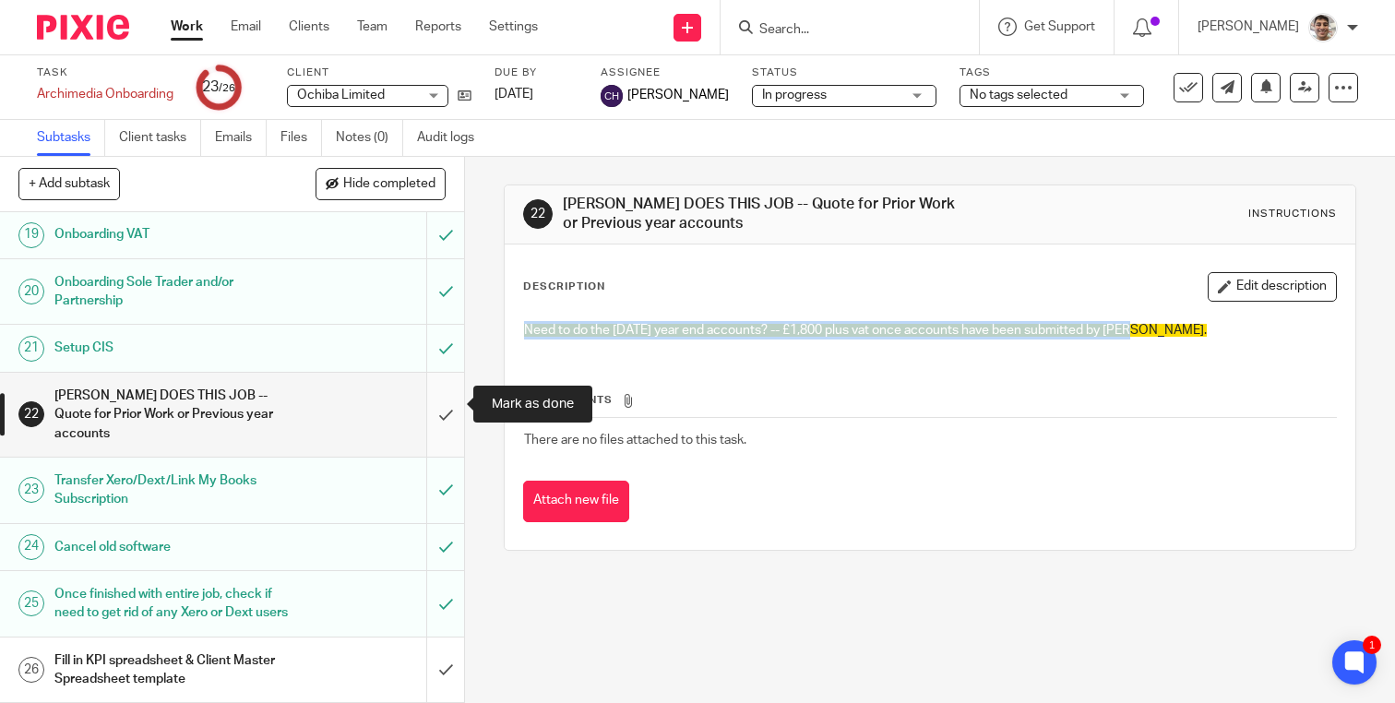
click at [447, 402] on input "submit" at bounding box center [232, 415] width 464 height 84
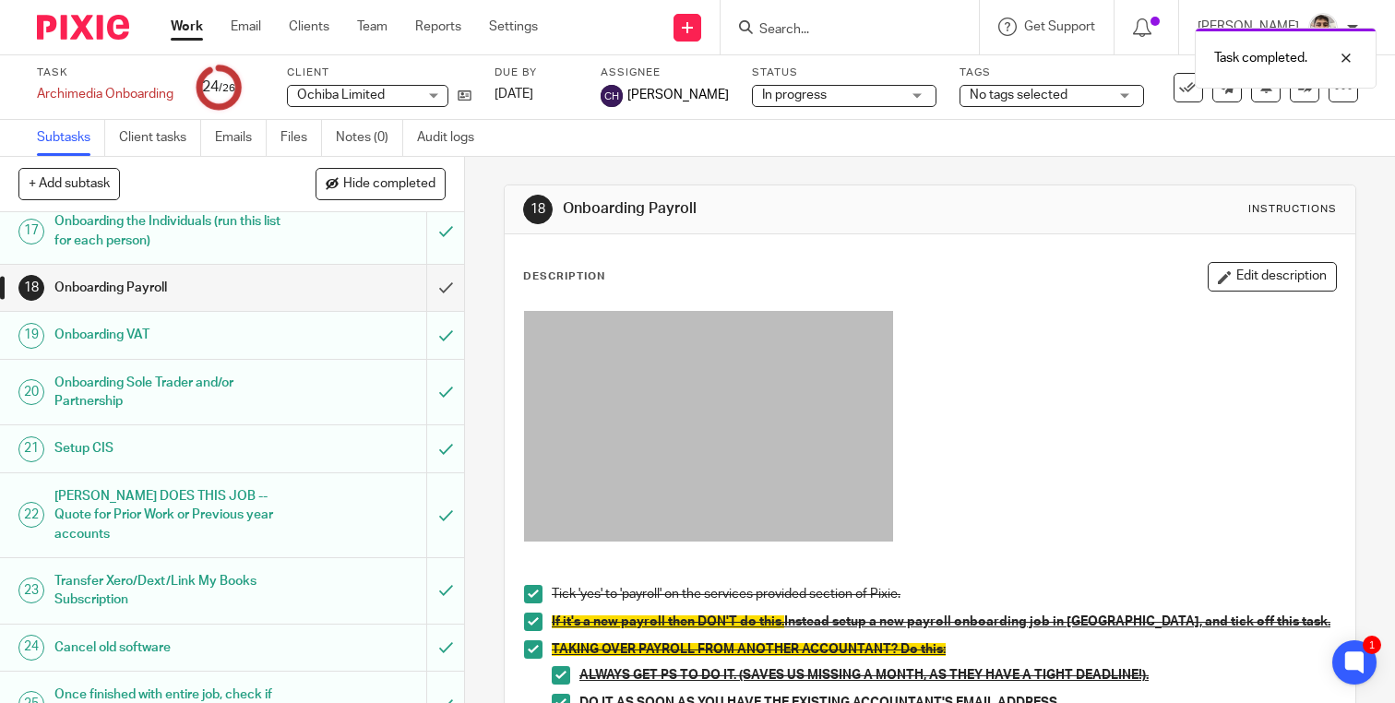
scroll to position [1005, 0]
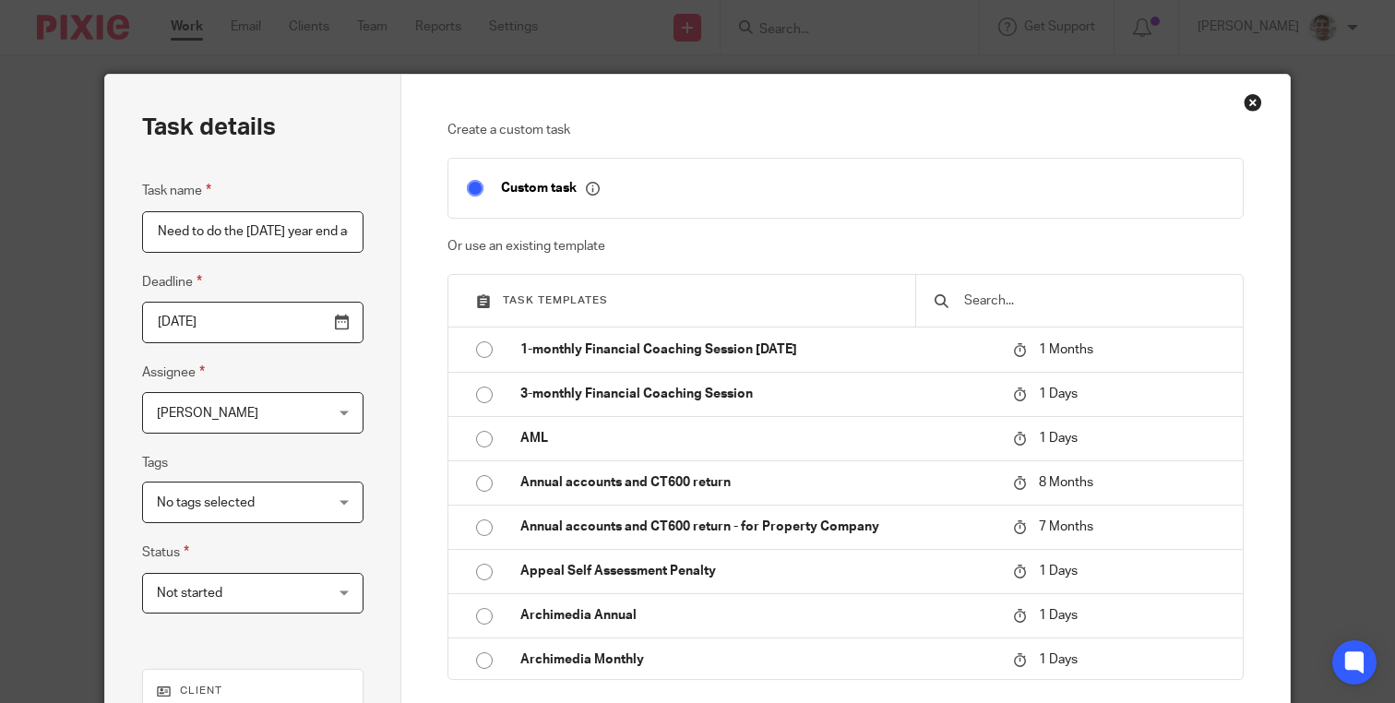
scroll to position [0, 411]
click at [244, 229] on input "Need to do the [DATE] year end accounts? -- £1,800 plus vat once accounts have …" at bounding box center [252, 232] width 221 height 42
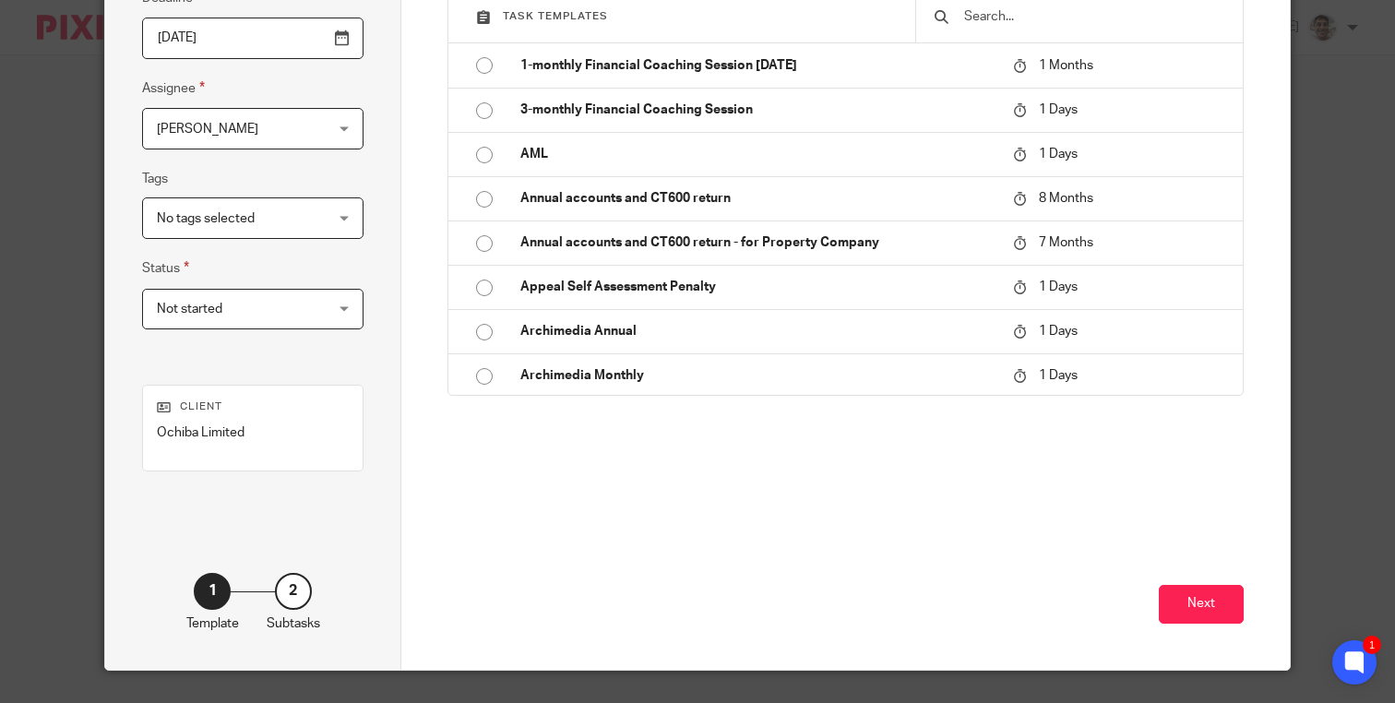
scroll to position [327, 0]
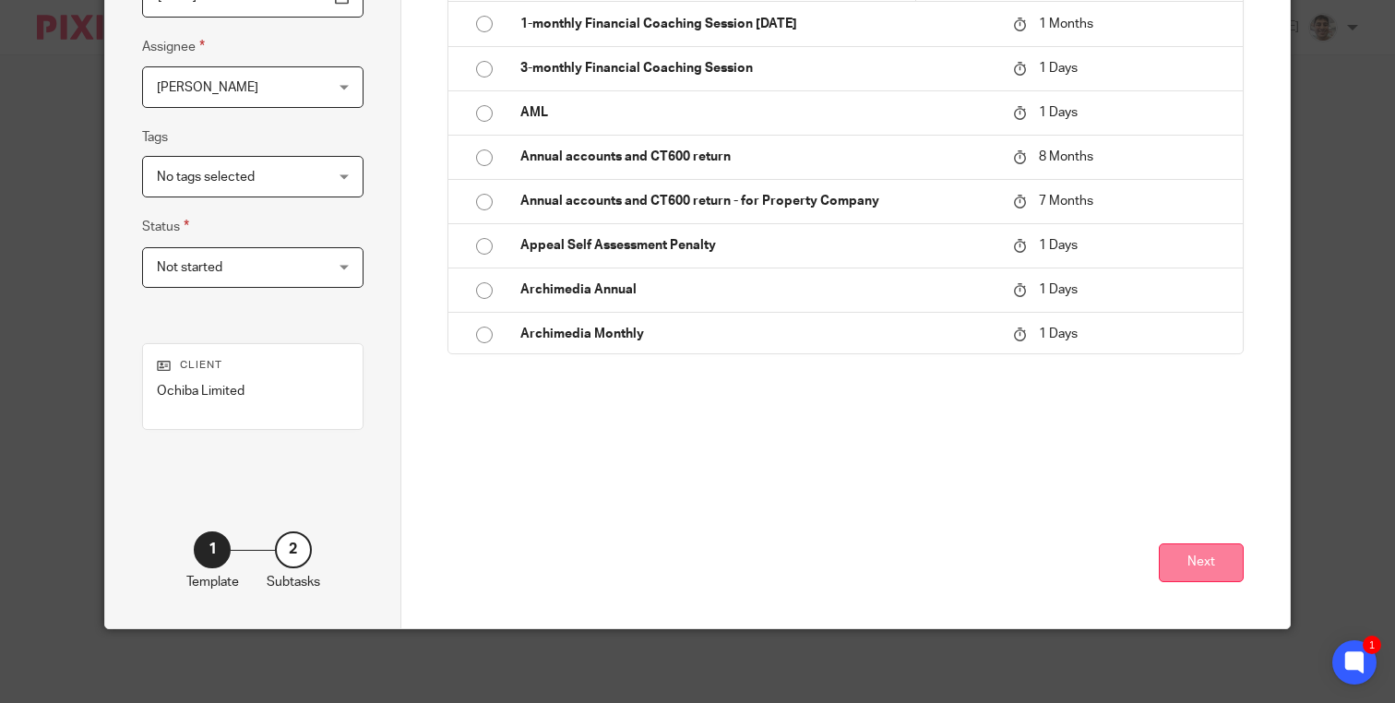
type input "Charge for [DATE] accounts"
click at [1207, 566] on button "Next" at bounding box center [1201, 563] width 85 height 40
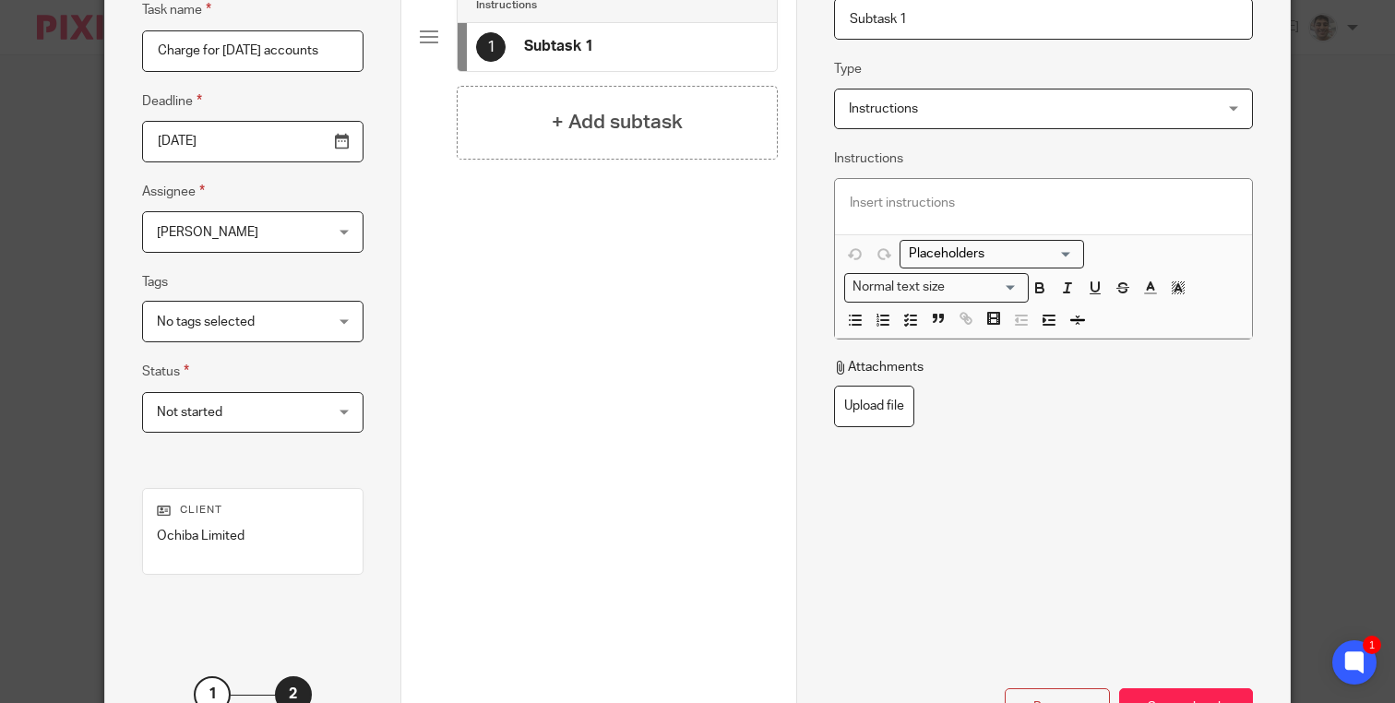
scroll to position [137, 0]
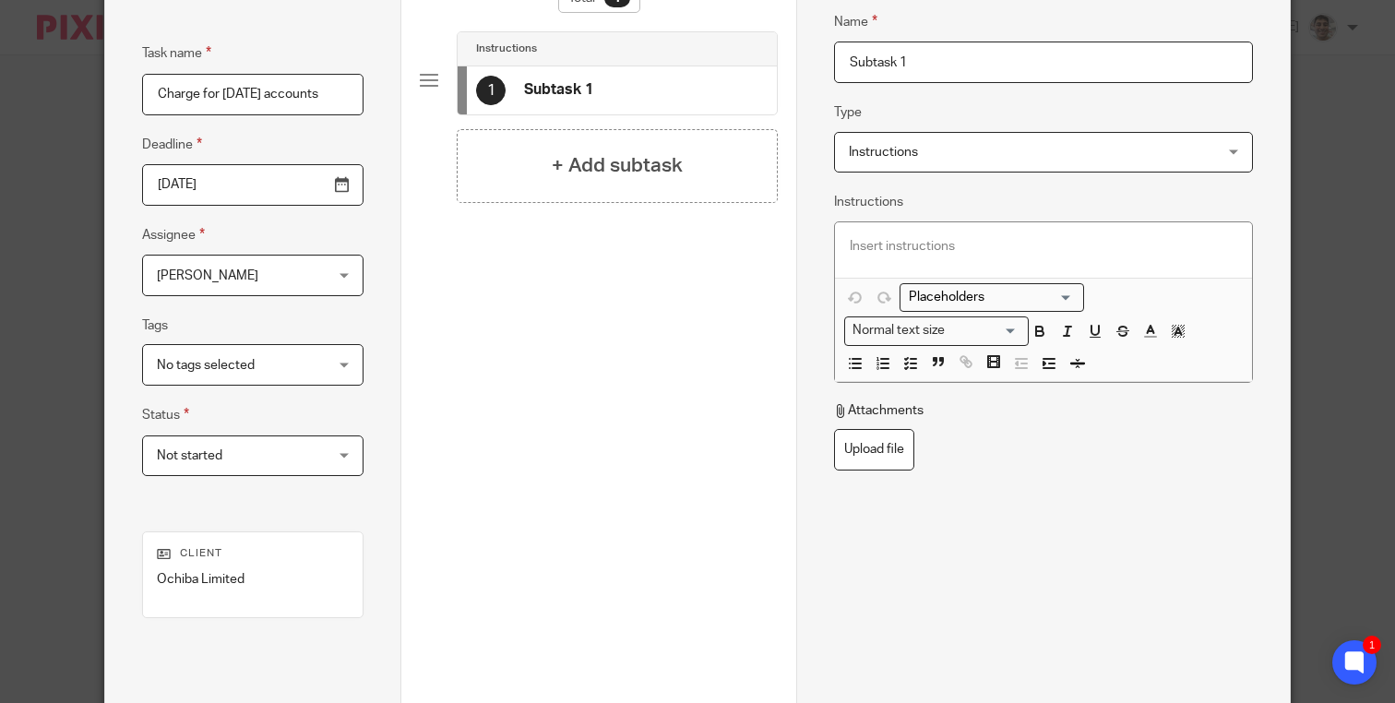
click at [1007, 253] on p at bounding box center [1043, 246] width 387 height 18
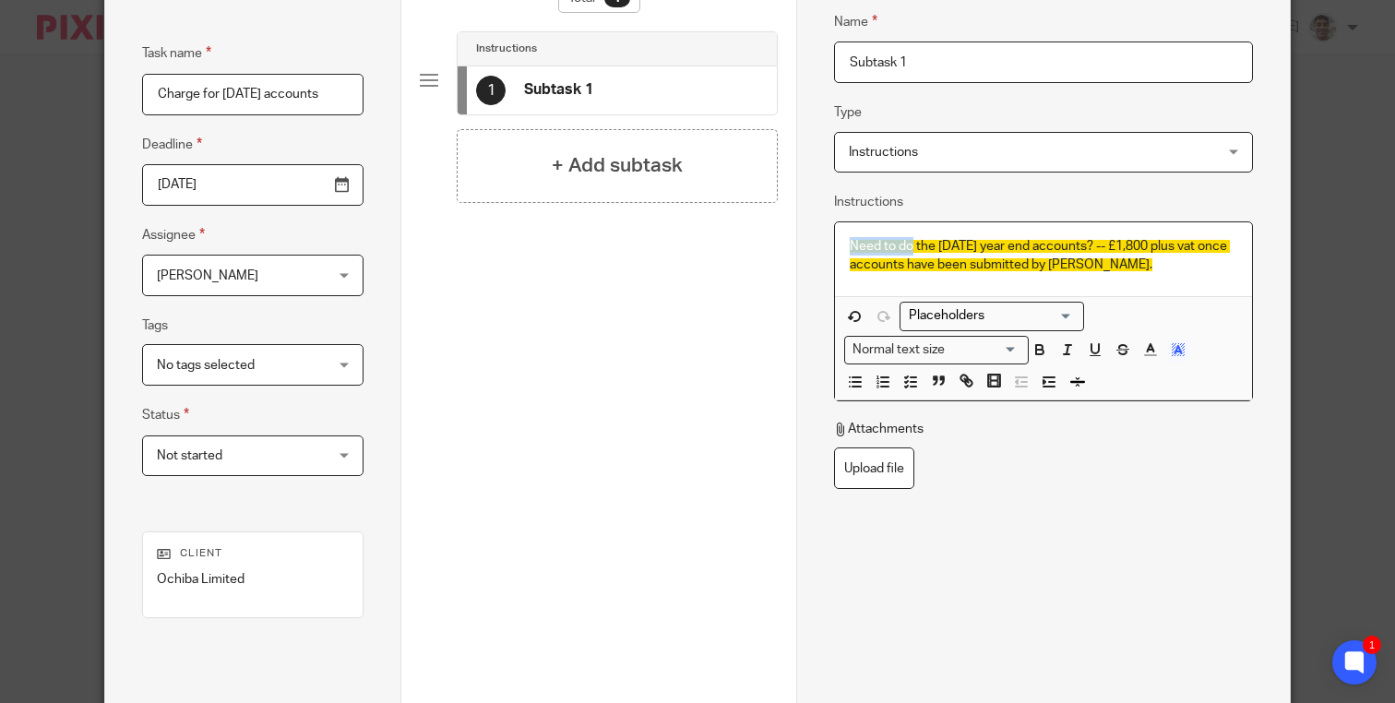
drag, startPoint x: 911, startPoint y: 244, endPoint x: 846, endPoint y: 242, distance: 65.6
click at [846, 242] on div "Need to do the Dec24 year end accounts? -- £1,800 plus vat once accounts have b…" at bounding box center [1043, 259] width 417 height 75
click at [1090, 246] on span "Charge for the Dec24 year end accounts? -- £1,800 plus vat once accounts have b…" at bounding box center [1039, 255] width 378 height 31
click at [1100, 260] on p "Charge for the [DATE] year end accounts -- £1,800 plus vat once accounts have b…" at bounding box center [1043, 256] width 387 height 38
click at [1166, 263] on p "Charge for the [DATE] year end accounts -- £1,800 plus vat once accounts have b…" at bounding box center [1043, 256] width 387 height 38
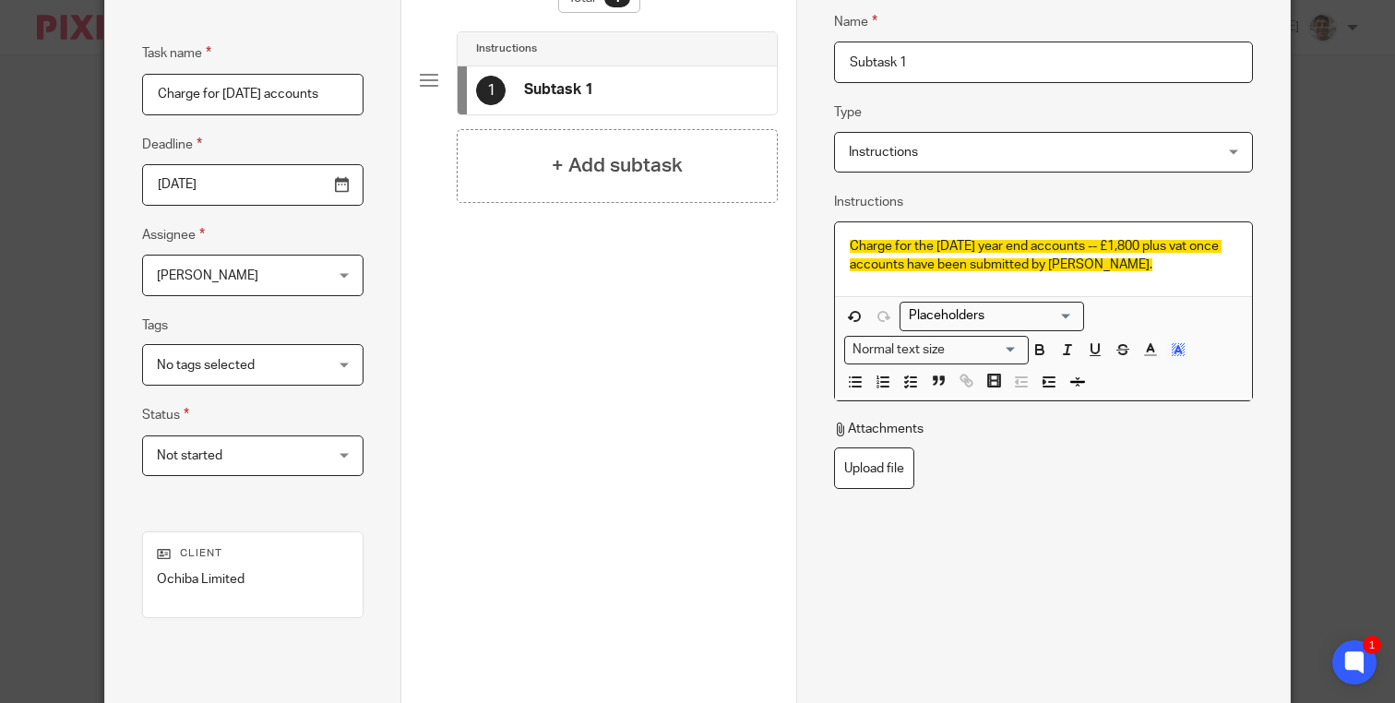
scroll to position [327, 0]
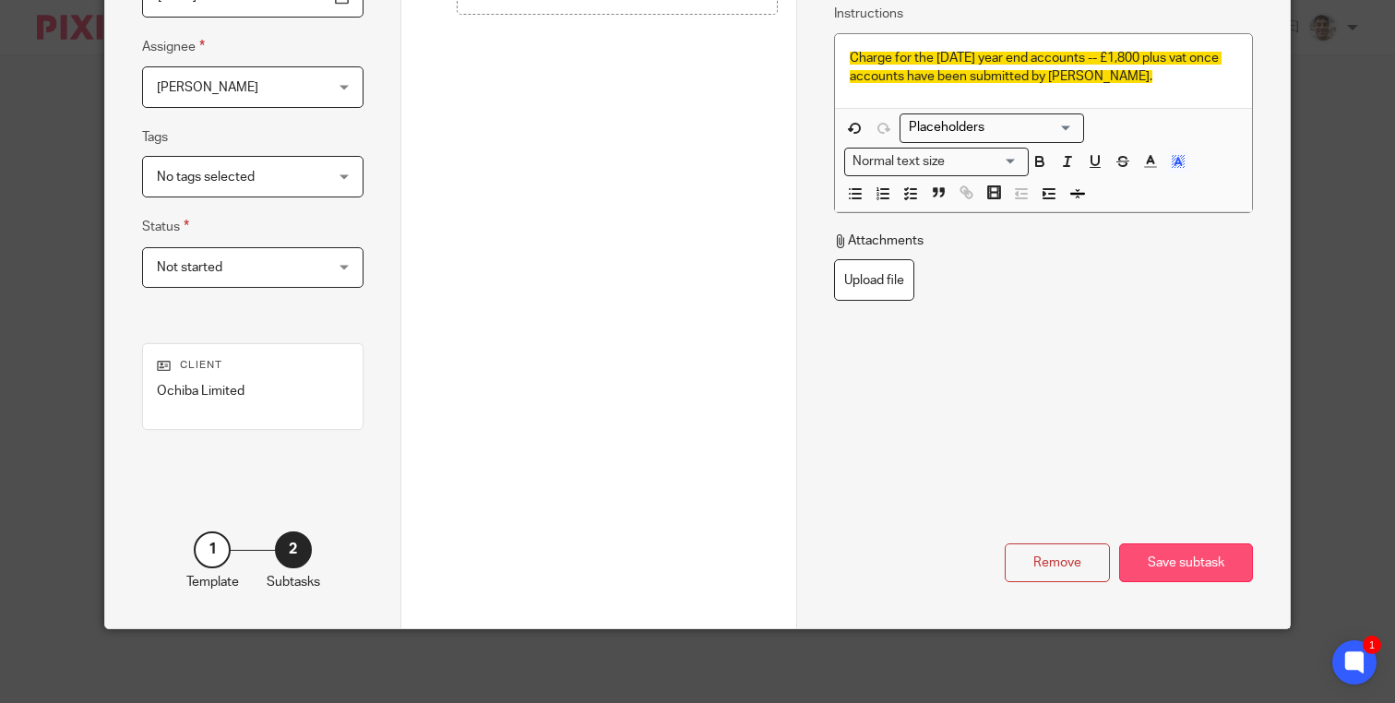
click at [1173, 568] on div "Save subtask" at bounding box center [1186, 563] width 134 height 40
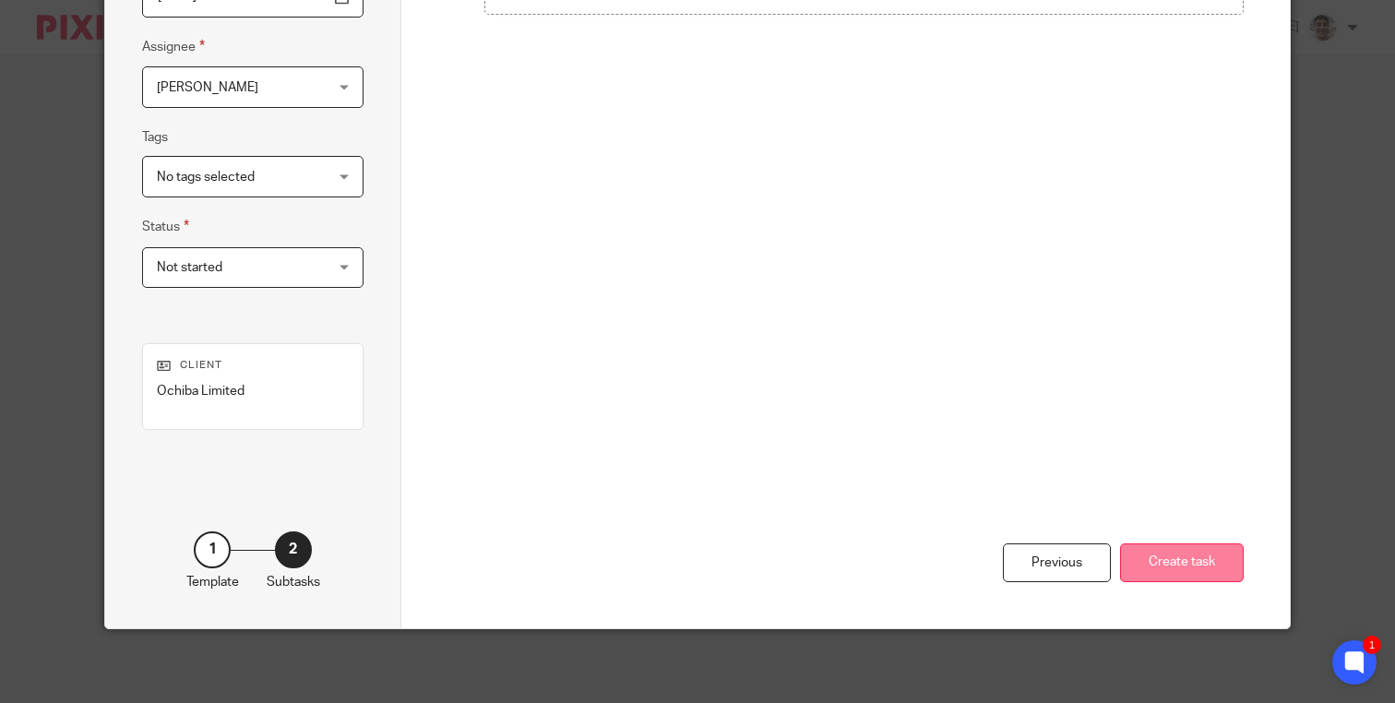
click at [1211, 559] on button "Create task" at bounding box center [1182, 563] width 124 height 40
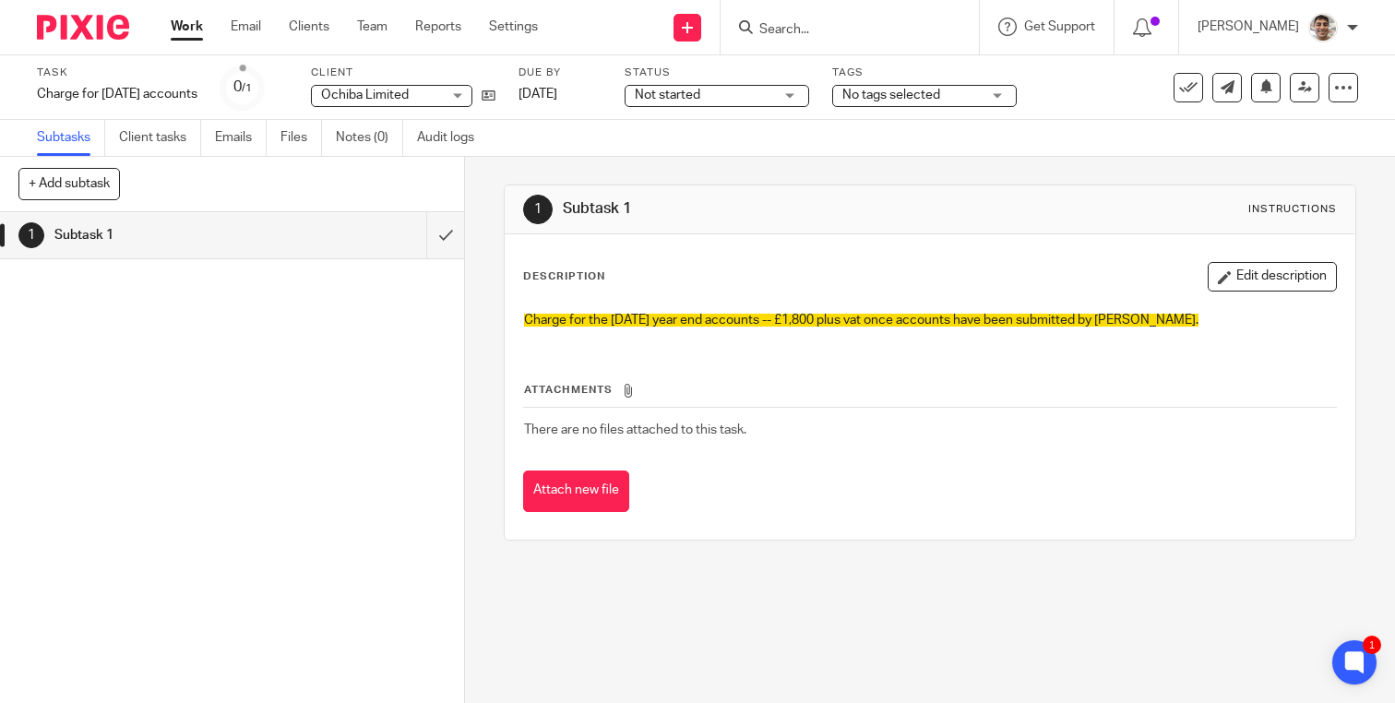
click at [862, 348] on div "Attachments There are no files attached to this task. Attach new file" at bounding box center [930, 428] width 814 height 168
click at [894, 348] on div "Attachments There are no files attached to this task. Attach new file" at bounding box center [930, 428] width 814 height 168
click at [983, 407] on th "Attachments" at bounding box center [930, 394] width 814 height 27
click at [999, 387] on th "Attachments" at bounding box center [930, 394] width 814 height 27
click at [929, 356] on div "Attachments There are no files attached to this task. Attach new file" at bounding box center [930, 428] width 814 height 168
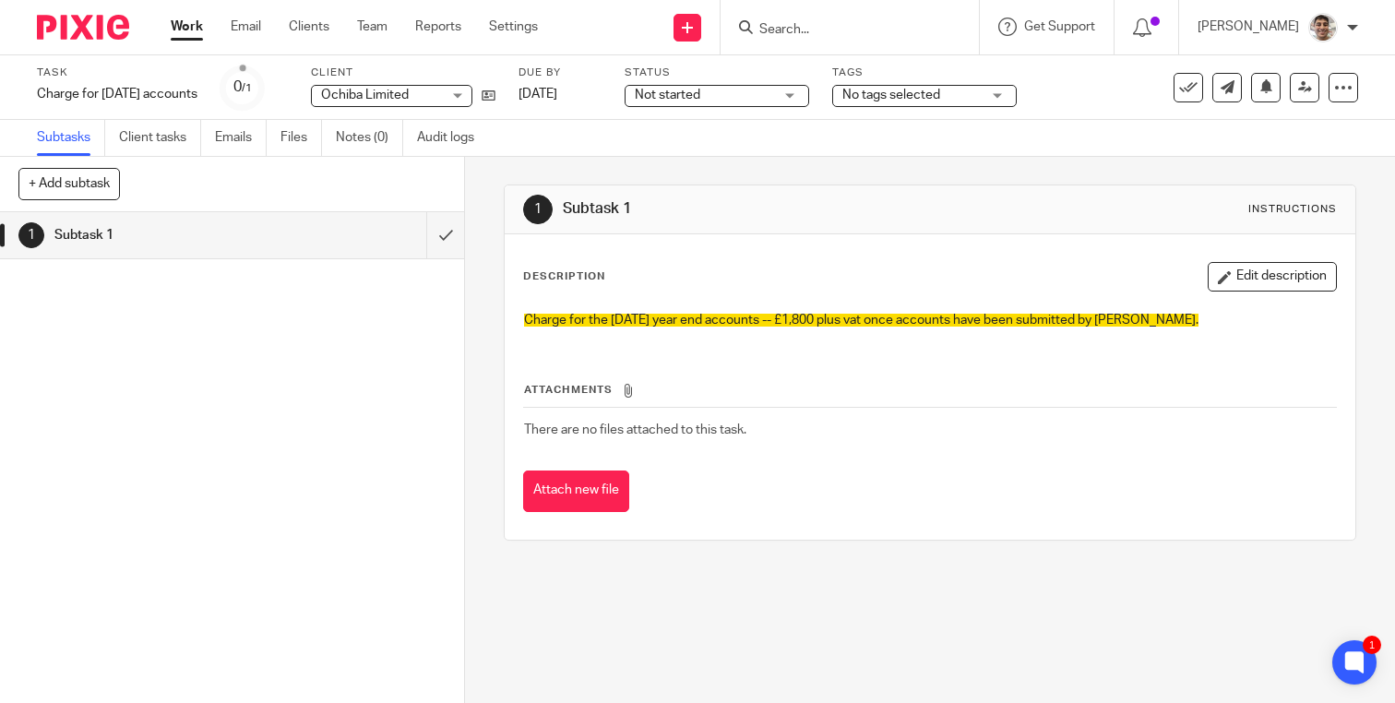
click at [971, 356] on div "Attachments There are no files attached to this task. Attach new file" at bounding box center [930, 428] width 814 height 168
click at [879, 353] on div "Attachments There are no files attached to this task. Attach new file" at bounding box center [930, 428] width 814 height 168
click at [943, 353] on div "Attachments There are no files attached to this task. Attach new file" at bounding box center [930, 428] width 814 height 168
click at [920, 352] on div "Attachments There are no files attached to this task. Attach new file" at bounding box center [930, 428] width 814 height 168
click at [945, 352] on div "Attachments There are no files attached to this task. Attach new file" at bounding box center [930, 428] width 814 height 168
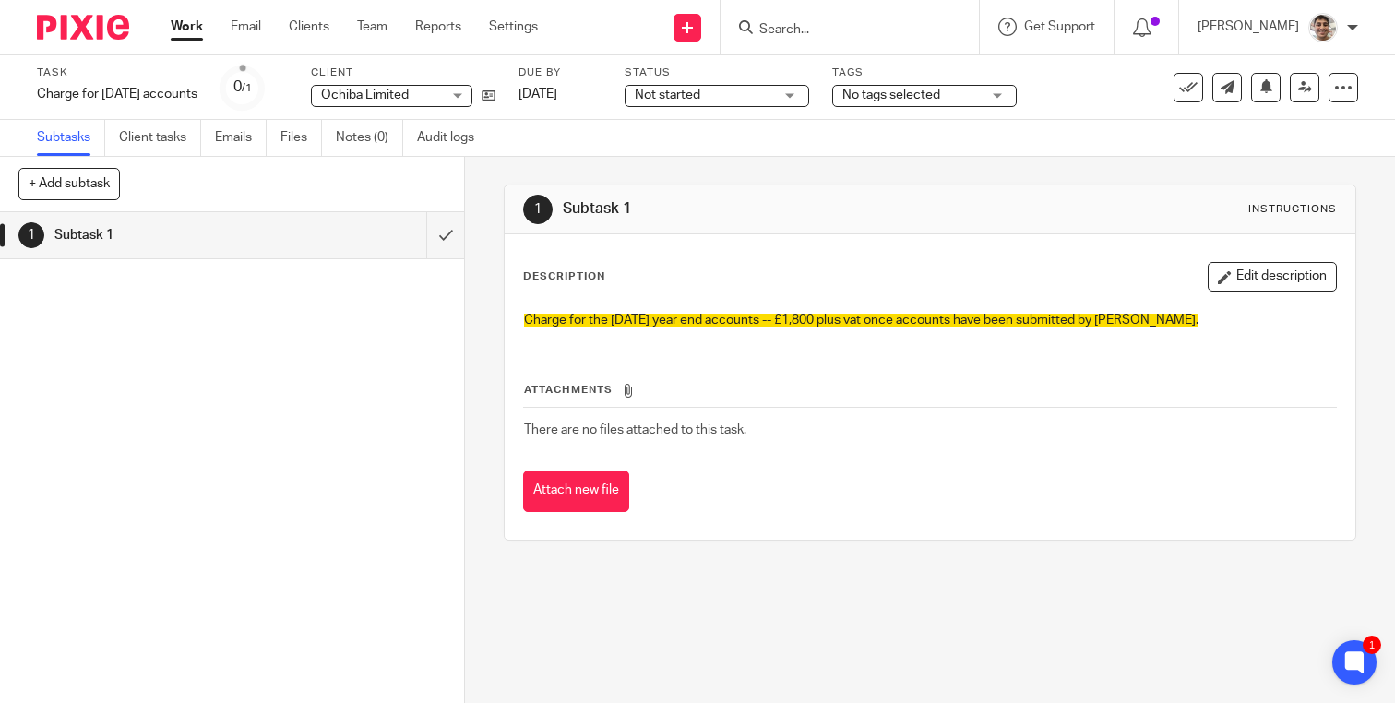
click at [907, 351] on div "Attachments There are no files attached to this task. Attach new file" at bounding box center [930, 428] width 814 height 168
click at [934, 351] on div "Attachments There are no files attached to this task. Attach new file" at bounding box center [930, 428] width 814 height 168
click at [899, 355] on div "Attachments There are no files attached to this task. Attach new file" at bounding box center [930, 428] width 814 height 168
click at [947, 356] on div "Attachments There are no files attached to this task. Attach new file" at bounding box center [930, 428] width 814 height 168
click at [928, 358] on div "Attachments There are no files attached to this task. Attach new file" at bounding box center [930, 428] width 814 height 168
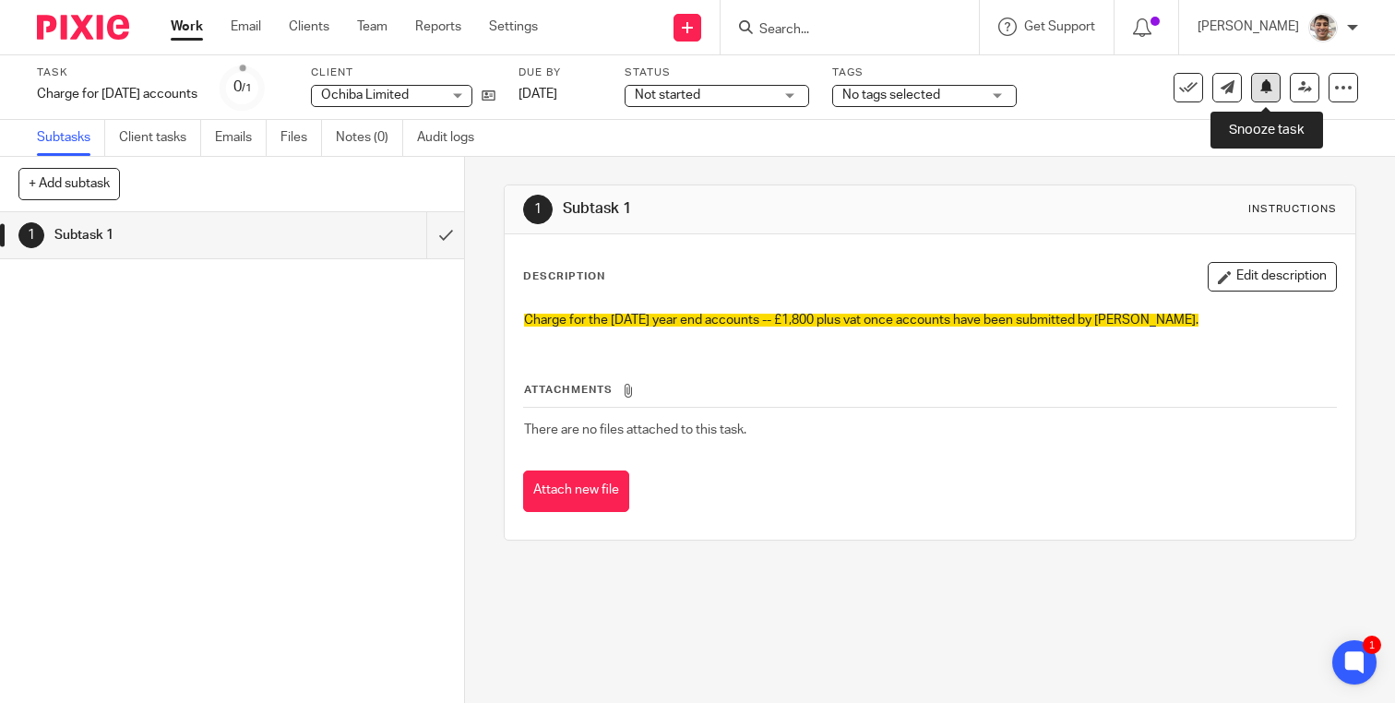
click at [1269, 91] on icon at bounding box center [1266, 86] width 14 height 14
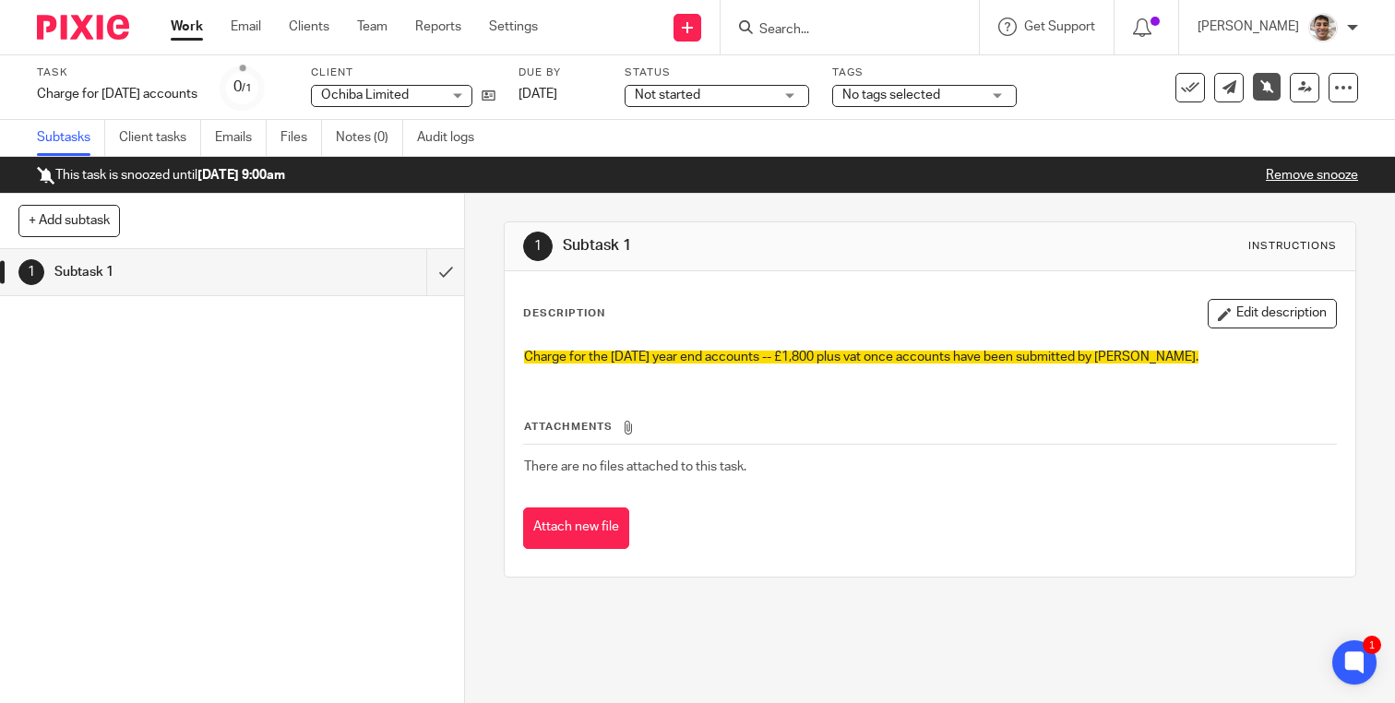
click at [192, 36] on div "Work Email Clients Team Reports Settings Work Email Clients Team Reports Settin…" at bounding box center [358, 27] width 413 height 54
click at [195, 30] on link "Work" at bounding box center [187, 27] width 32 height 18
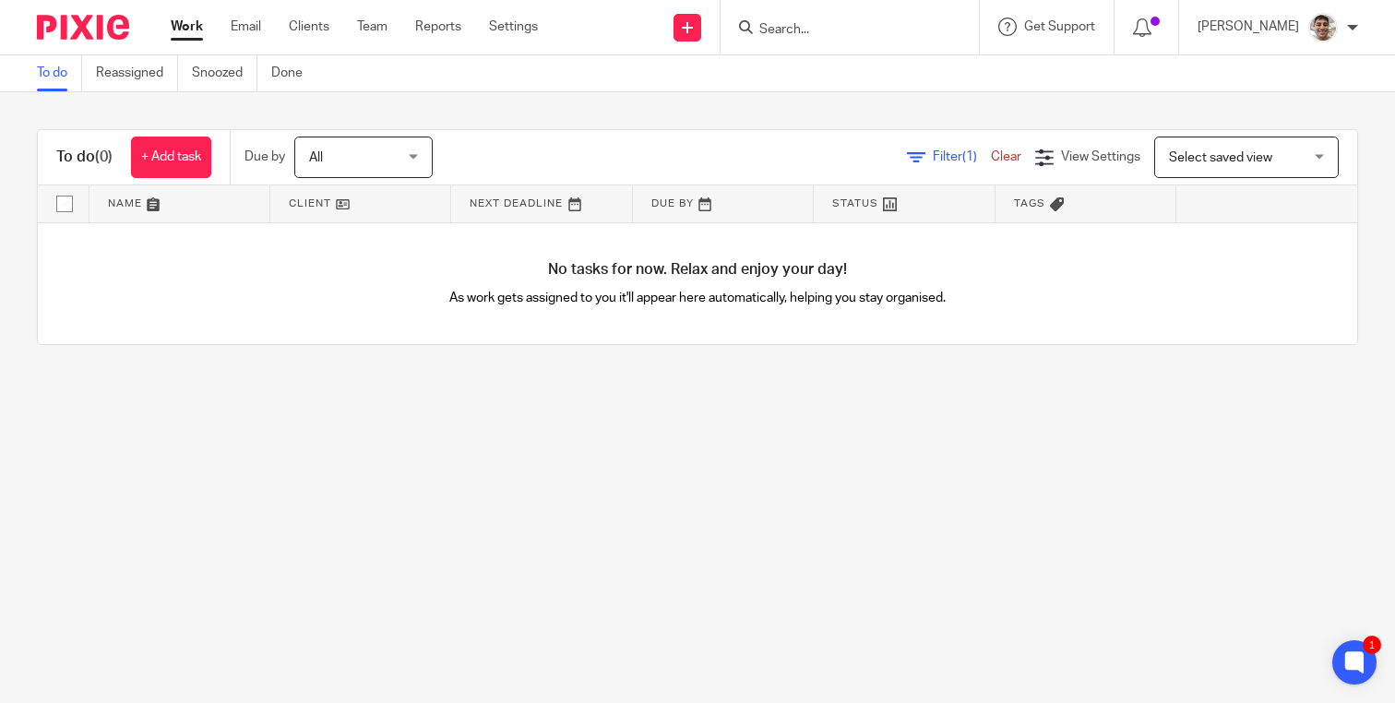
click at [812, 26] on input "Search" at bounding box center [840, 30] width 166 height 17
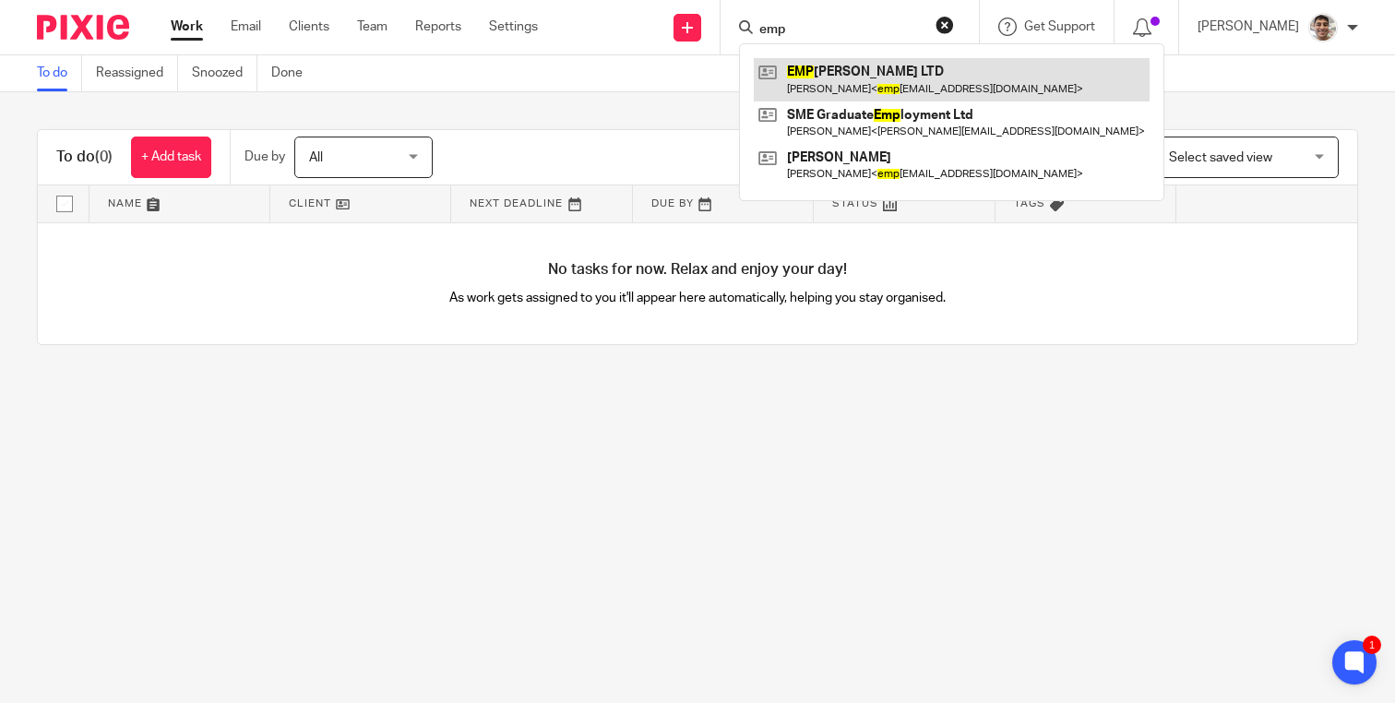
type input "emp"
click at [886, 74] on link at bounding box center [952, 79] width 396 height 42
